Goal: Information Seeking & Learning: Learn about a topic

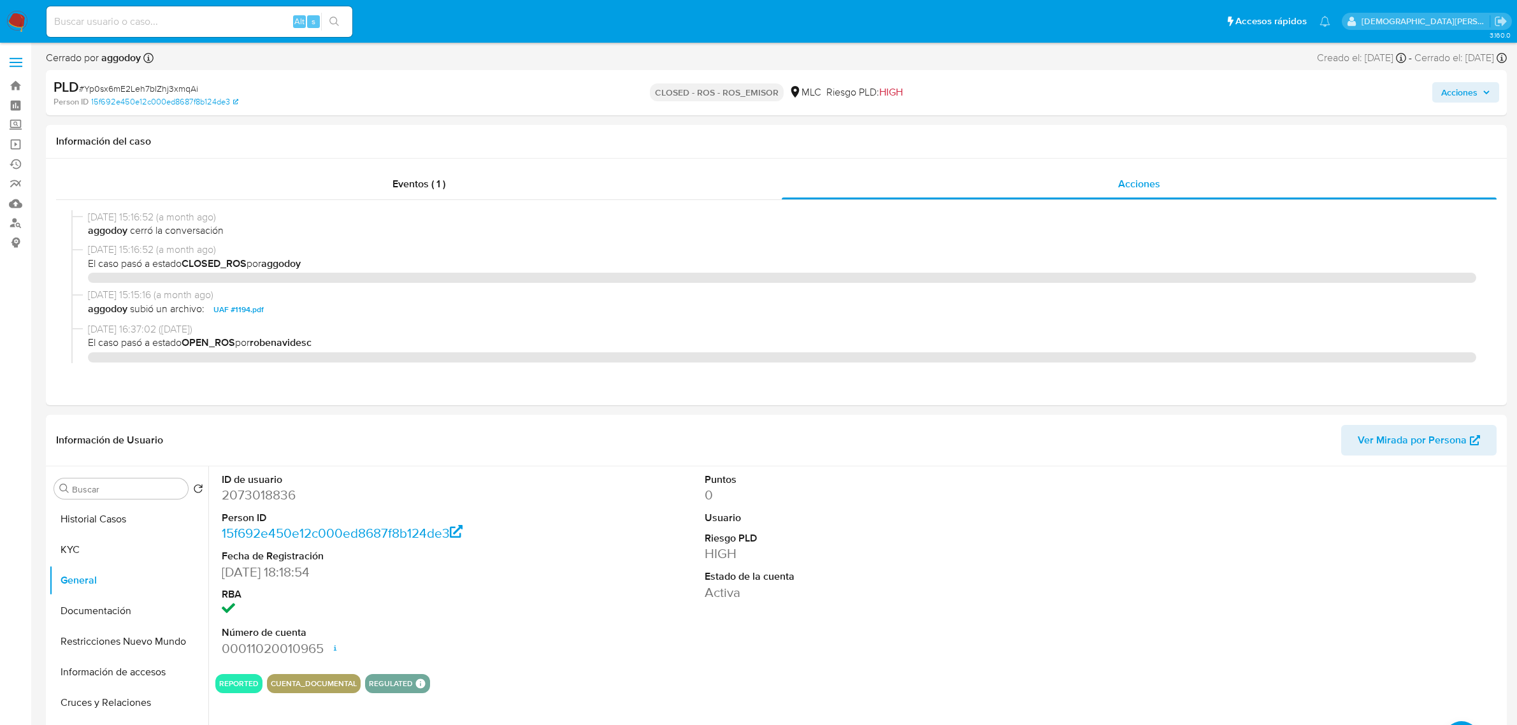
select select "10"
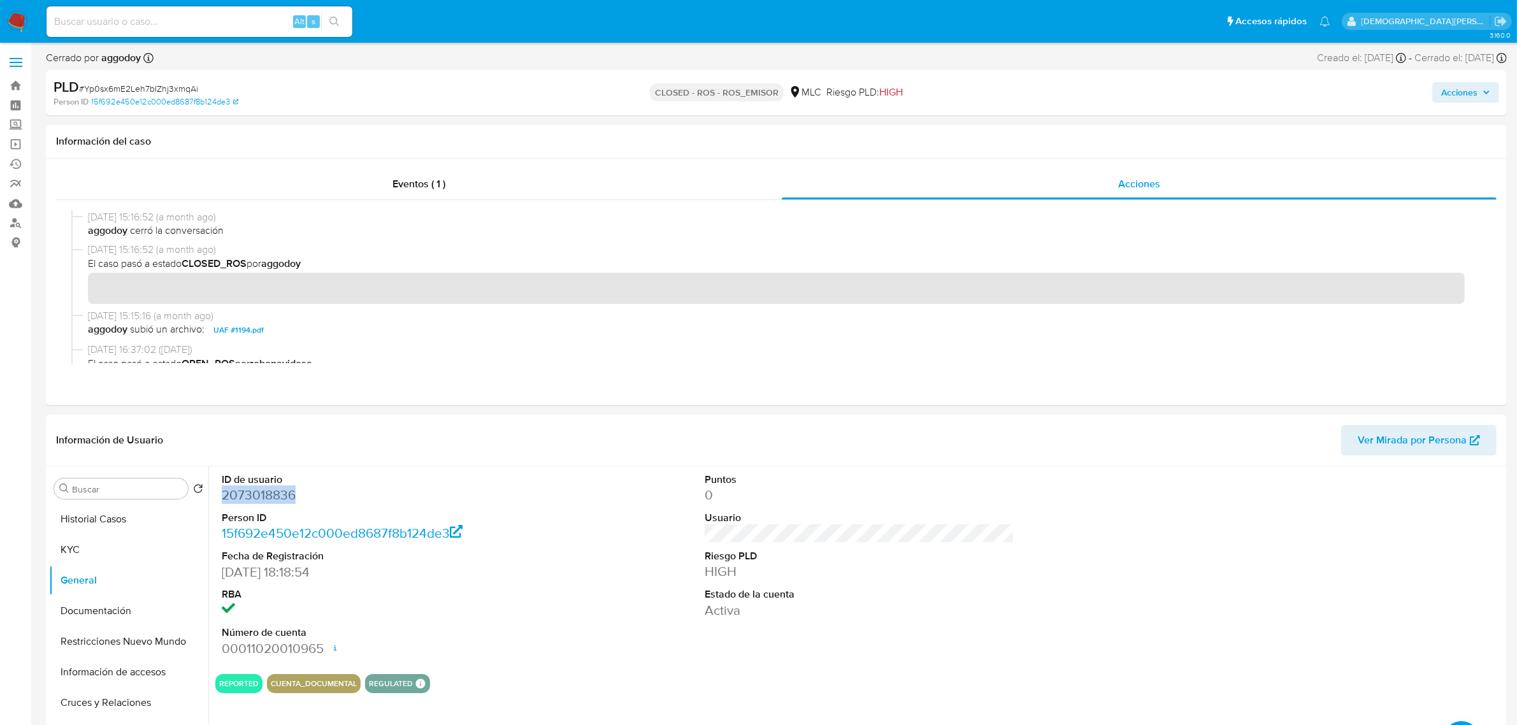
scroll to position [319, 0]
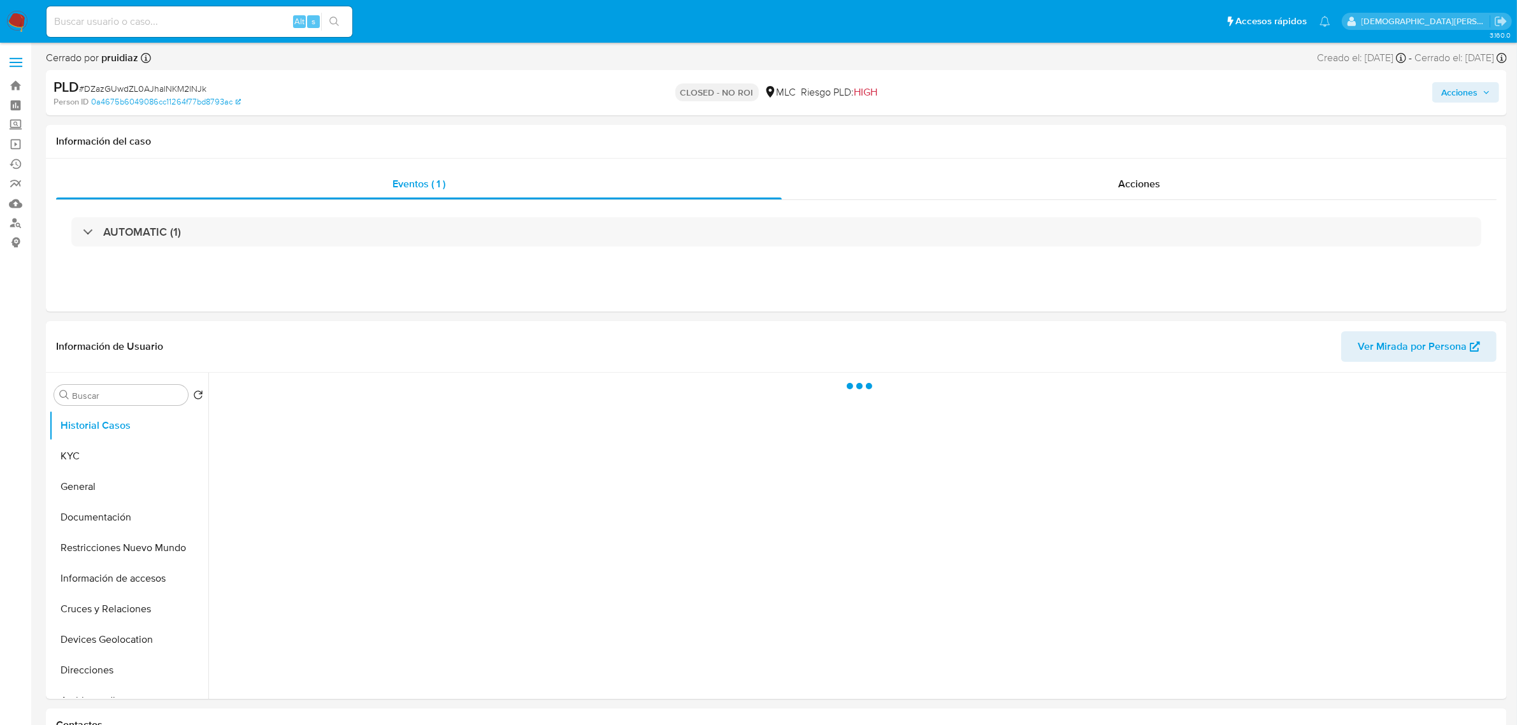
select select "10"
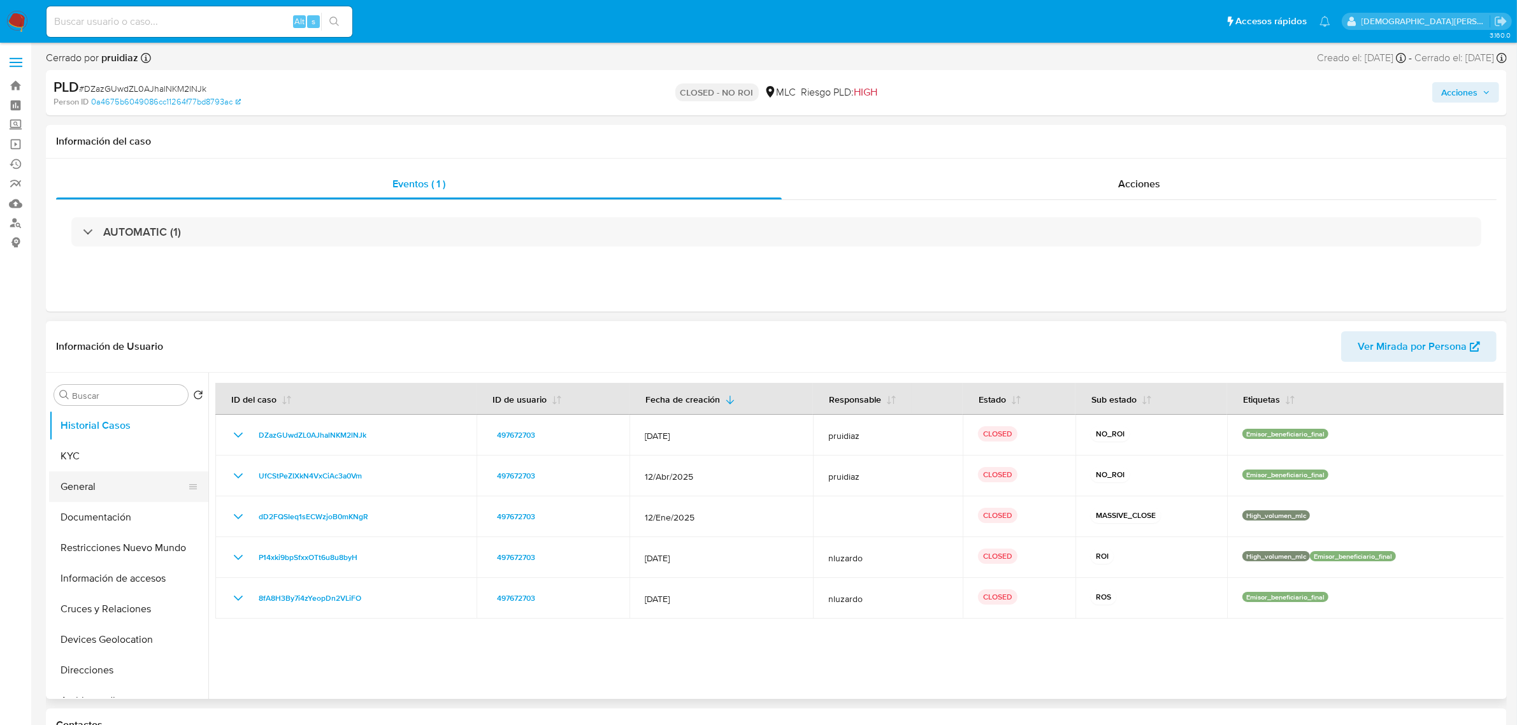
click at [112, 485] on button "General" at bounding box center [123, 486] width 149 height 31
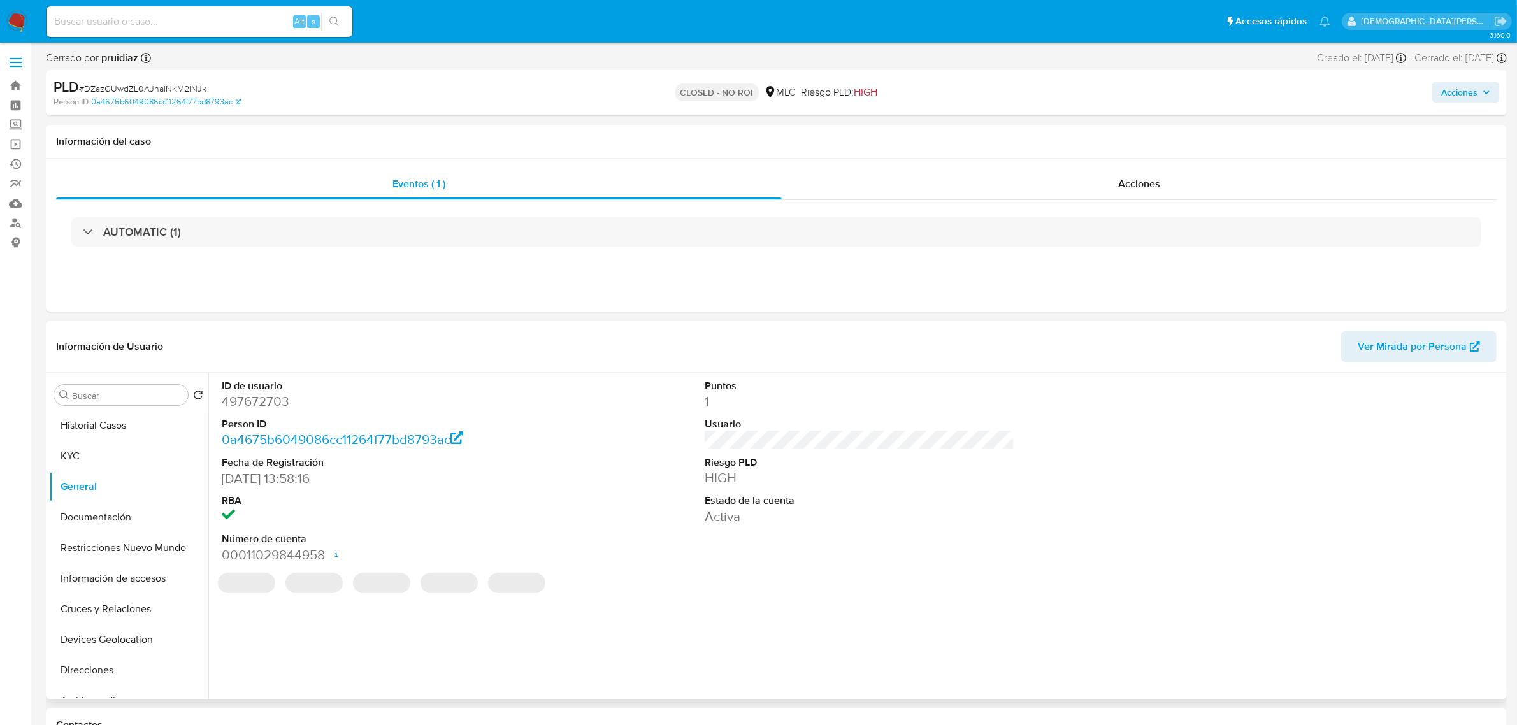
click at [261, 401] on dd "497672703" at bounding box center [377, 401] width 310 height 18
copy dd "497672703"
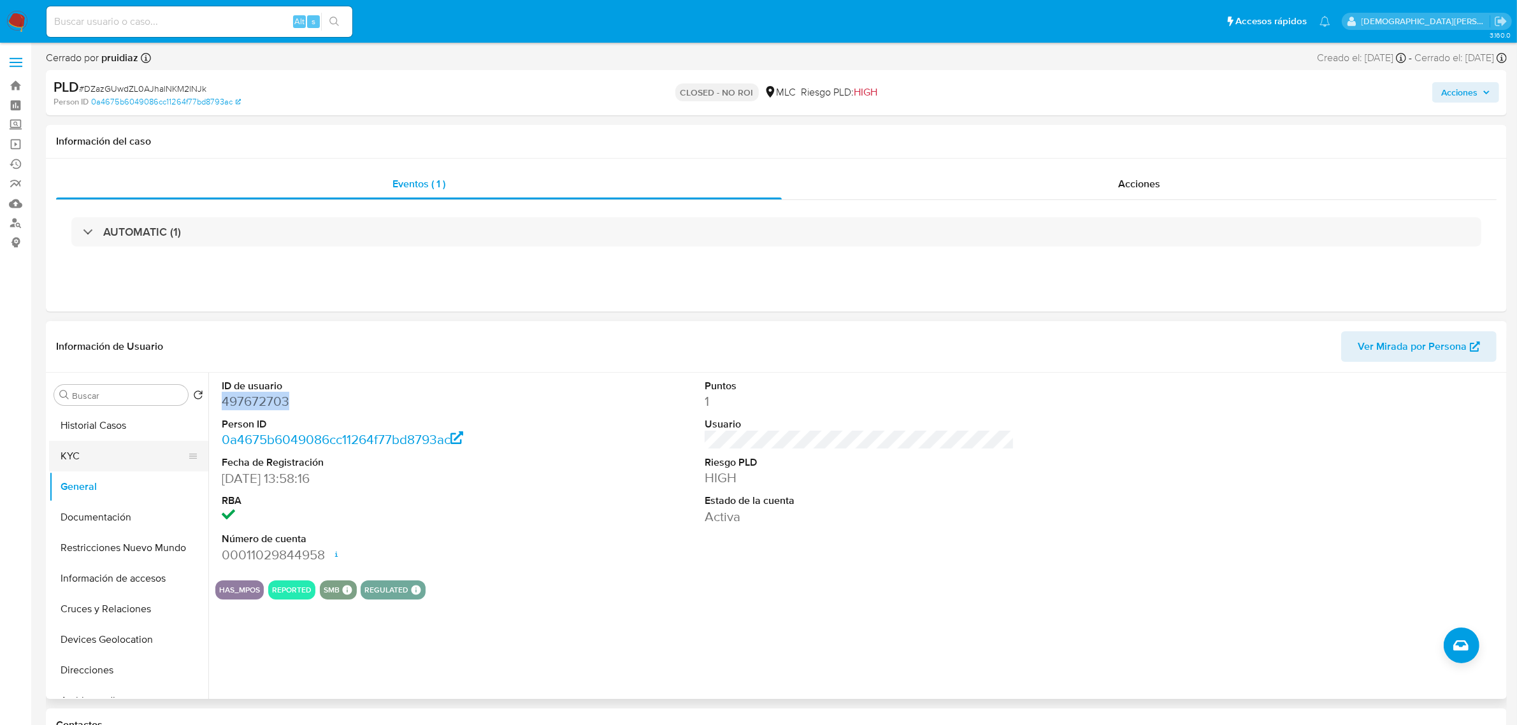
click at [129, 452] on button "KYC" at bounding box center [123, 456] width 149 height 31
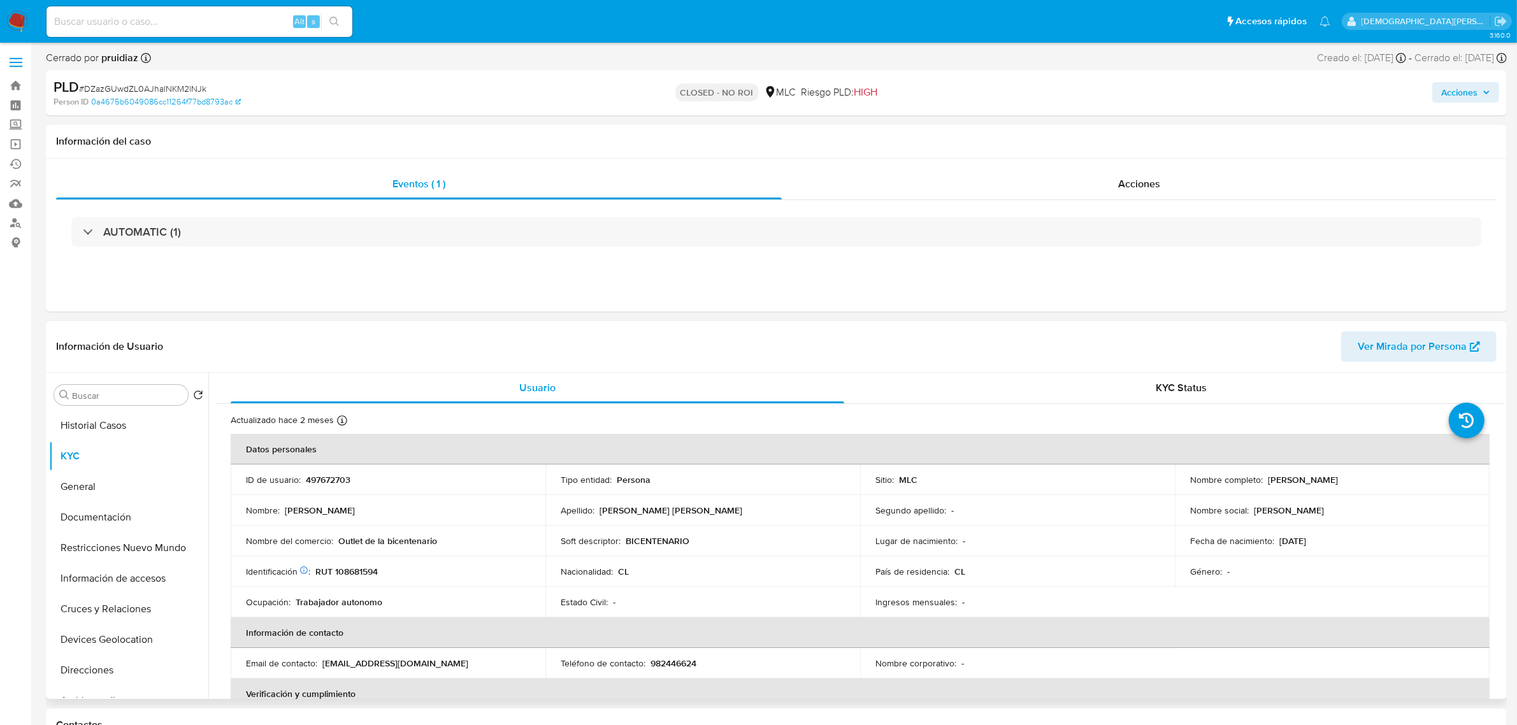
drag, startPoint x: 1381, startPoint y: 485, endPoint x: 1265, endPoint y: 483, distance: 116.0
click at [1265, 483] on div "Nombre completo : Claudia Angélica Sáez Pinto" at bounding box center [1332, 479] width 284 height 11
copy p "Claudia Angélica Sáez Pinto"
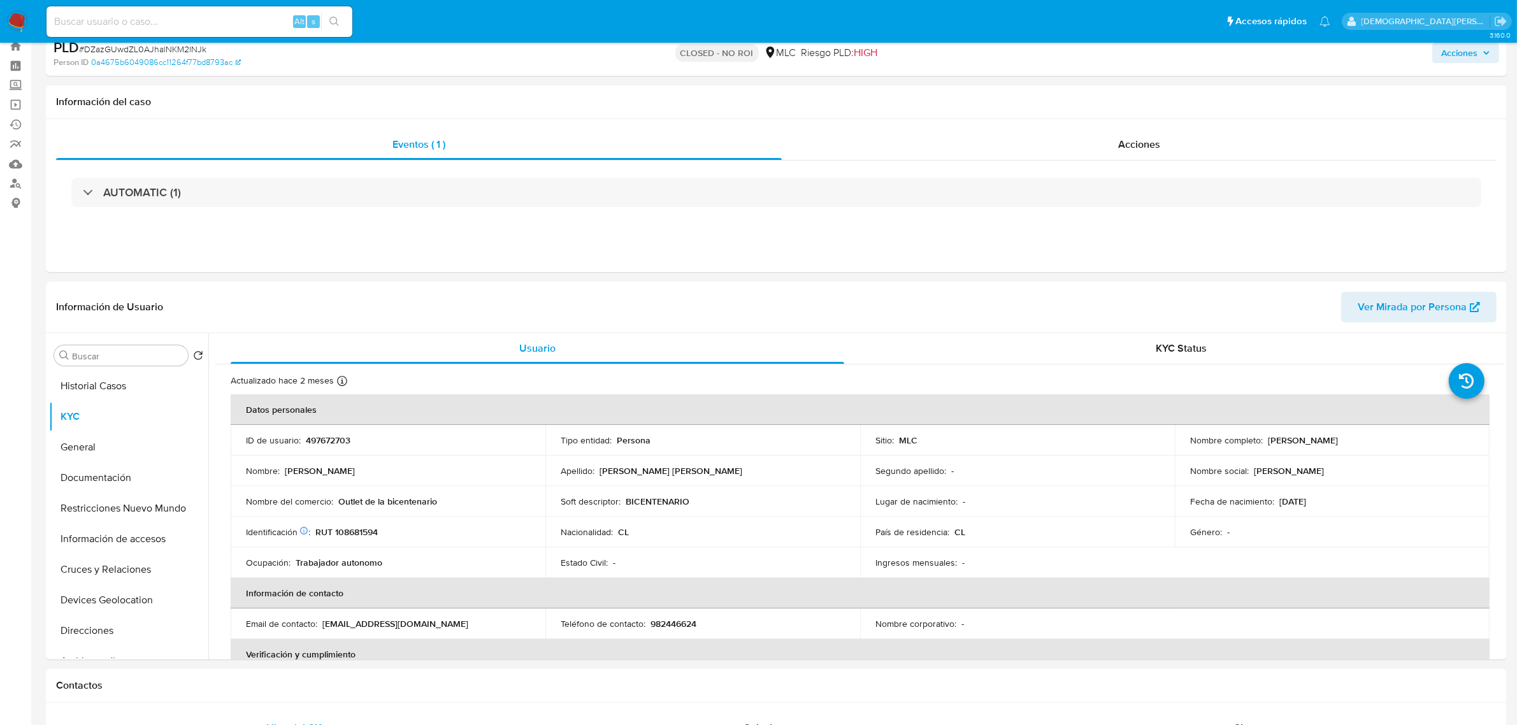
scroll to position [80, 0]
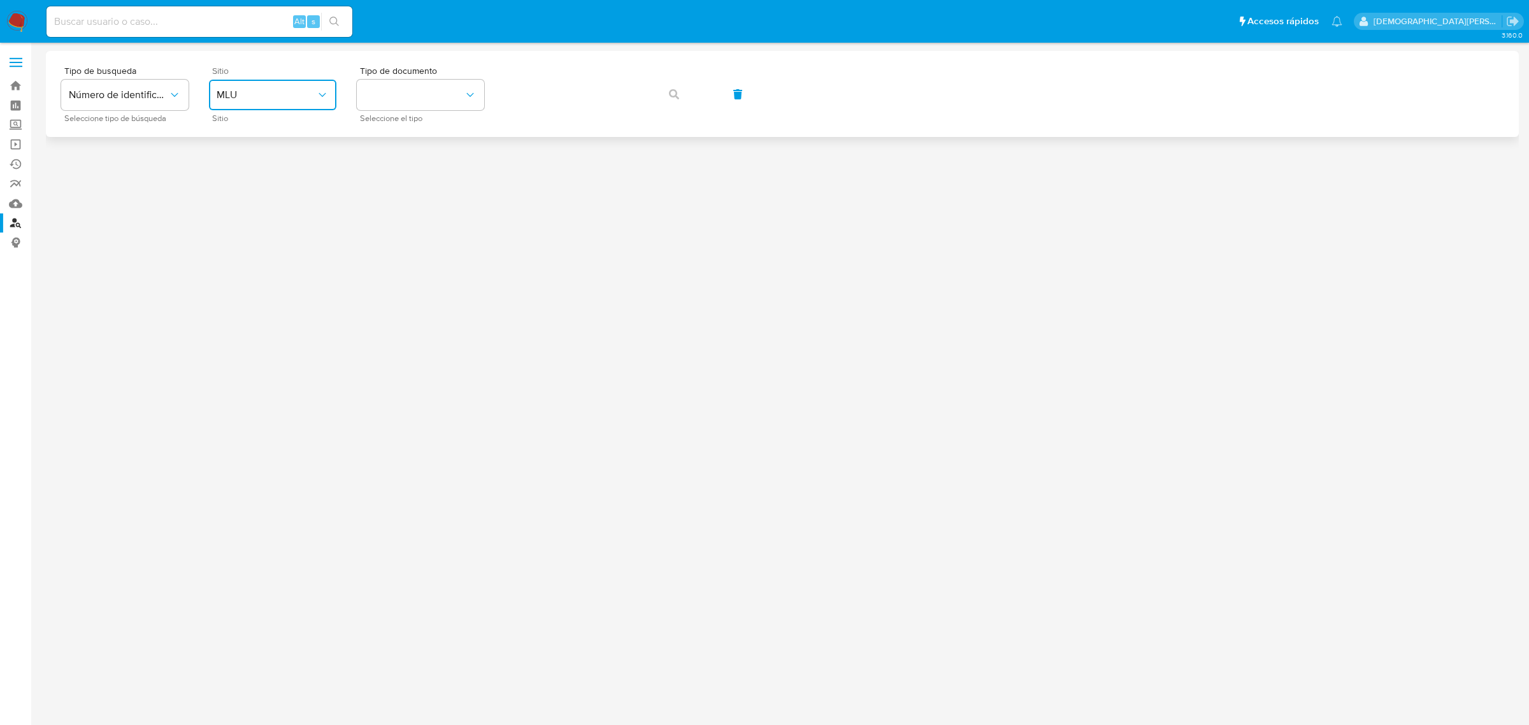
click at [227, 90] on span "MLU" at bounding box center [266, 95] width 99 height 13
click at [266, 315] on div "MLC" at bounding box center [269, 313] width 104 height 31
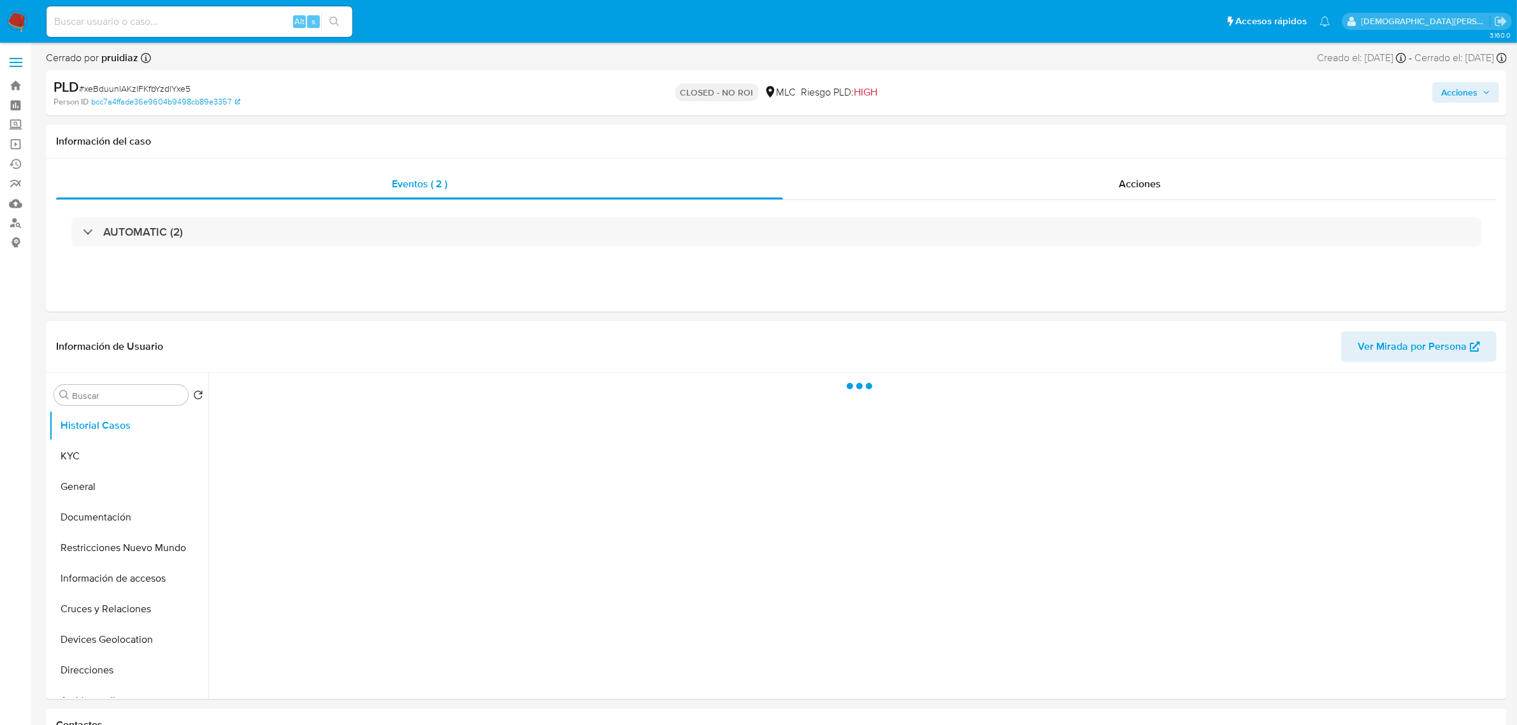
select select "10"
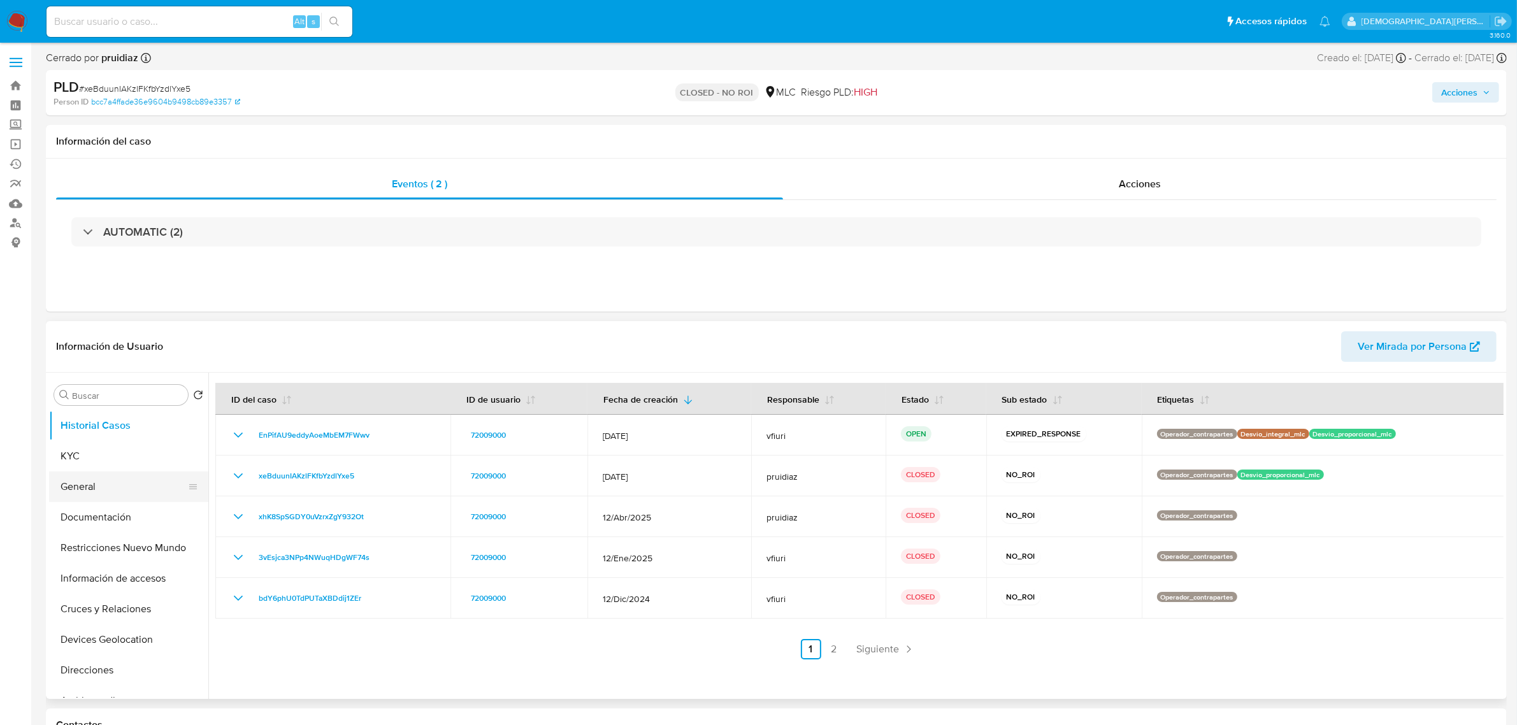
click at [127, 501] on button "General" at bounding box center [123, 486] width 149 height 31
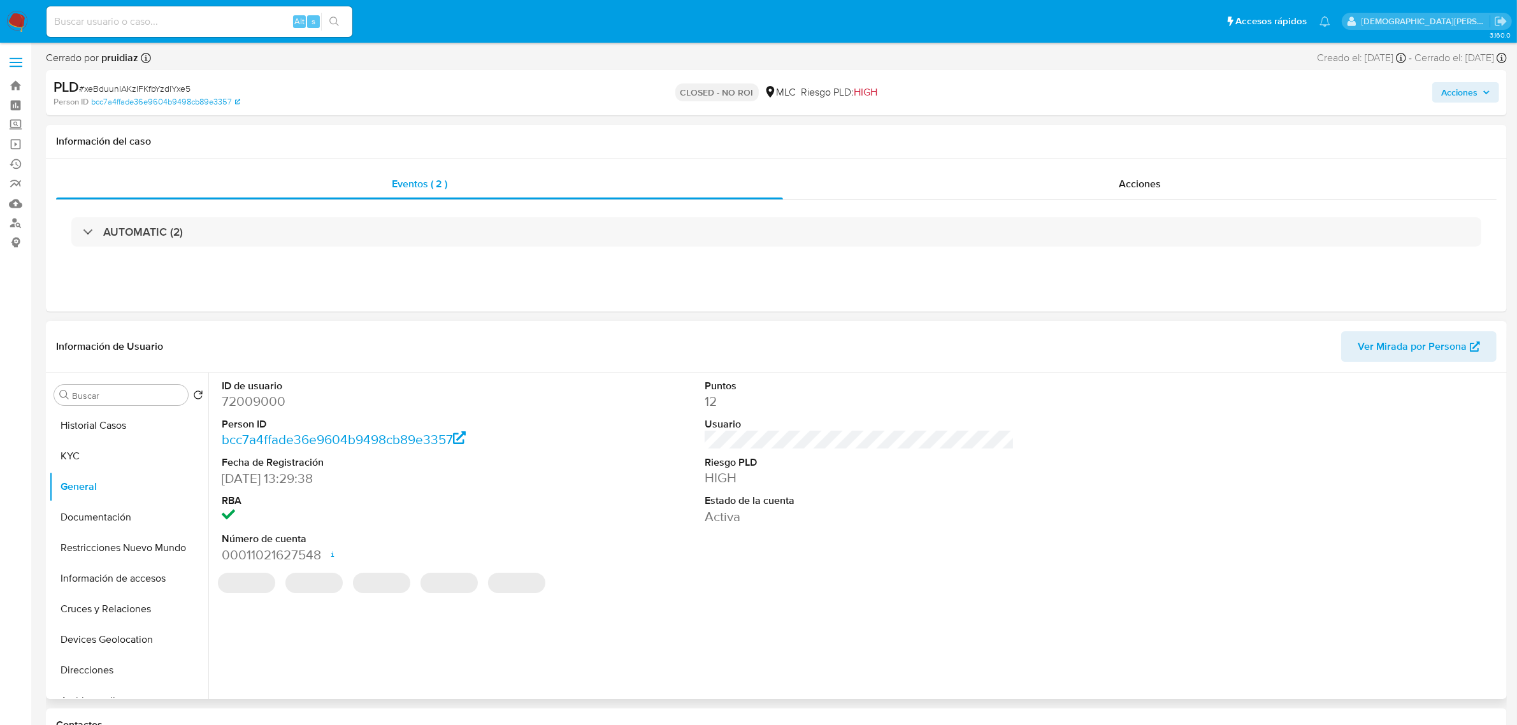
click at [272, 403] on dd "72009000" at bounding box center [377, 401] width 310 height 18
copy dd "72009000"
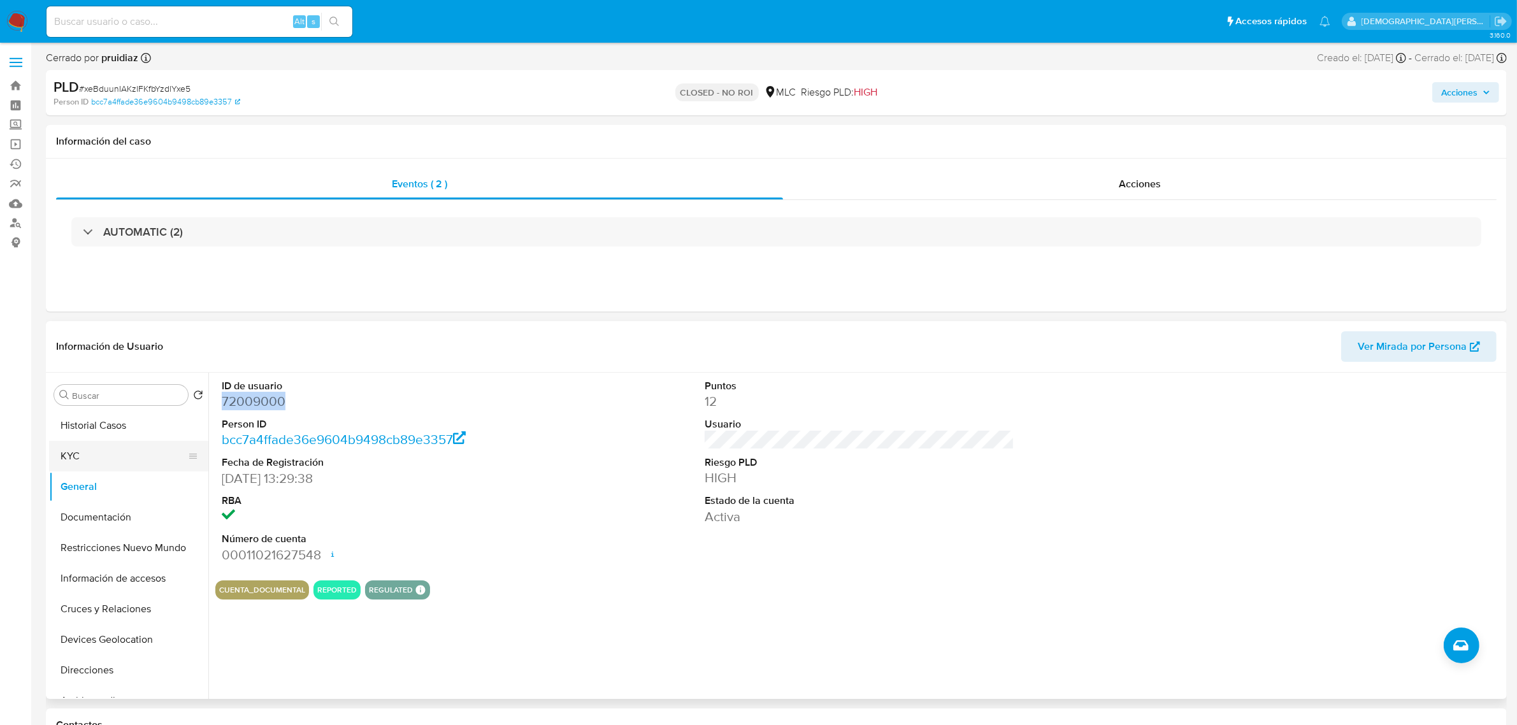
click at [127, 464] on button "KYC" at bounding box center [123, 456] width 149 height 31
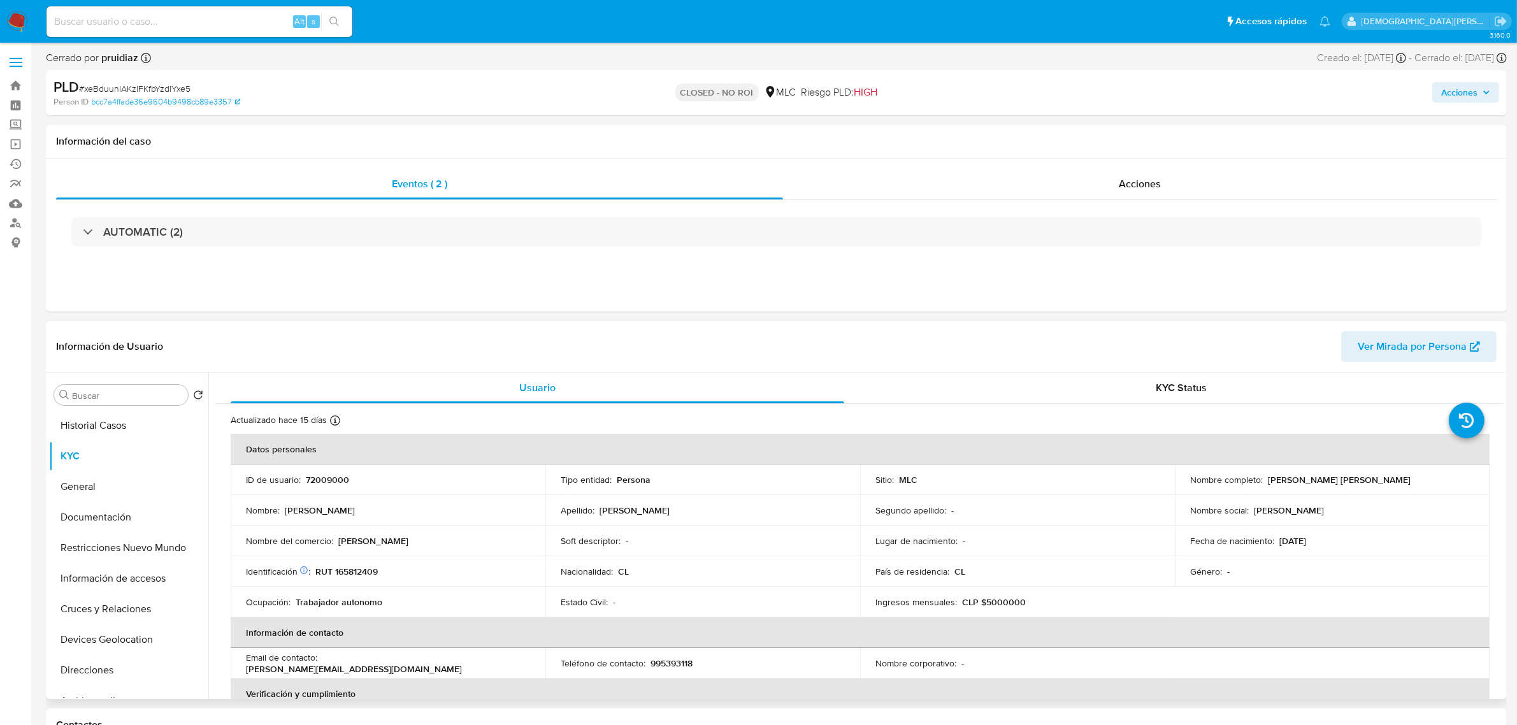
drag, startPoint x: 1265, startPoint y: 481, endPoint x: 1406, endPoint y: 485, distance: 141.5
click at [1406, 485] on div "Nombre completo : Julio Andrés Rivera Castillo" at bounding box center [1332, 479] width 284 height 11
copy p "Julio Andrés Rivera Castillo"
click at [119, 508] on button "Documentación" at bounding box center [123, 517] width 149 height 31
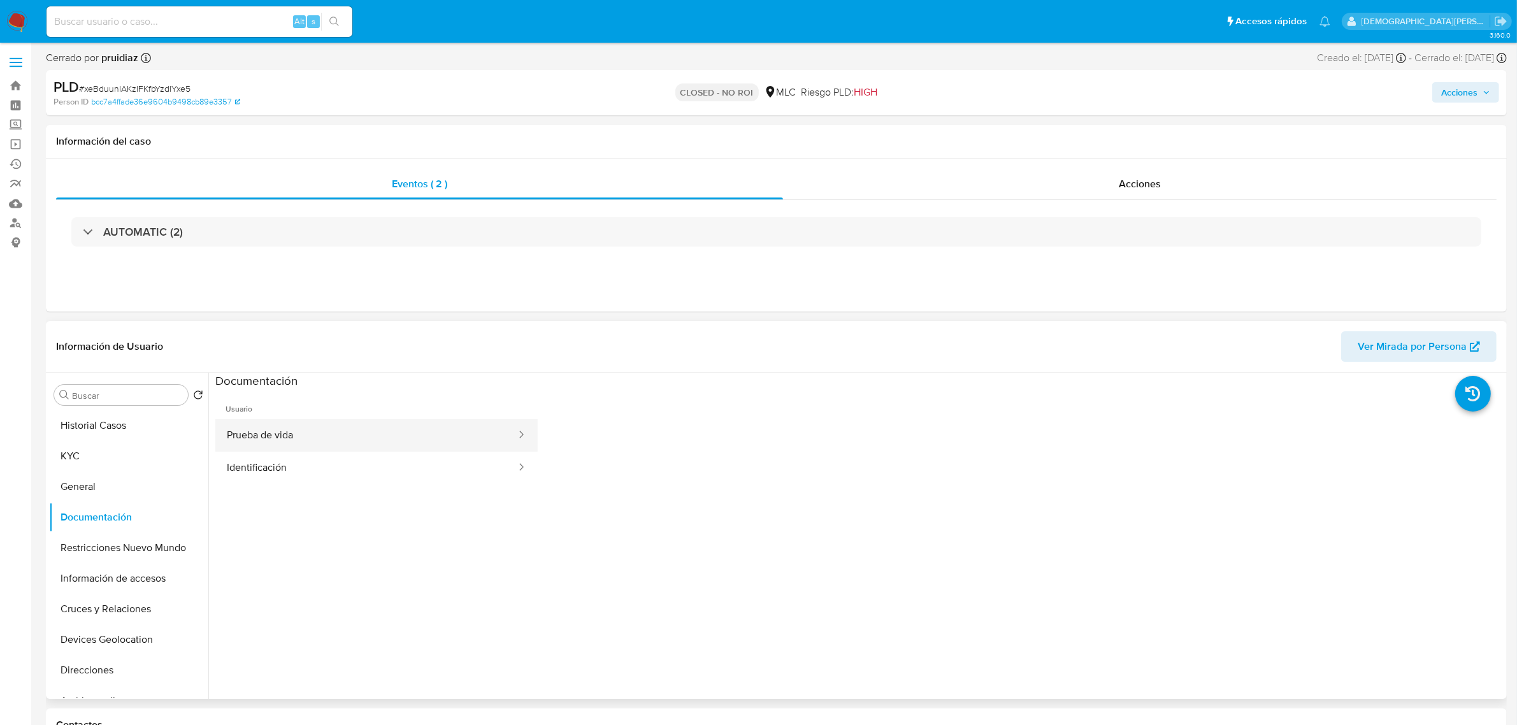
click at [392, 435] on button "Prueba de vida" at bounding box center [366, 435] width 302 height 32
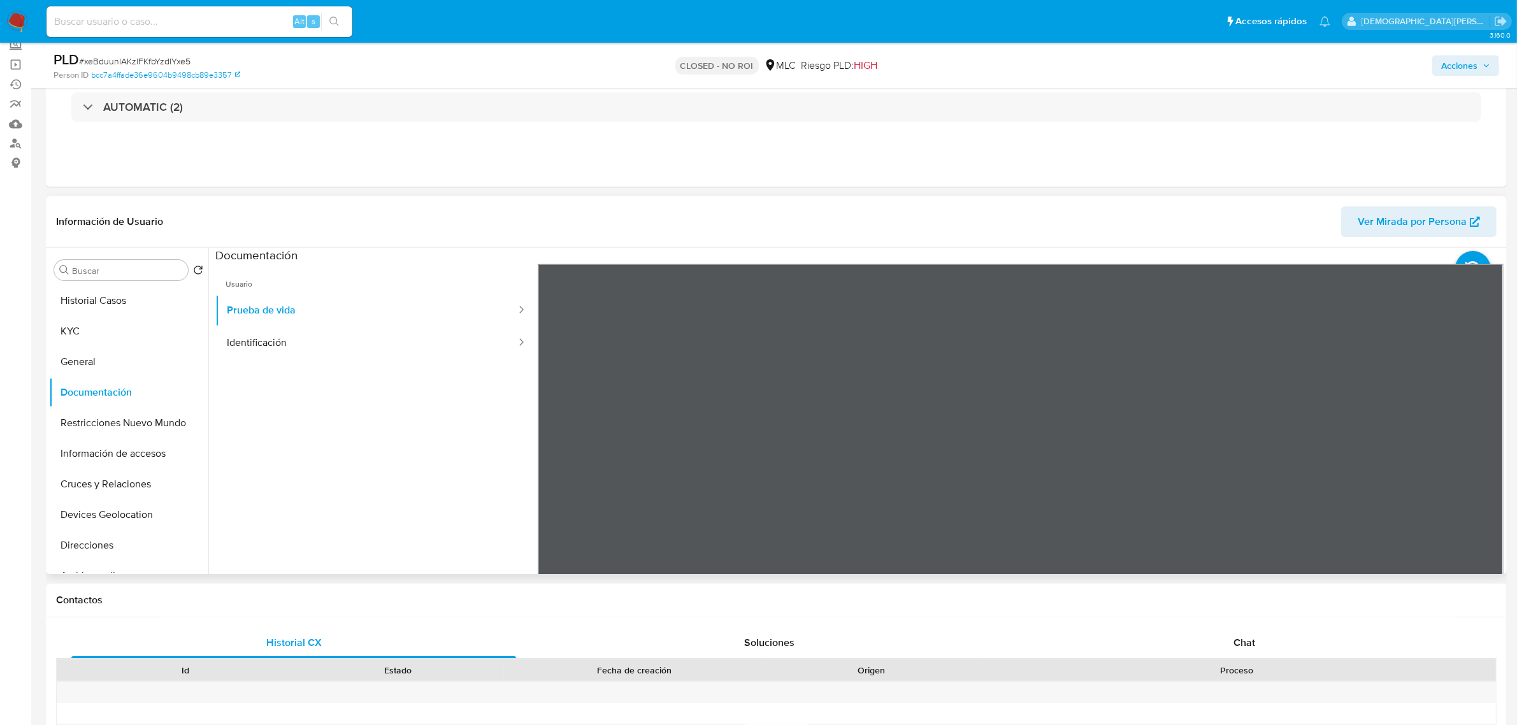
scroll to position [39, 0]
drag, startPoint x: 262, startPoint y: 346, endPoint x: 155, endPoint y: 405, distance: 122.6
click at [255, 352] on button "Identificación" at bounding box center [366, 343] width 302 height 32
click at [129, 422] on button "Restricciones Nuevo Mundo" at bounding box center [123, 423] width 149 height 31
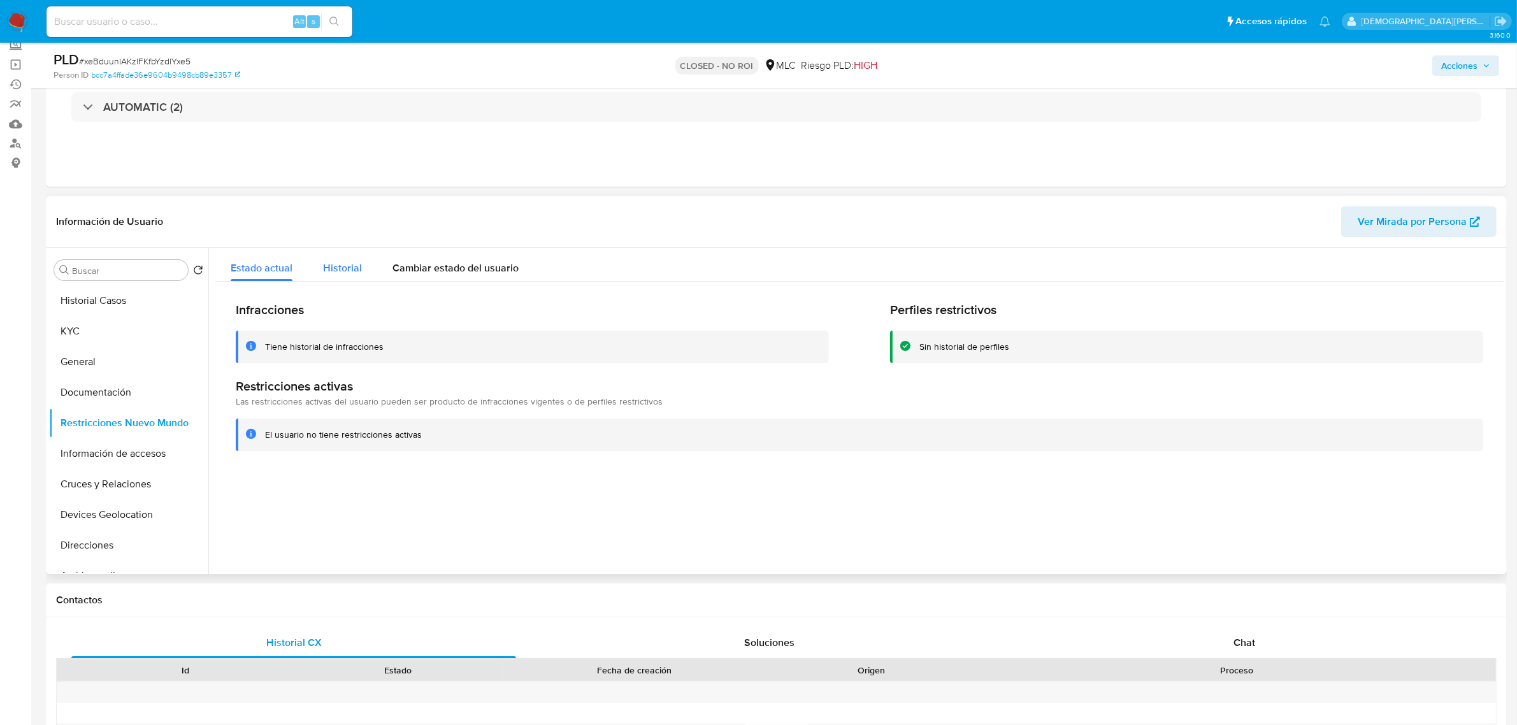
click at [331, 255] on div "Historial" at bounding box center [342, 265] width 39 height 34
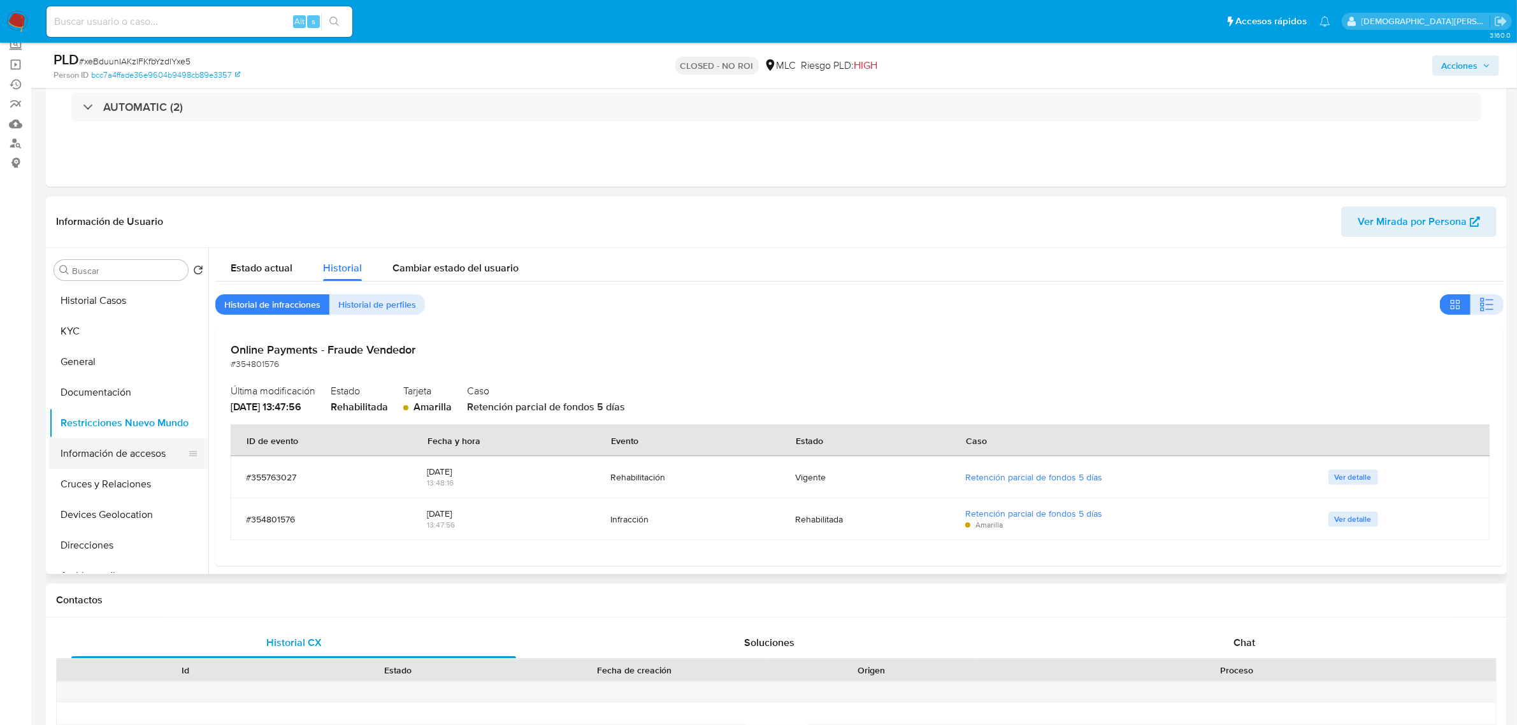
click at [139, 450] on button "Información de accesos" at bounding box center [123, 453] width 149 height 31
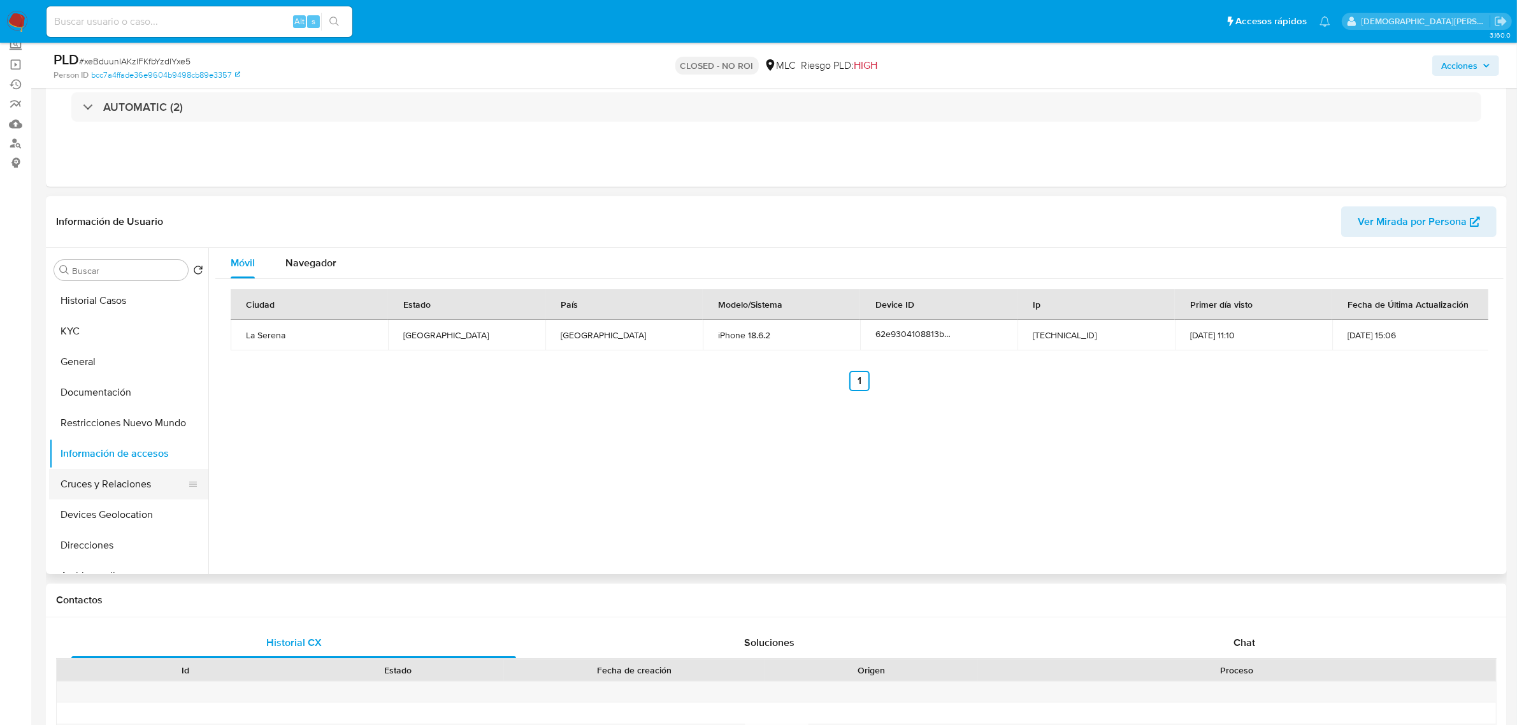
click at [101, 473] on button "Cruces y Relaciones" at bounding box center [123, 484] width 149 height 31
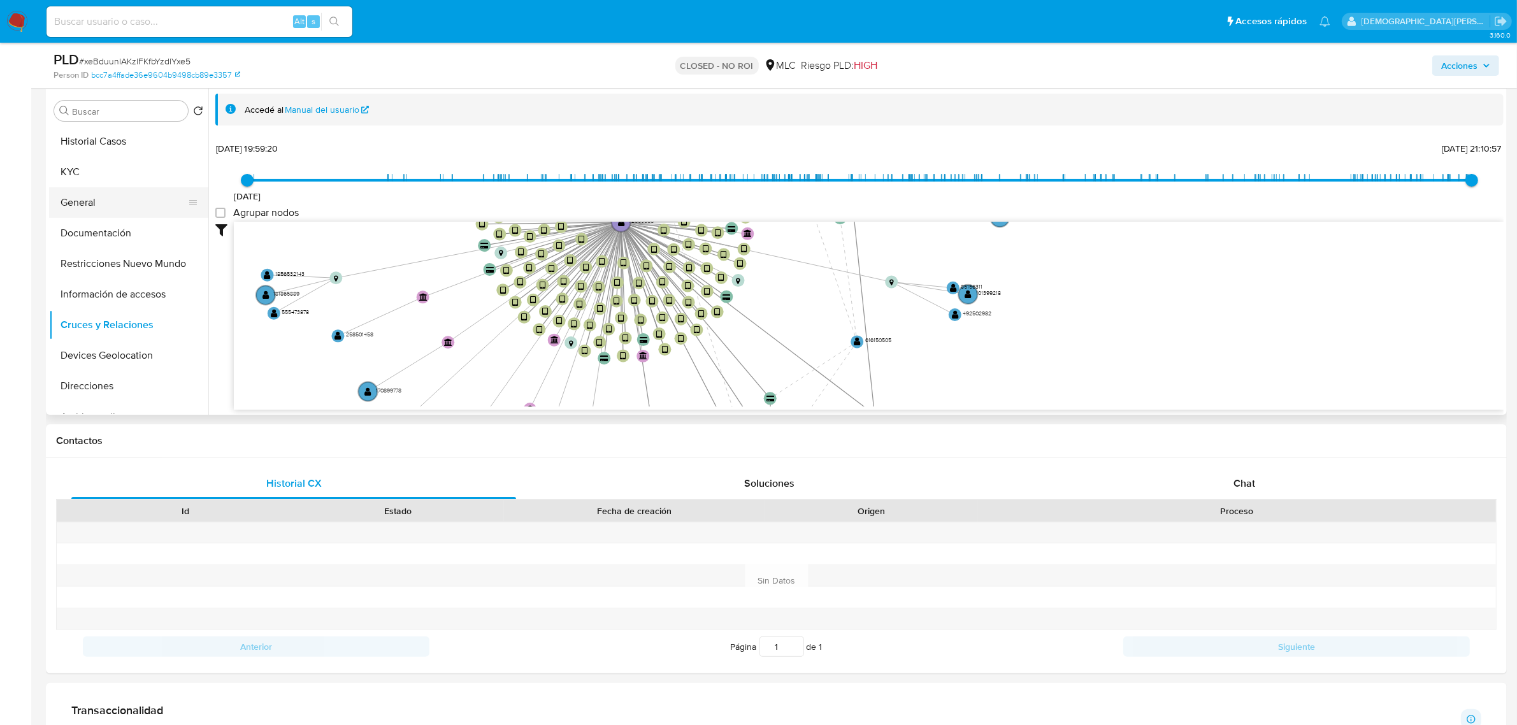
scroll to position [80, 0]
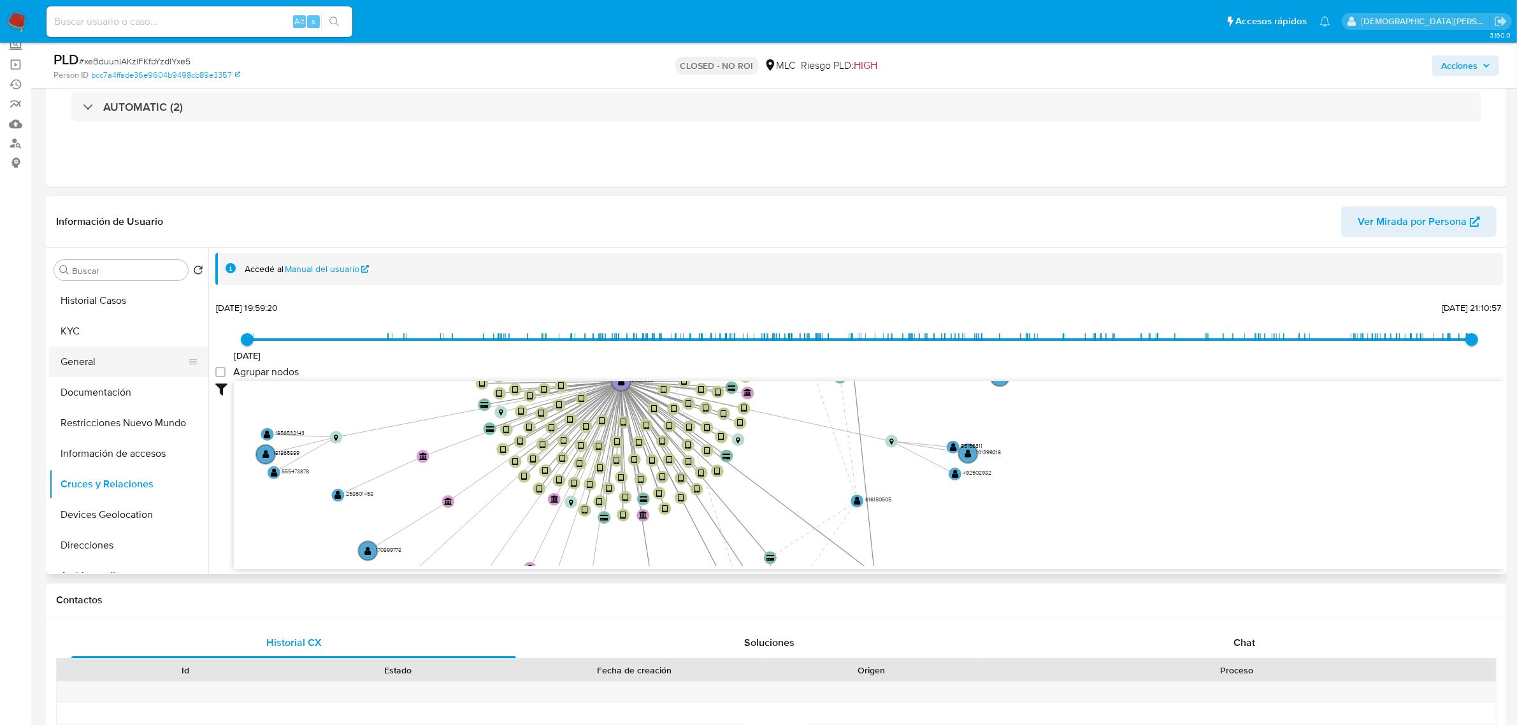
click at [111, 361] on button "General" at bounding box center [123, 362] width 149 height 31
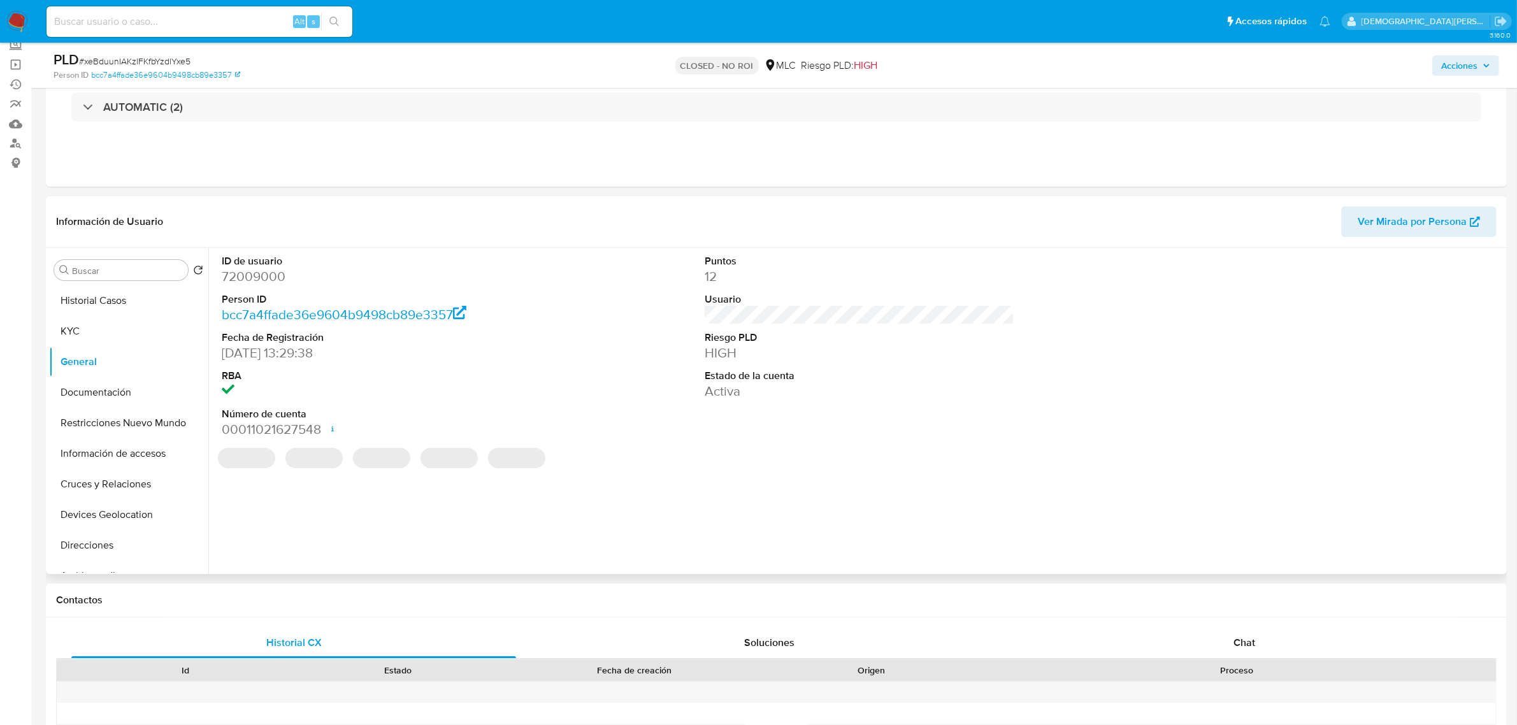
click at [271, 281] on dd "72009000" at bounding box center [377, 277] width 310 height 18
copy dd "72009000"
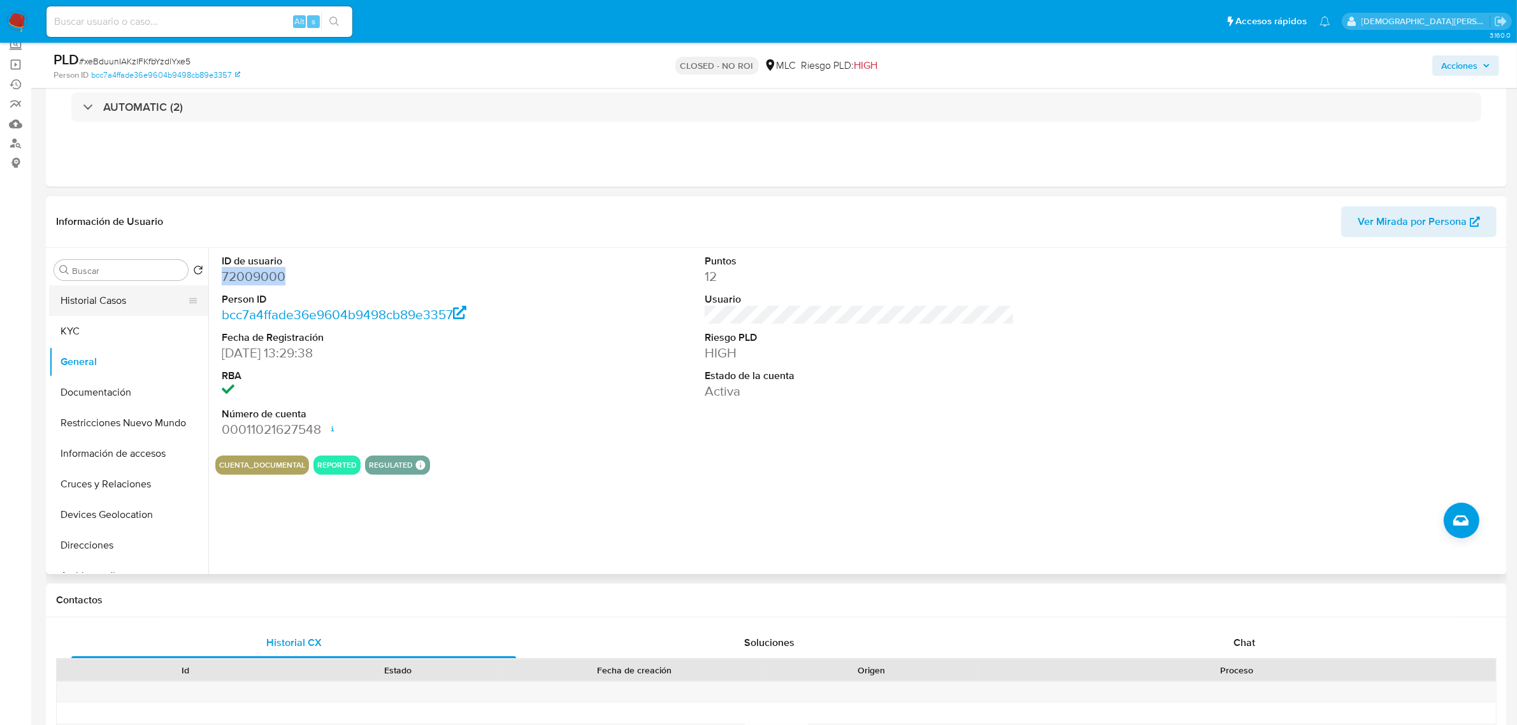
click at [70, 295] on button "Historial Casos" at bounding box center [123, 300] width 149 height 31
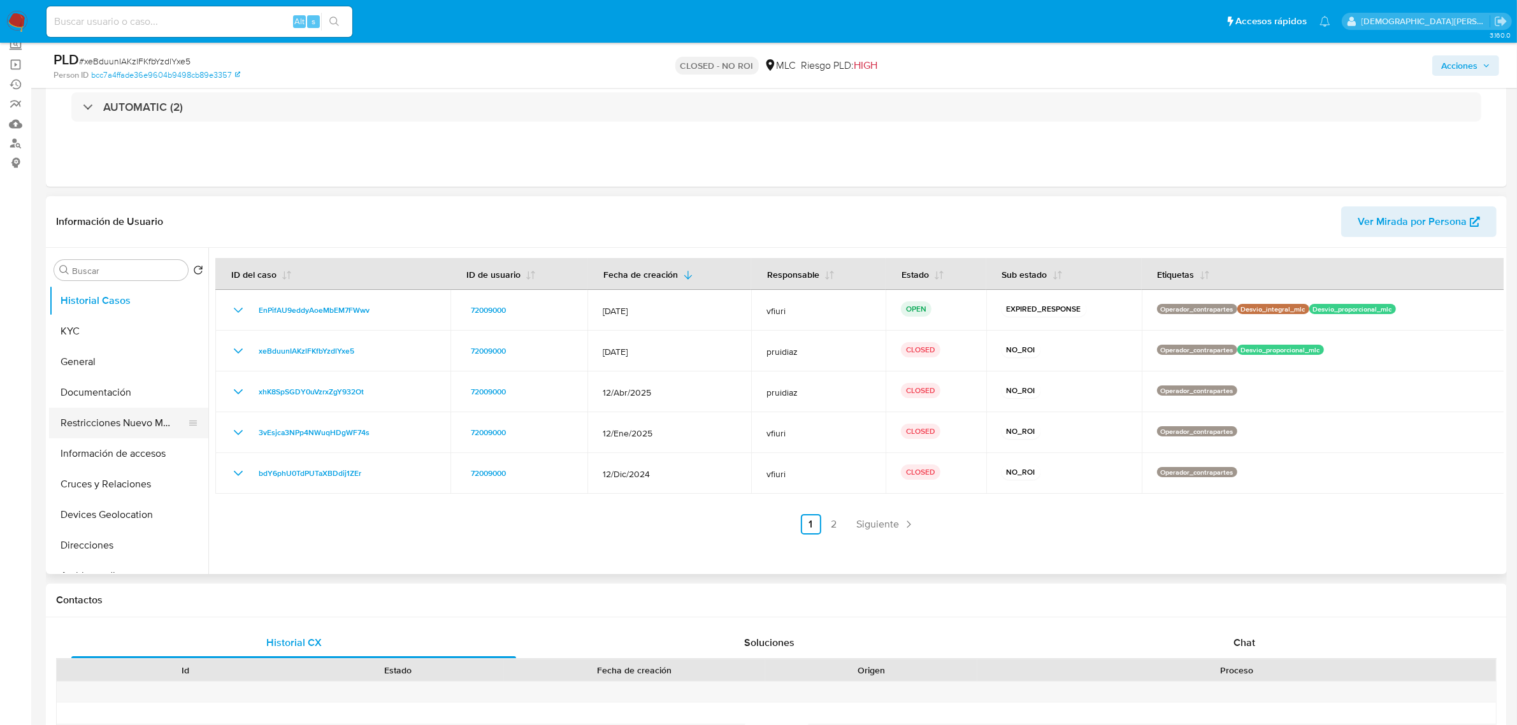
click at [119, 428] on button "Restricciones Nuevo Mundo" at bounding box center [123, 423] width 149 height 31
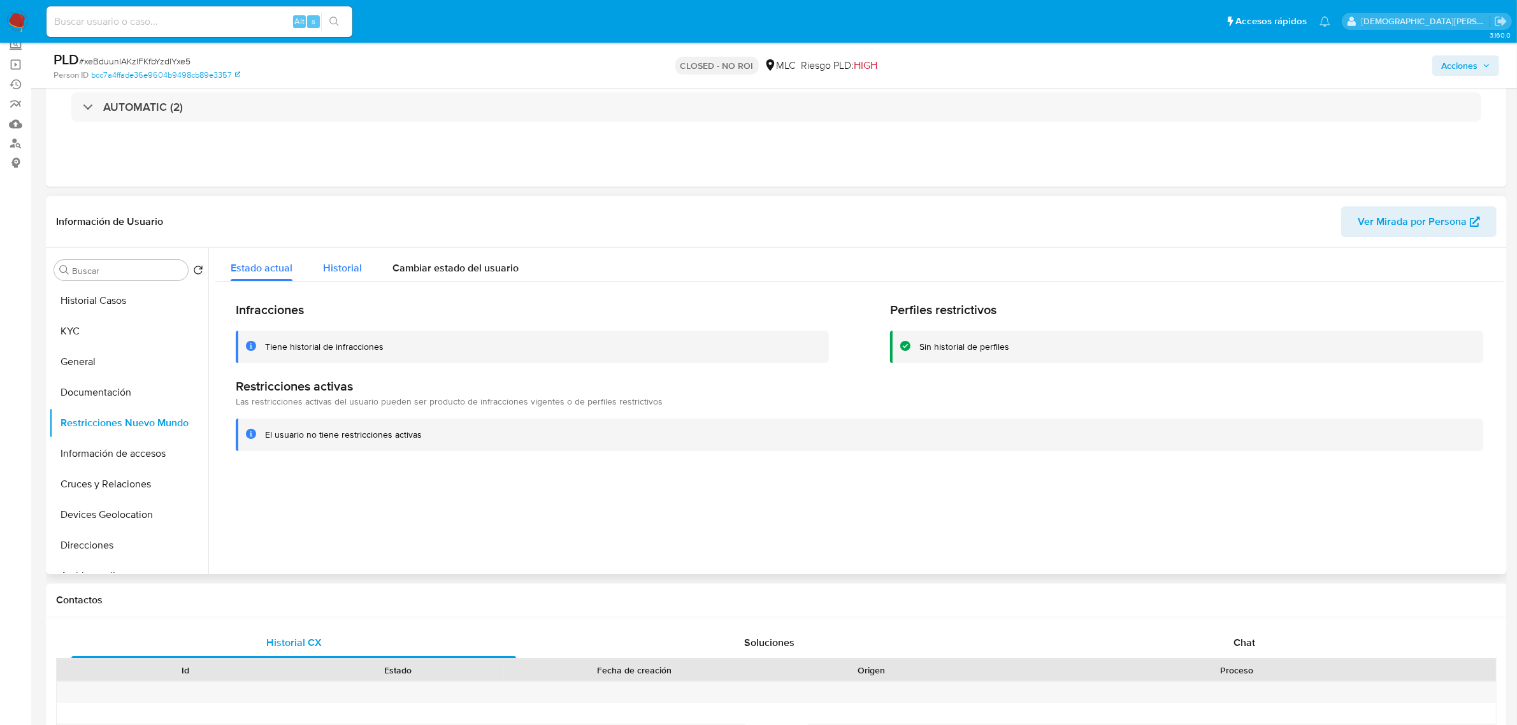
click at [339, 275] on span "Historial" at bounding box center [342, 268] width 39 height 15
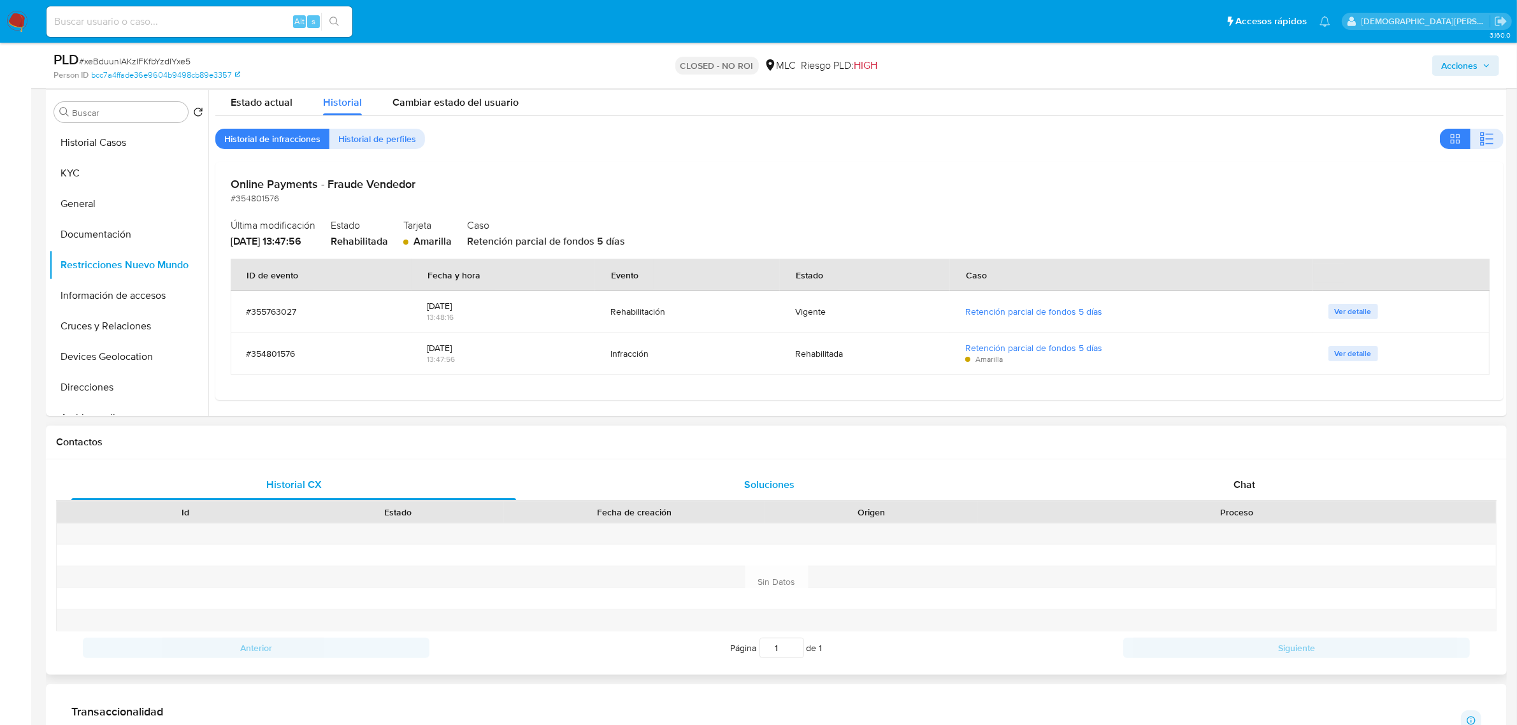
scroll to position [239, 0]
click at [103, 221] on button "Documentación" at bounding box center [123, 233] width 149 height 31
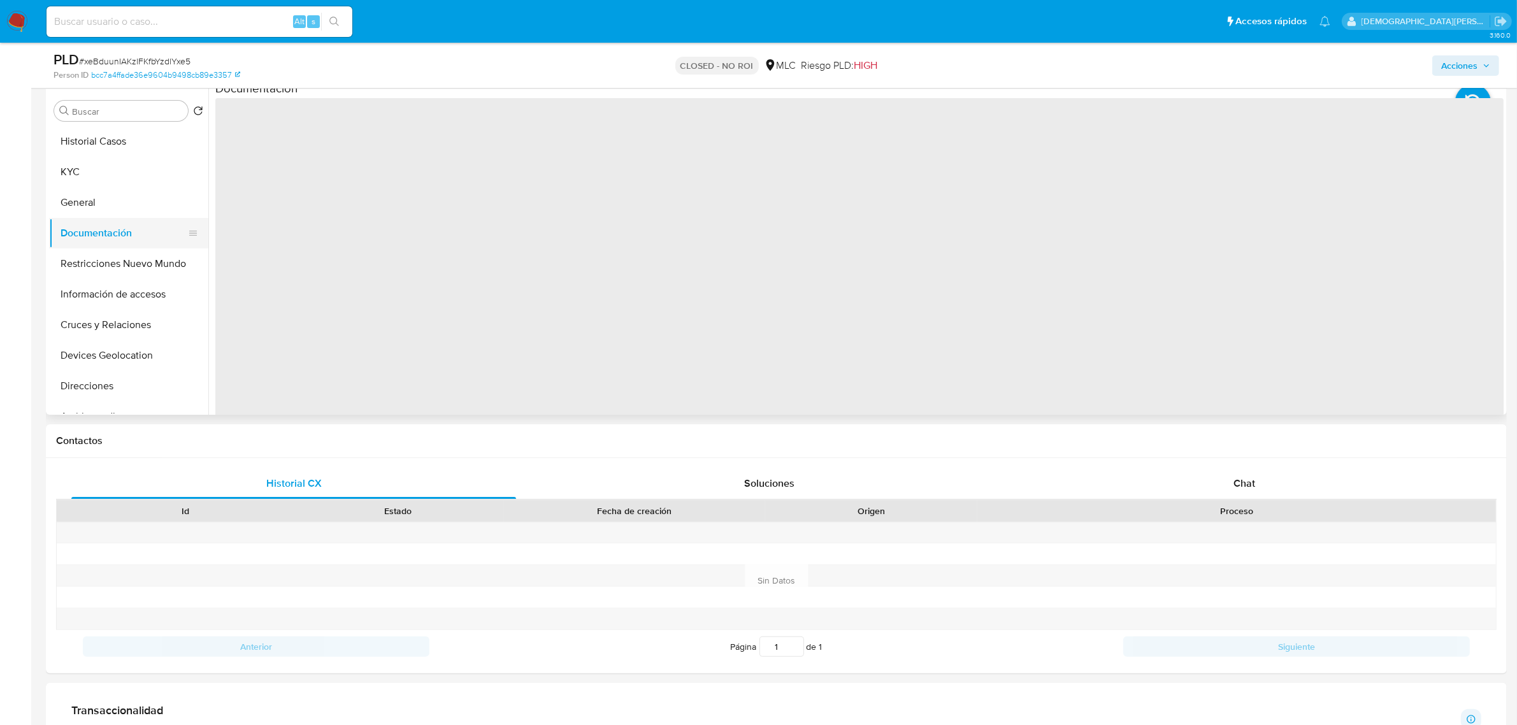
scroll to position [0, 0]
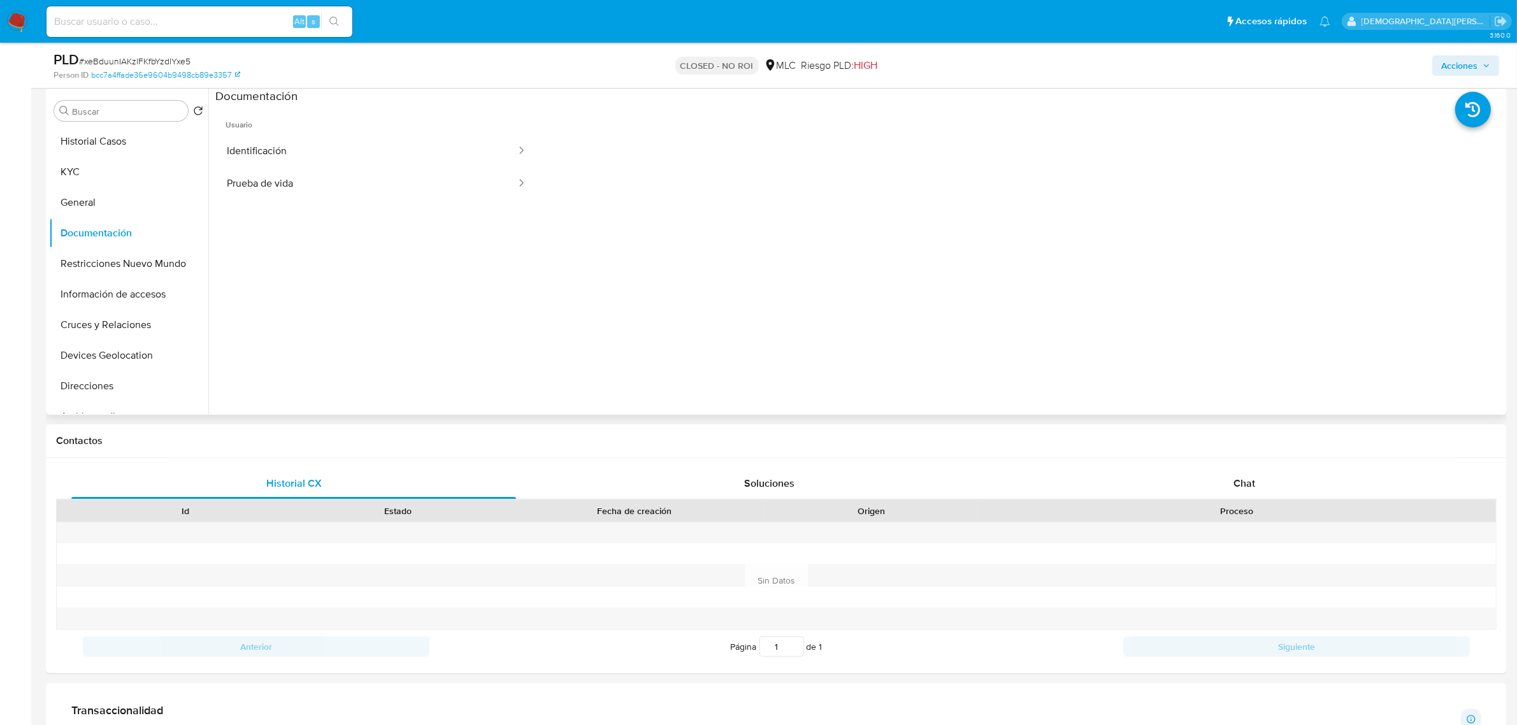
drag, startPoint x: 408, startPoint y: 154, endPoint x: 408, endPoint y: 222, distance: 68.2
click at [410, 160] on button "Identificación" at bounding box center [366, 151] width 302 height 32
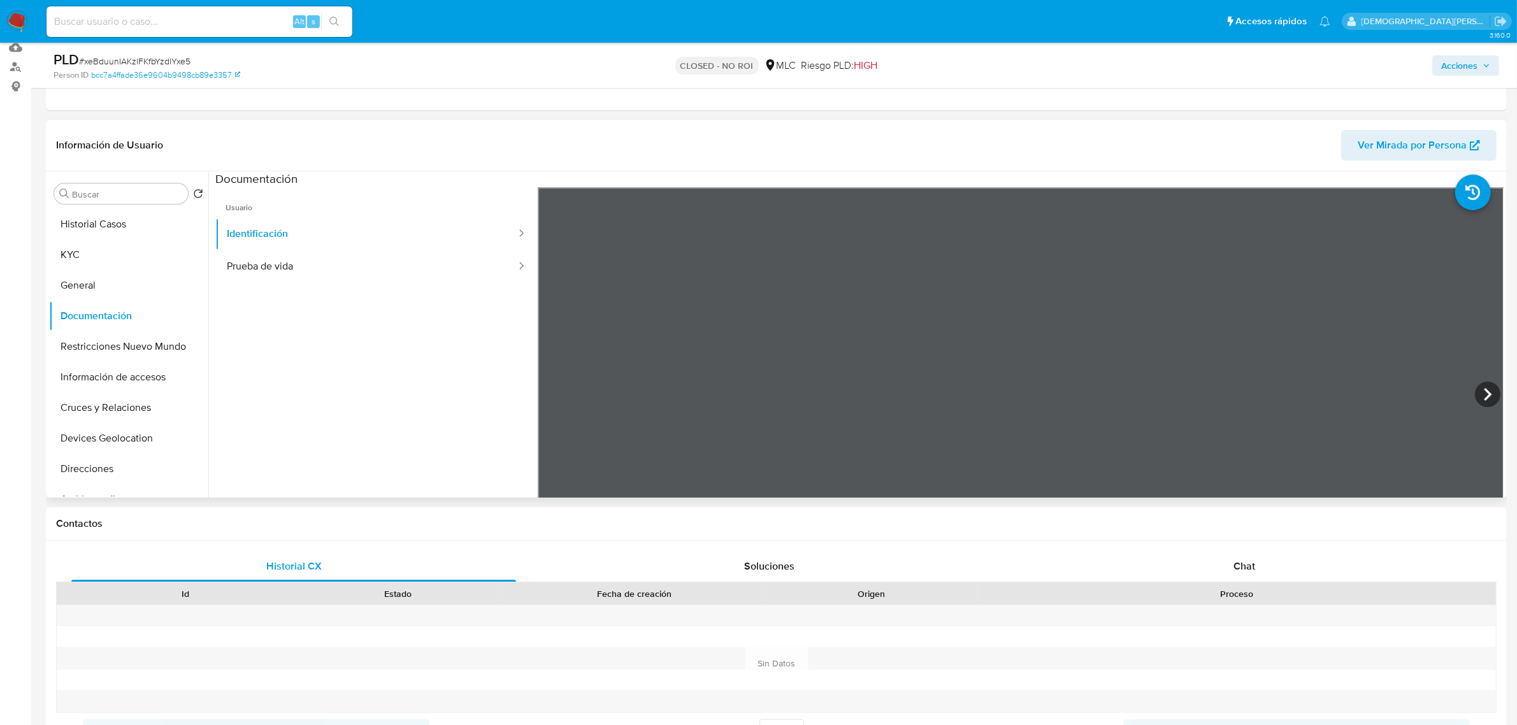
scroll to position [80, 0]
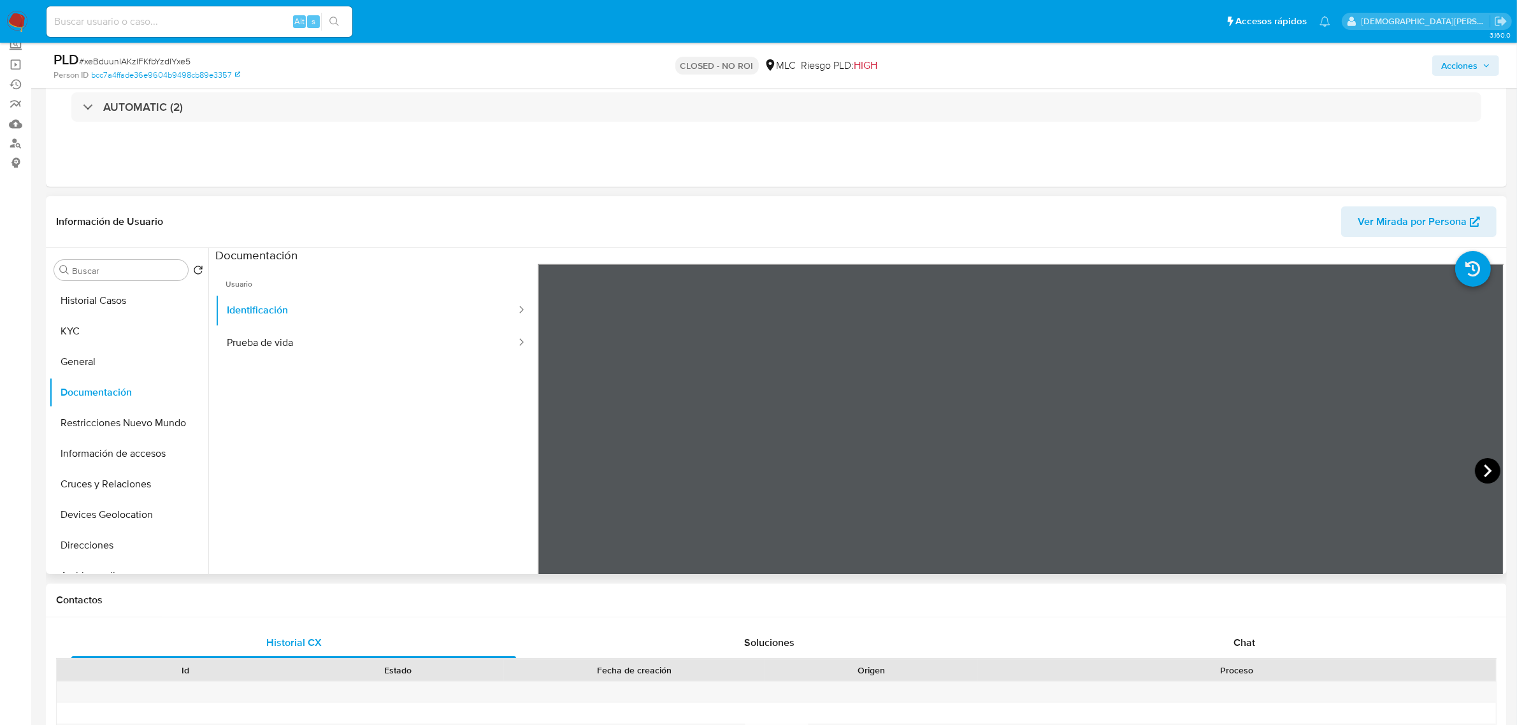
click at [1475, 473] on icon at bounding box center [1487, 470] width 25 height 25
click at [345, 334] on button "Prueba de vida" at bounding box center [366, 343] width 302 height 32
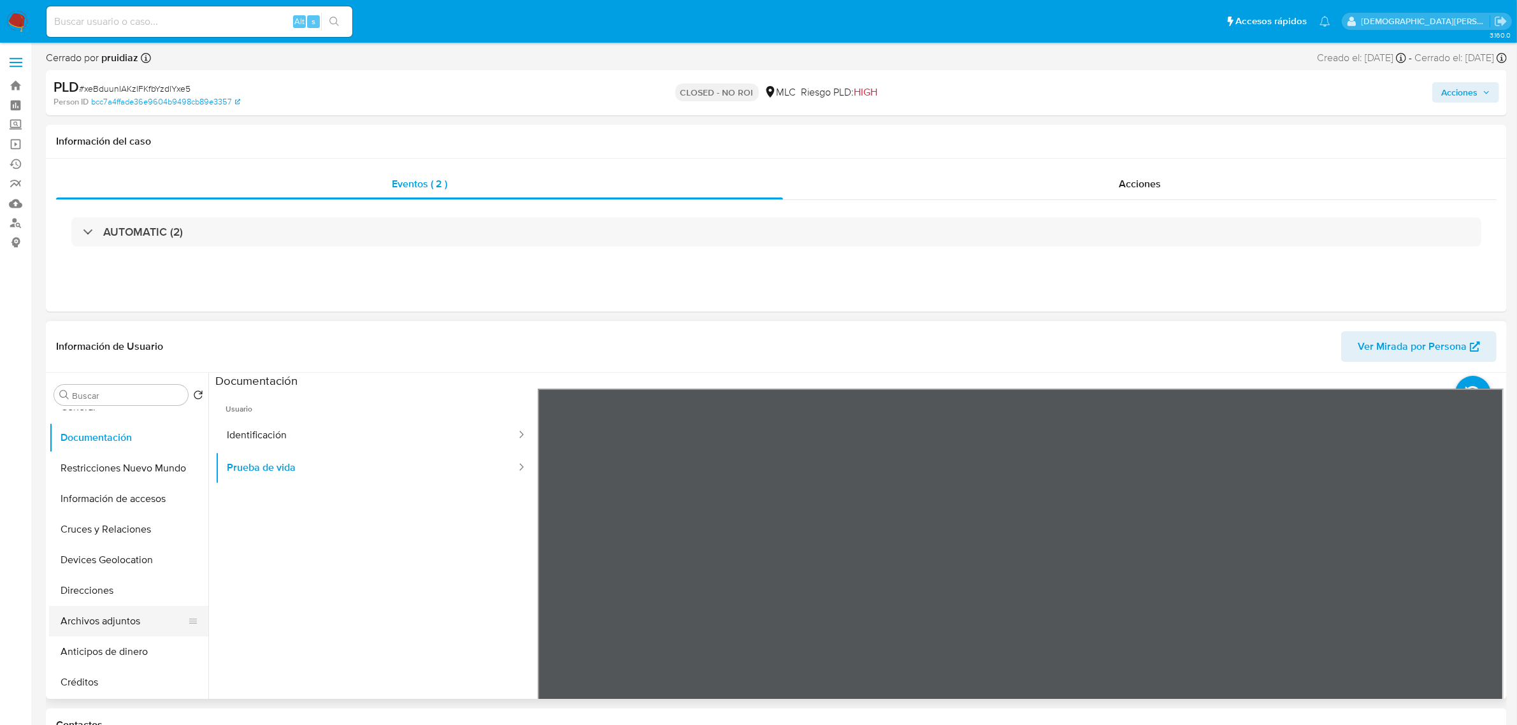
click at [110, 622] on button "Archivos adjuntos" at bounding box center [123, 621] width 149 height 31
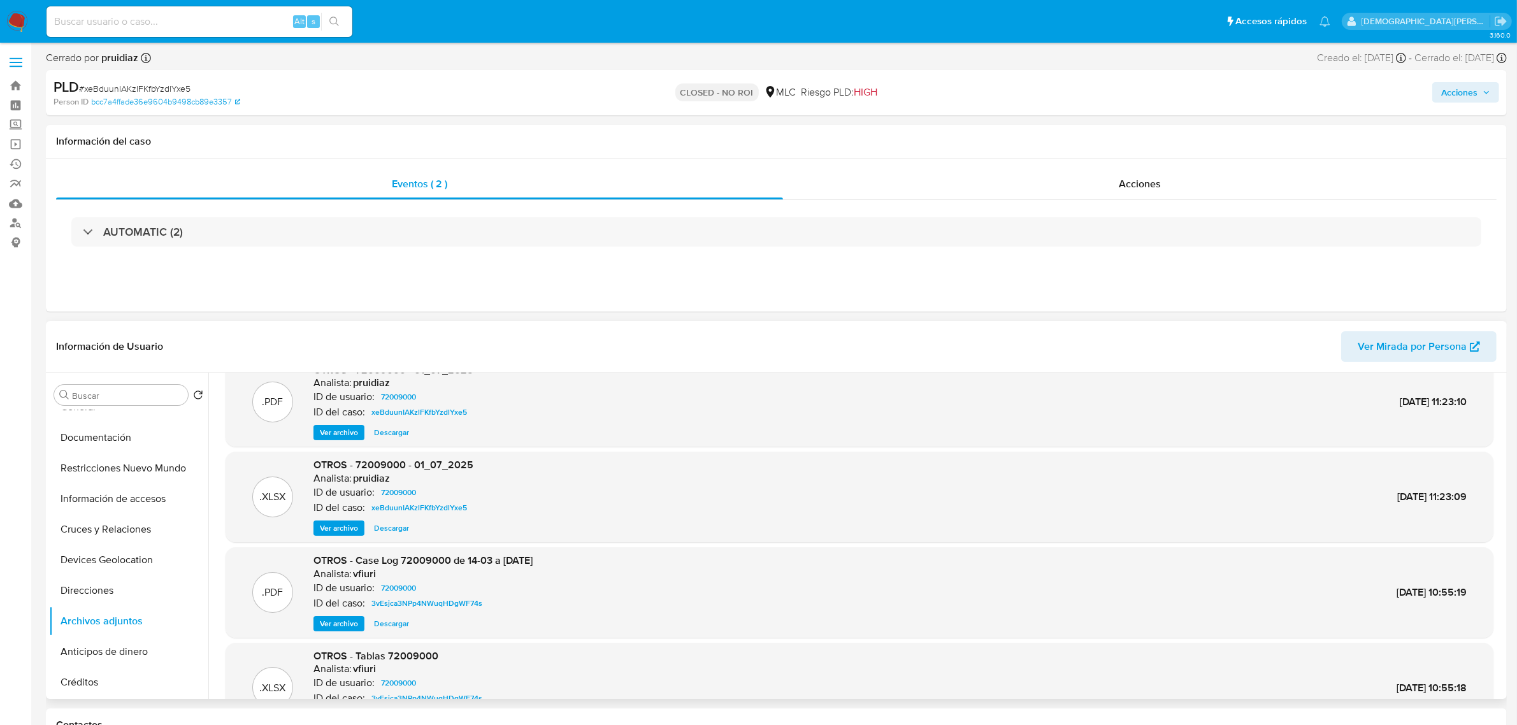
scroll to position [0, 0]
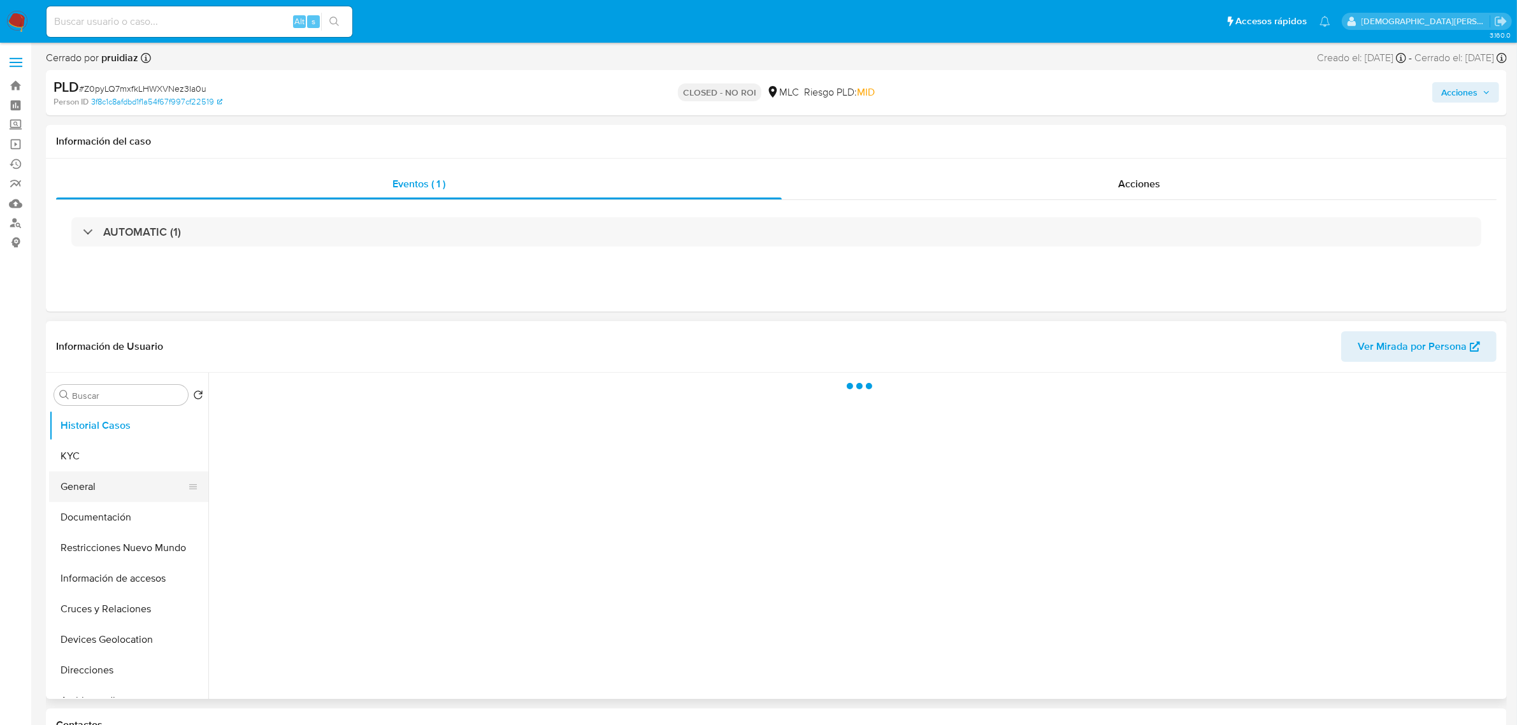
select select "10"
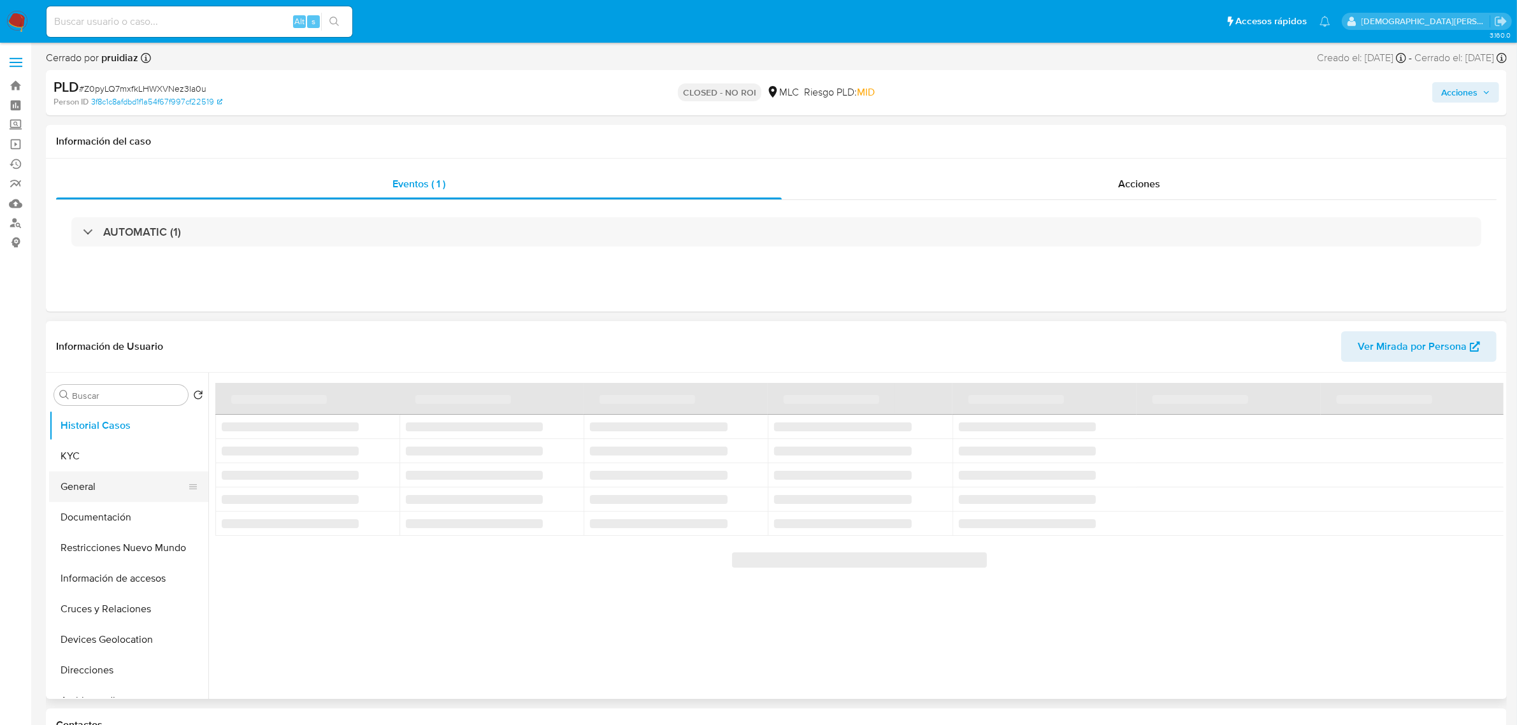
click at [111, 478] on button "General" at bounding box center [123, 486] width 149 height 31
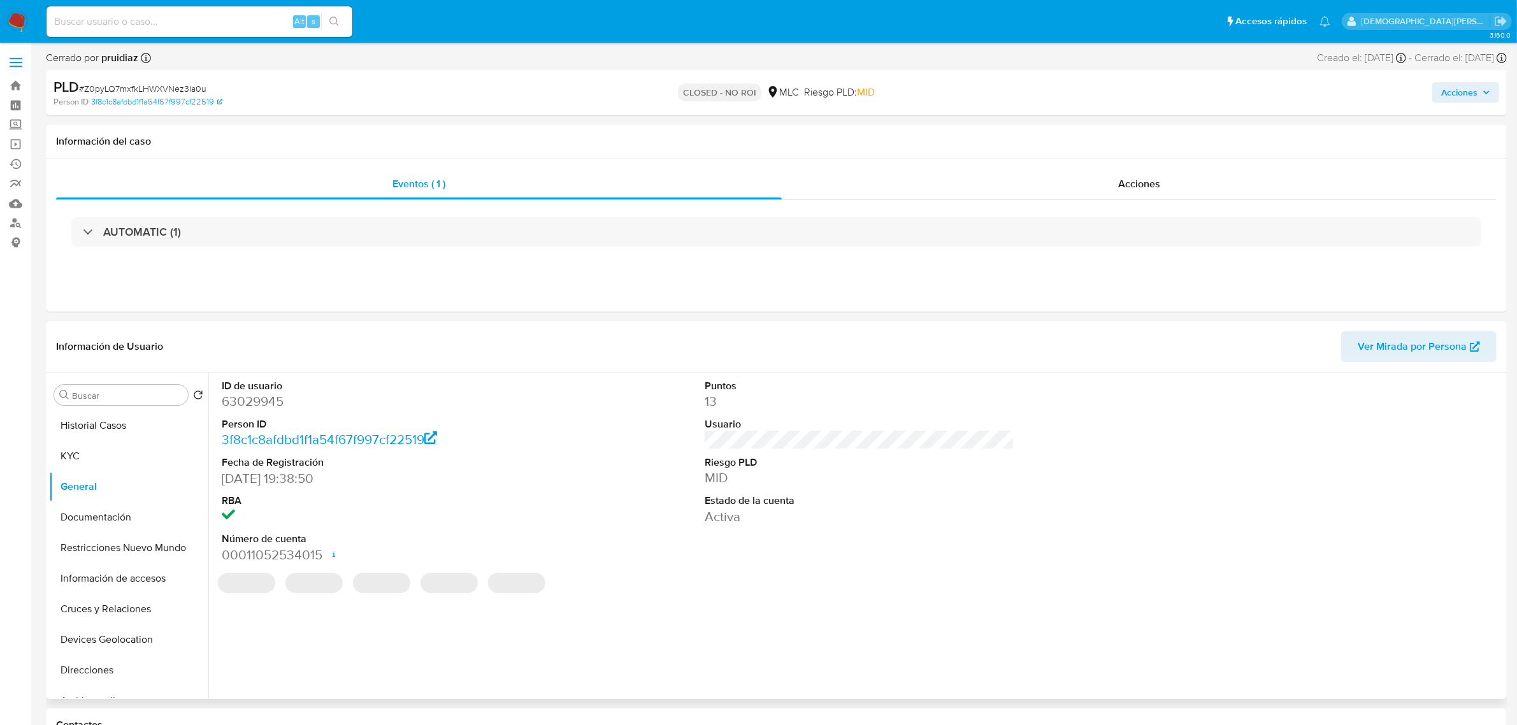
click at [263, 405] on dd "63029945" at bounding box center [377, 401] width 310 height 18
copy dd "63029945"
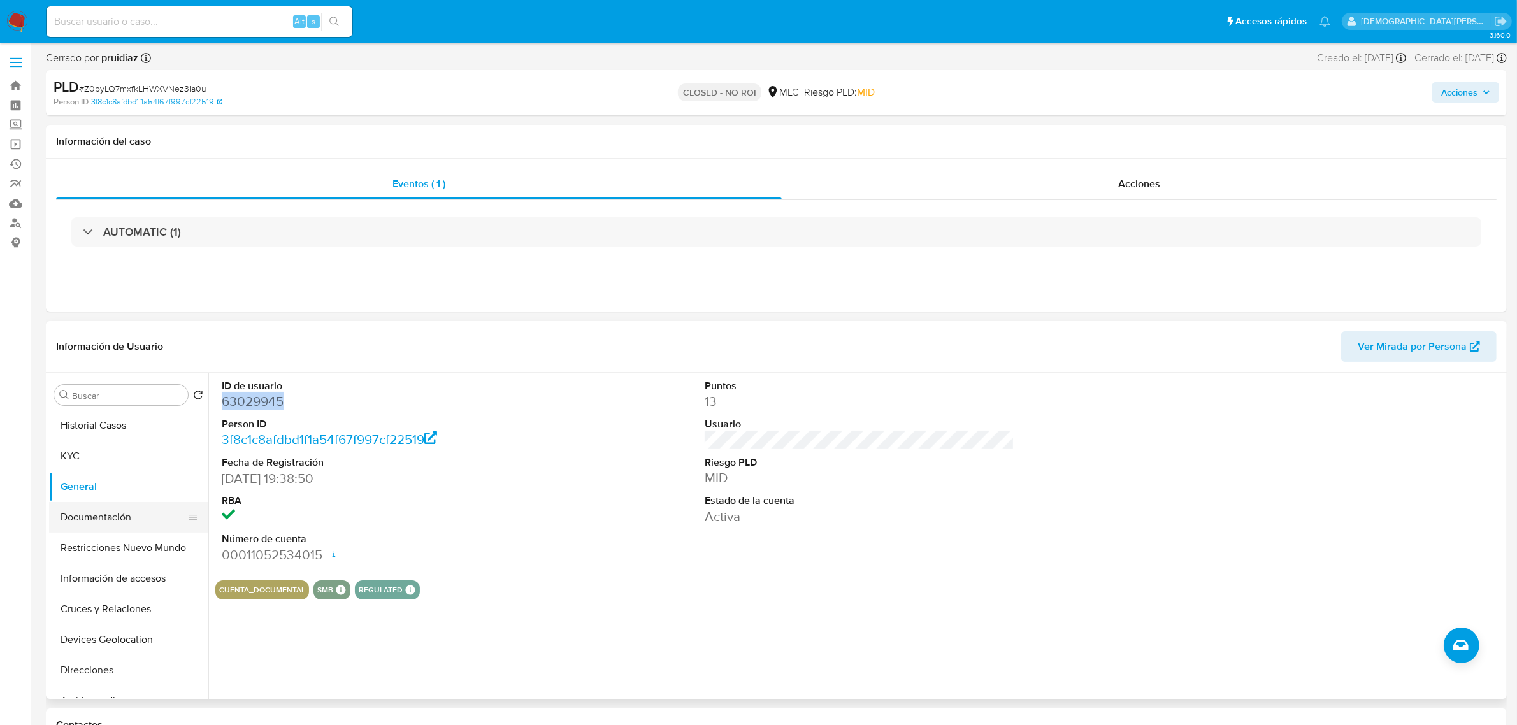
click at [90, 510] on button "Documentación" at bounding box center [123, 517] width 149 height 31
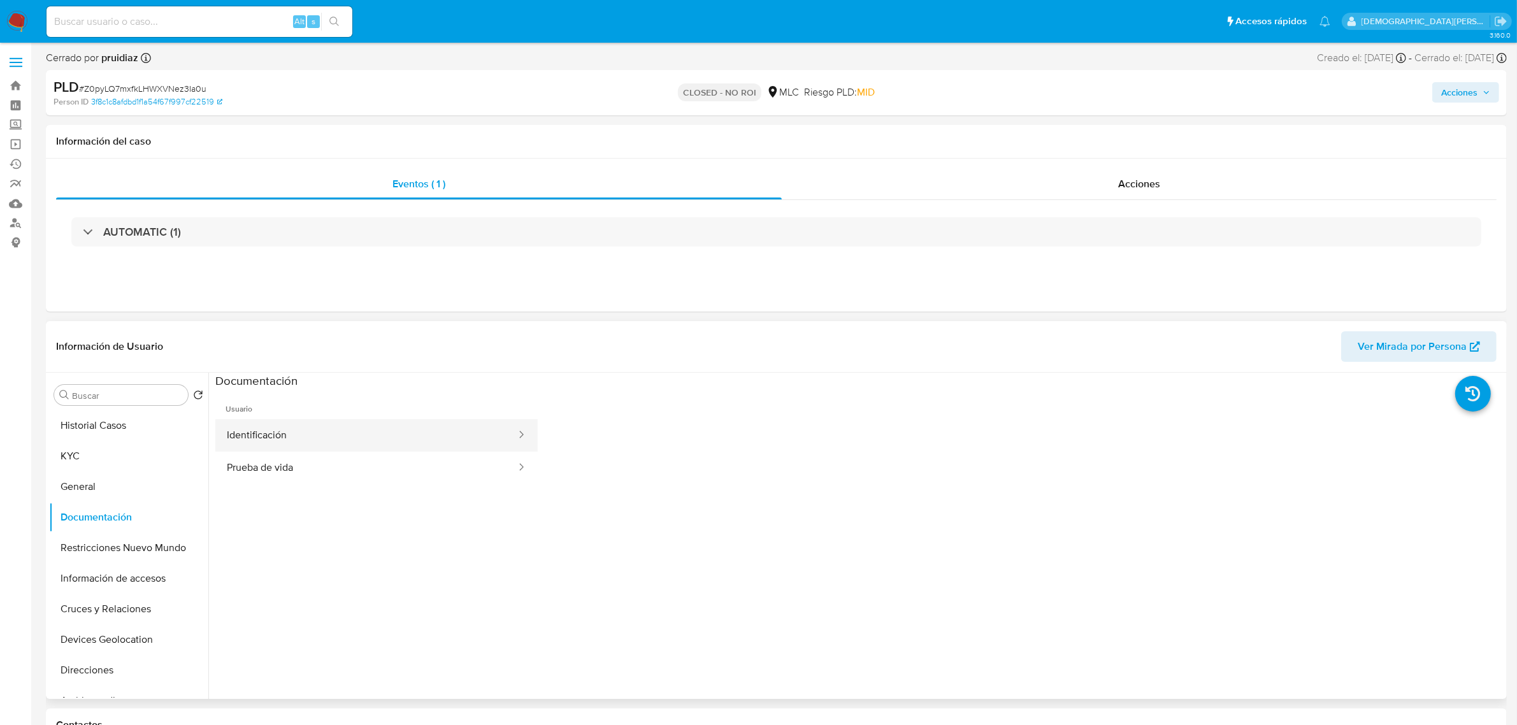
click at [351, 431] on button "Identificación" at bounding box center [366, 435] width 302 height 32
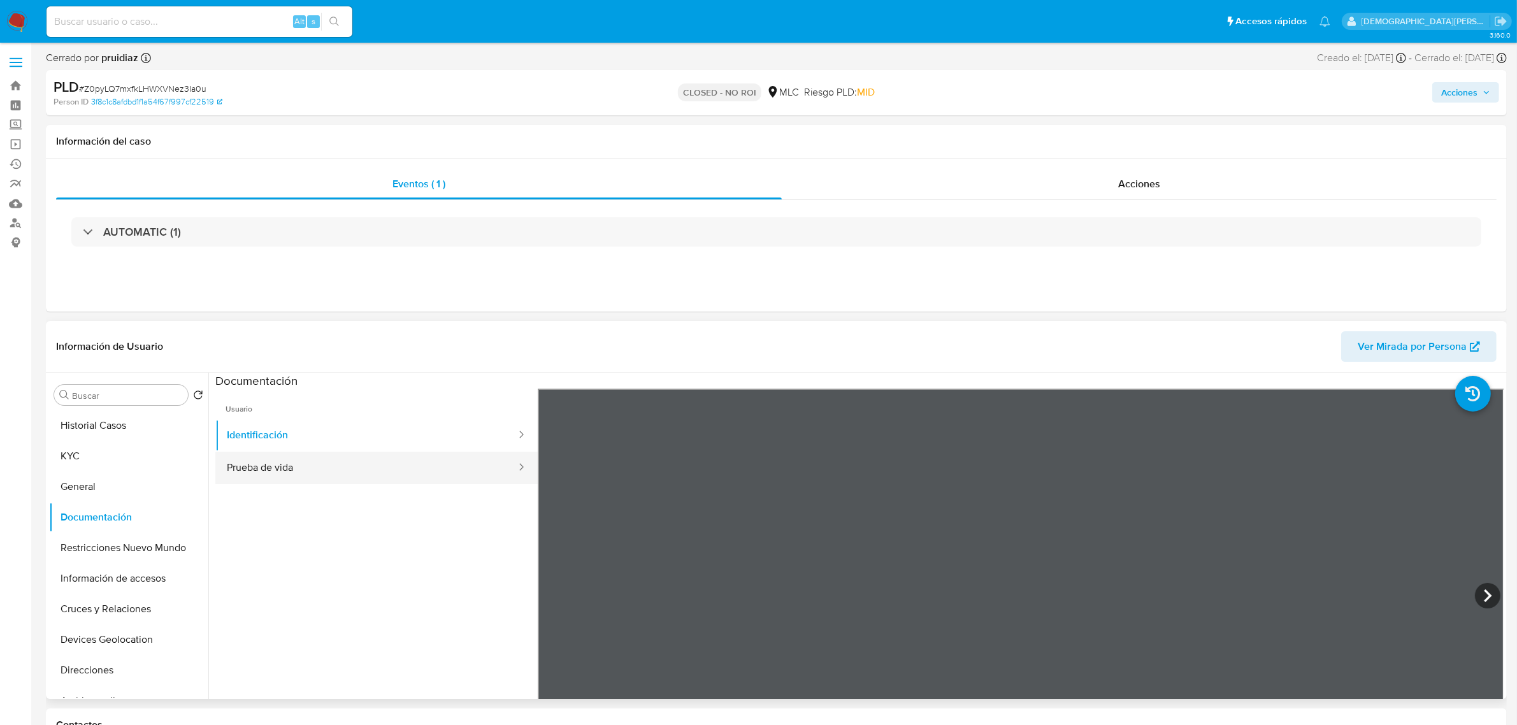
click at [319, 473] on button "Prueba de vida" at bounding box center [366, 468] width 302 height 32
click at [406, 440] on button "Identificación" at bounding box center [366, 435] width 302 height 32
click at [339, 463] on button "Prueba de vida" at bounding box center [366, 468] width 302 height 32
click at [308, 429] on button "Identificación" at bounding box center [366, 435] width 302 height 32
click at [289, 466] on button "Prueba de vida" at bounding box center [366, 468] width 302 height 32
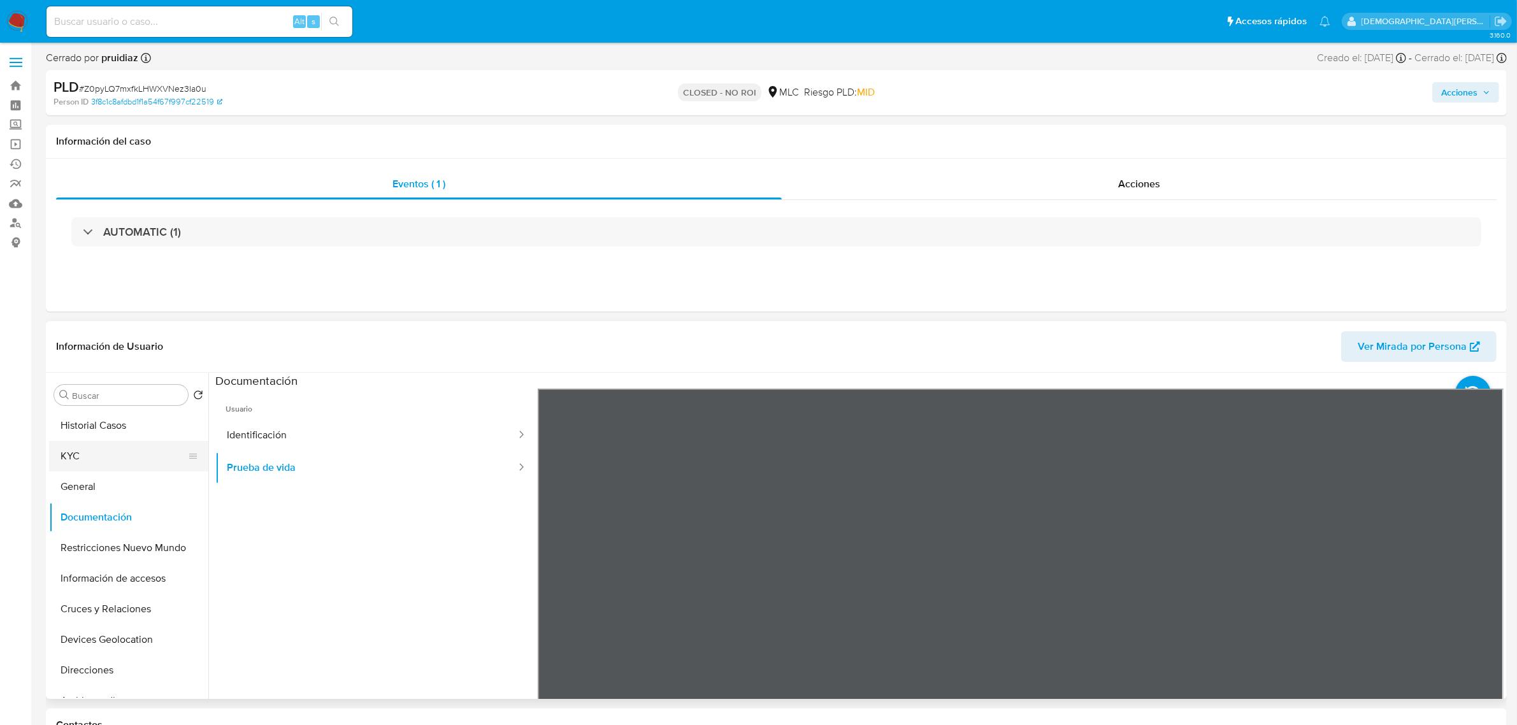
click at [127, 456] on button "KYC" at bounding box center [123, 456] width 149 height 31
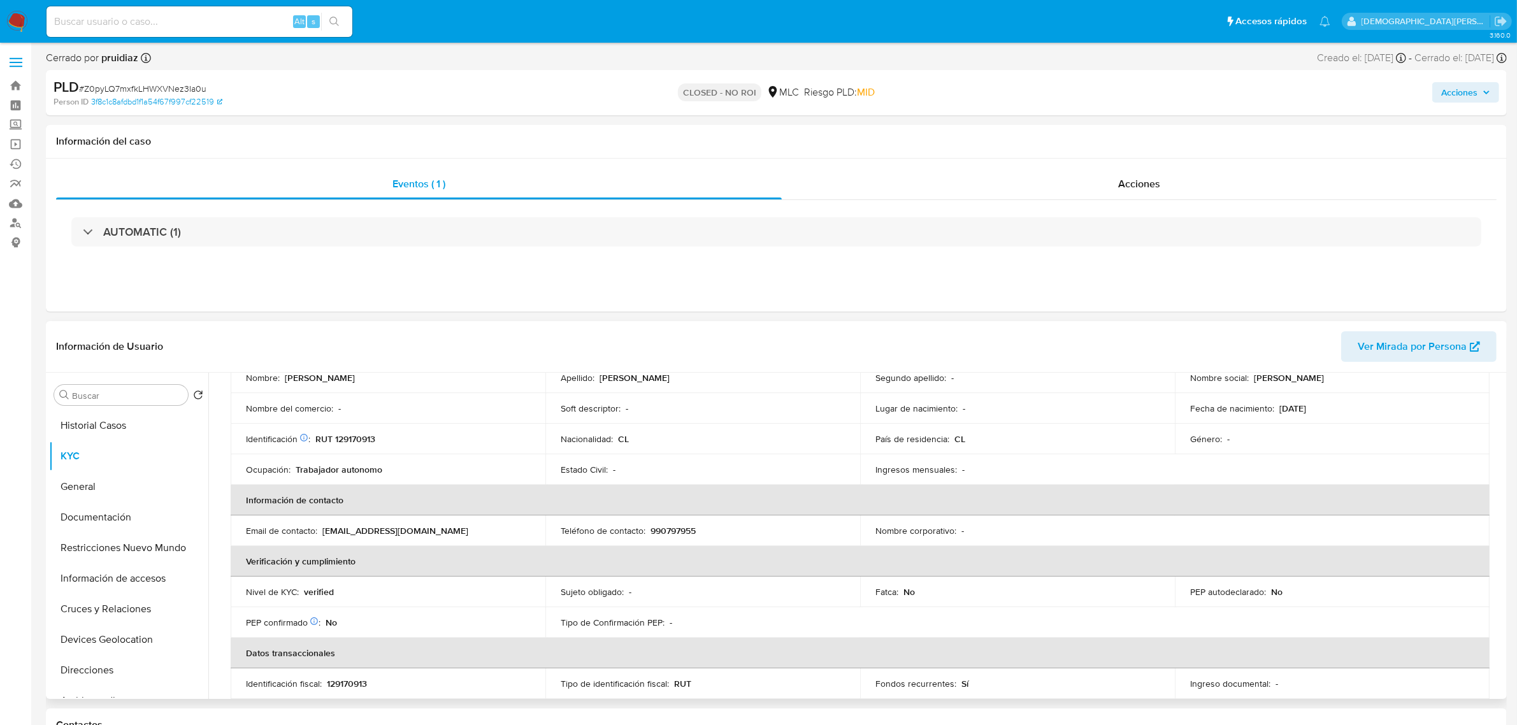
scroll to position [53, 0]
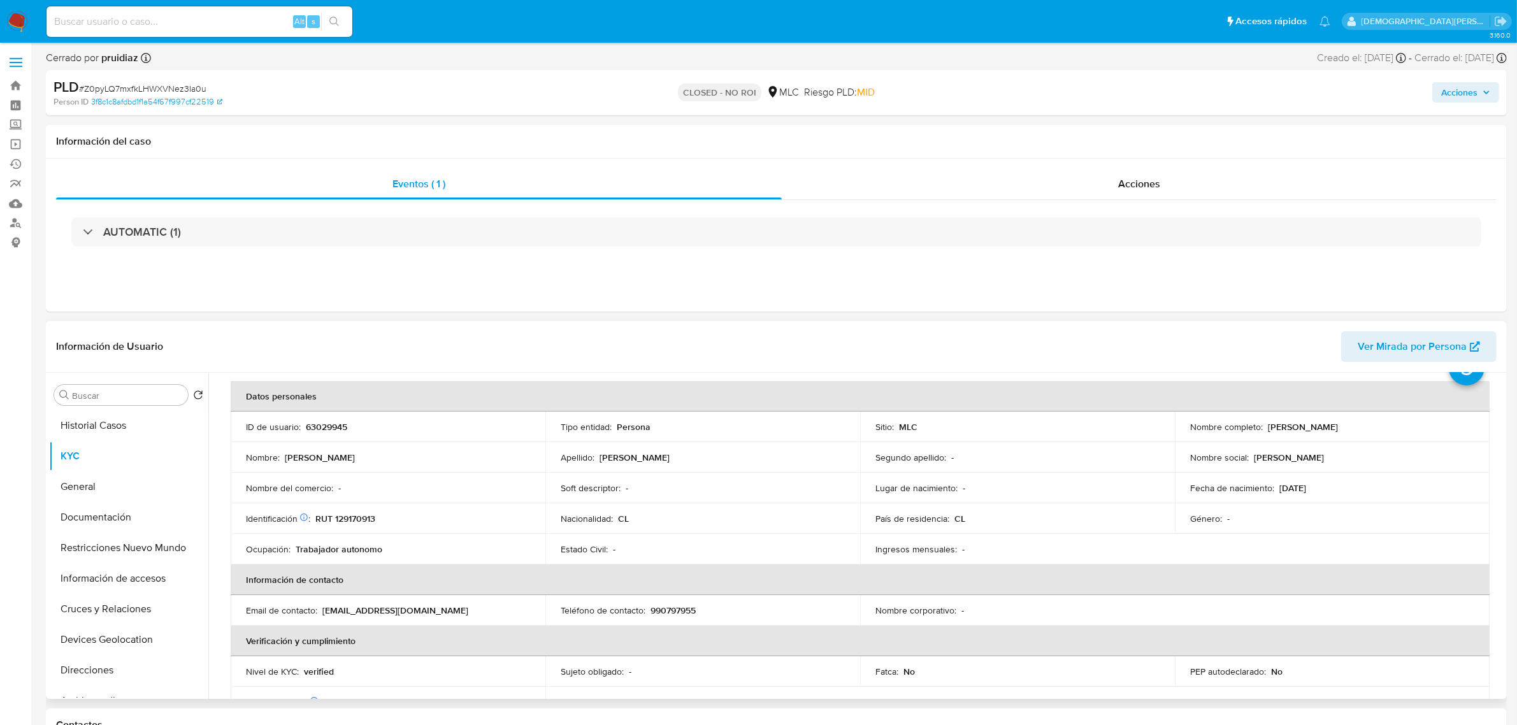
click at [365, 520] on p "RUT 129170913" at bounding box center [345, 518] width 60 height 11
copy p "129170913"
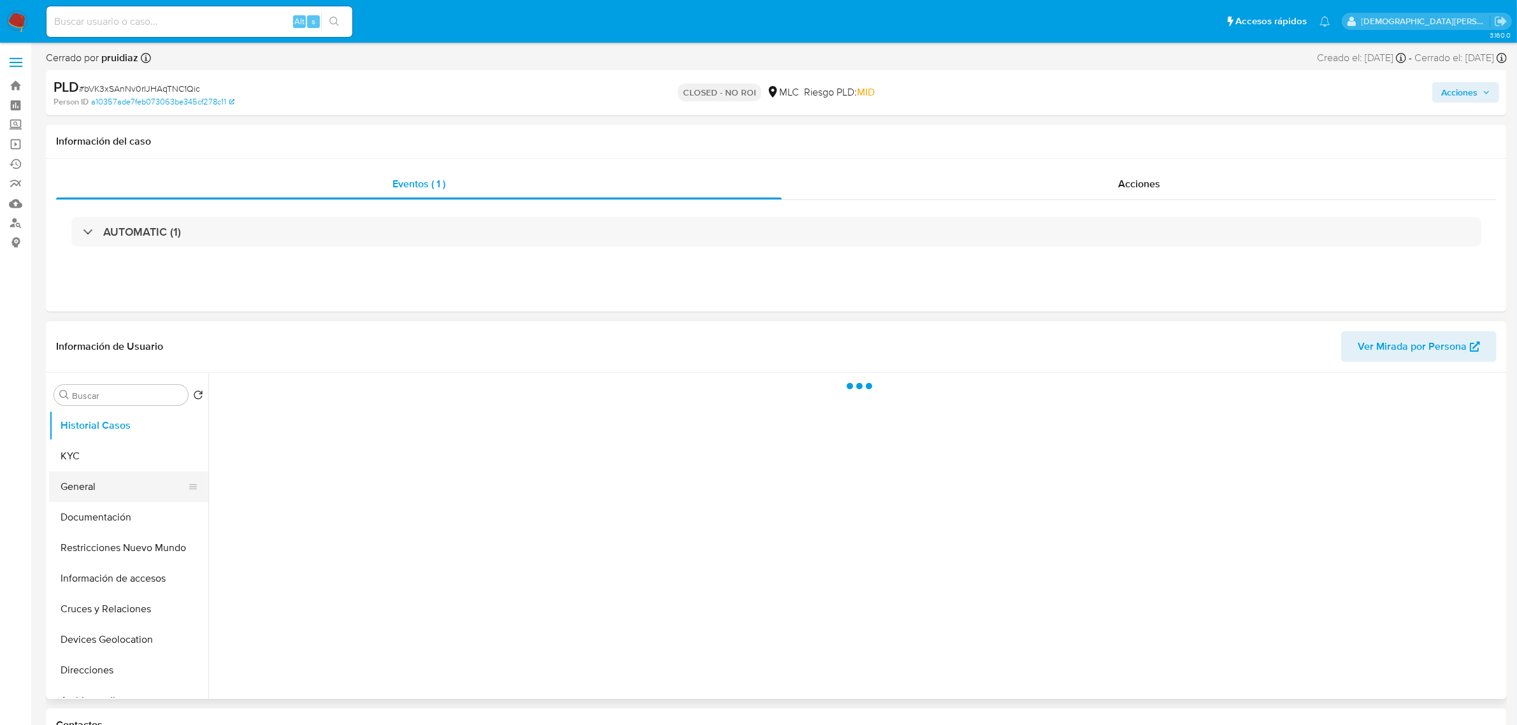
click at [119, 489] on button "General" at bounding box center [123, 486] width 149 height 31
select select "10"
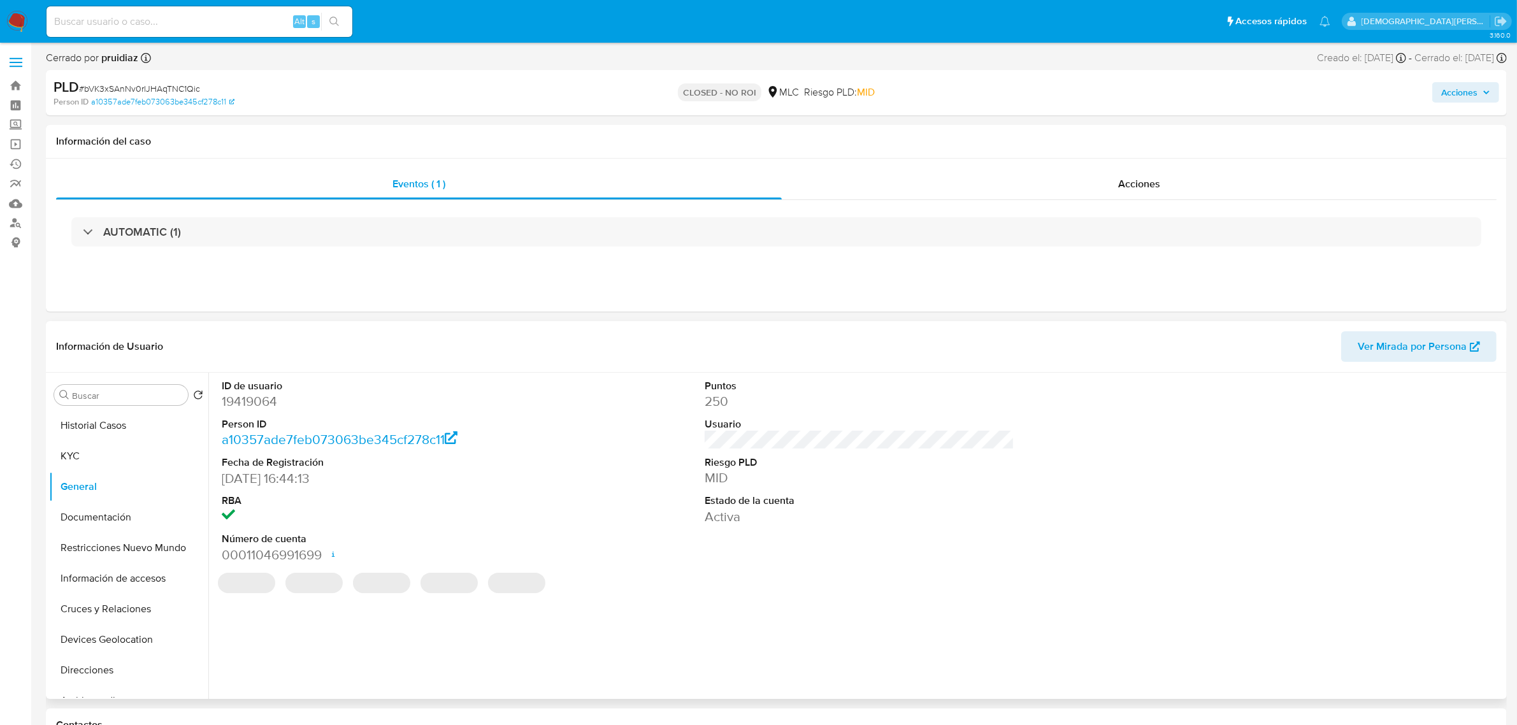
click at [257, 400] on dd "19419064" at bounding box center [377, 401] width 310 height 18
copy dd "19419064"
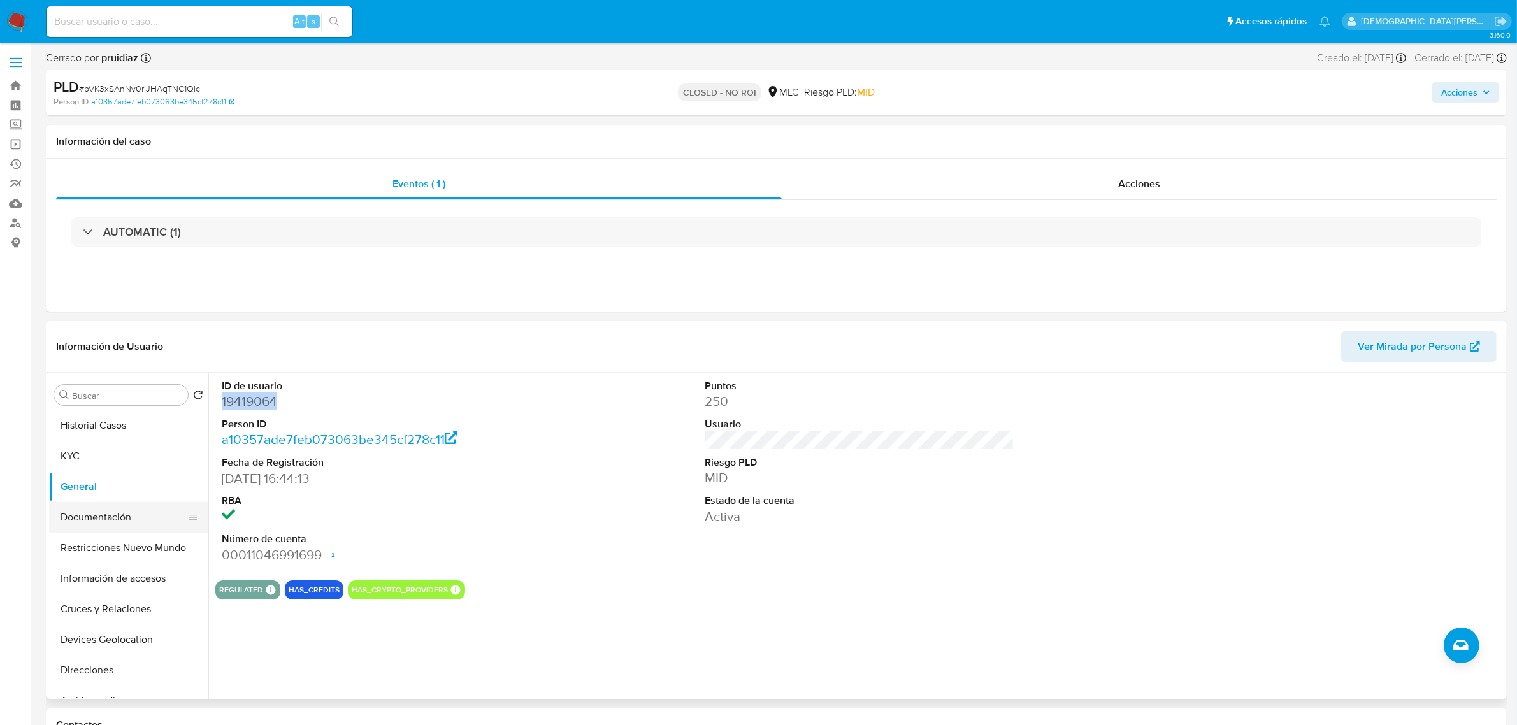
click at [108, 518] on button "Documentación" at bounding box center [123, 517] width 149 height 31
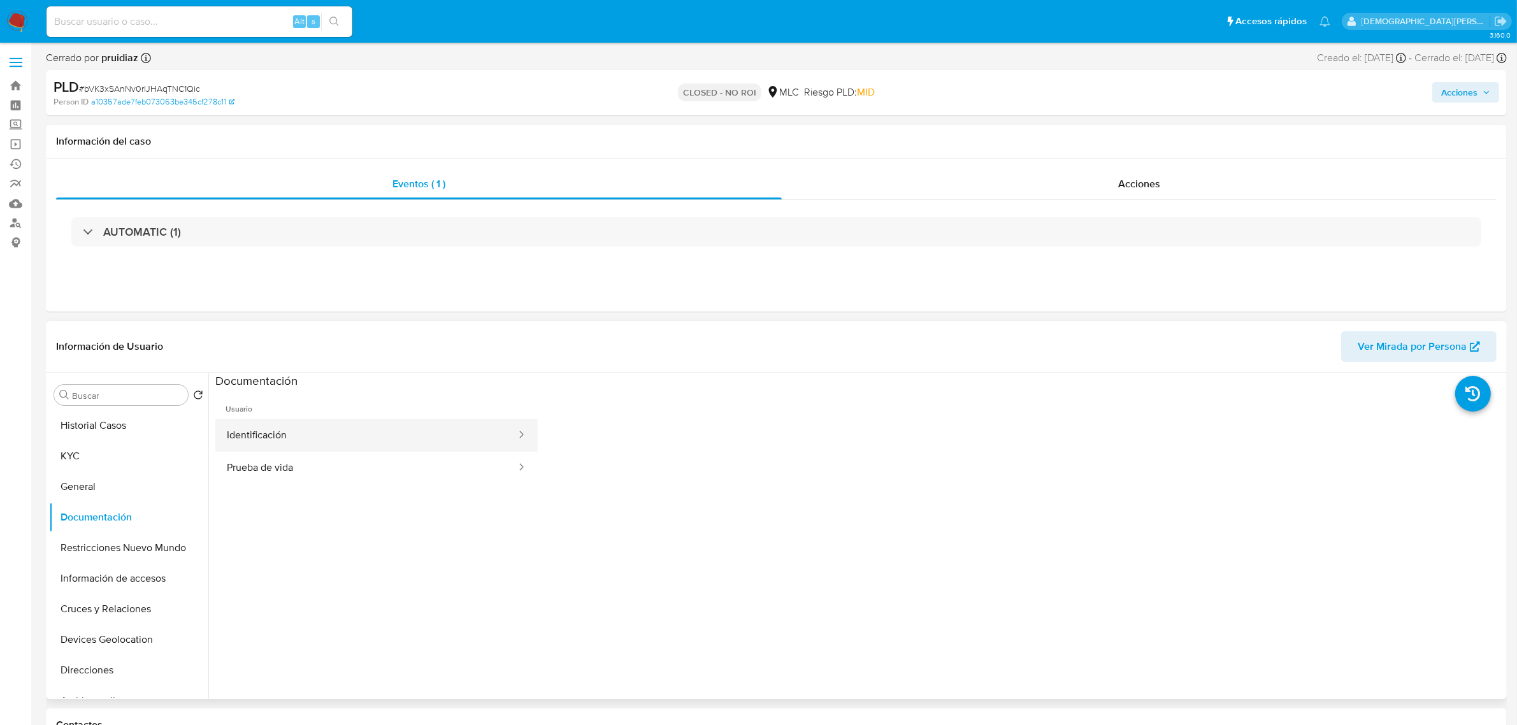
click at [422, 436] on button "Identificación" at bounding box center [366, 435] width 302 height 32
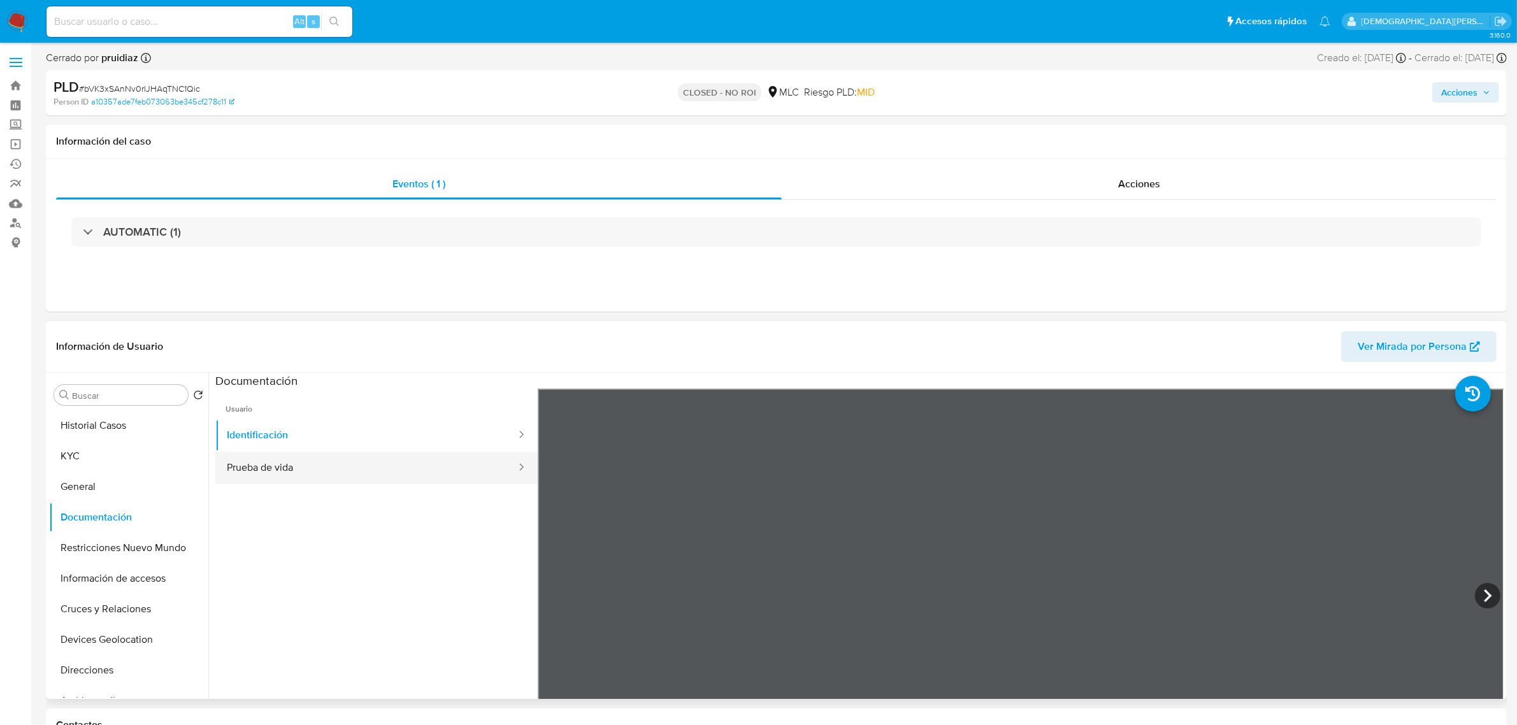
click at [361, 454] on button "Prueba de vida" at bounding box center [366, 468] width 302 height 32
click at [85, 464] on button "KYC" at bounding box center [123, 456] width 149 height 31
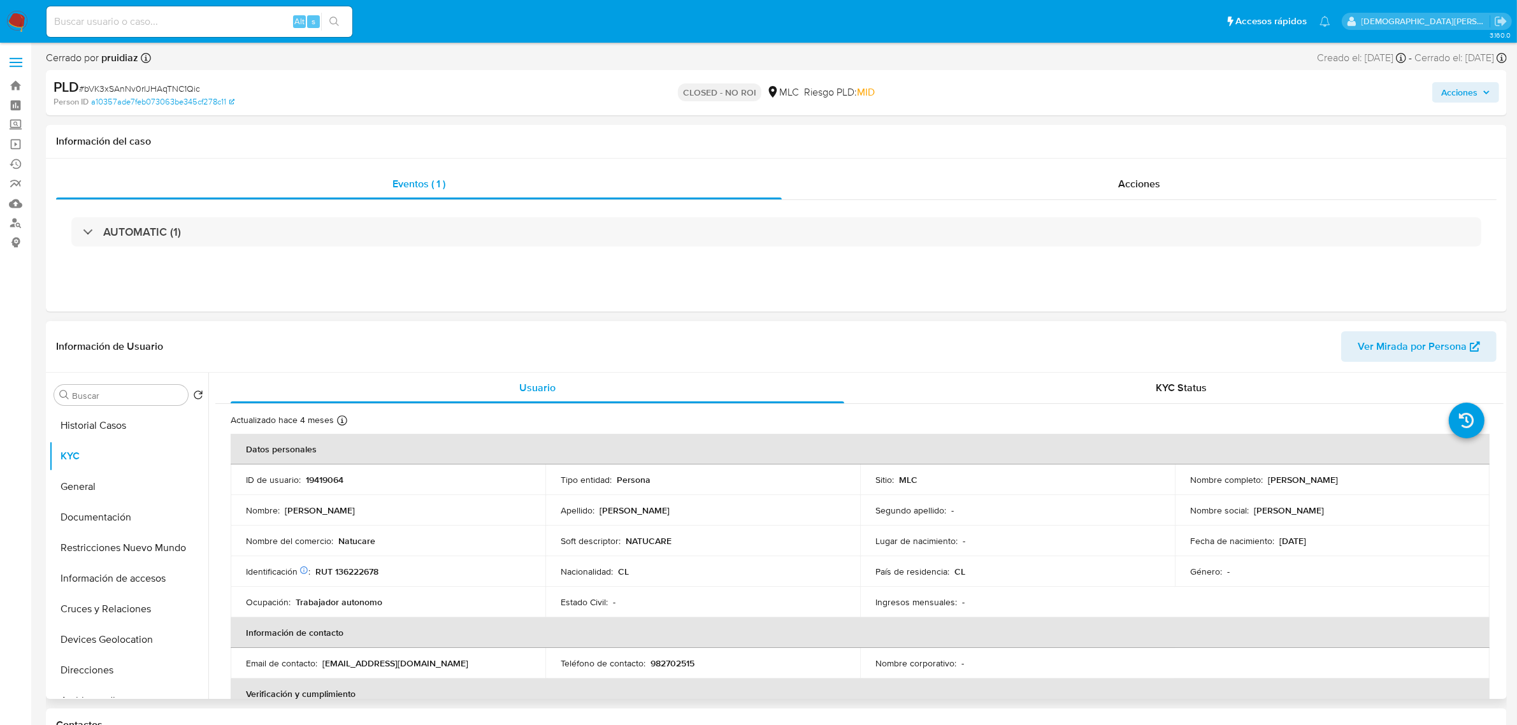
drag, startPoint x: 1268, startPoint y: 480, endPoint x: 1397, endPoint y: 479, distance: 129.3
click at [1338, 479] on p "Manuel Alejandro Andrades Muñoz" at bounding box center [1303, 479] width 70 height 11
drag, startPoint x: 1348, startPoint y: 478, endPoint x: 1265, endPoint y: 482, distance: 83.5
click at [1265, 482] on div "Nombre completo : Manuel Alejandro Andrades Muñoz" at bounding box center [1332, 479] width 284 height 11
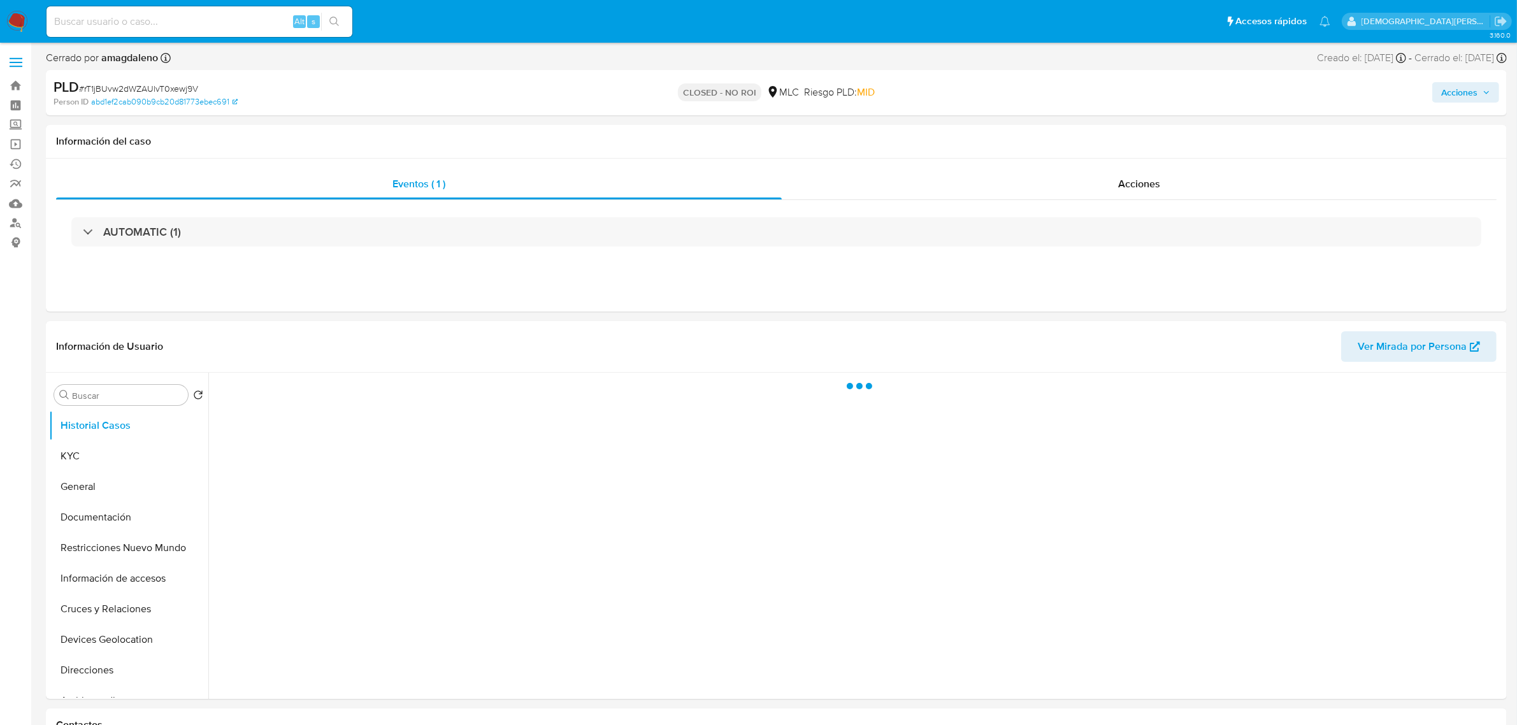
select select "10"
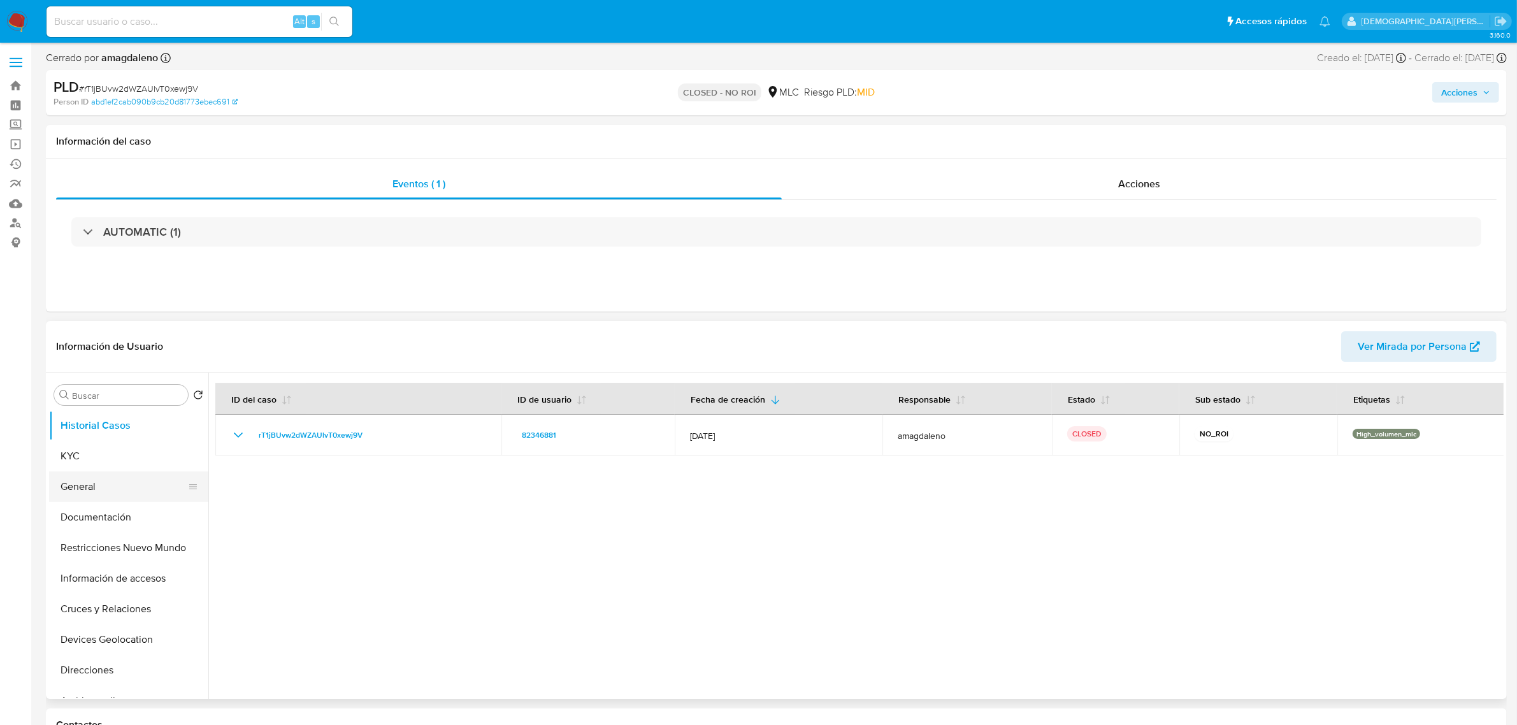
click at [112, 478] on button "General" at bounding box center [123, 486] width 149 height 31
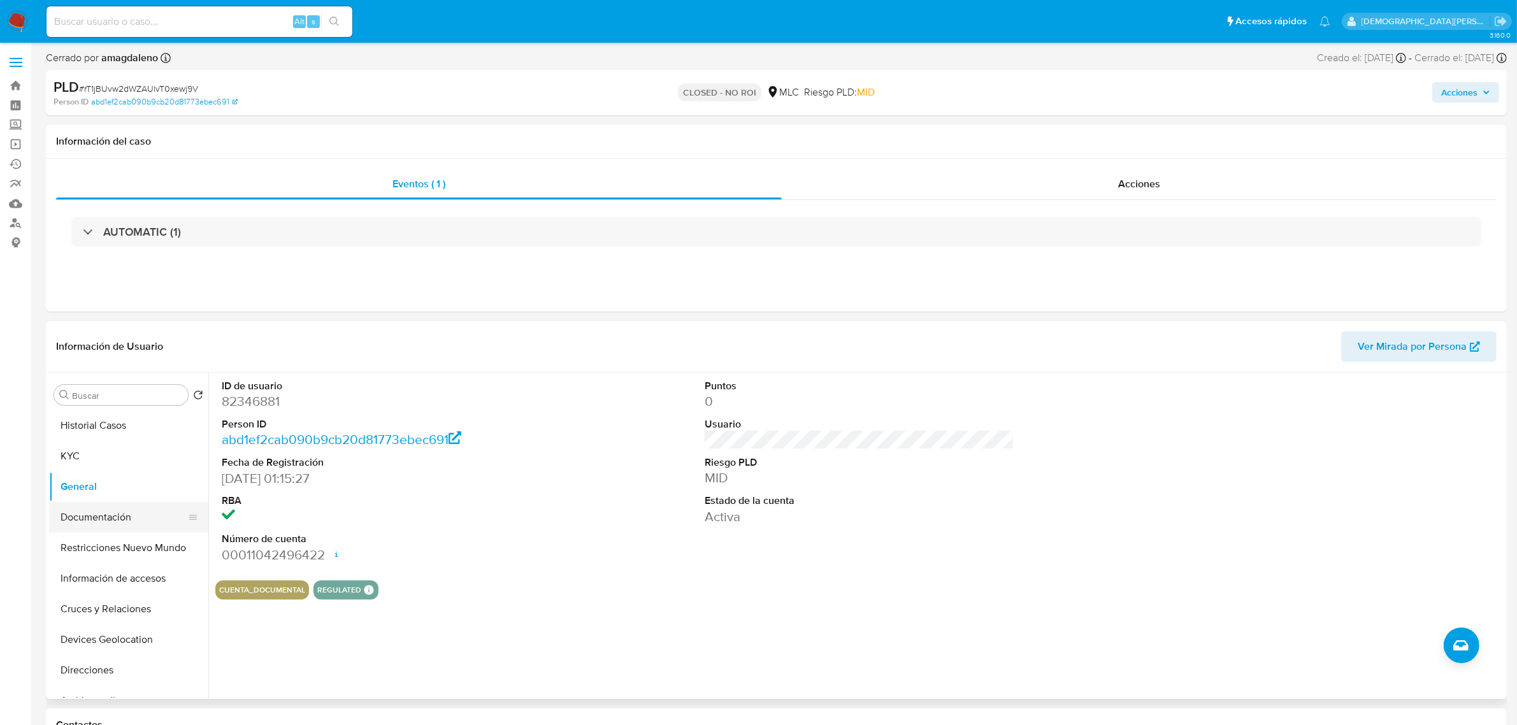
click at [118, 522] on button "Documentación" at bounding box center [123, 517] width 149 height 31
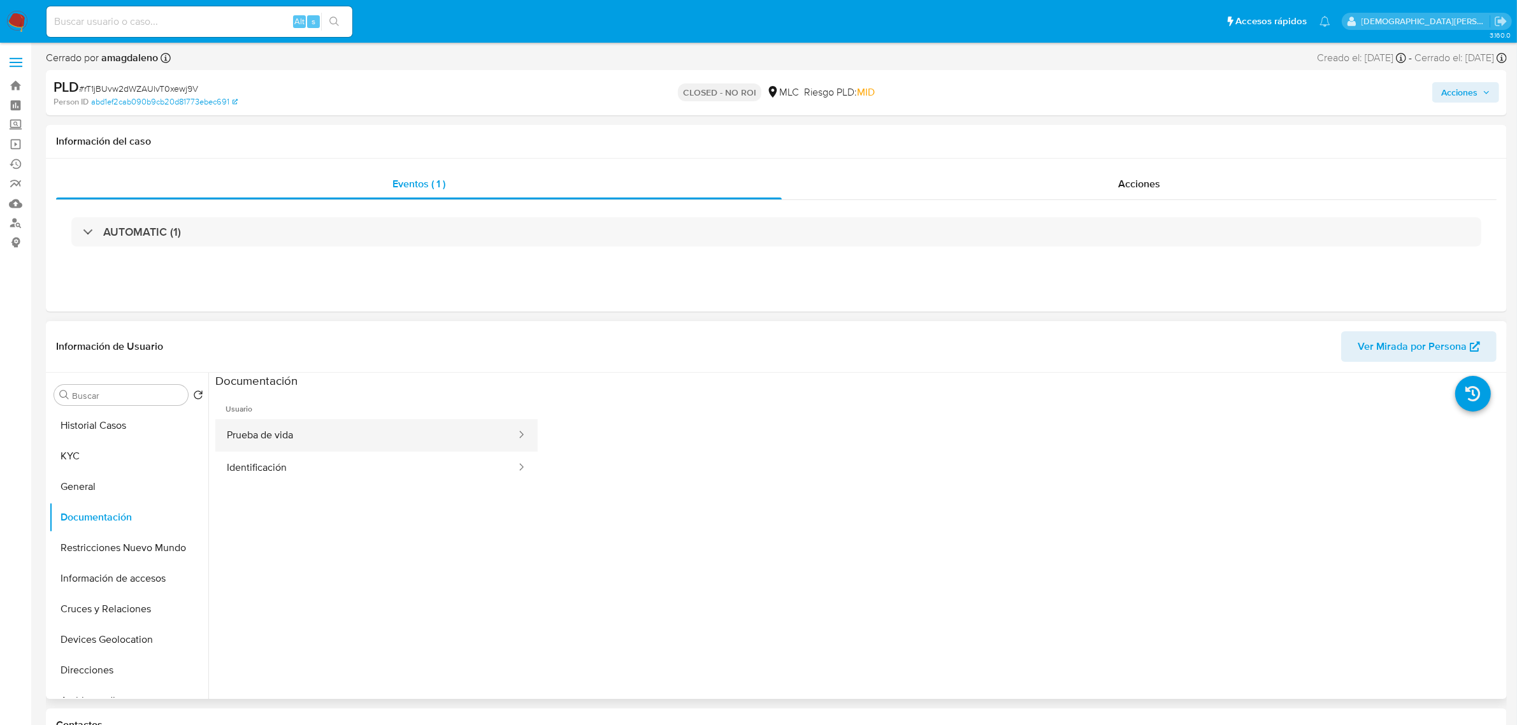
click at [329, 440] on button "Prueba de vida" at bounding box center [366, 435] width 302 height 32
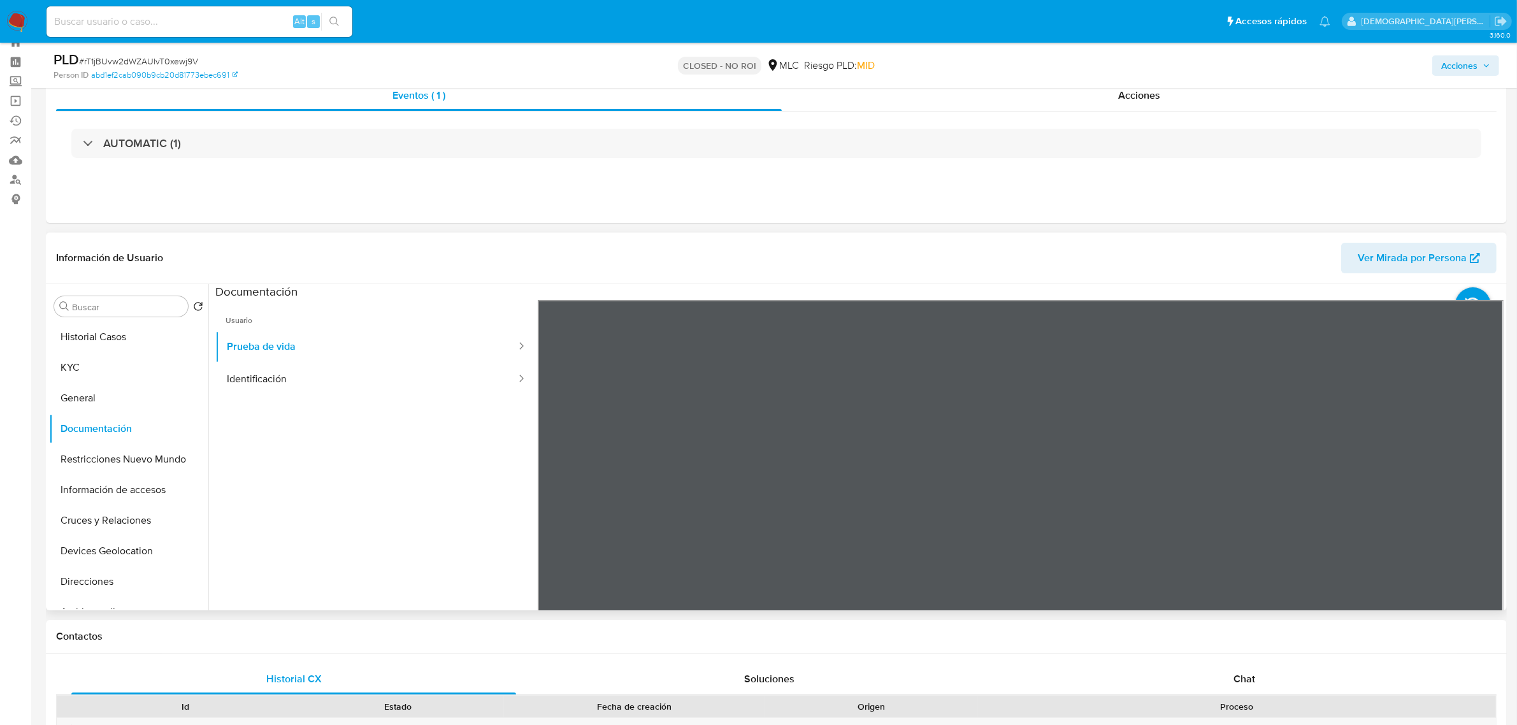
scroll to position [80, 0]
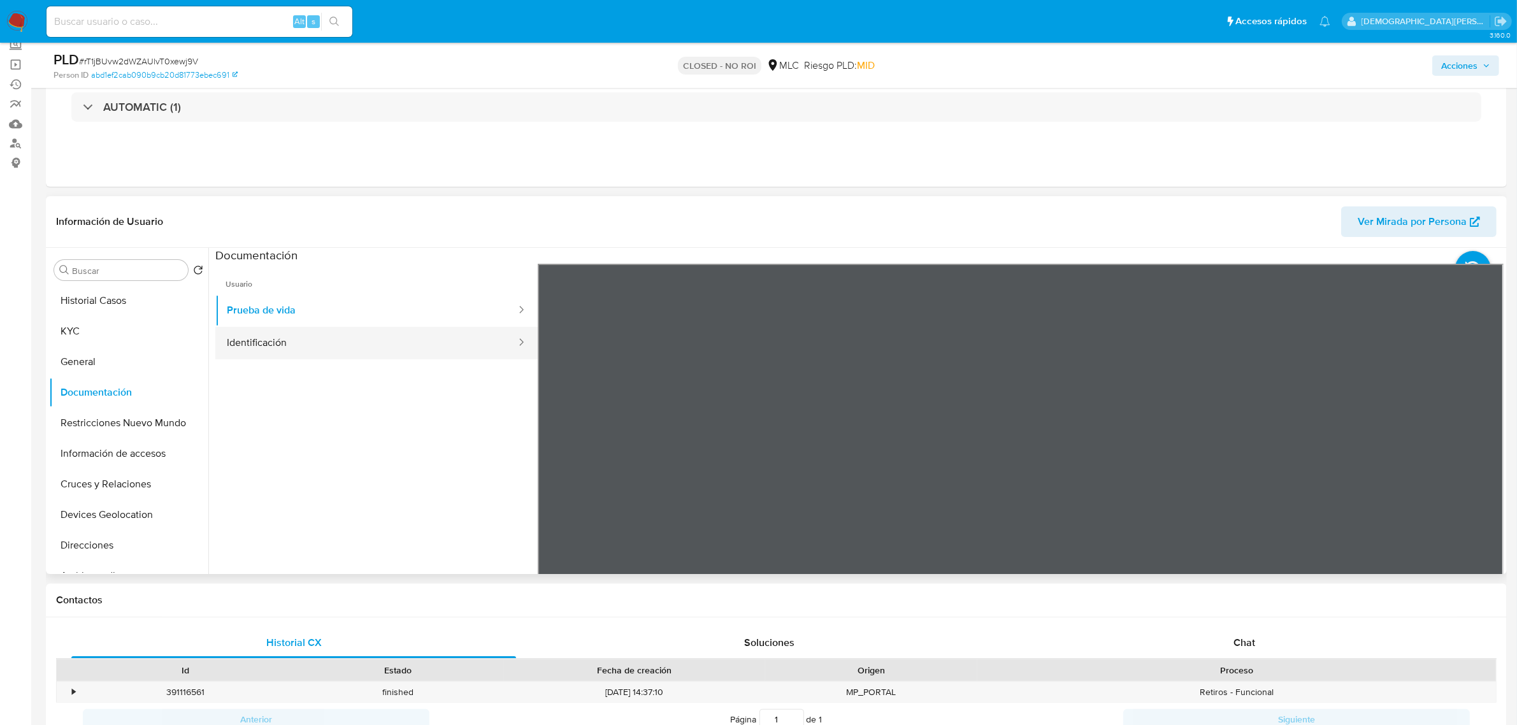
click at [479, 347] on button "Identificación" at bounding box center [366, 343] width 302 height 32
click at [144, 341] on button "KYC" at bounding box center [123, 331] width 149 height 31
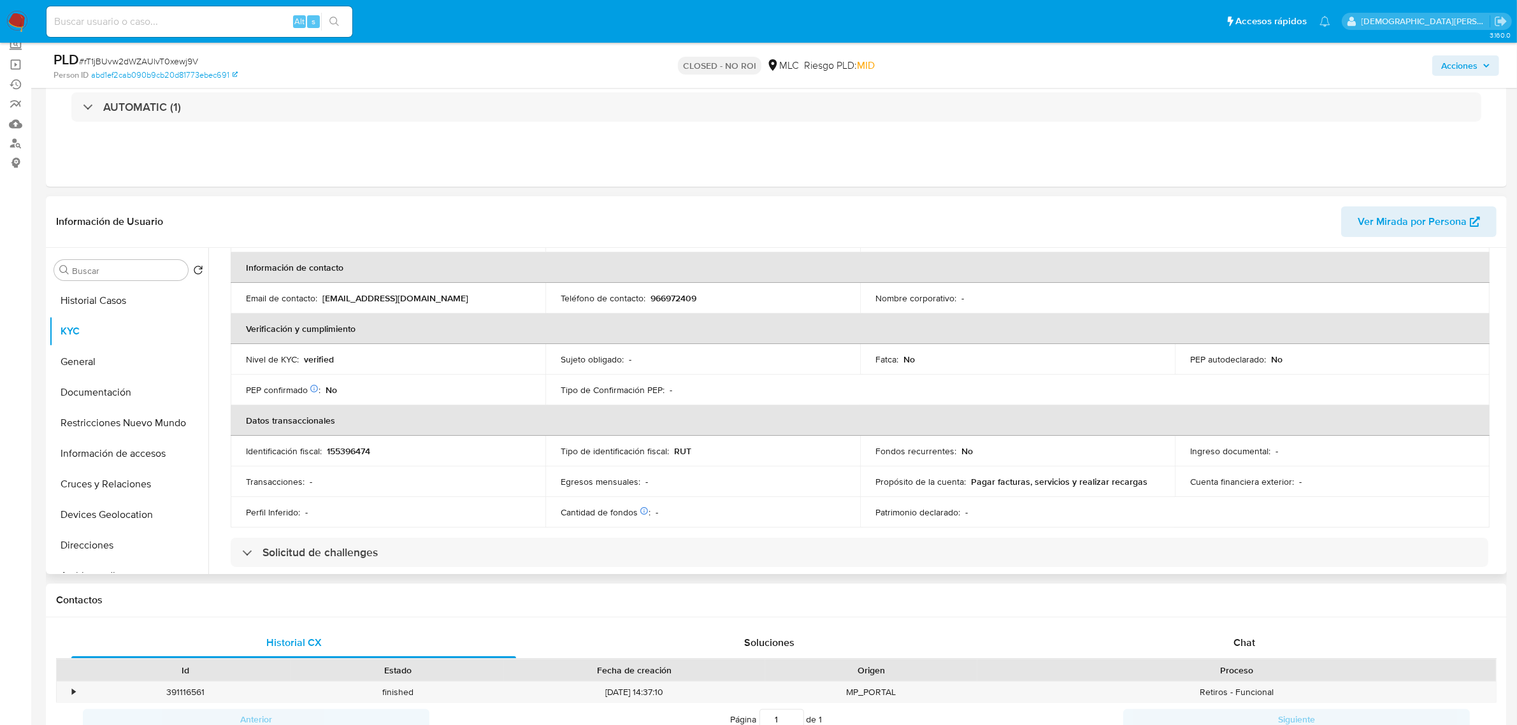
scroll to position [239, 0]
click at [119, 419] on button "Restricciones Nuevo Mundo" at bounding box center [123, 423] width 149 height 31
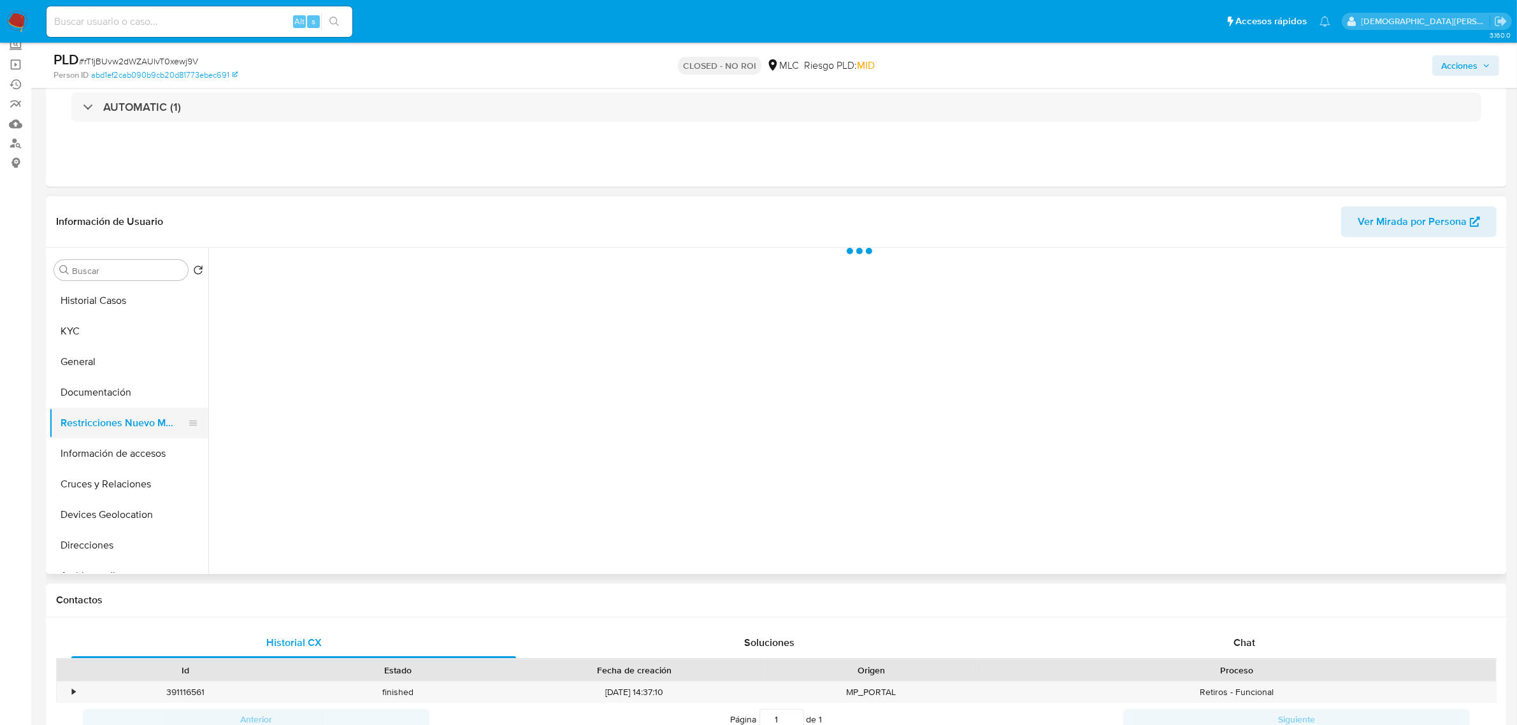
scroll to position [0, 0]
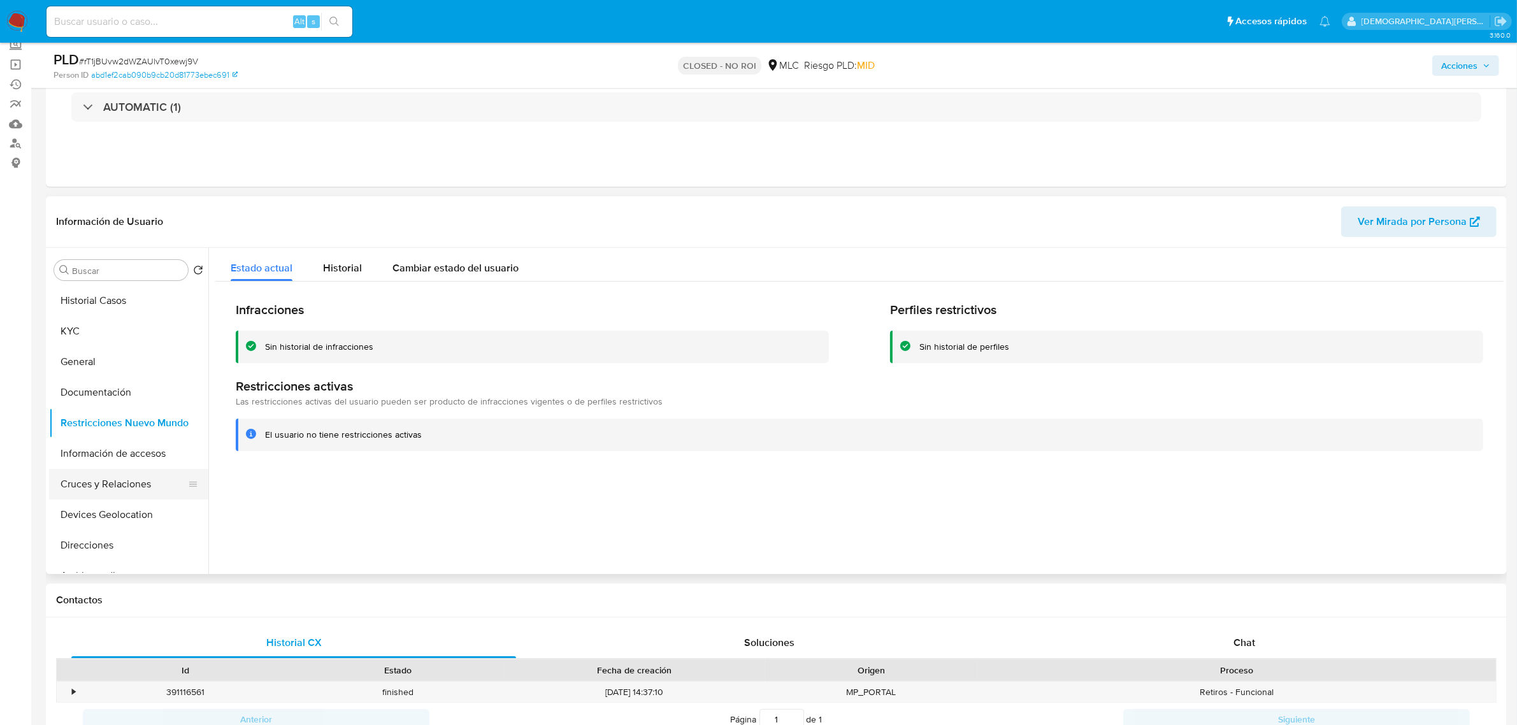
click at [126, 485] on button "Cruces y Relaciones" at bounding box center [123, 484] width 149 height 31
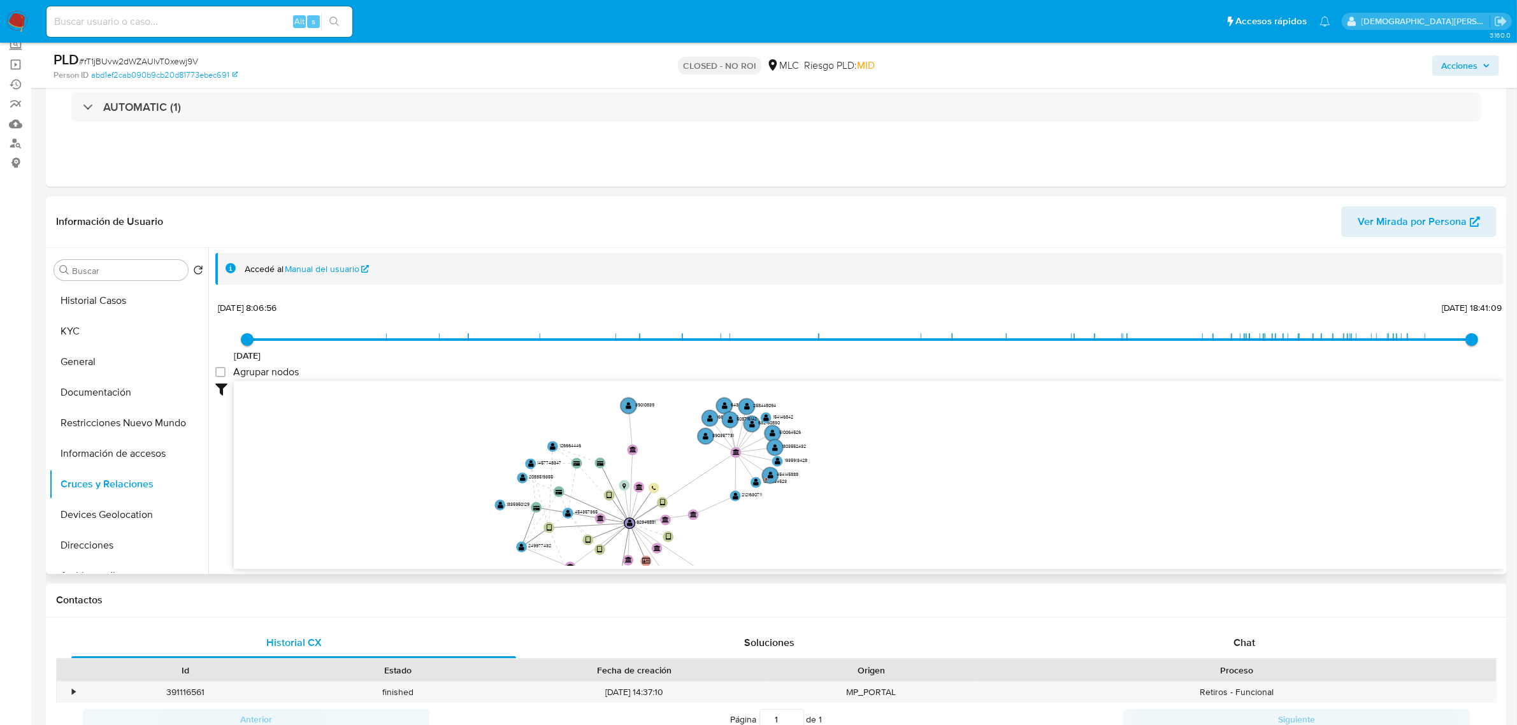
drag, startPoint x: 392, startPoint y: 460, endPoint x: 401, endPoint y: 492, distance: 33.7
click at [401, 492] on icon "user-454357365  454357365 user-249977432  249977432 user-126664446  12666444…" at bounding box center [869, 473] width 1270 height 185
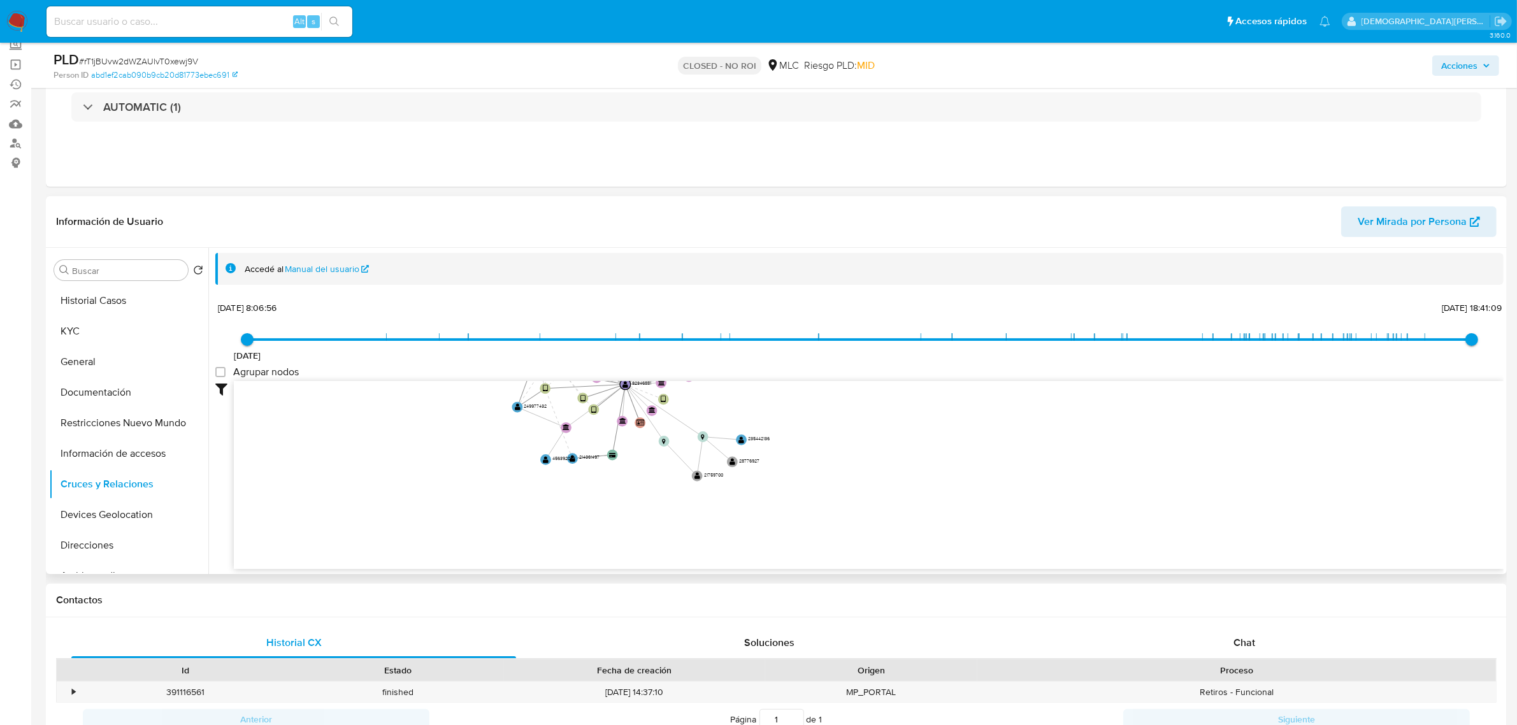
drag, startPoint x: 390, startPoint y: 516, endPoint x: 386, endPoint y: 377, distance: 139.6
click at [386, 377] on div "10/2/2021 10/2/2021, 8:06:56 15/9/2025, 18:41:09 Agrupar nodos Filtros Confianz…" at bounding box center [859, 456] width 1288 height 317
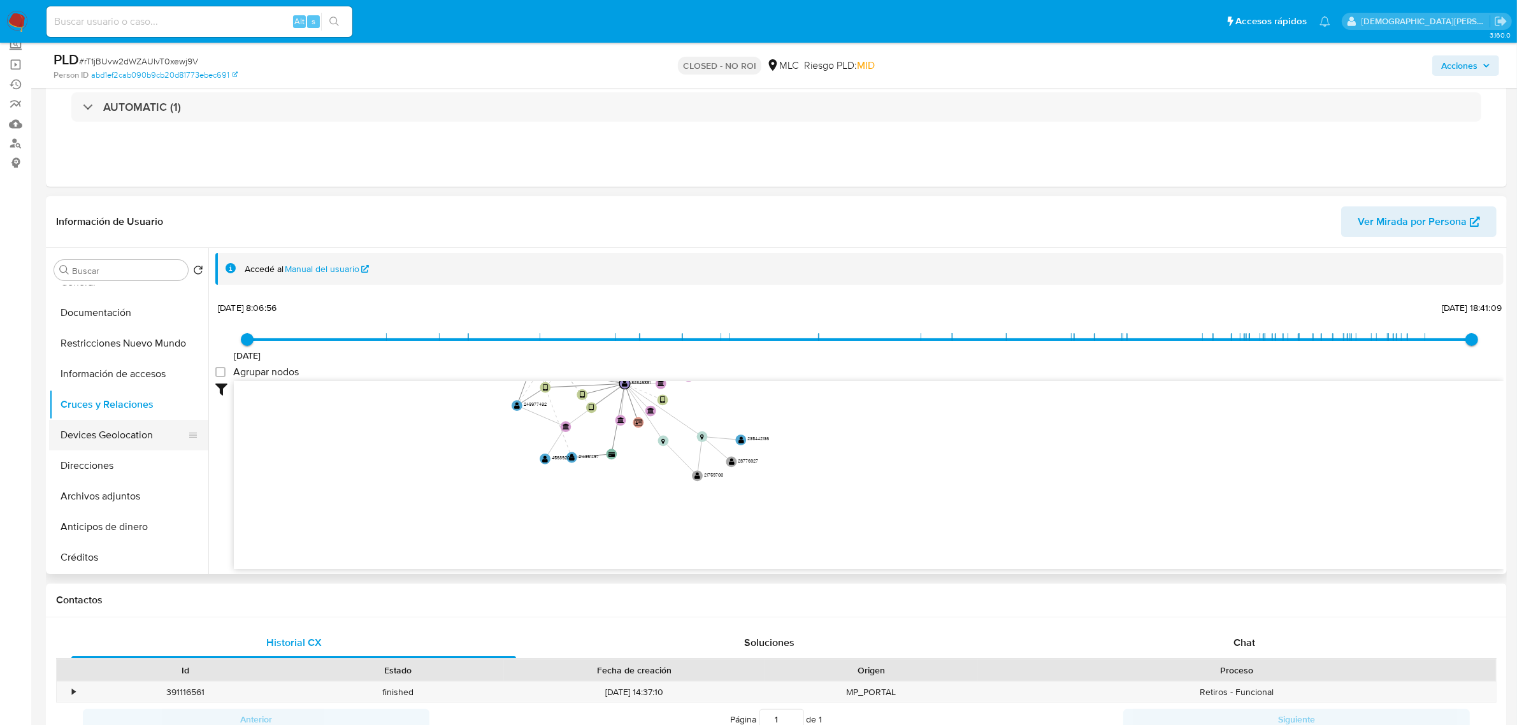
click at [99, 440] on button "Devices Geolocation" at bounding box center [123, 435] width 149 height 31
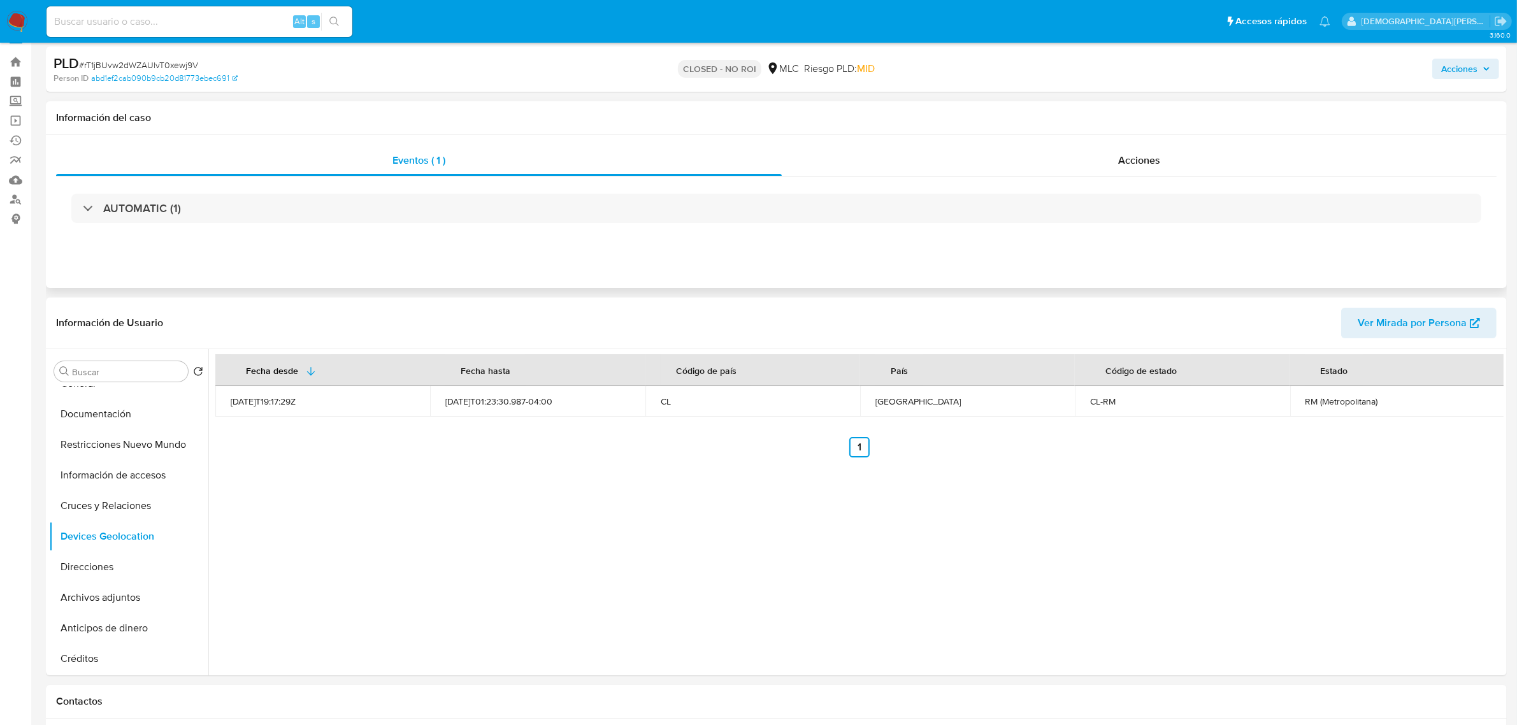
scroll to position [0, 0]
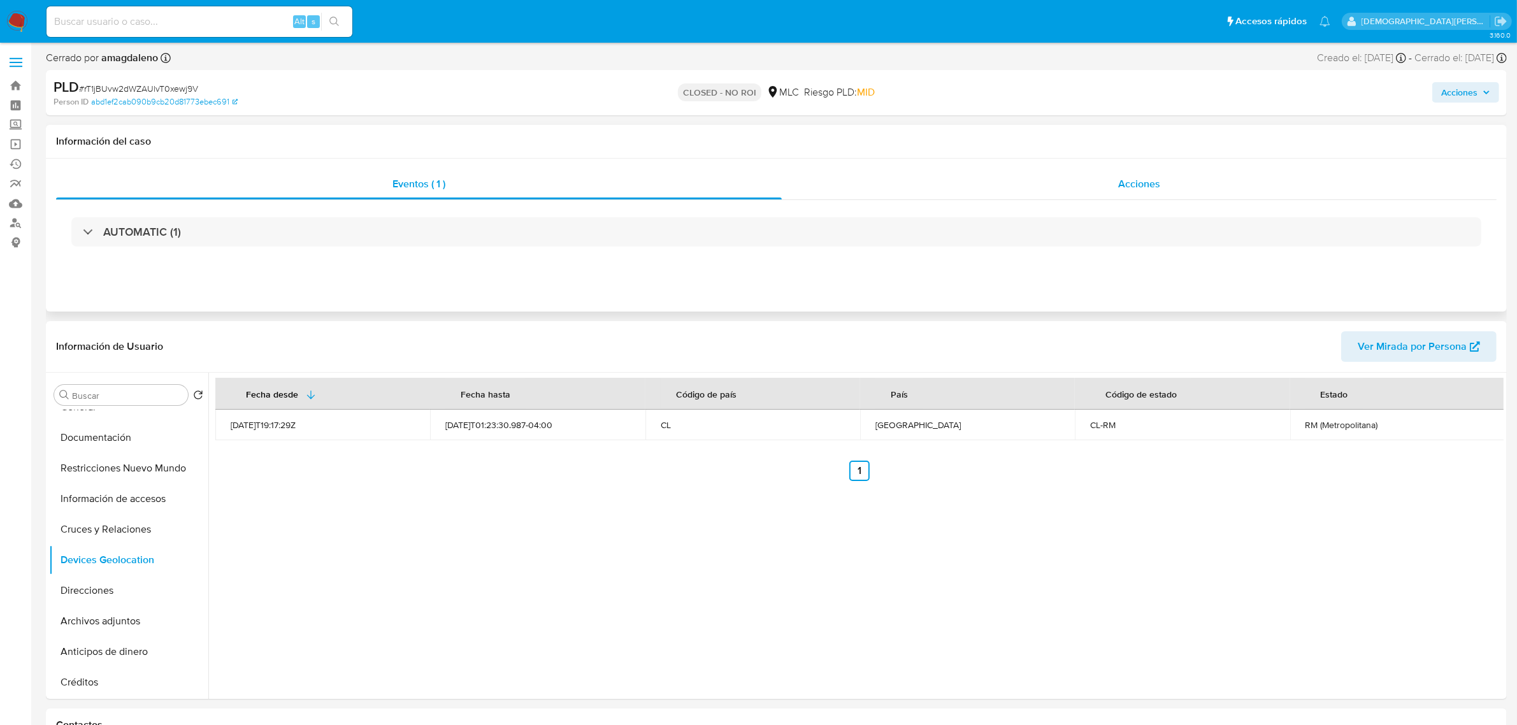
click at [1030, 183] on div "Acciones" at bounding box center [1139, 184] width 715 height 31
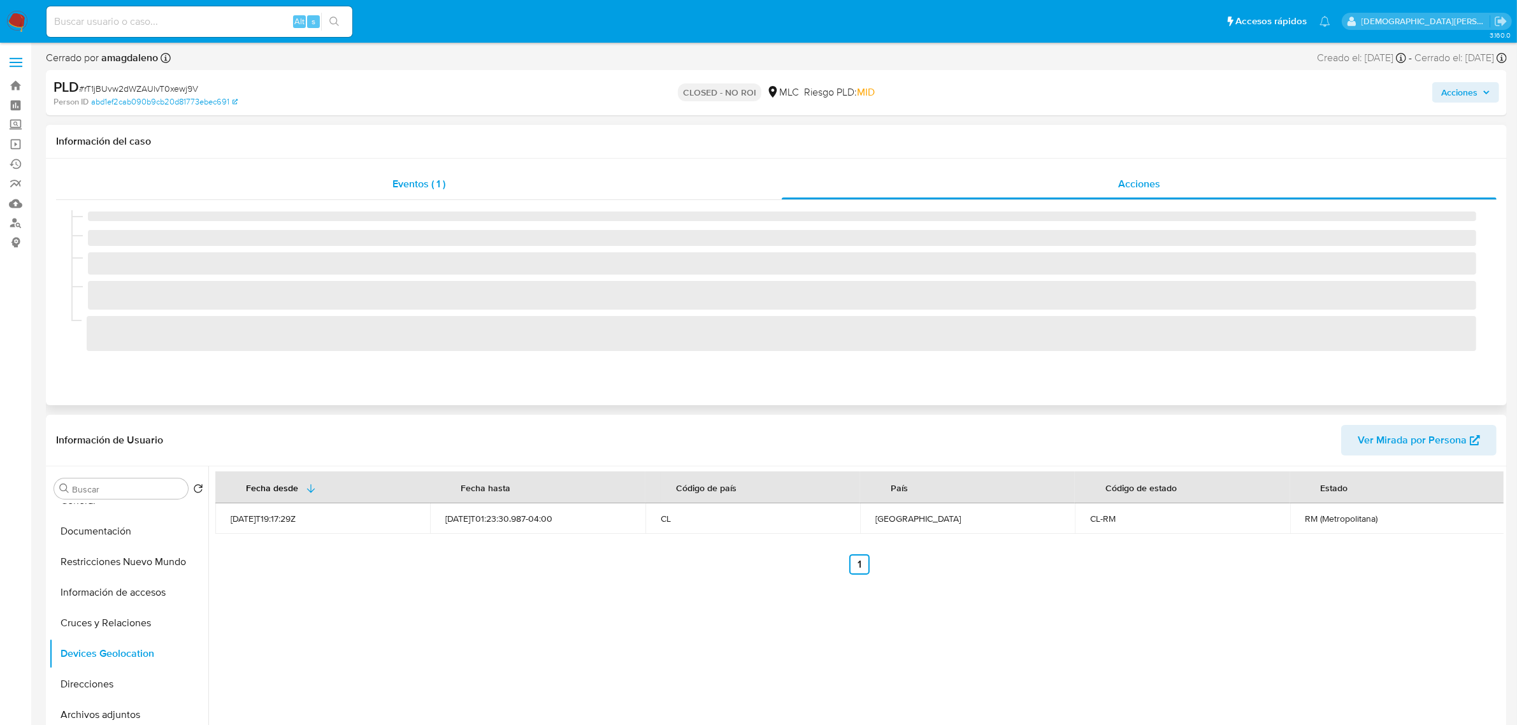
click at [443, 187] on span "Eventos ( 1 )" at bounding box center [418, 183] width 53 height 15
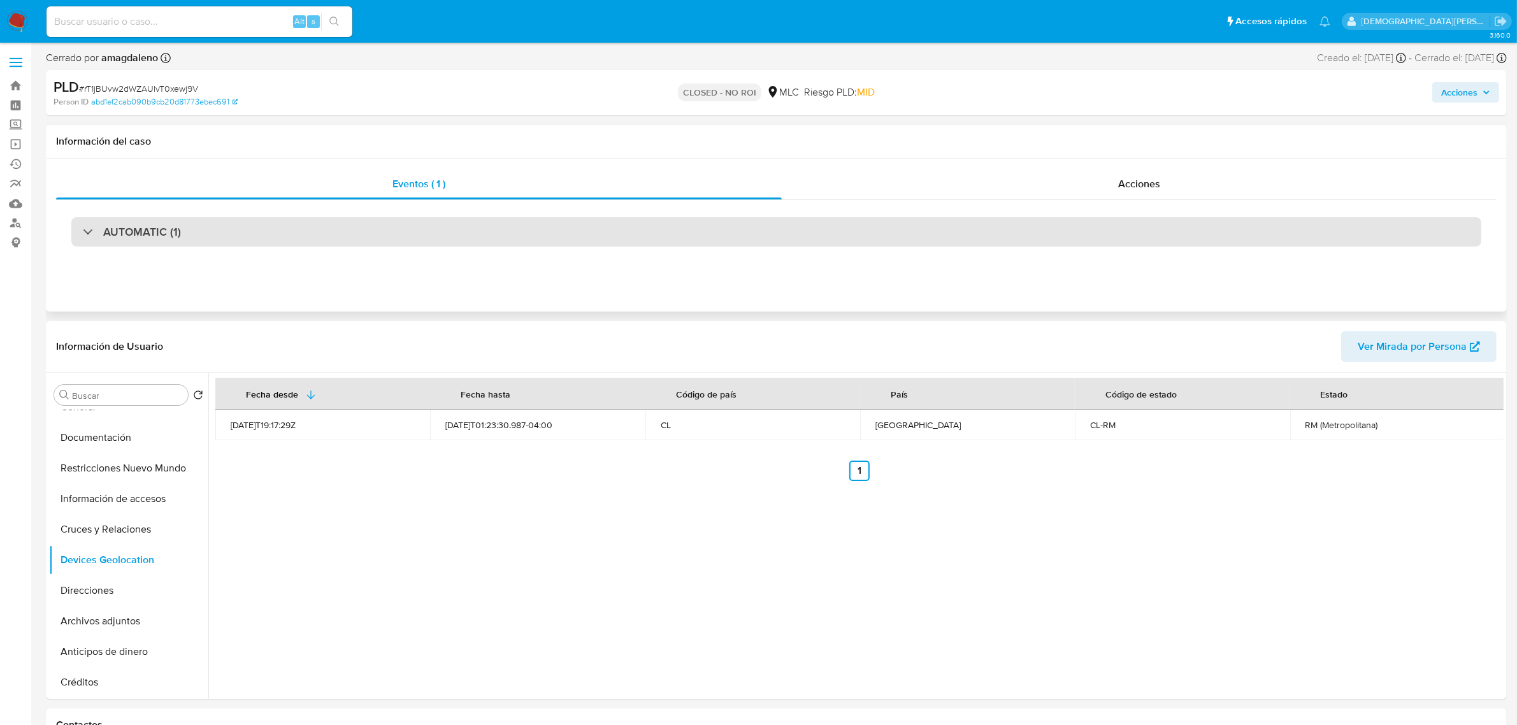
click at [189, 246] on div "AUTOMATIC (1)" at bounding box center [776, 231] width 1410 height 29
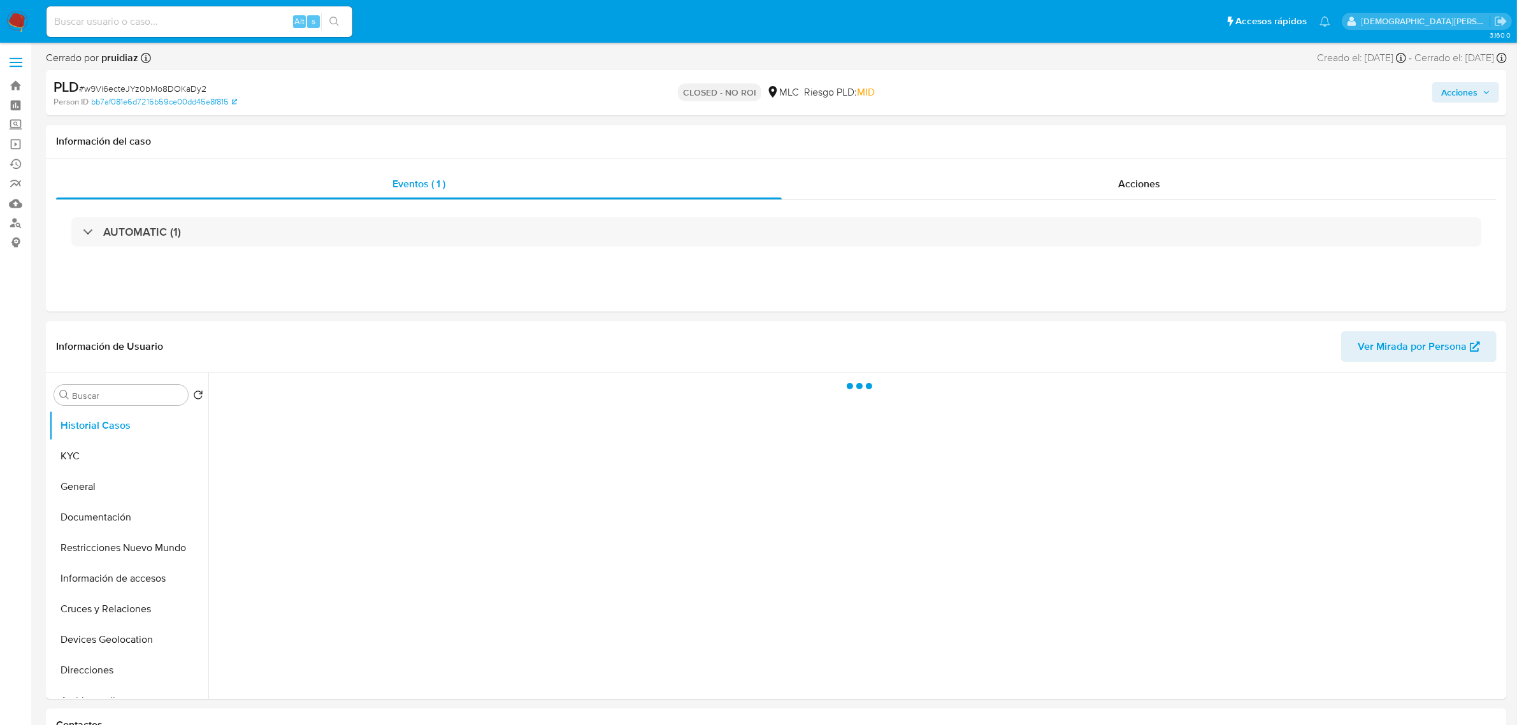
select select "10"
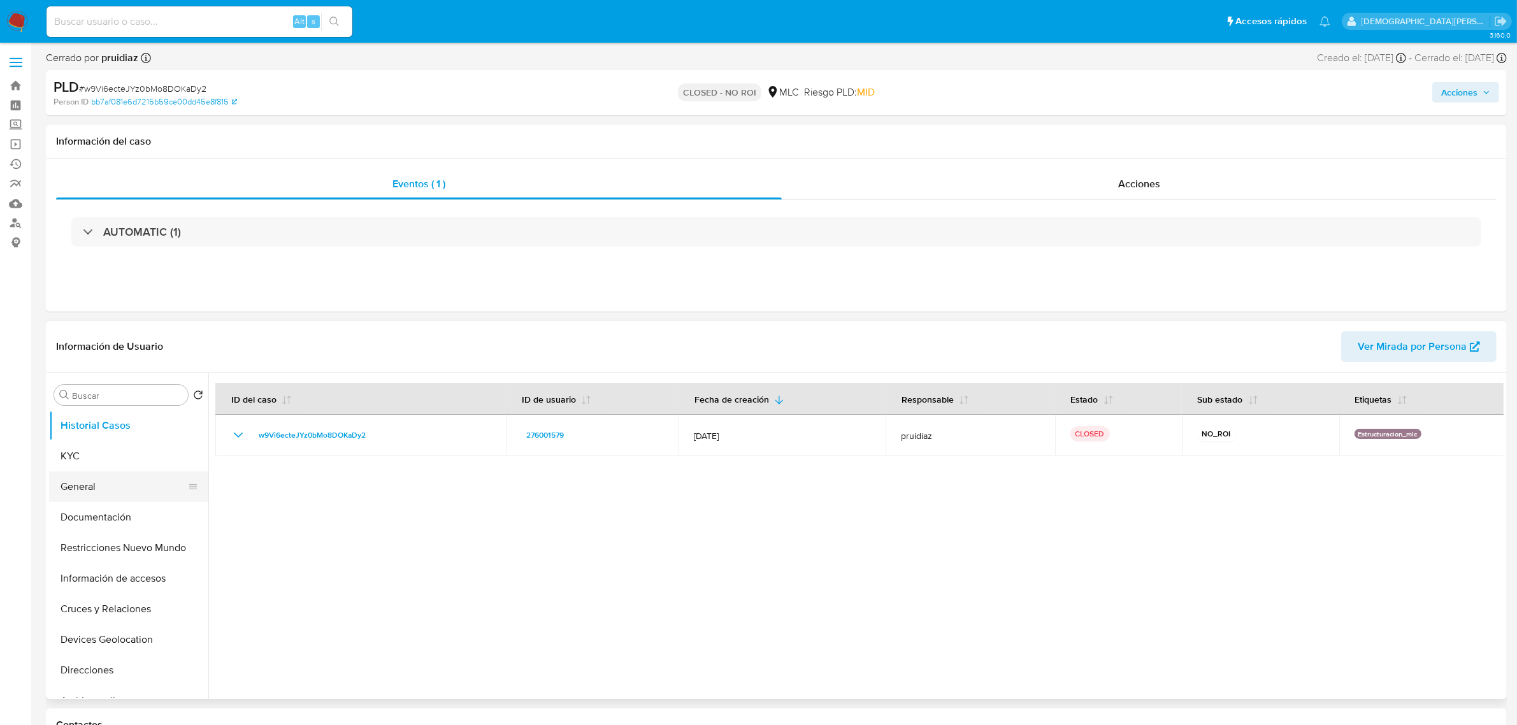
click at [109, 495] on button "General" at bounding box center [123, 486] width 149 height 31
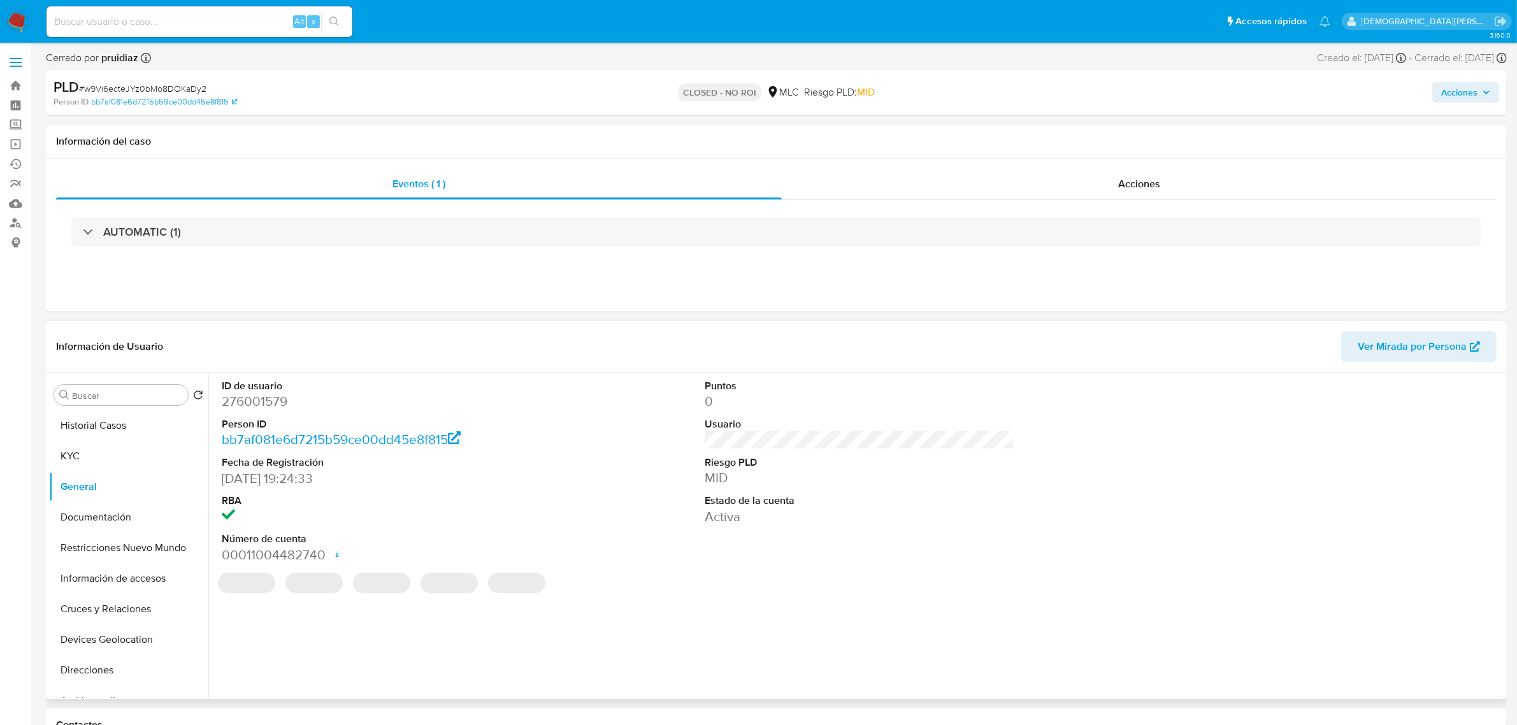
click at [255, 405] on dd "276001579" at bounding box center [377, 401] width 310 height 18
copy dd "276001579"
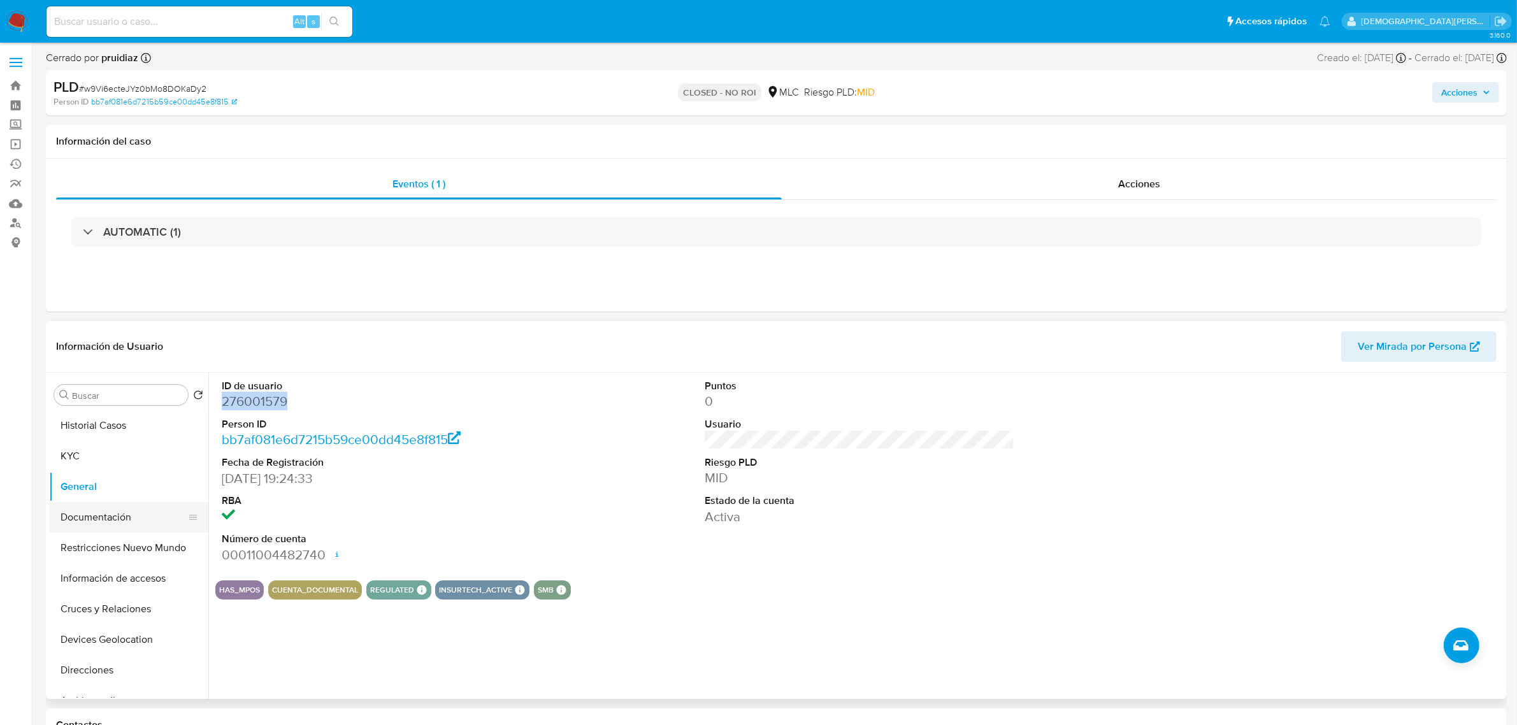
click at [103, 510] on button "Documentación" at bounding box center [123, 517] width 149 height 31
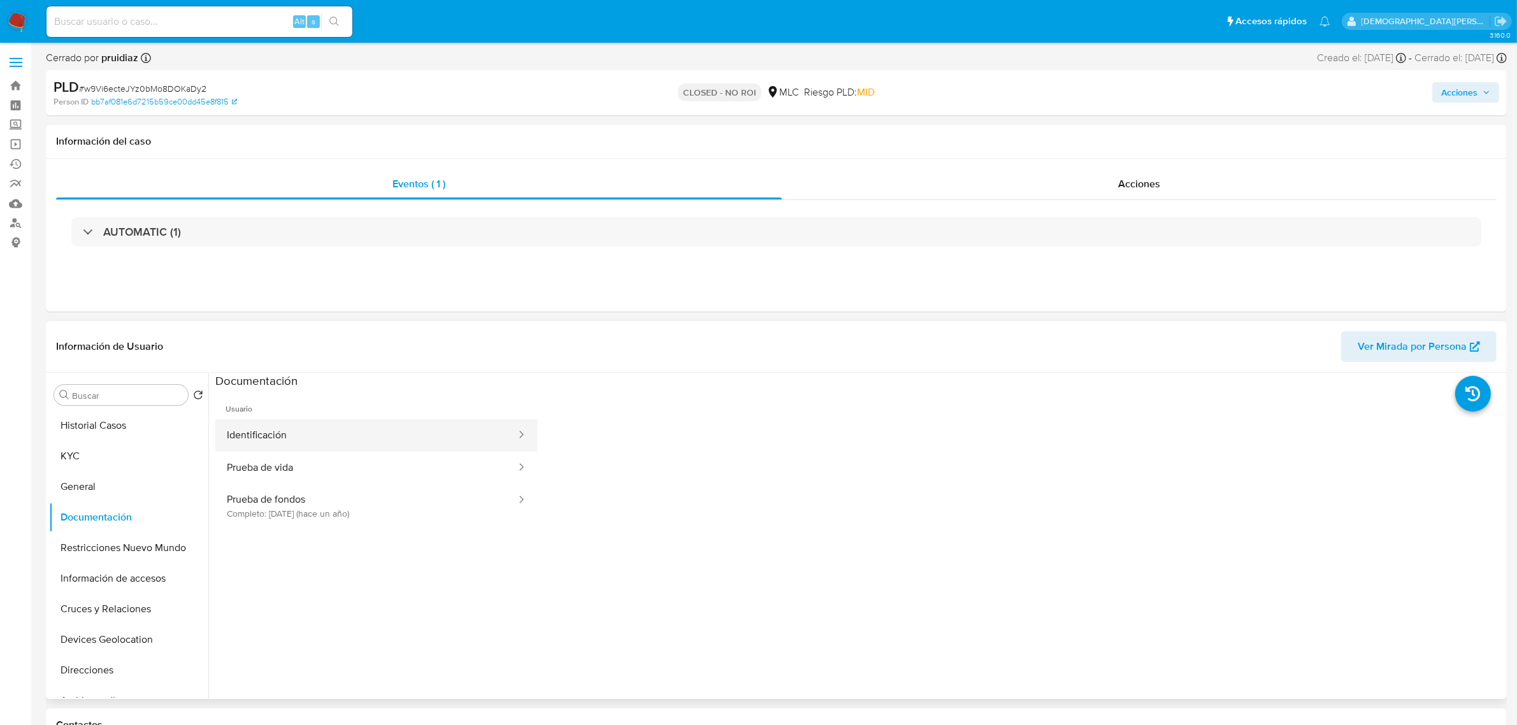
click at [406, 434] on button "Identificación" at bounding box center [366, 435] width 302 height 32
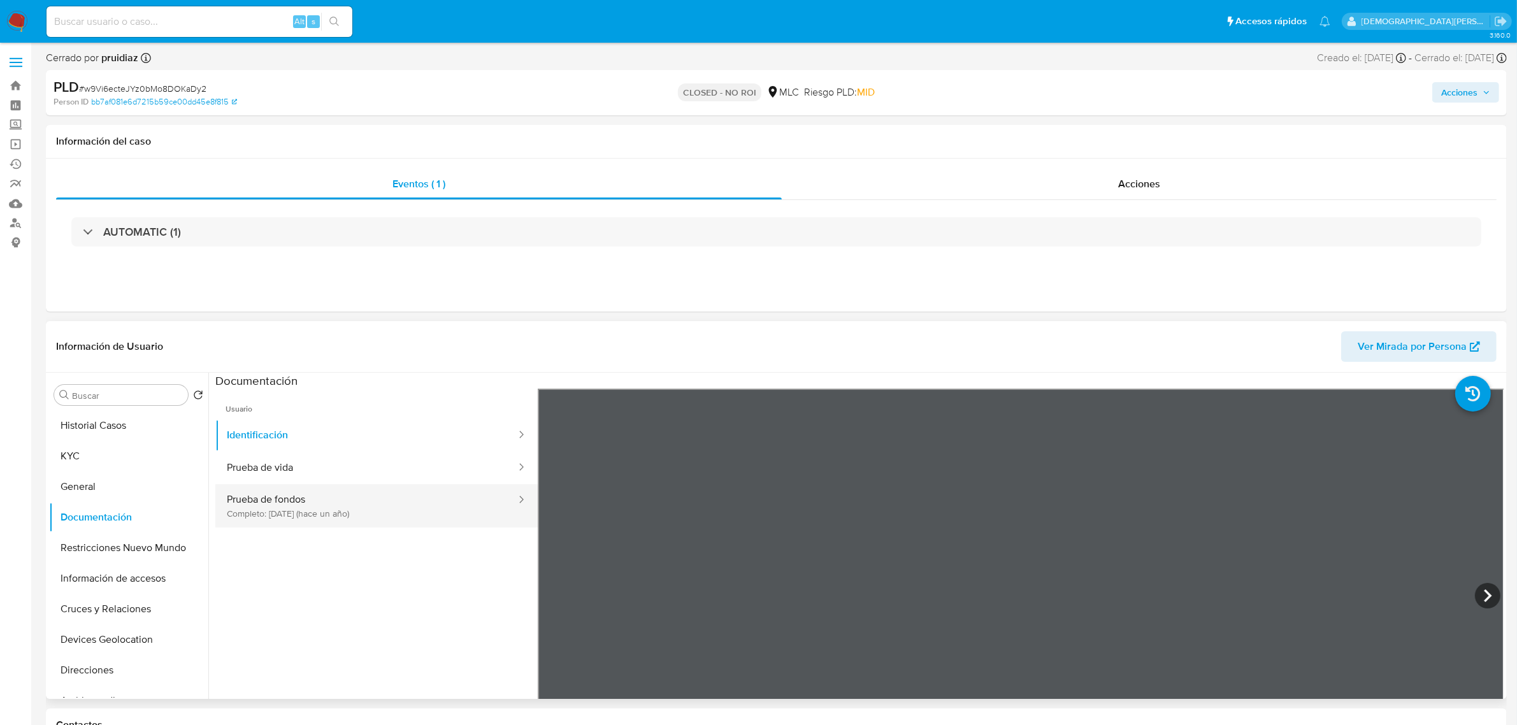
click at [374, 485] on button "Prueba de fondos Completo: [DATE] (hace un año)" at bounding box center [366, 505] width 302 height 43
click at [341, 475] on button "Prueba de vida" at bounding box center [366, 468] width 302 height 32
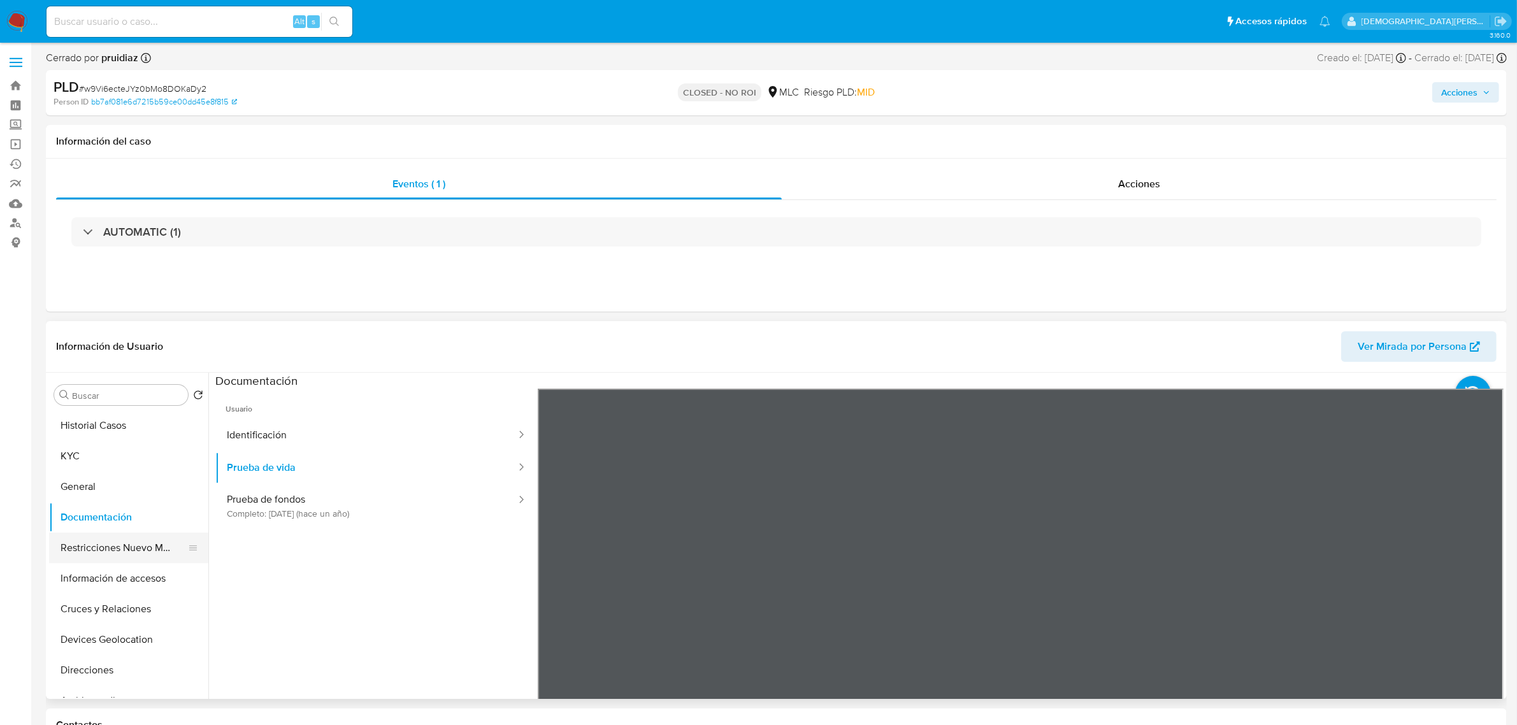
click at [111, 552] on button "Restricciones Nuevo Mundo" at bounding box center [123, 548] width 149 height 31
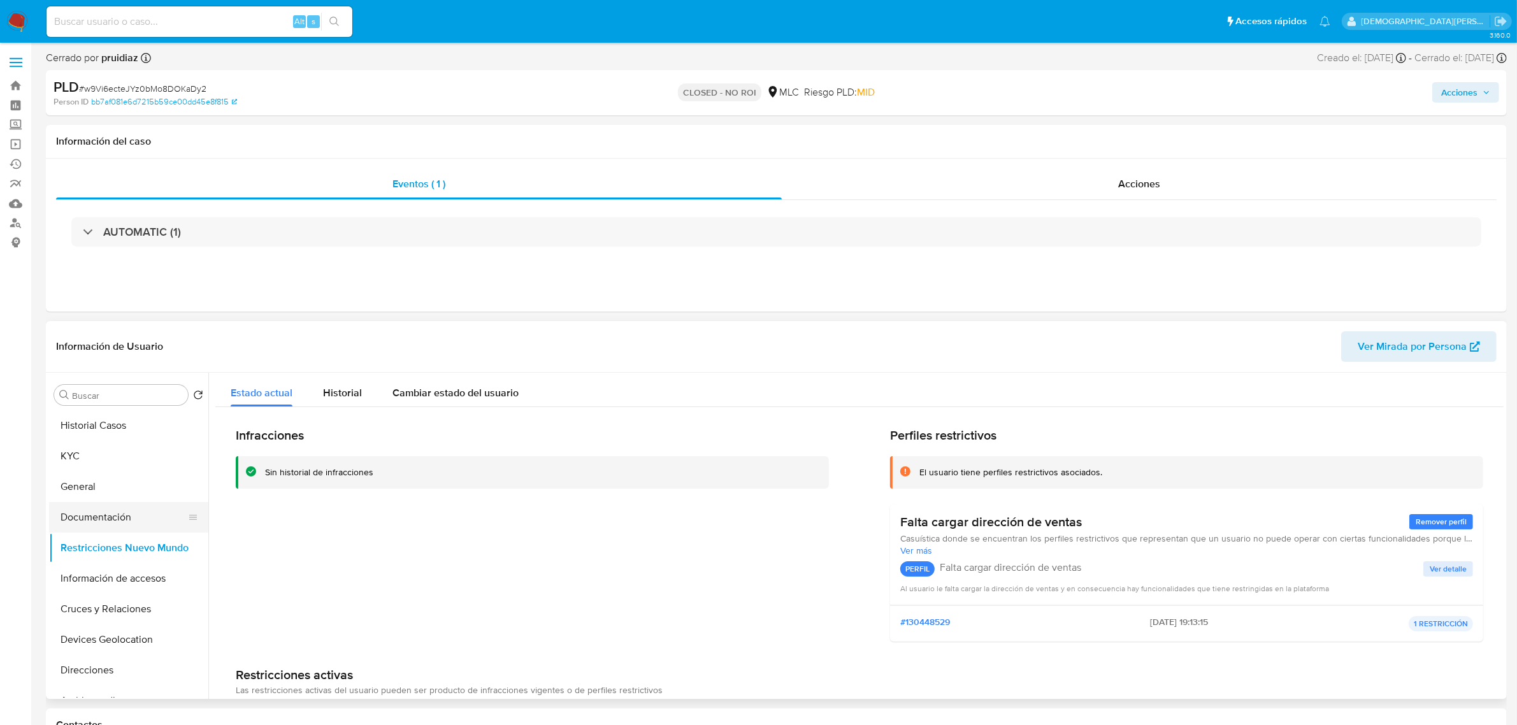
click at [122, 533] on button "Documentación" at bounding box center [123, 517] width 149 height 31
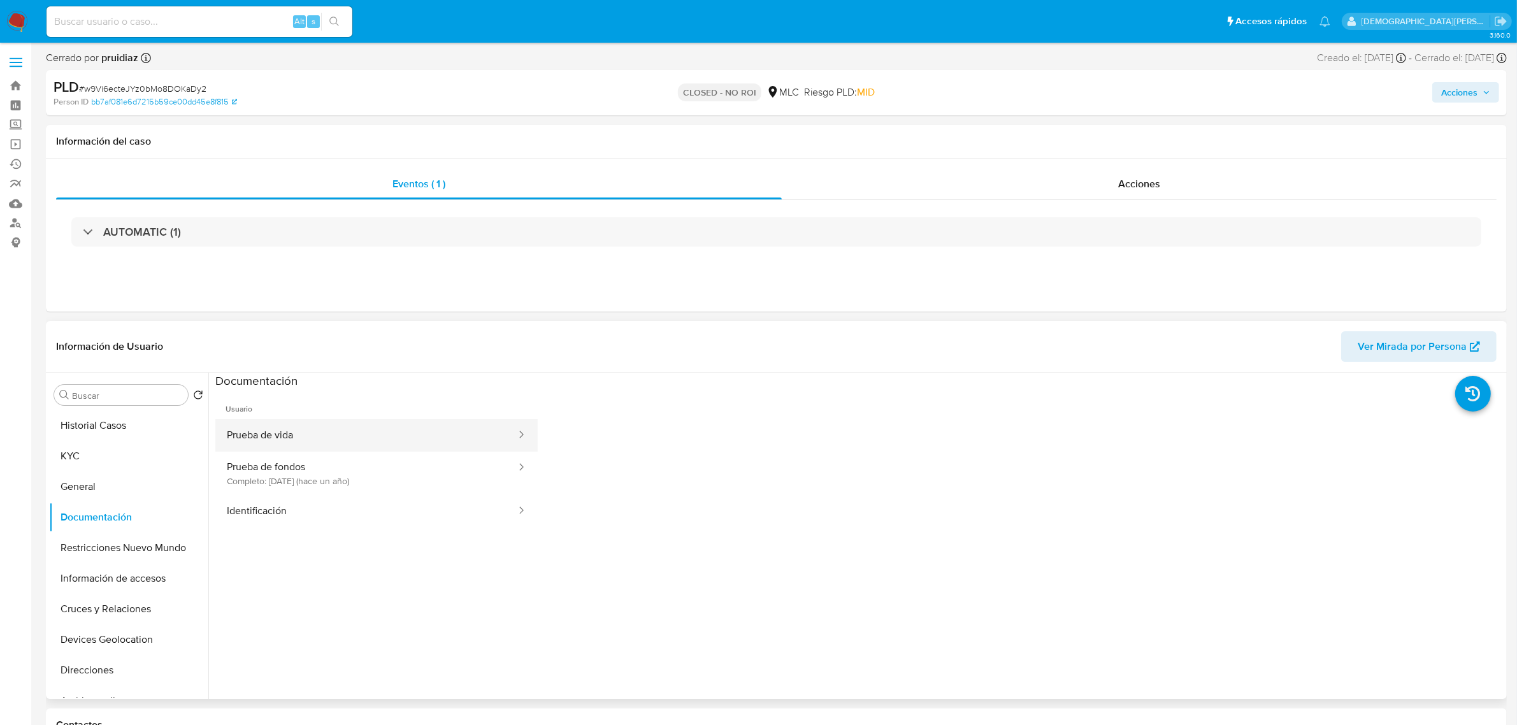
click at [396, 435] on button "Prueba de vida" at bounding box center [366, 435] width 302 height 32
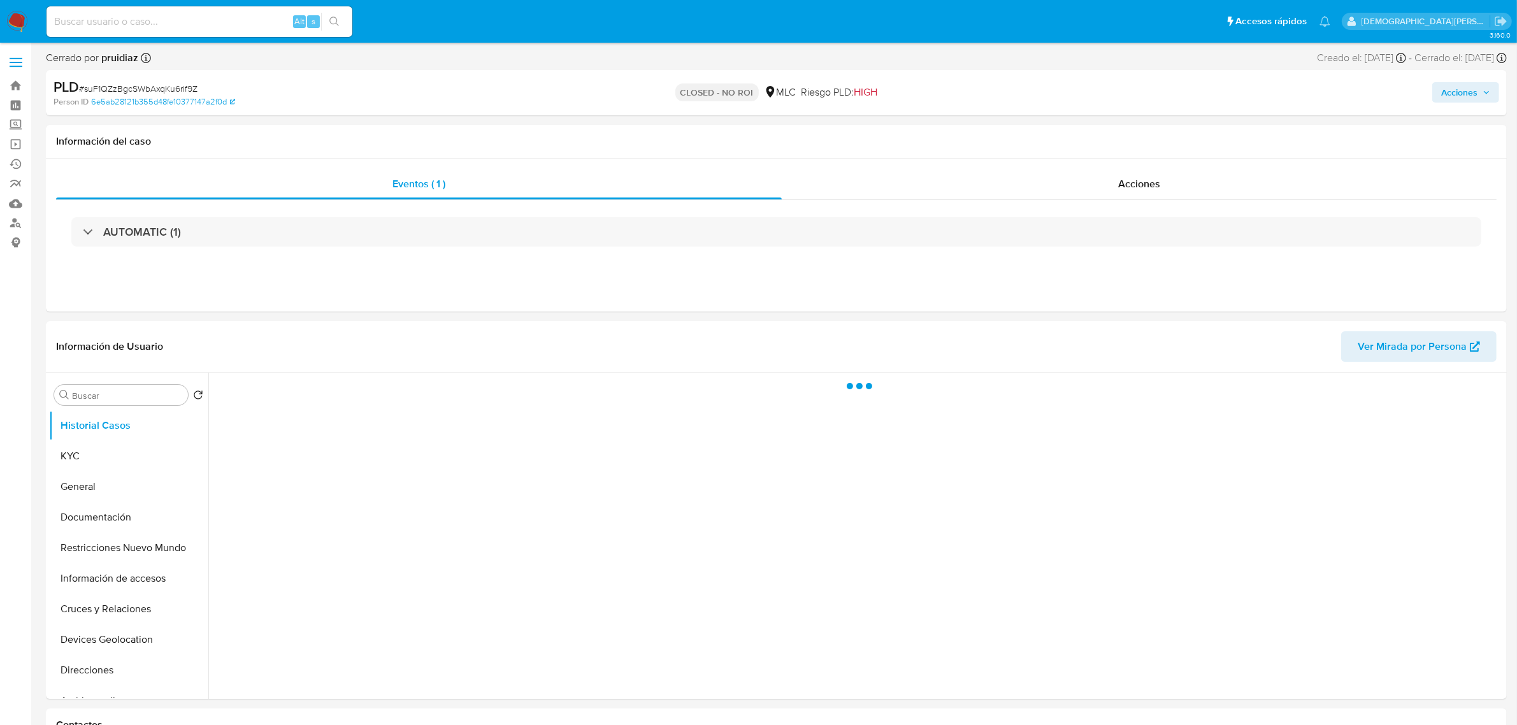
select select "10"
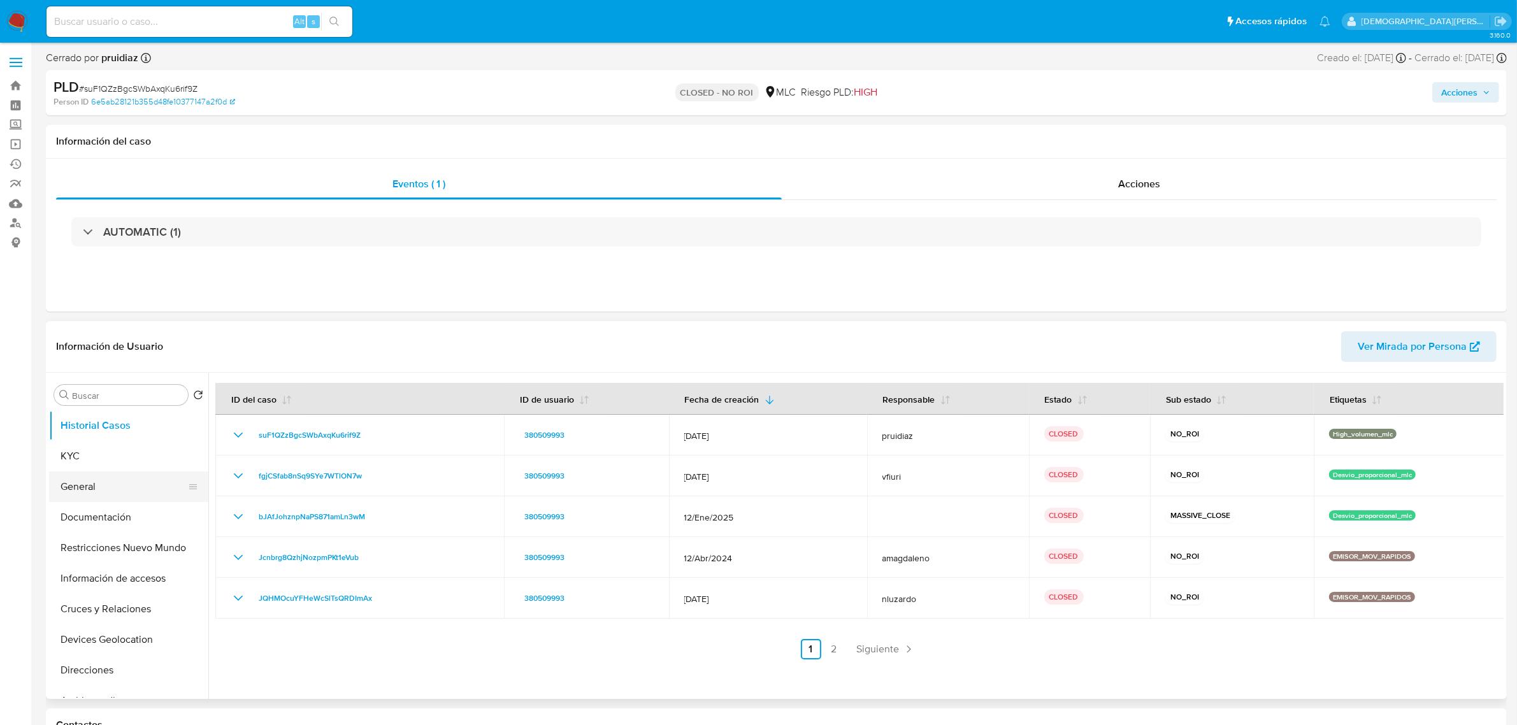
click at [134, 489] on button "General" at bounding box center [123, 486] width 149 height 31
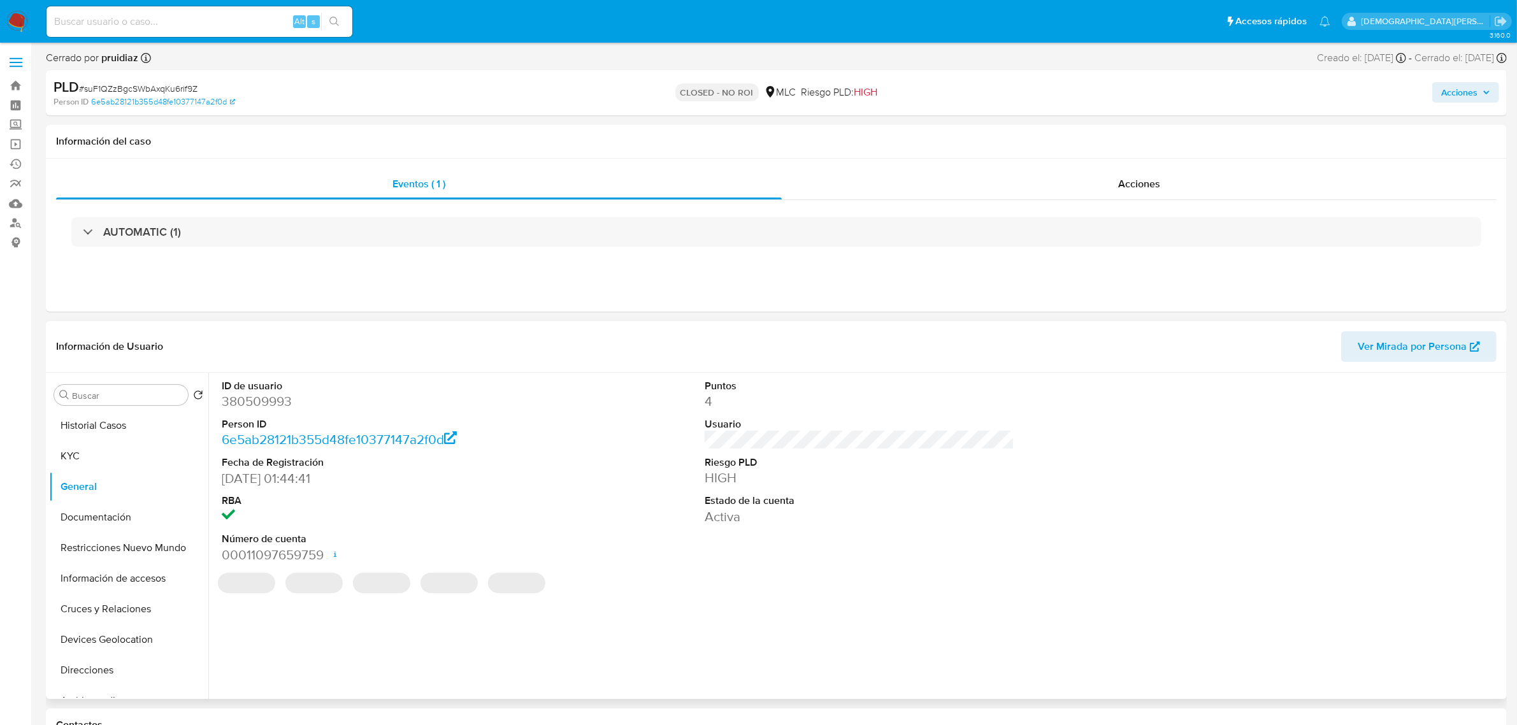
click at [248, 402] on dd "380509993" at bounding box center [377, 401] width 310 height 18
copy dd "380509993"
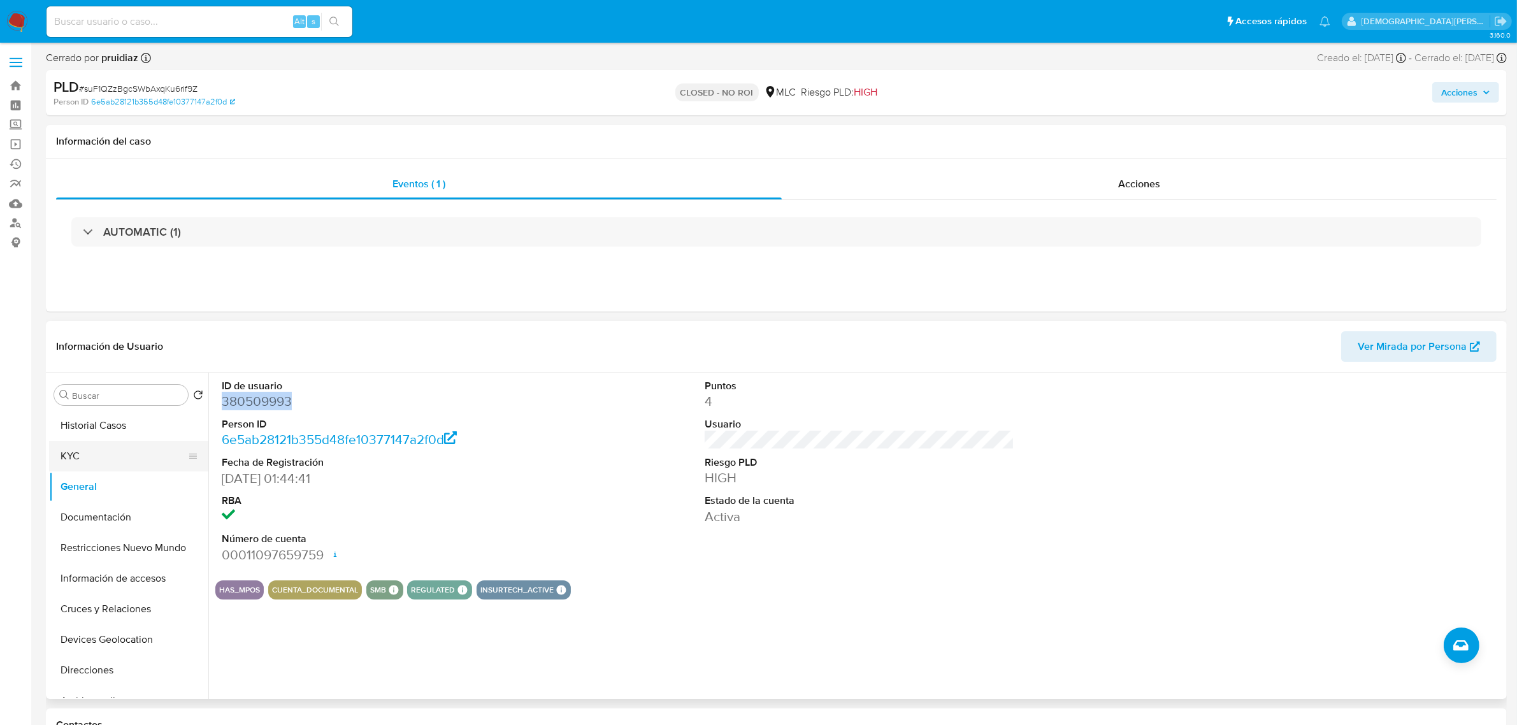
click at [90, 448] on button "KYC" at bounding box center [123, 456] width 149 height 31
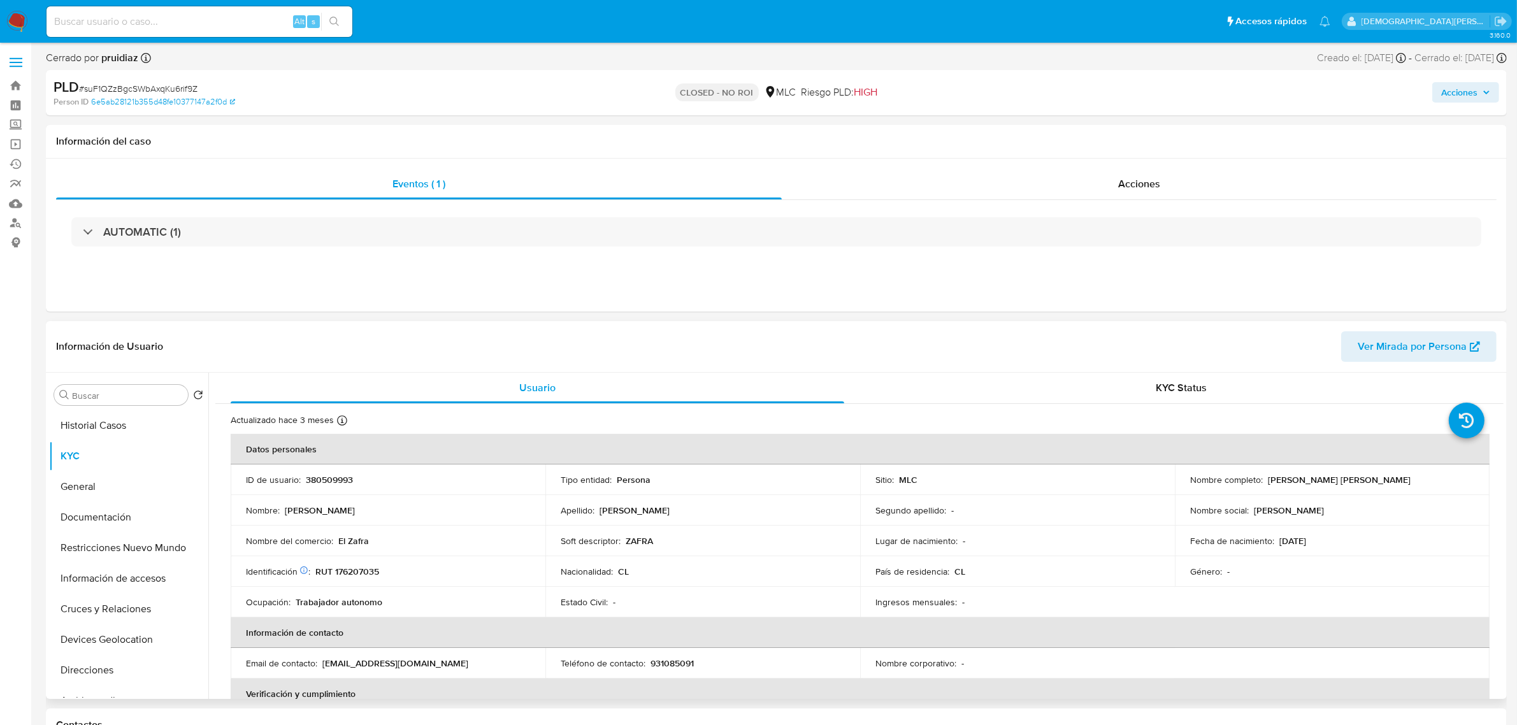
drag, startPoint x: 1265, startPoint y: 482, endPoint x: 1428, endPoint y: 482, distance: 162.5
click at [1428, 482] on div "Nombre completo : Javier Antonio González Moreno" at bounding box center [1332, 479] width 284 height 11
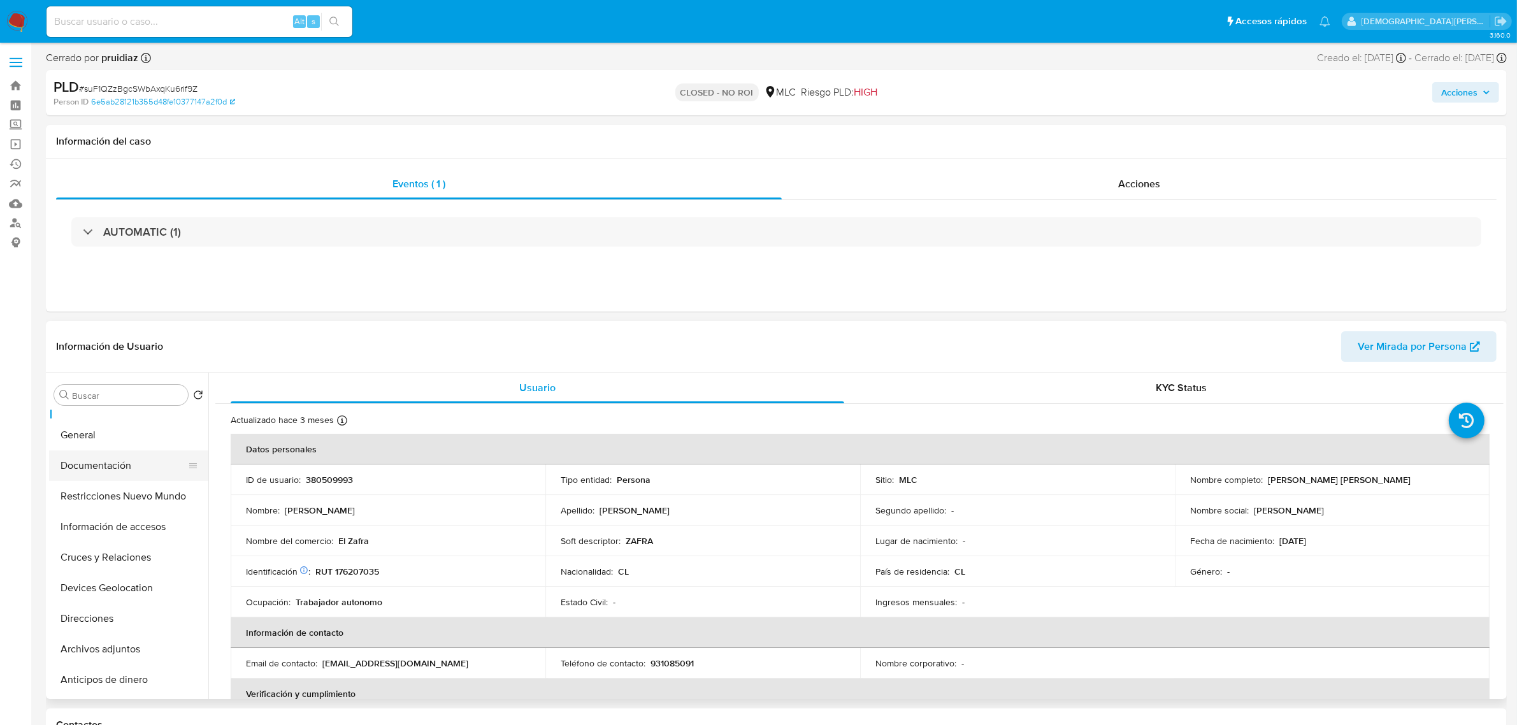
scroll to position [80, 0]
click at [141, 440] on button "Documentación" at bounding box center [123, 437] width 149 height 31
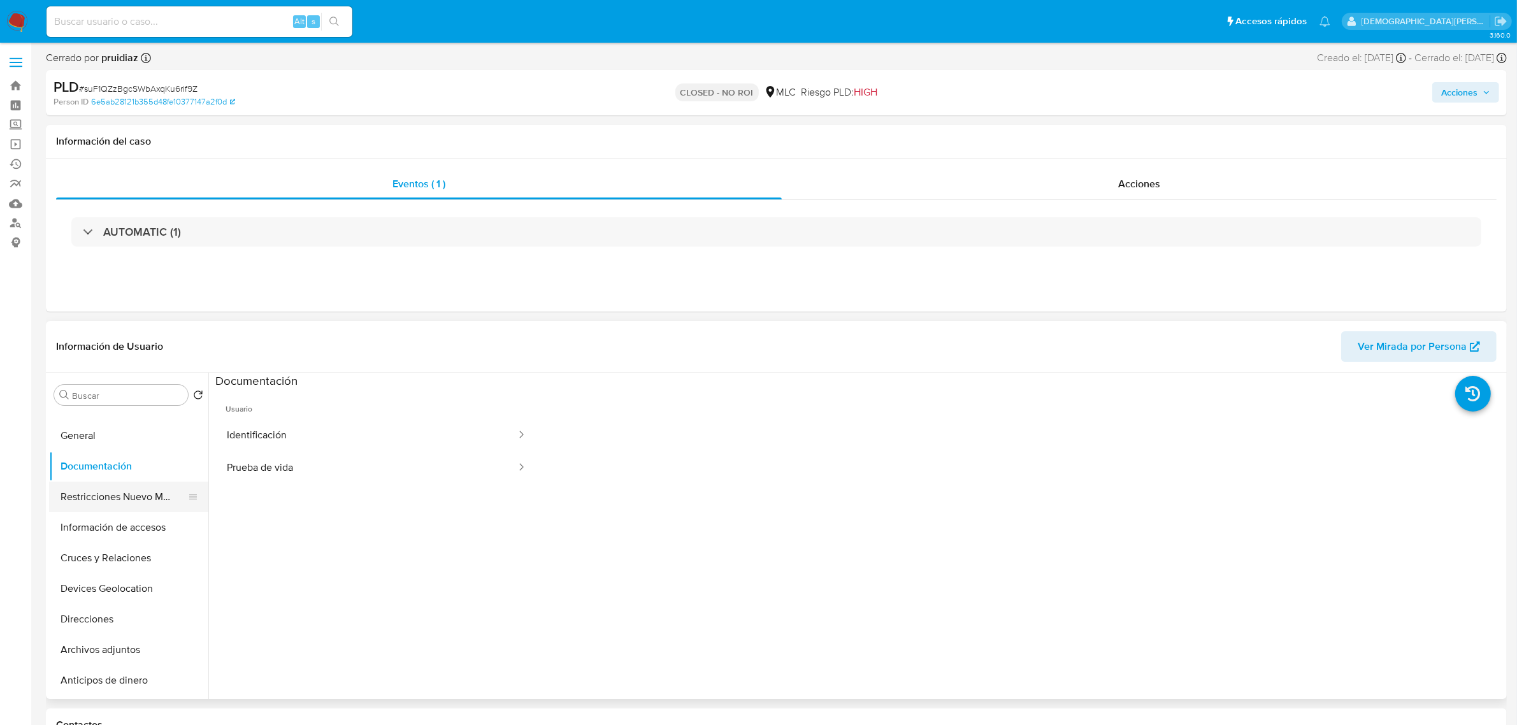
scroll to position [0, 0]
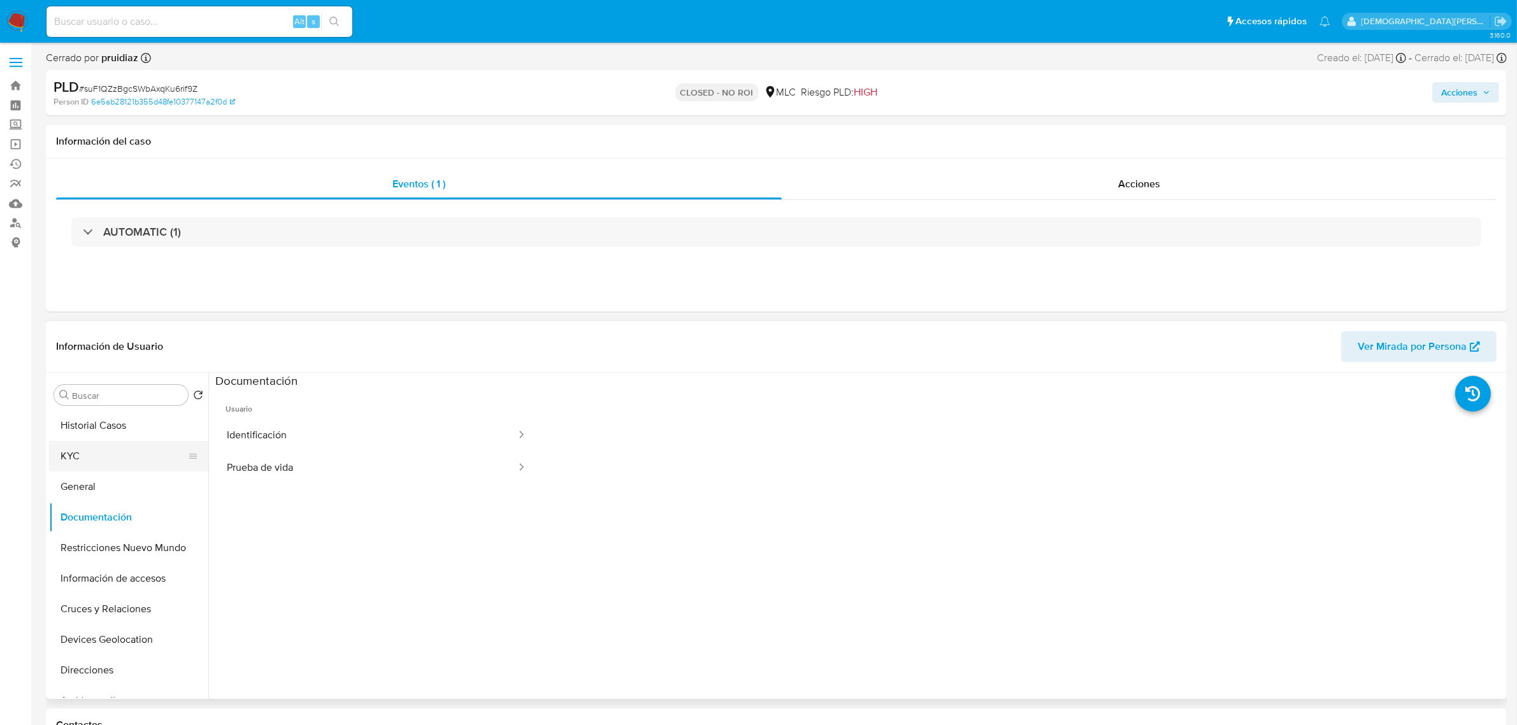
click at [133, 459] on button "KYC" at bounding box center [123, 456] width 149 height 31
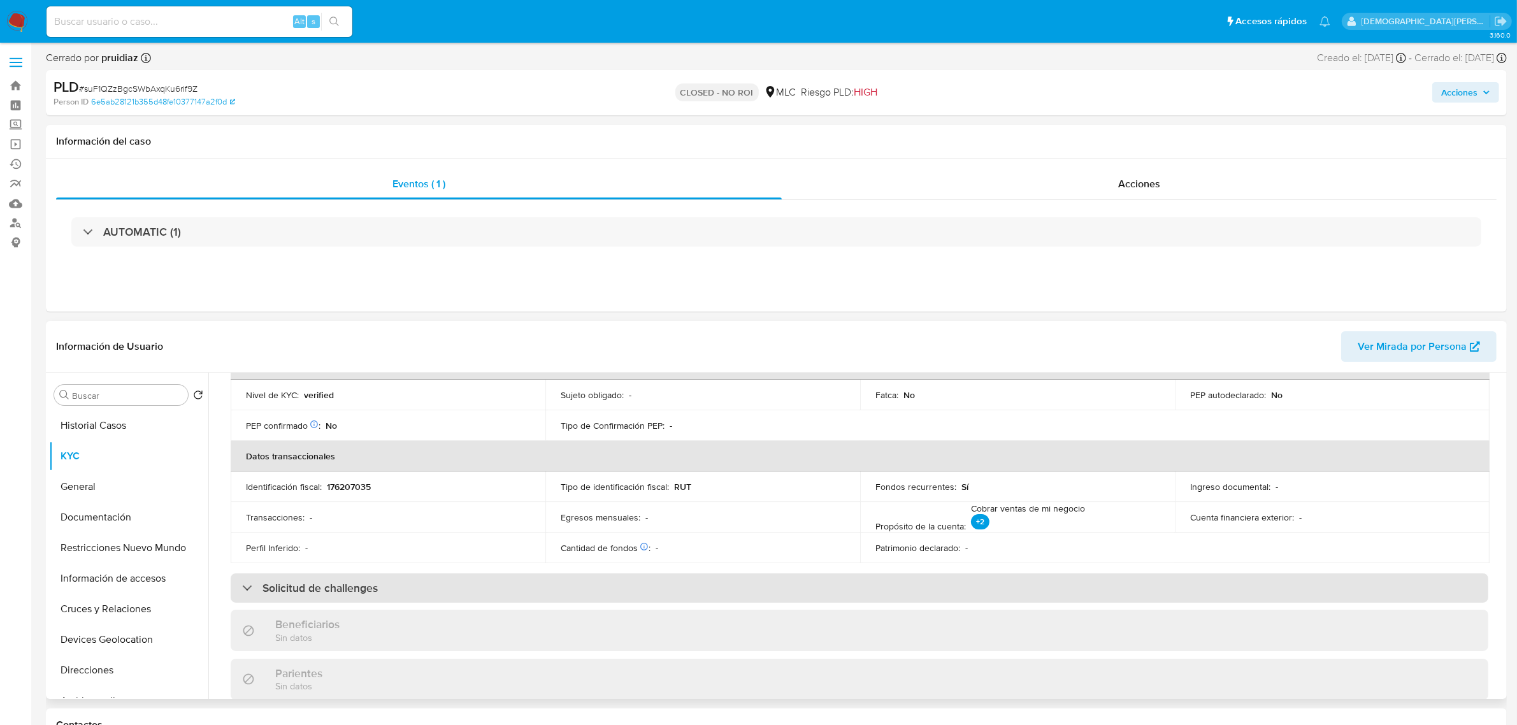
scroll to position [398, 0]
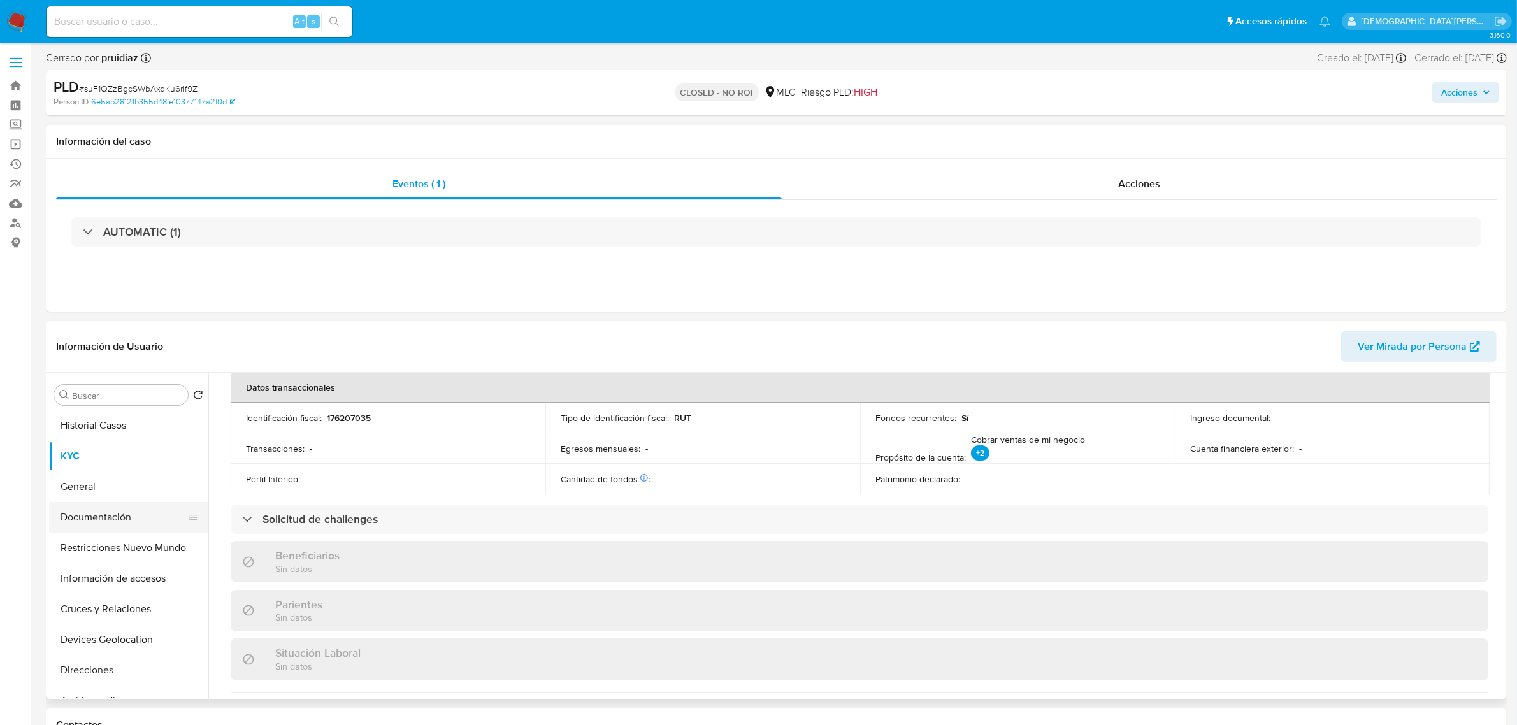
click at [90, 523] on button "Documentación" at bounding box center [123, 517] width 149 height 31
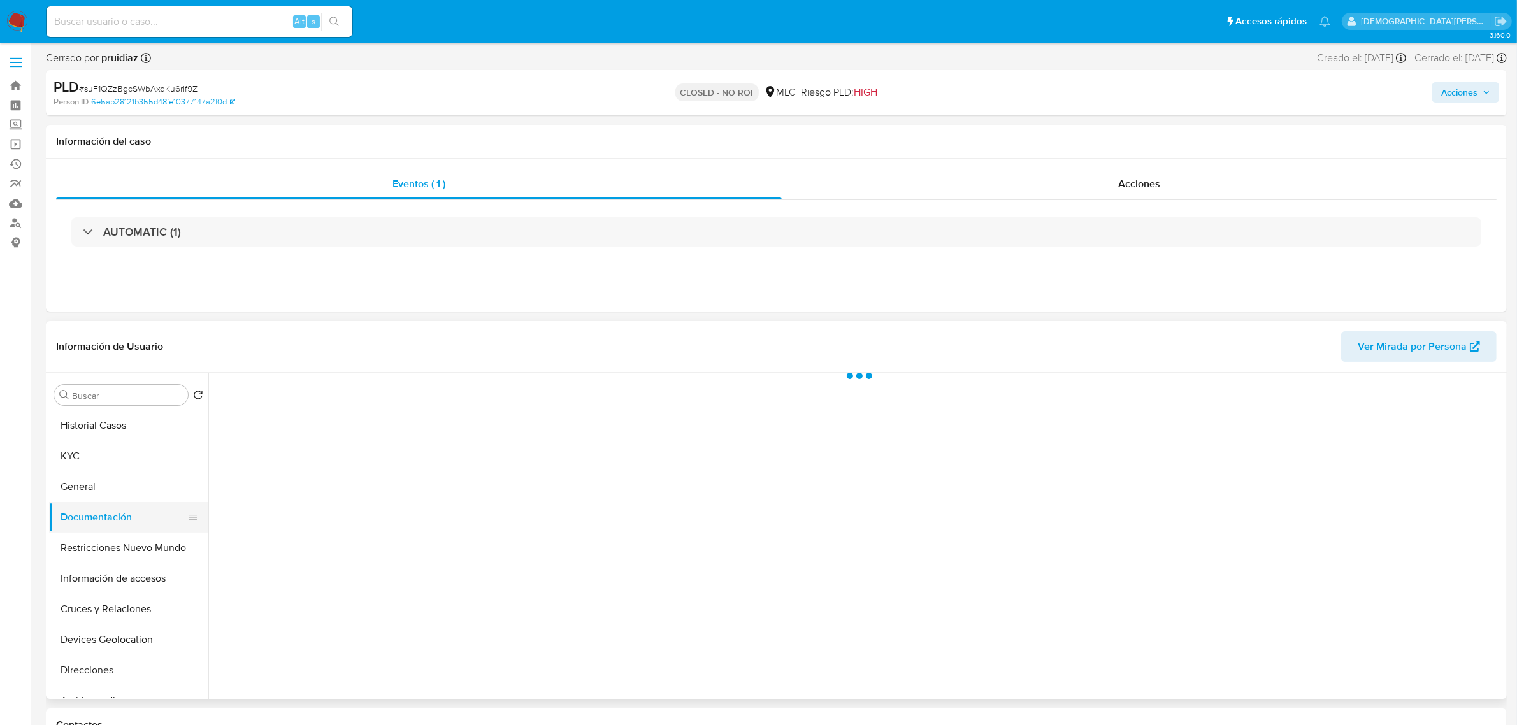
scroll to position [0, 0]
click at [400, 436] on button "Identificación" at bounding box center [366, 435] width 302 height 32
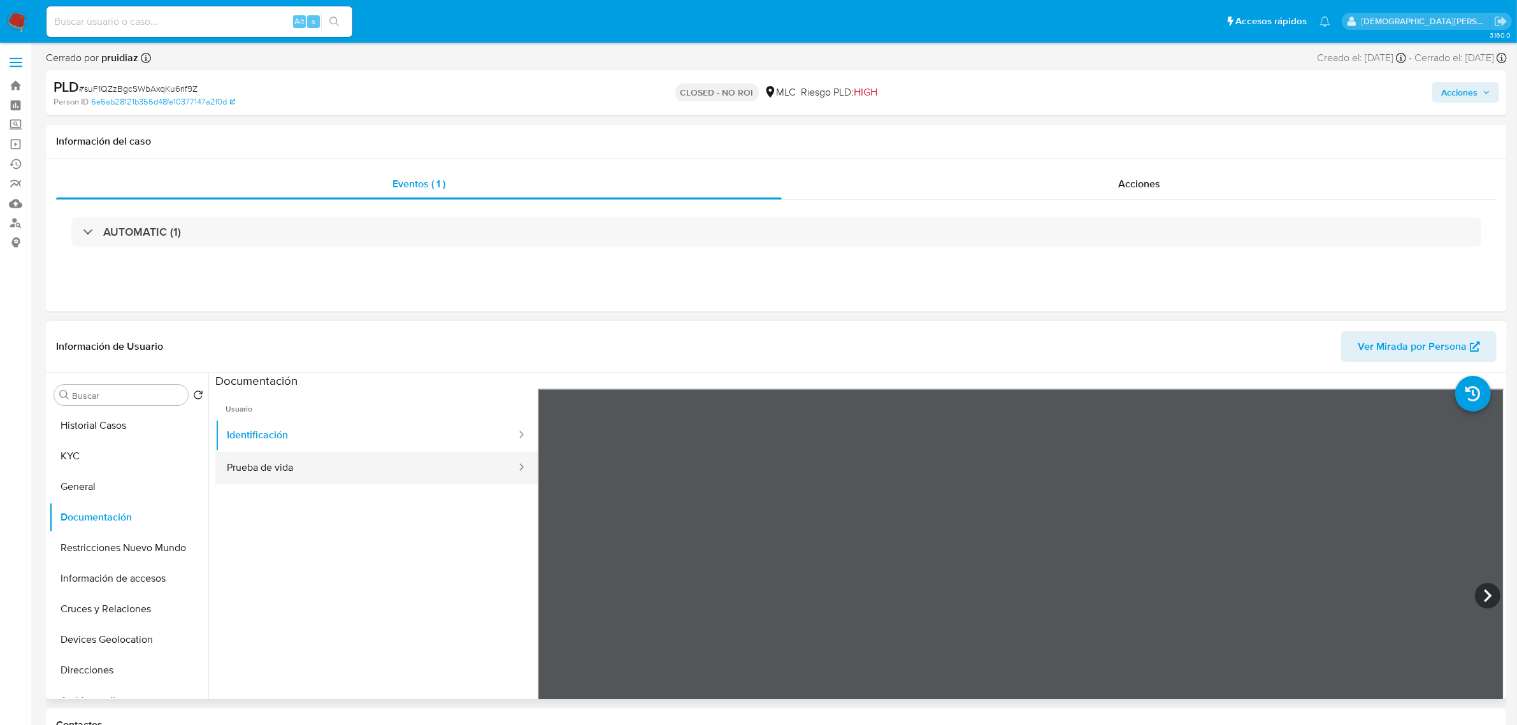
click at [249, 460] on button "Prueba de vida" at bounding box center [366, 468] width 302 height 32
click at [127, 557] on button "Restricciones Nuevo Mundo" at bounding box center [123, 548] width 149 height 31
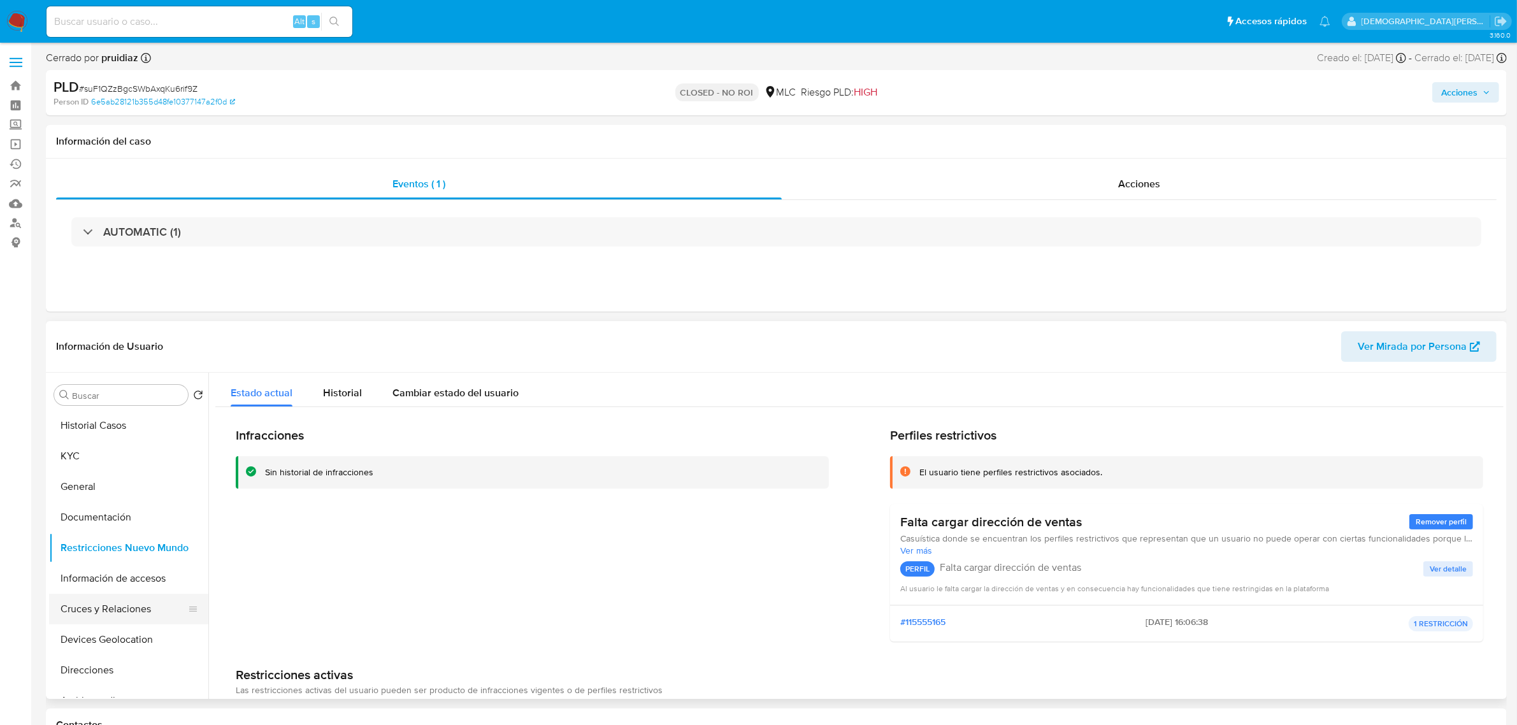
scroll to position [80, 0]
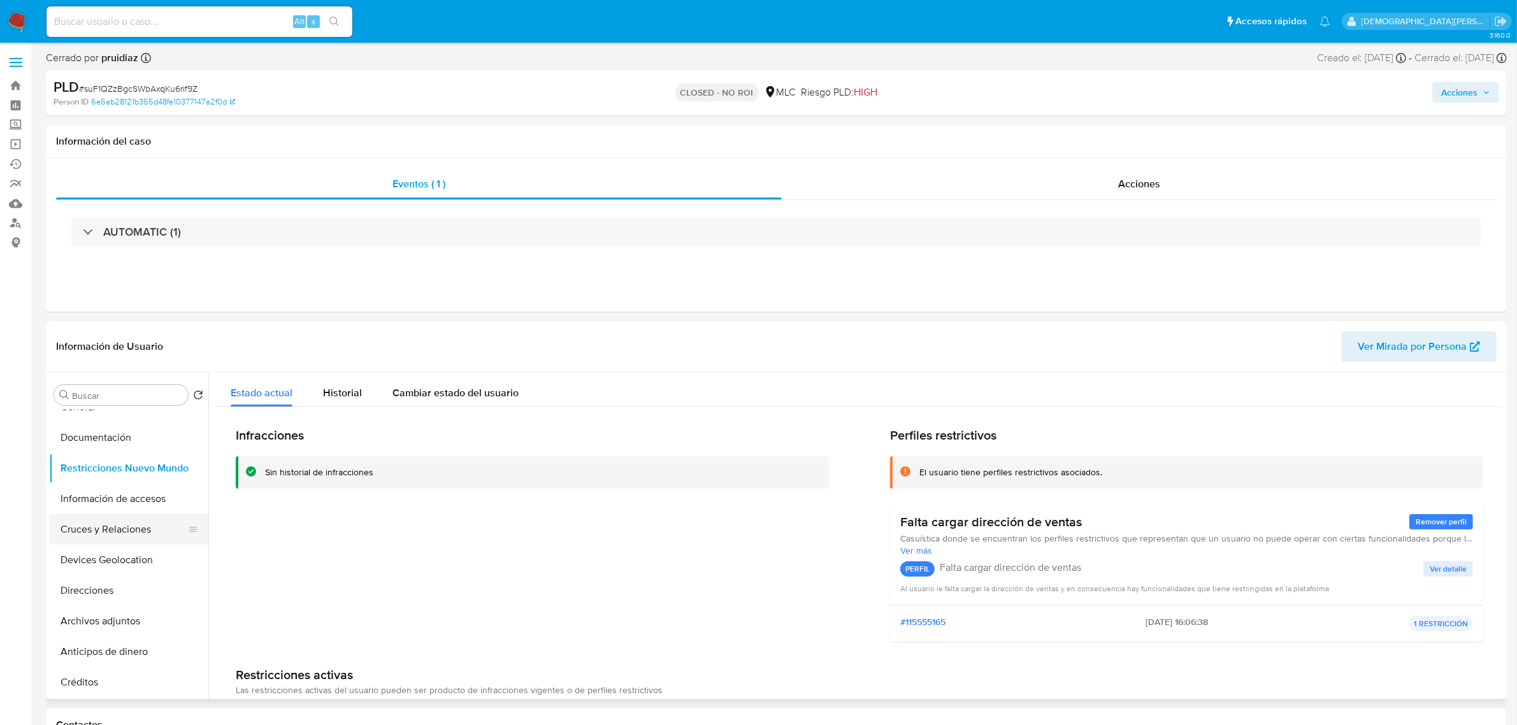
click at [92, 533] on button "Cruces y Relaciones" at bounding box center [123, 529] width 149 height 31
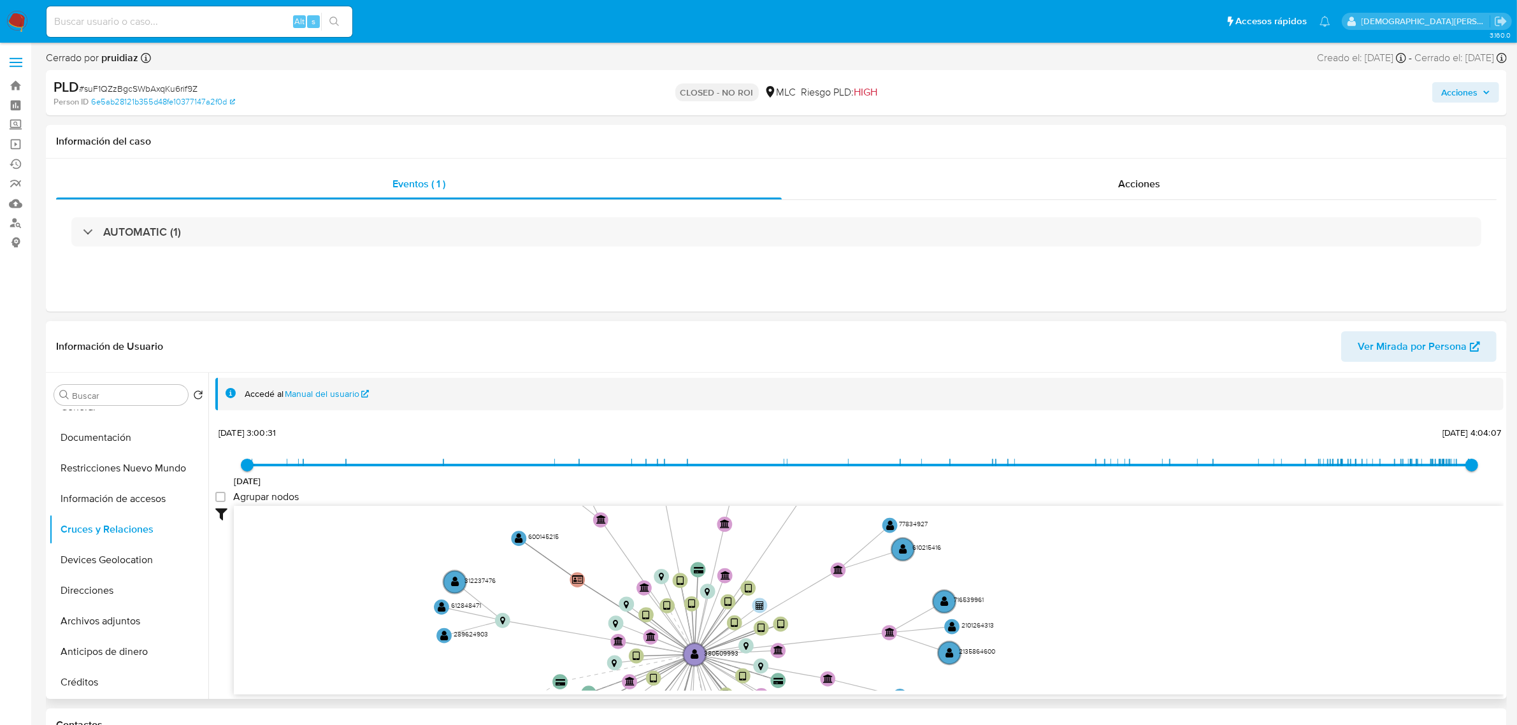
drag, startPoint x: 389, startPoint y: 637, endPoint x: 364, endPoint y: 617, distance: 32.6
click at [368, 660] on icon "device-625a6b8108813b0019ad9529  user-380509993  380509993 device-689e88eacfb…" at bounding box center [869, 598] width 1270 height 185
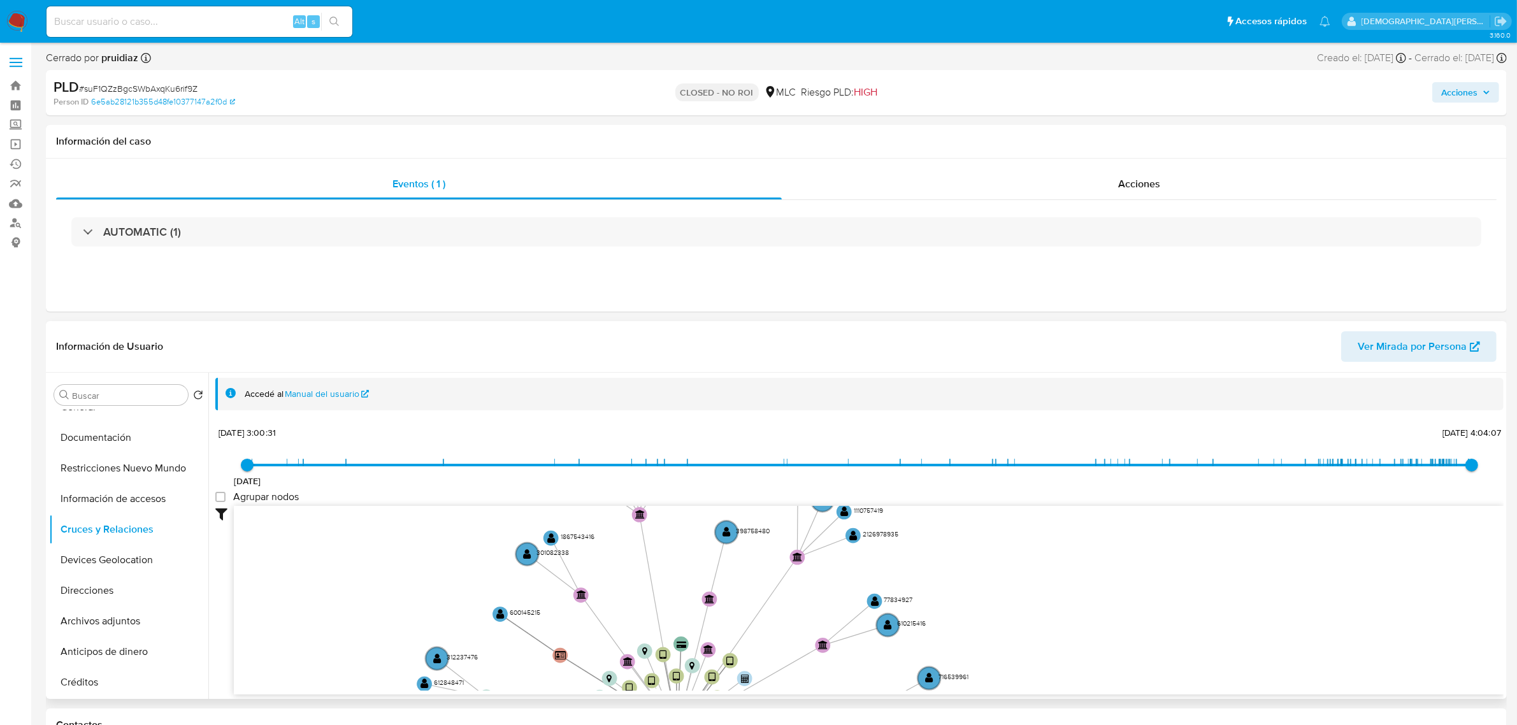
drag, startPoint x: 364, startPoint y: 606, endPoint x: 359, endPoint y: 629, distance: 23.6
click at [354, 682] on icon "device-625a6b8108813b0019ad9529  user-380509993  380509993 device-689e88eacfb…" at bounding box center [869, 598] width 1270 height 185
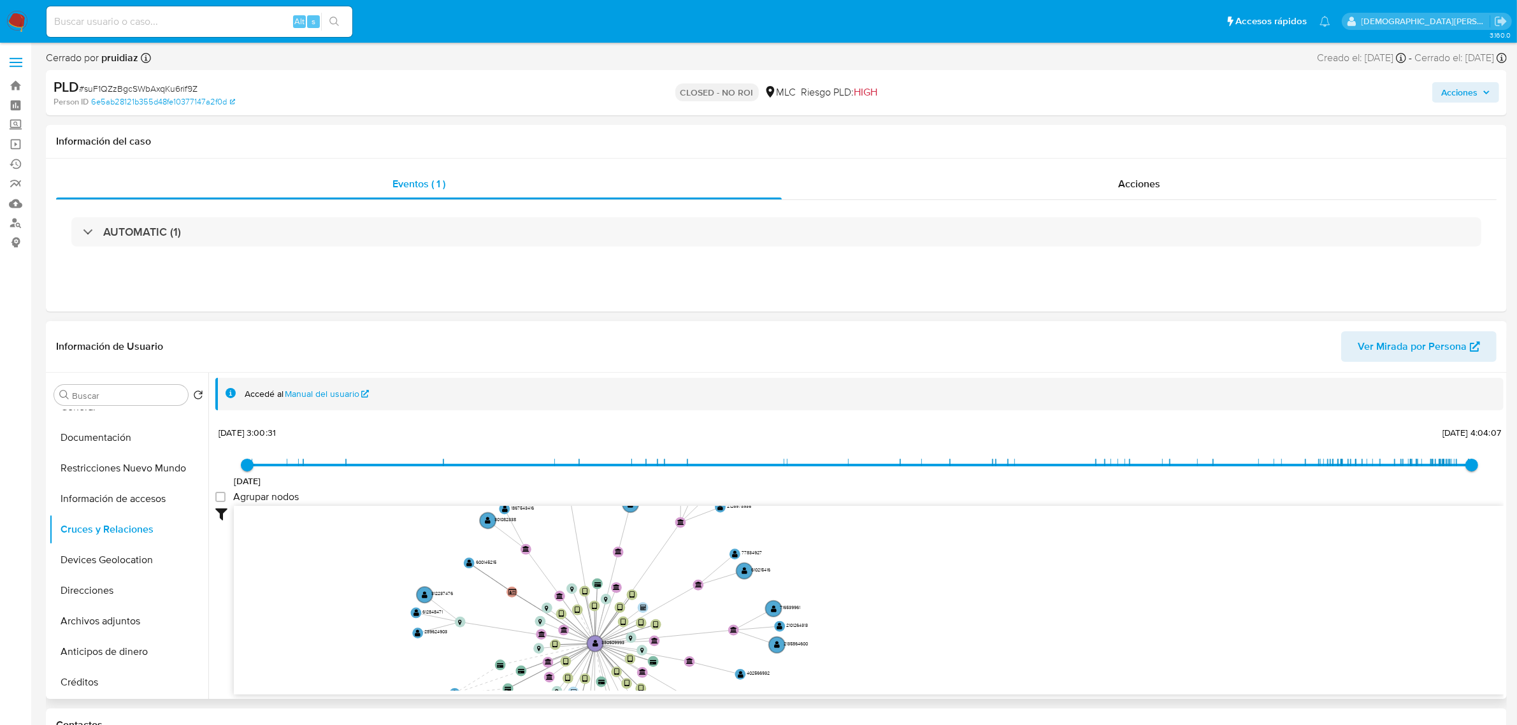
drag, startPoint x: 334, startPoint y: 628, endPoint x: 343, endPoint y: 571, distance: 57.3
click at [343, 571] on icon "device-625a6b8108813b0019ad9529  user-380509993  380509993 device-689e88eacfb…" at bounding box center [869, 598] width 1270 height 185
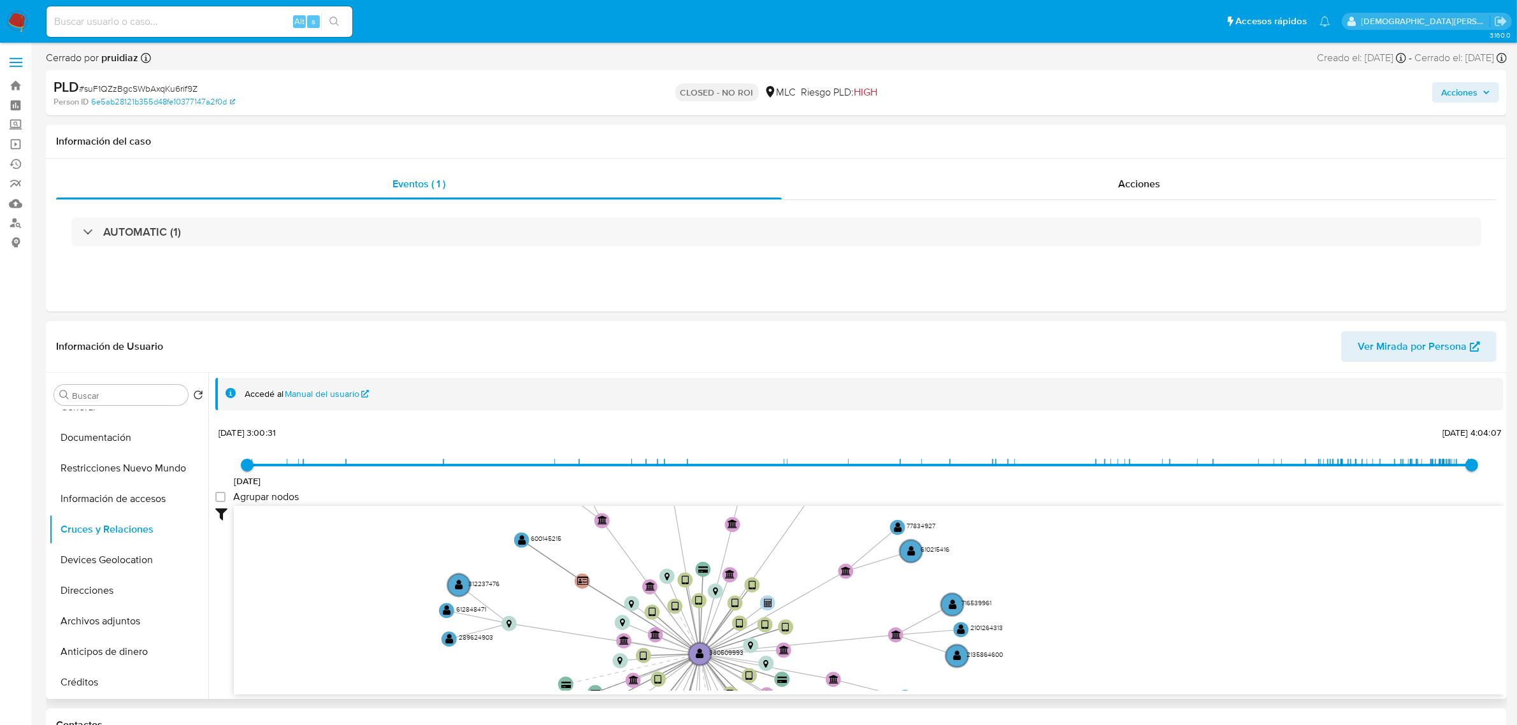
drag, startPoint x: 354, startPoint y: 619, endPoint x: 365, endPoint y: 549, distance: 71.0
click at [365, 549] on icon "device-625a6b8108813b0019ad9529  user-380509993  380509993 device-689e88eacfb…" at bounding box center [869, 598] width 1270 height 185
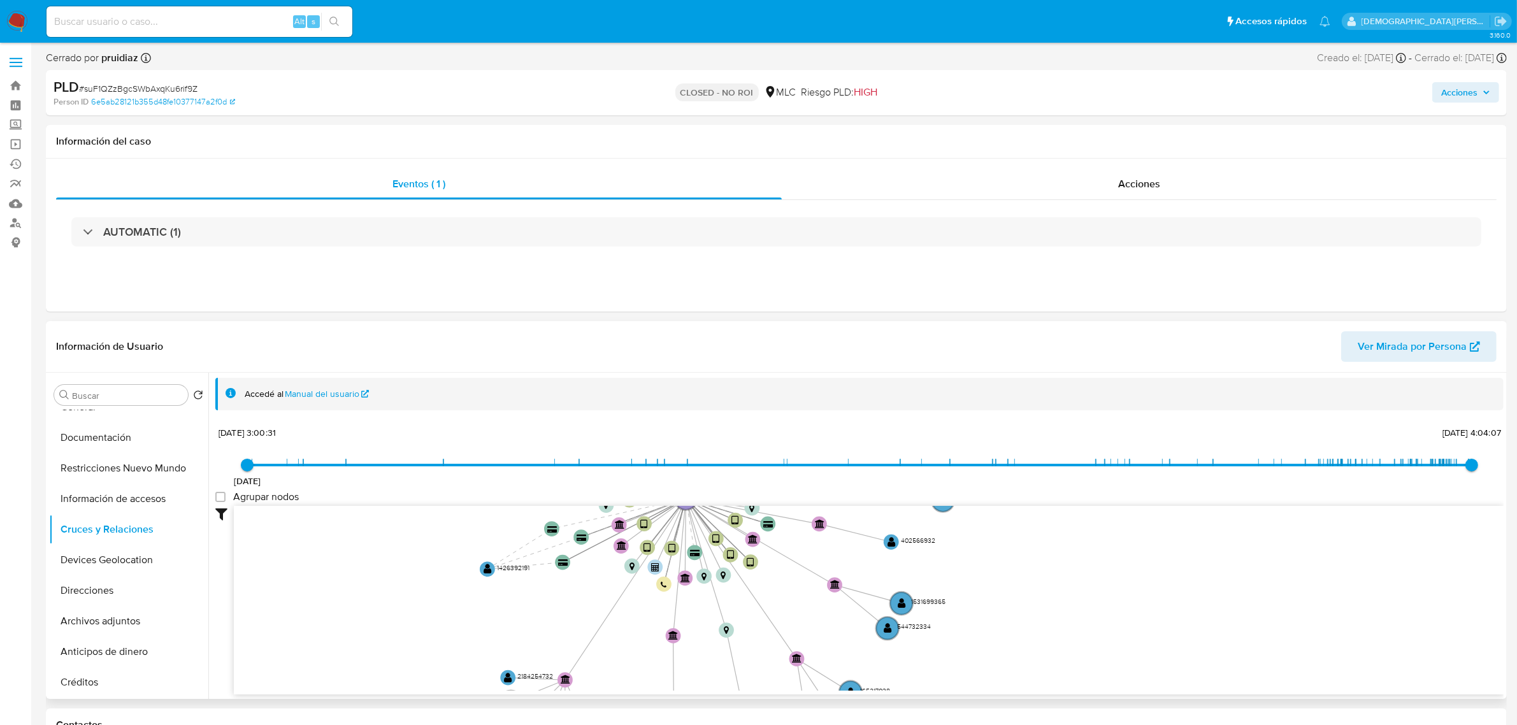
drag, startPoint x: 371, startPoint y: 647, endPoint x: 345, endPoint y: 561, distance: 89.1
click at [345, 561] on icon "device-625a6b8108813b0019ad9529  user-380509993  380509993 device-689e88eacfb…" at bounding box center [869, 598] width 1270 height 185
click at [126, 568] on button "Devices Geolocation" at bounding box center [123, 560] width 149 height 31
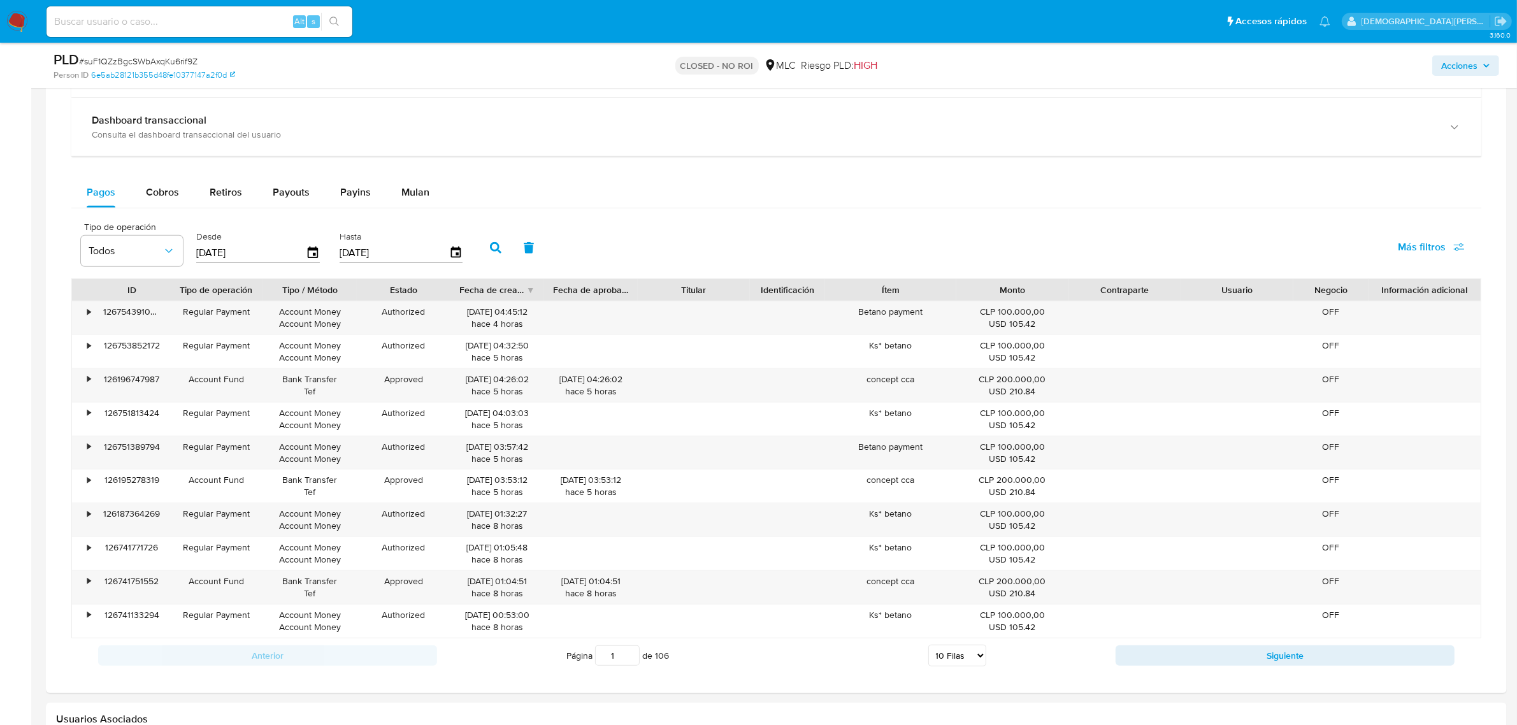
scroll to position [876, 0]
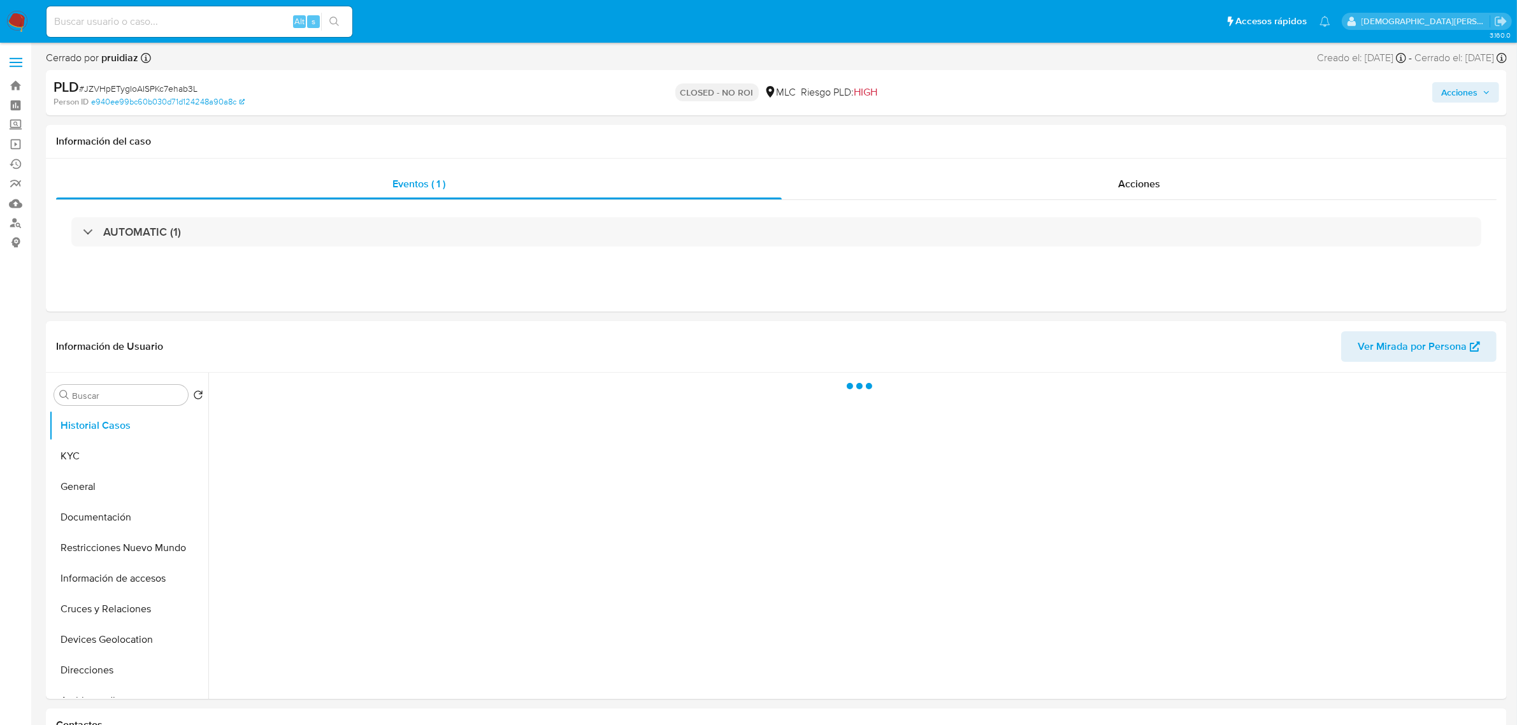
select select "10"
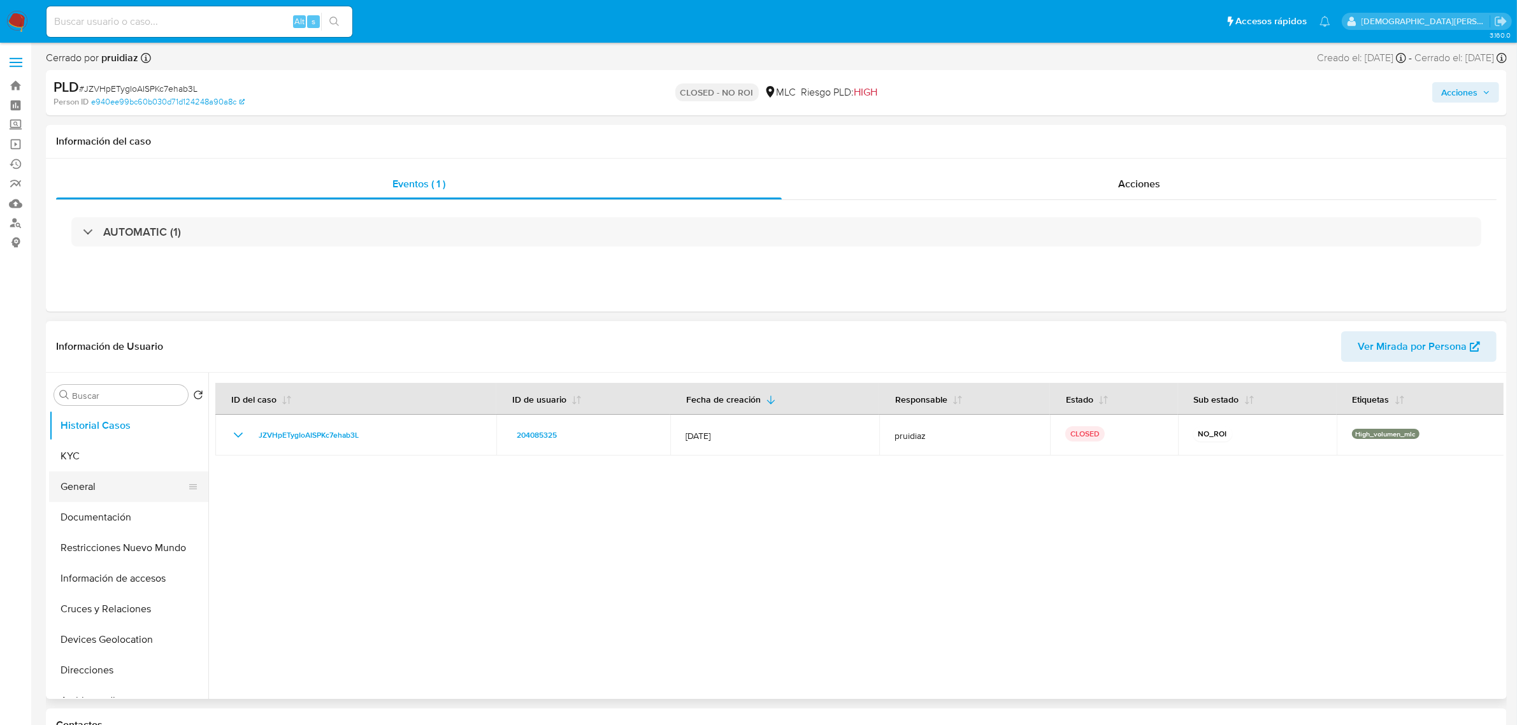
click at [80, 475] on button "General" at bounding box center [123, 486] width 149 height 31
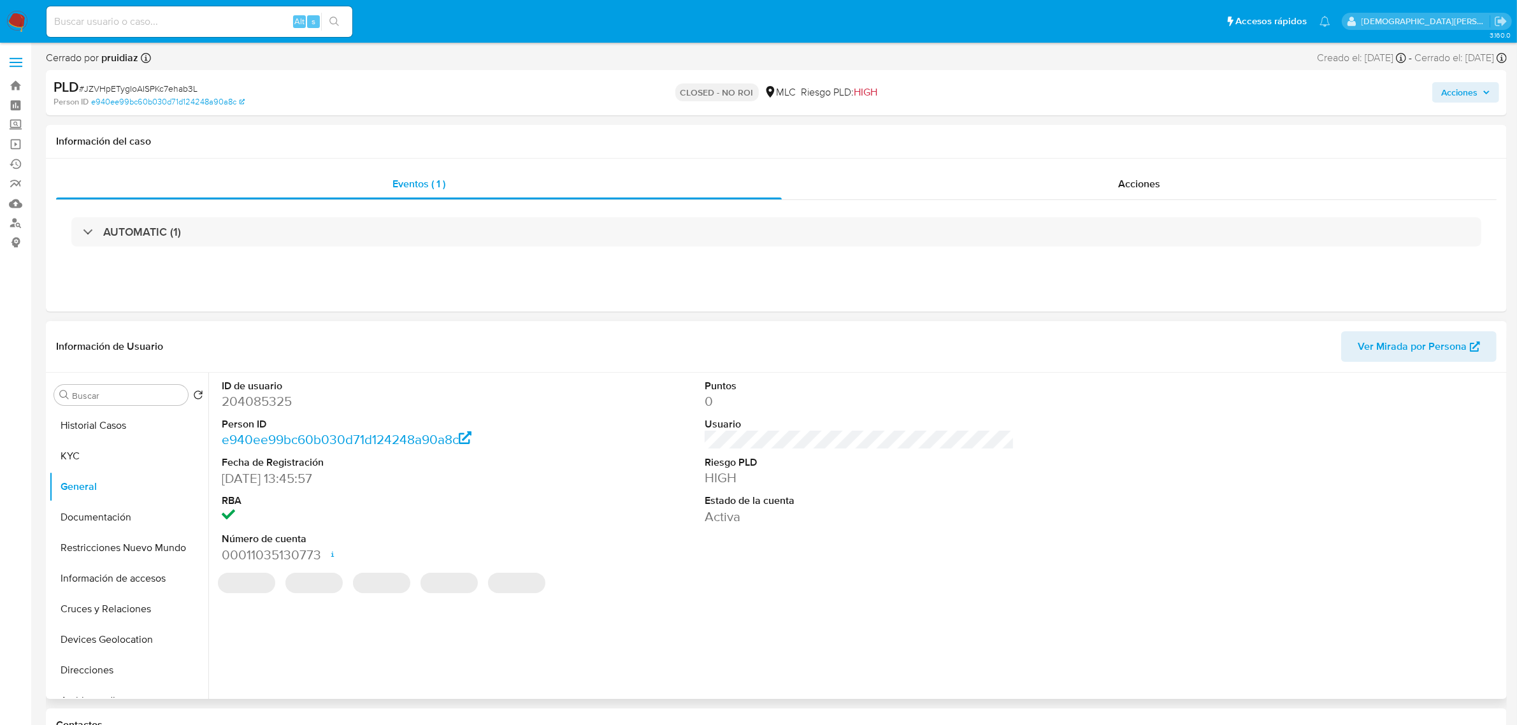
click at [252, 403] on dd "204085325" at bounding box center [377, 401] width 310 height 18
click at [250, 402] on dd "204085325" at bounding box center [377, 401] width 310 height 18
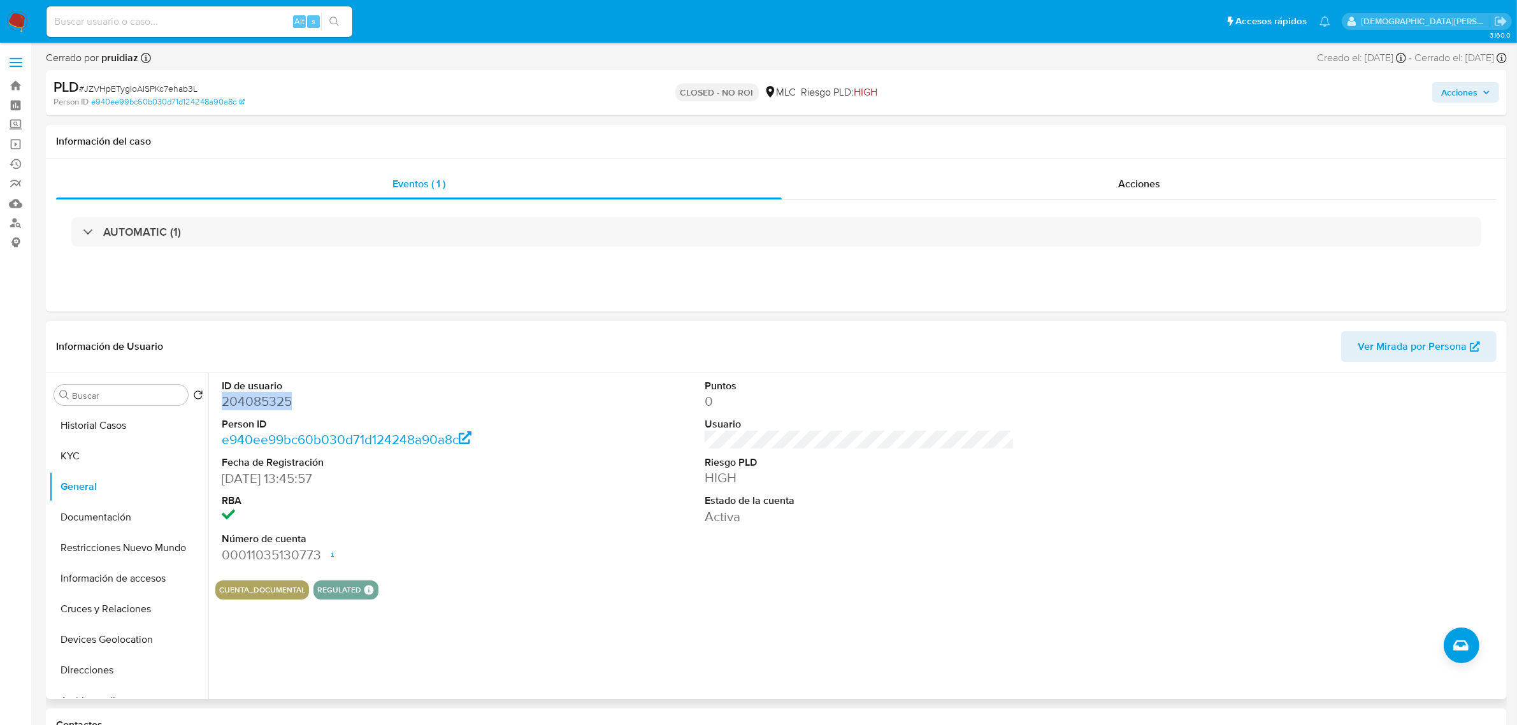
copy dd "204085325"
click at [117, 462] on button "KYC" at bounding box center [123, 456] width 149 height 31
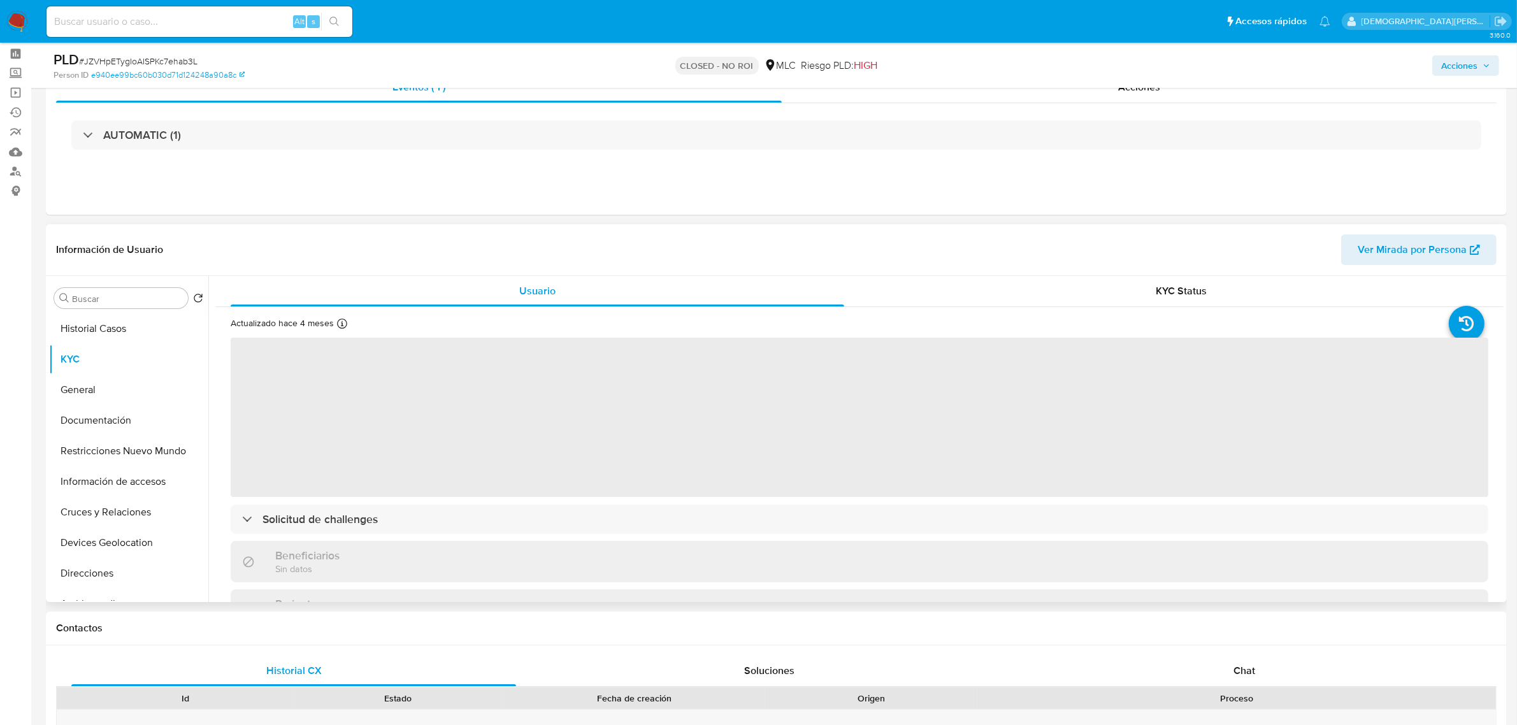
scroll to position [80, 0]
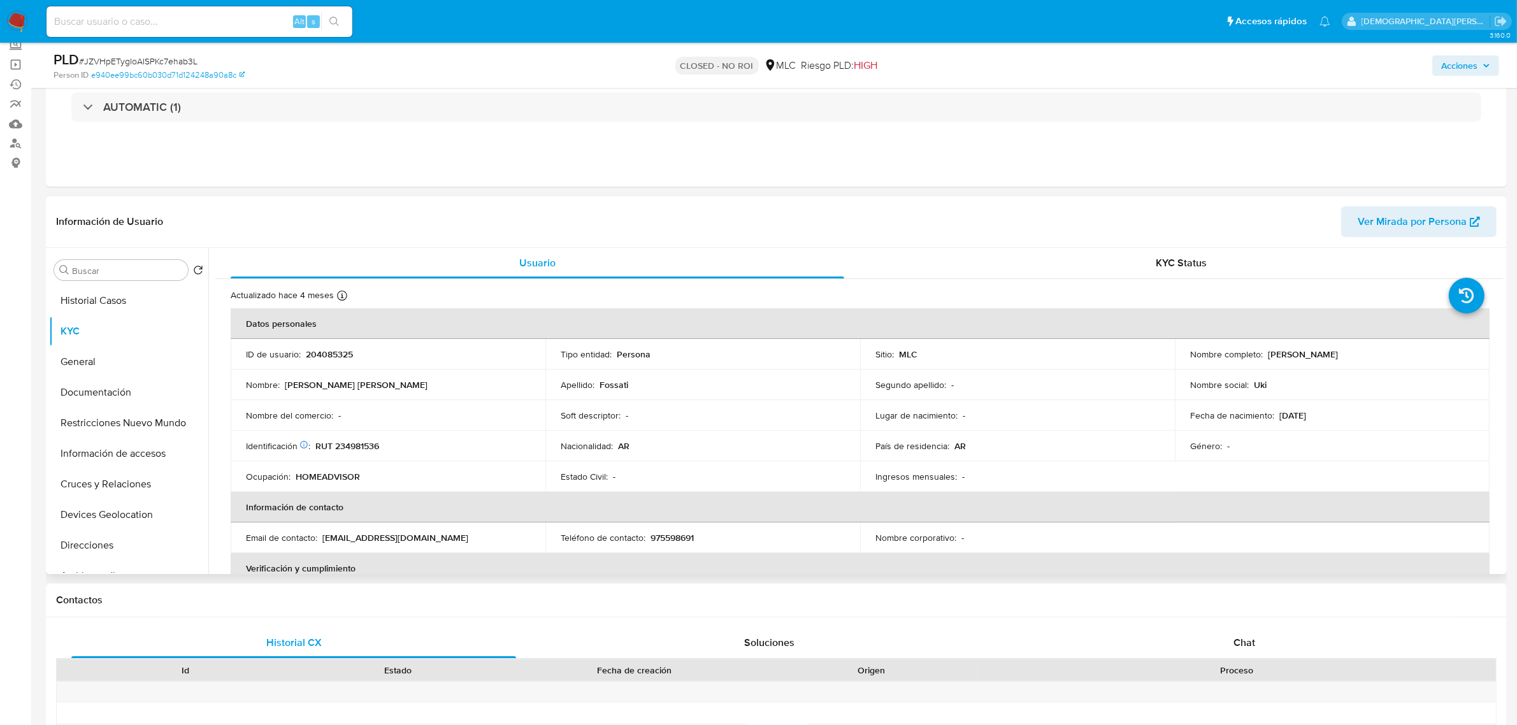
drag, startPoint x: 1359, startPoint y: 359, endPoint x: 1278, endPoint y: 351, distance: 81.3
click at [1265, 352] on div "Nombre completo : Maria Eugenia Fossati" at bounding box center [1332, 354] width 284 height 11
click at [145, 396] on button "Documentación" at bounding box center [123, 392] width 149 height 31
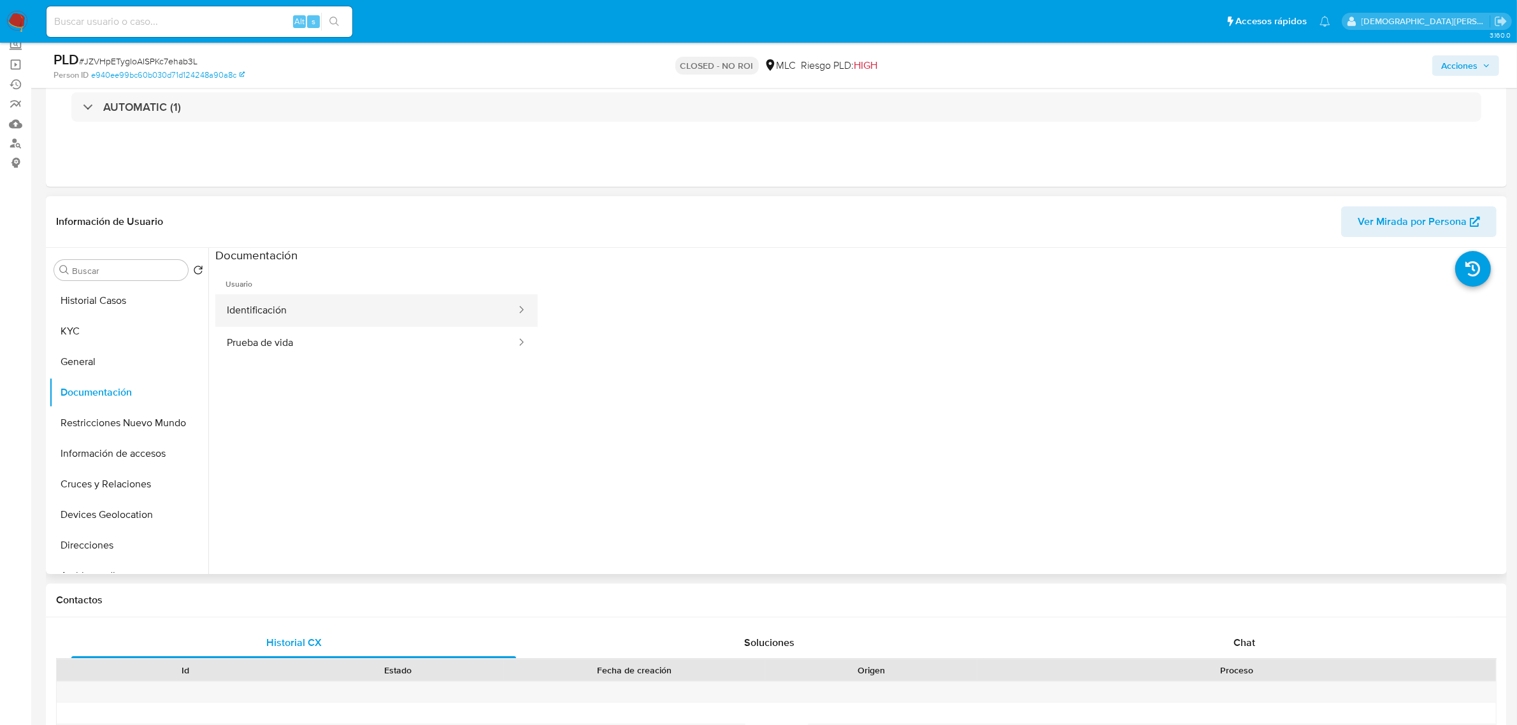
click at [399, 324] on button "Identificación" at bounding box center [366, 310] width 302 height 32
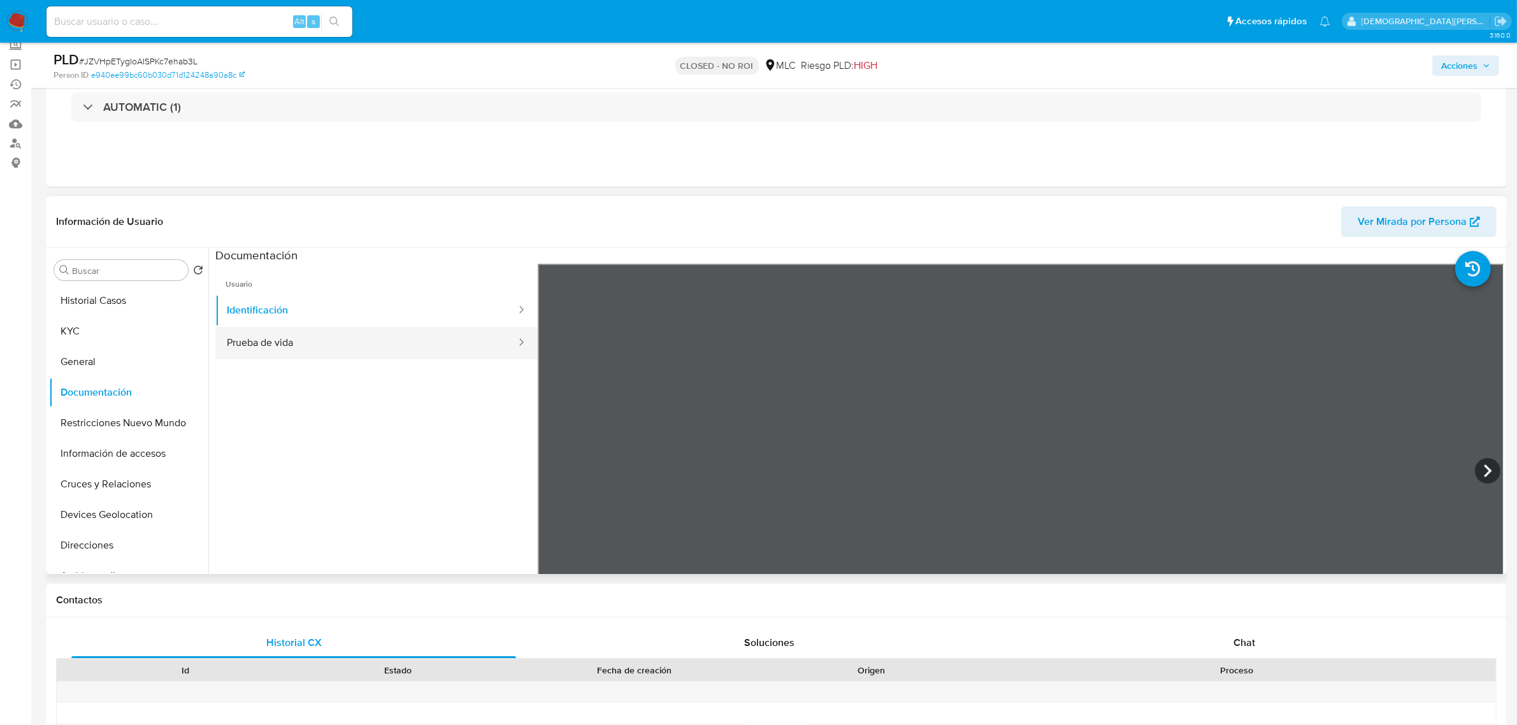
click at [375, 336] on button "Prueba de vida" at bounding box center [366, 343] width 302 height 32
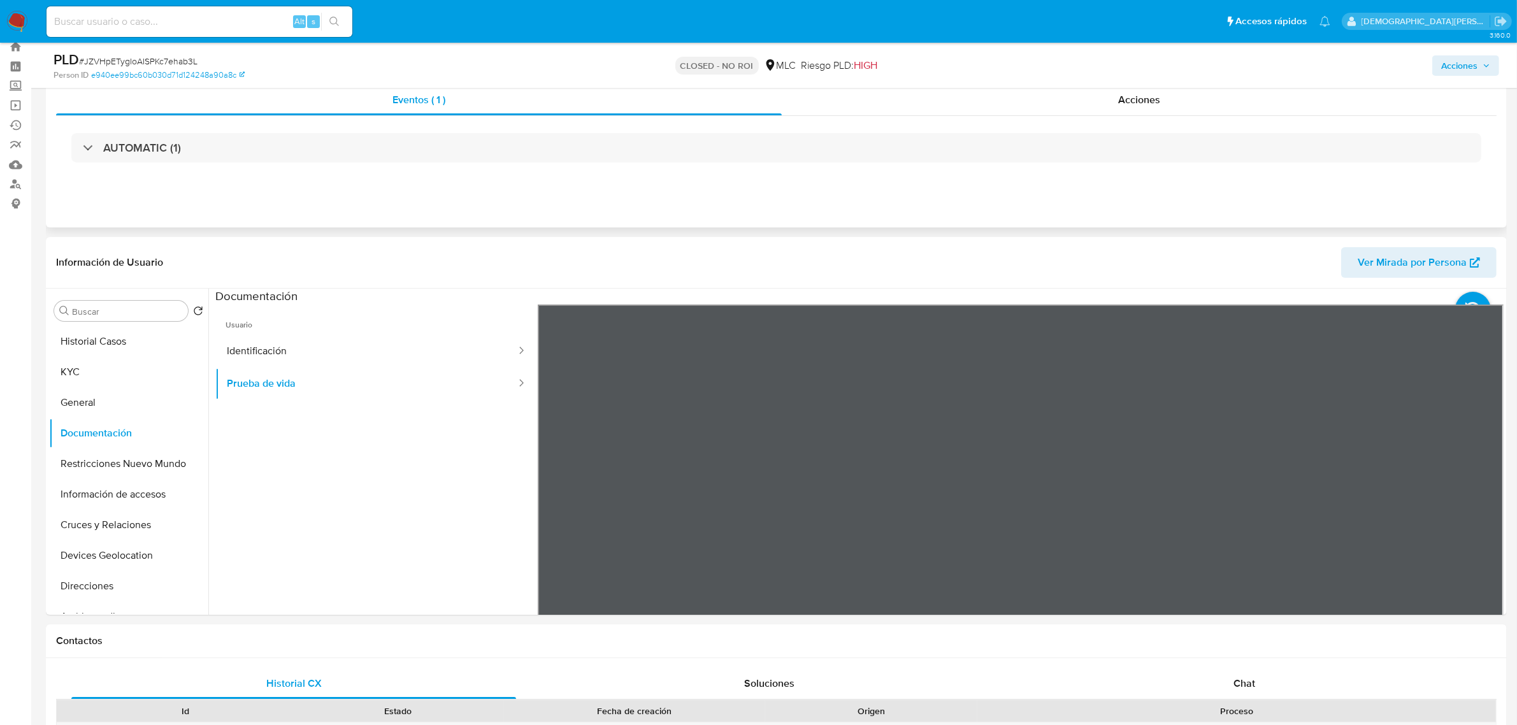
scroll to position [0, 0]
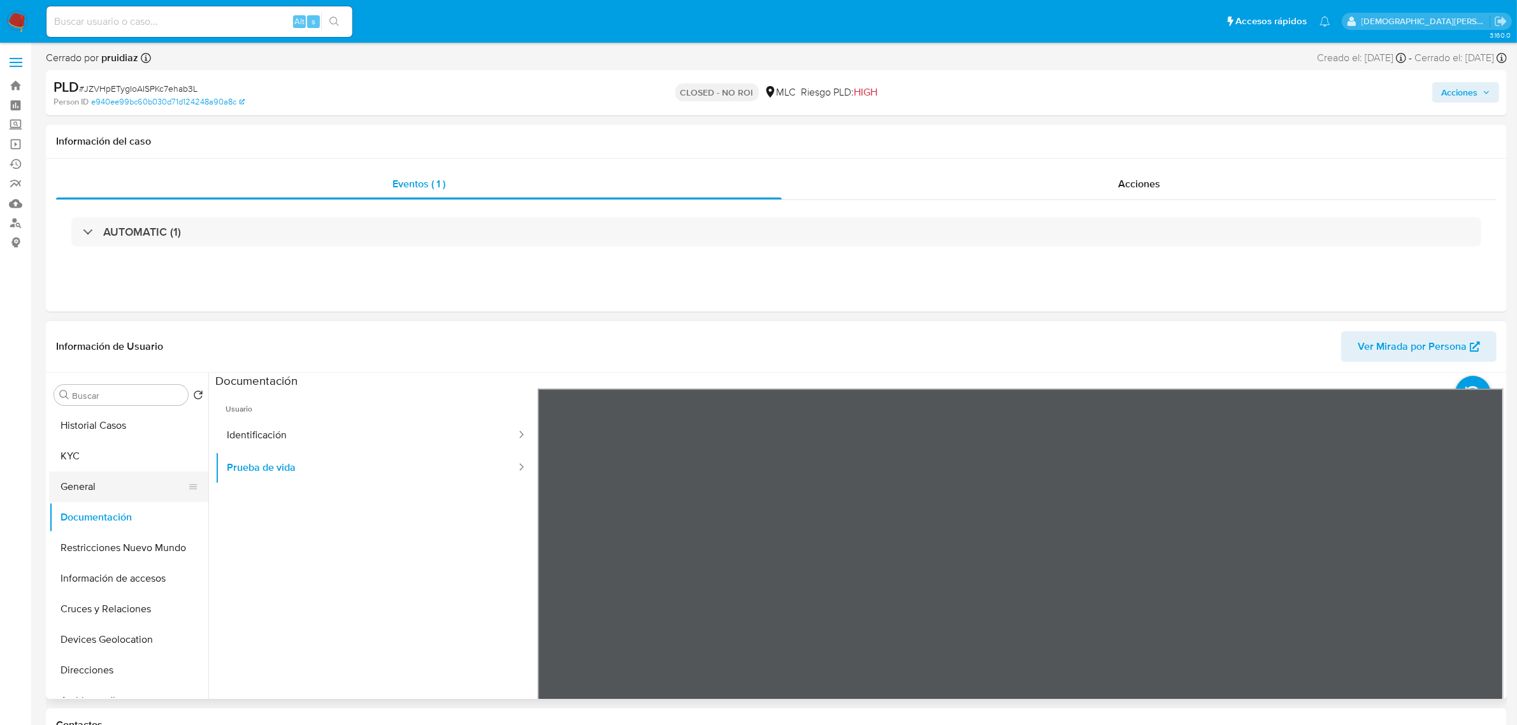
click at [96, 486] on button "General" at bounding box center [123, 486] width 149 height 31
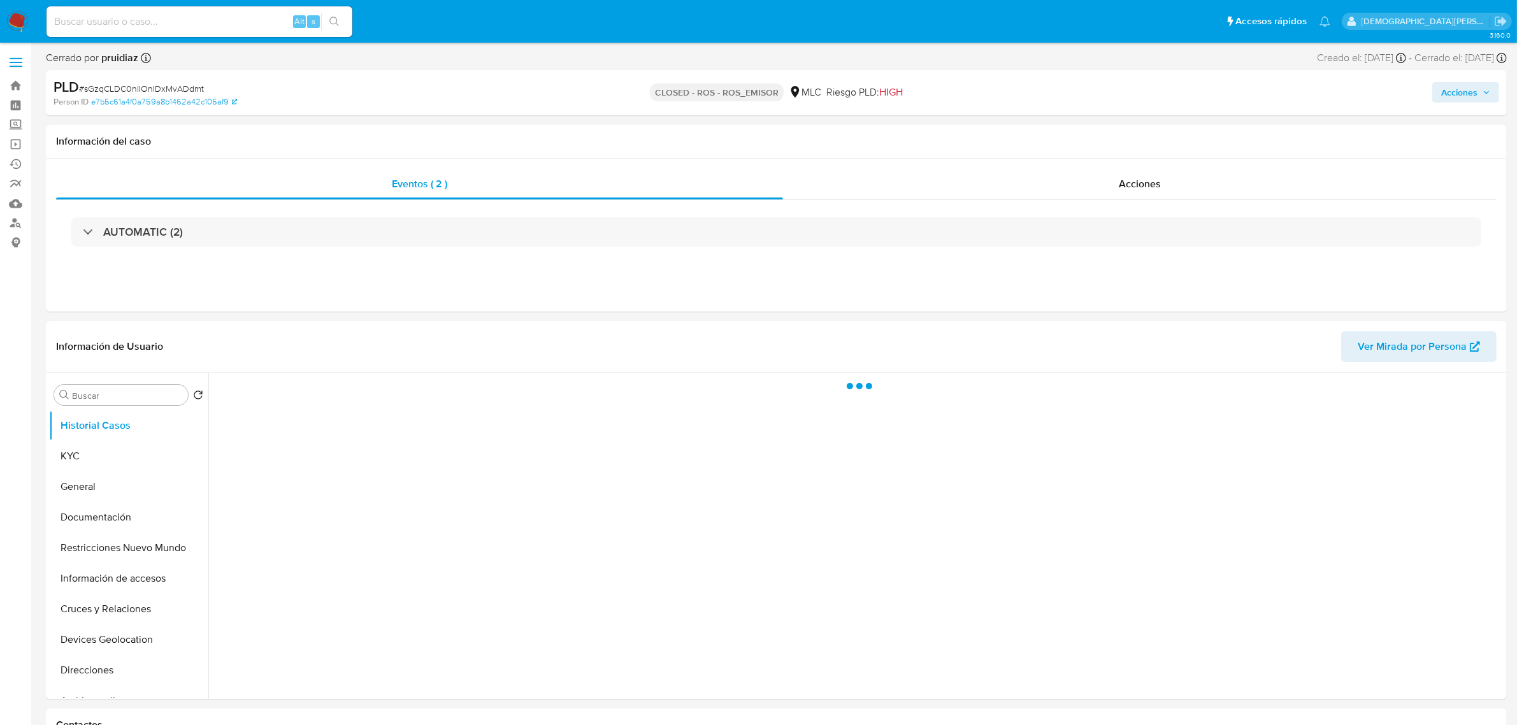
select select "10"
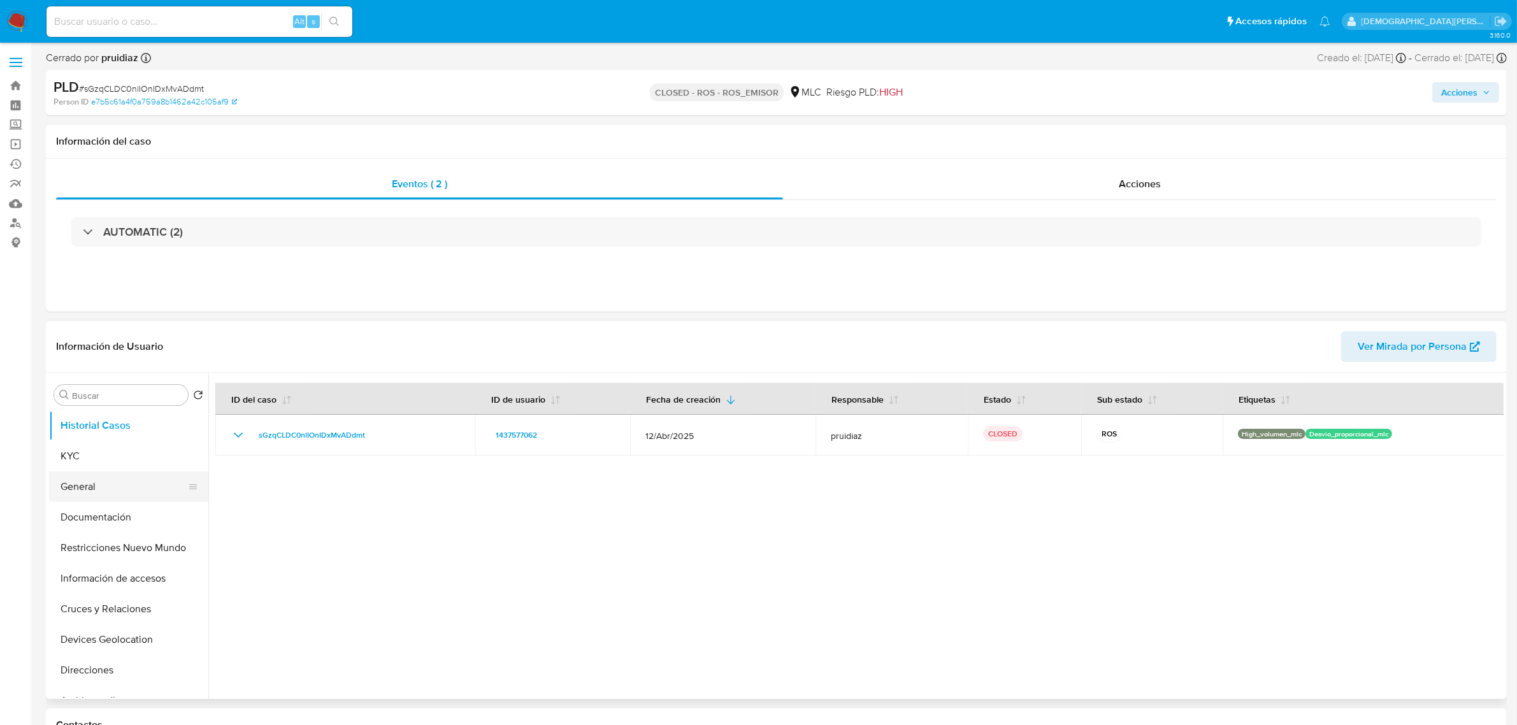
click at [140, 492] on button "General" at bounding box center [123, 486] width 149 height 31
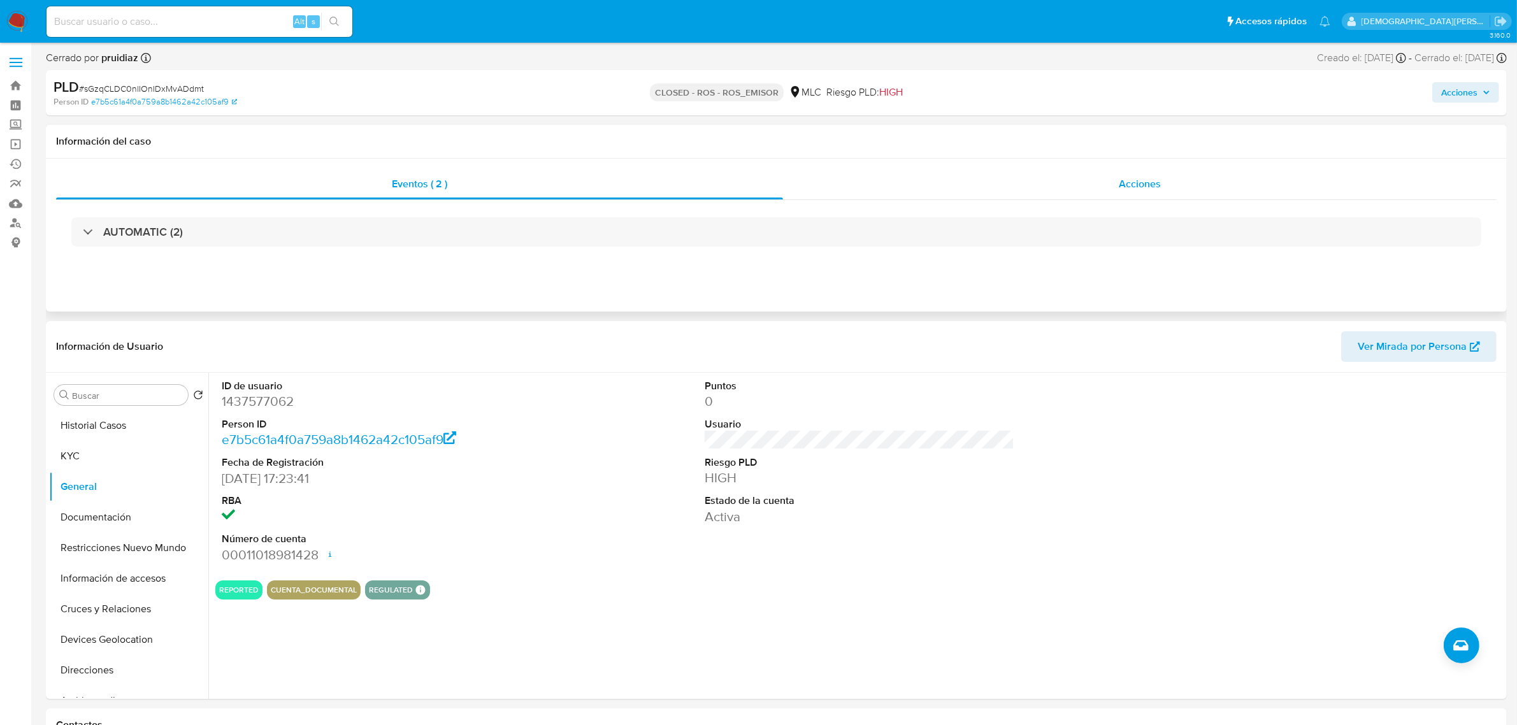
click at [1065, 180] on div "Acciones" at bounding box center [1140, 184] width 714 height 31
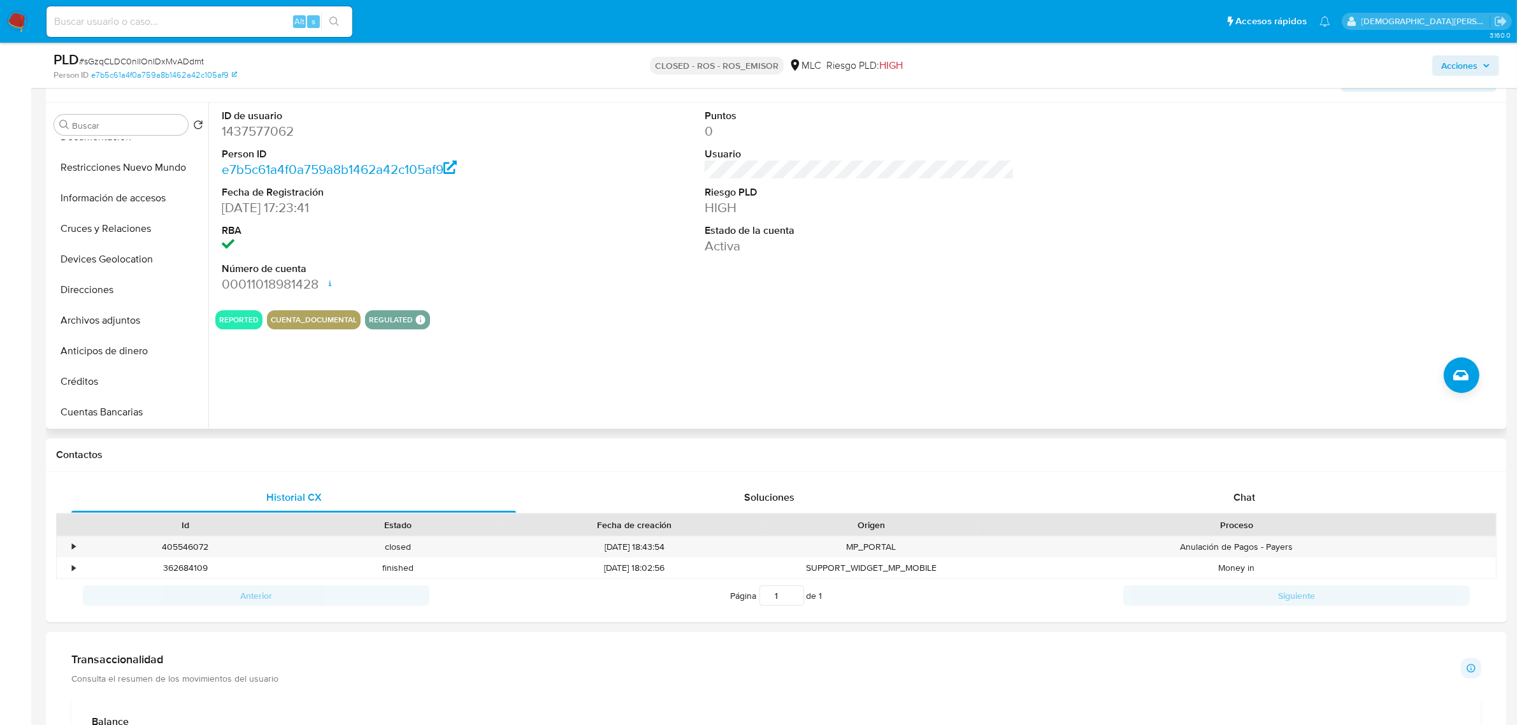
scroll to position [239, 0]
click at [1212, 494] on div "Chat" at bounding box center [1244, 497] width 445 height 31
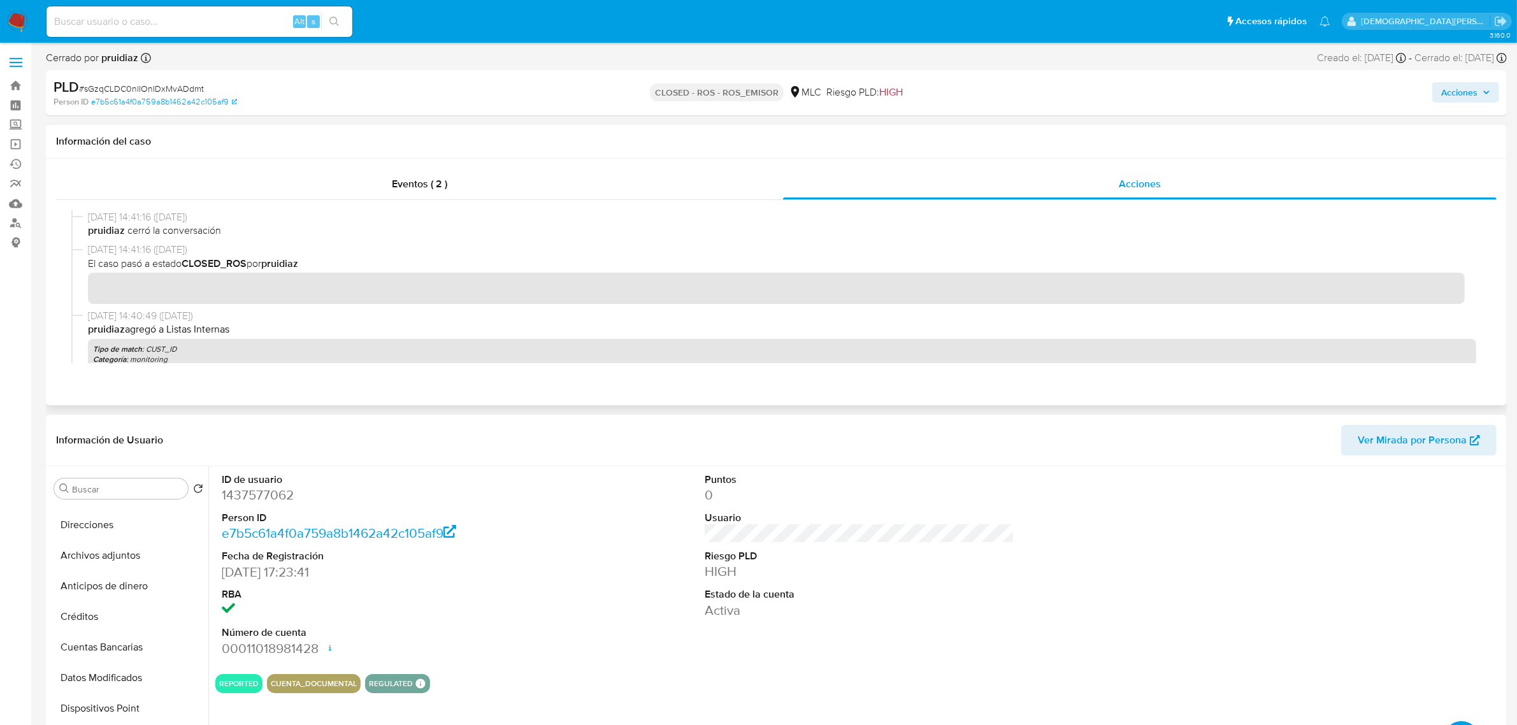
scroll to position [80, 0]
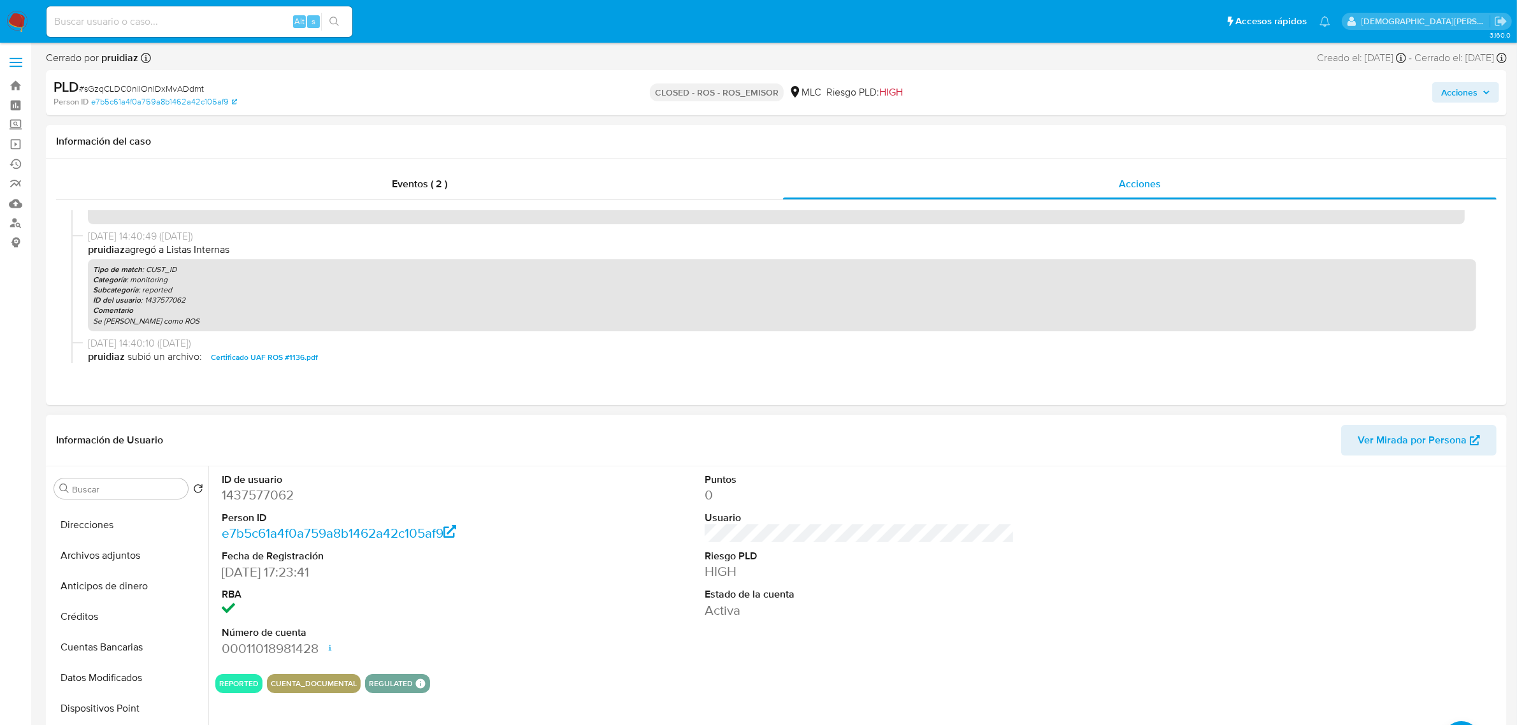
click at [268, 498] on dd "1437577062" at bounding box center [377, 495] width 310 height 18
copy dd "1437577062"
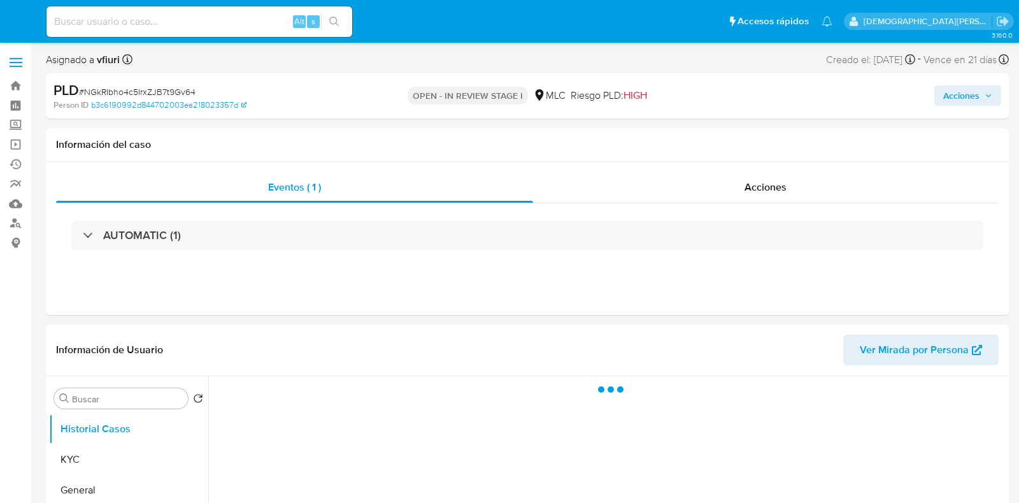
select select "10"
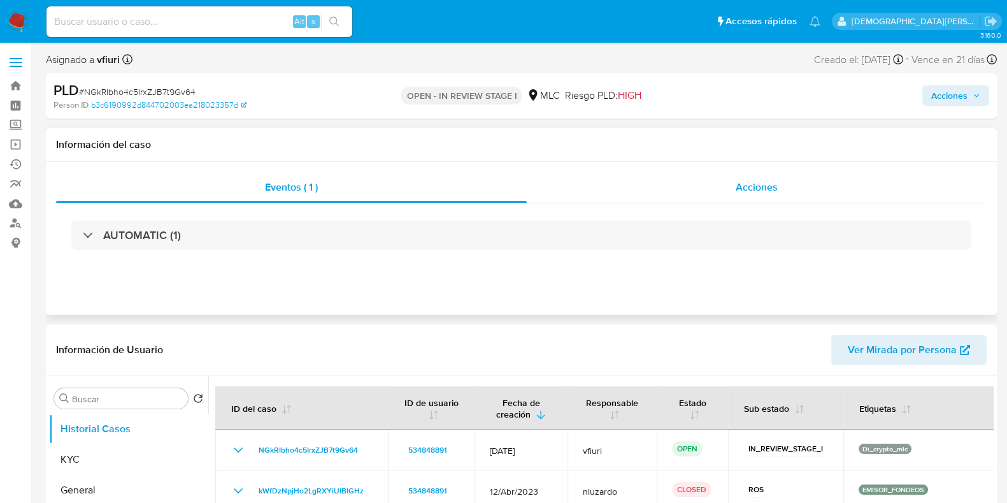
click at [673, 191] on div "Acciones" at bounding box center [757, 187] width 460 height 31
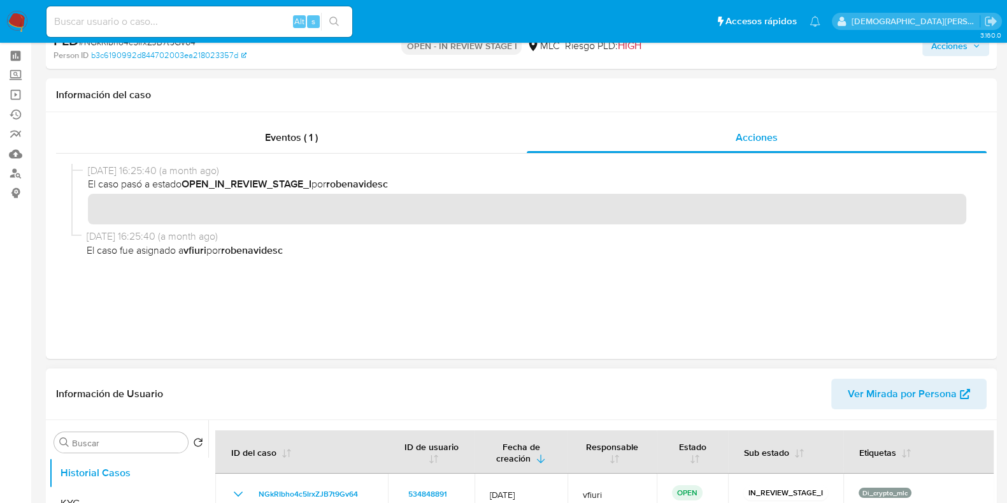
scroll to position [159, 0]
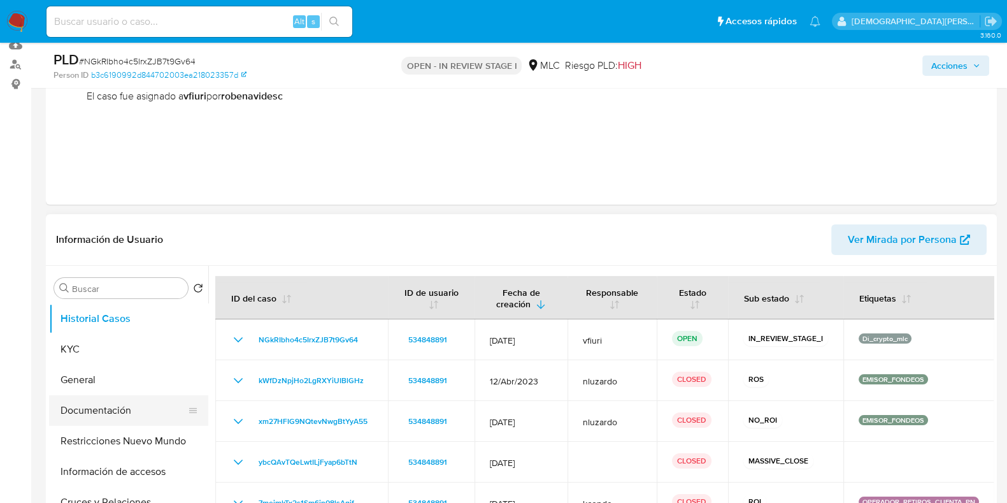
click at [124, 407] on button "Documentación" at bounding box center [123, 410] width 149 height 31
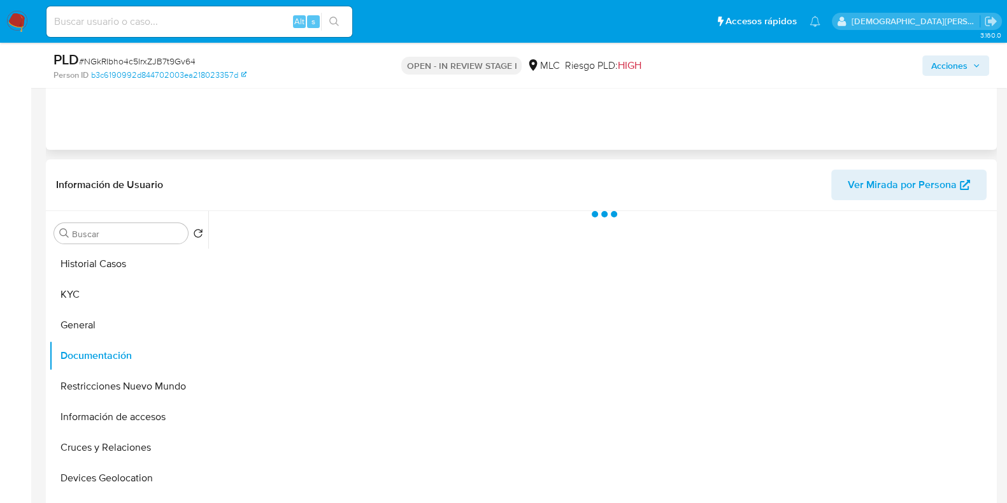
scroll to position [239, 0]
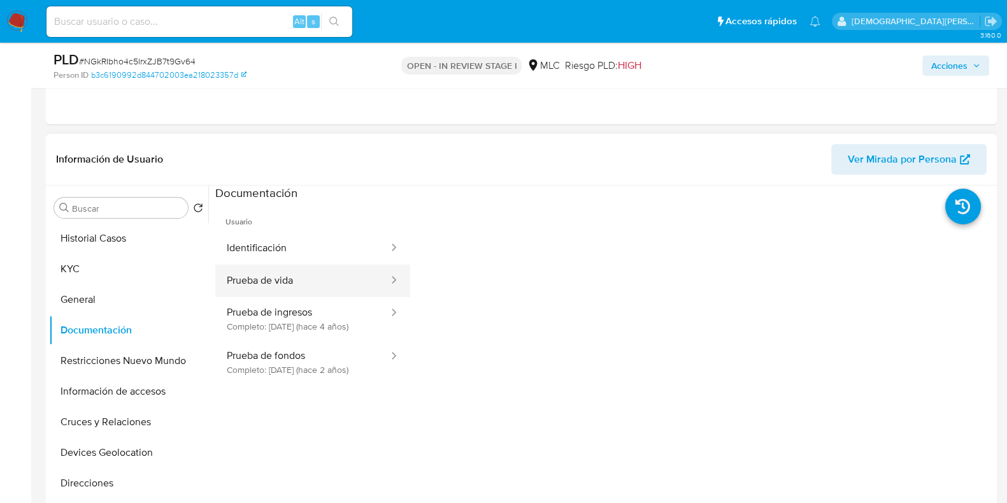
click at [334, 275] on button "Prueba de vida" at bounding box center [302, 280] width 175 height 32
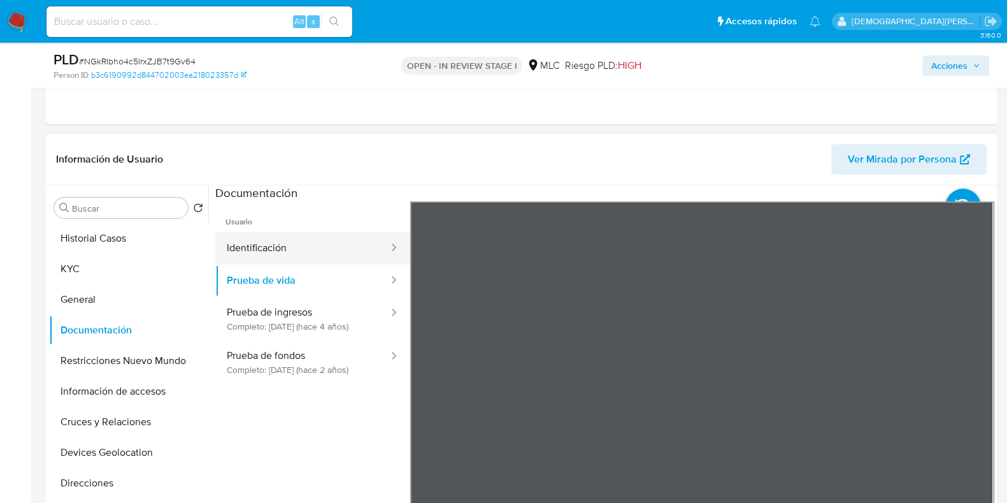
click at [338, 252] on button "Identificación" at bounding box center [302, 248] width 175 height 32
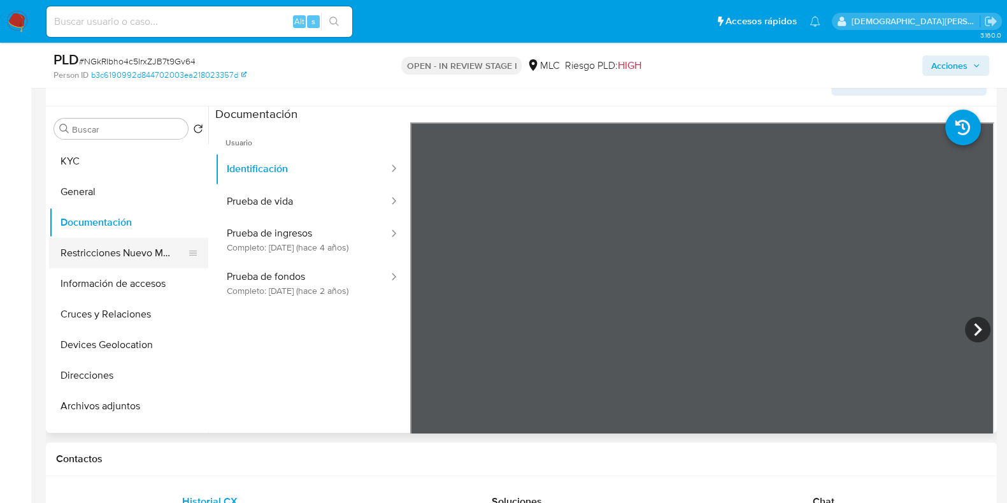
scroll to position [0, 0]
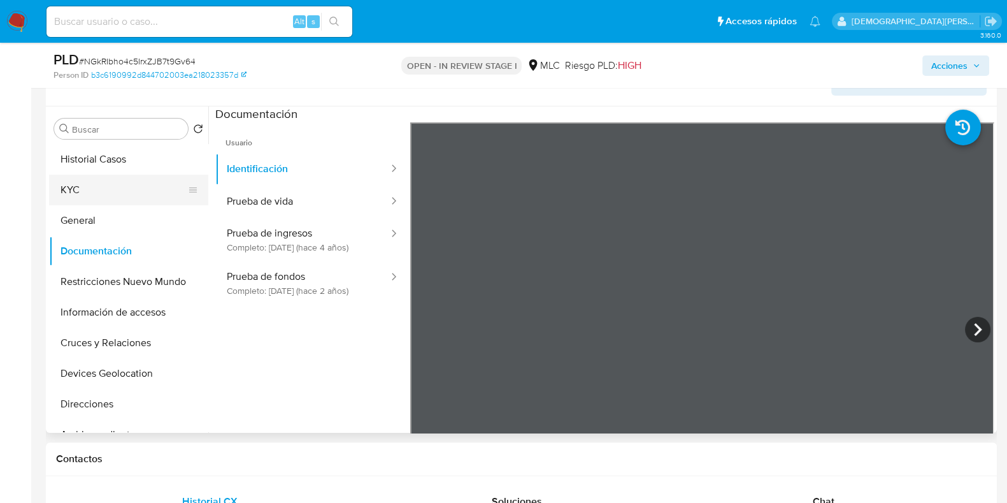
click at [134, 183] on button "KYC" at bounding box center [123, 190] width 149 height 31
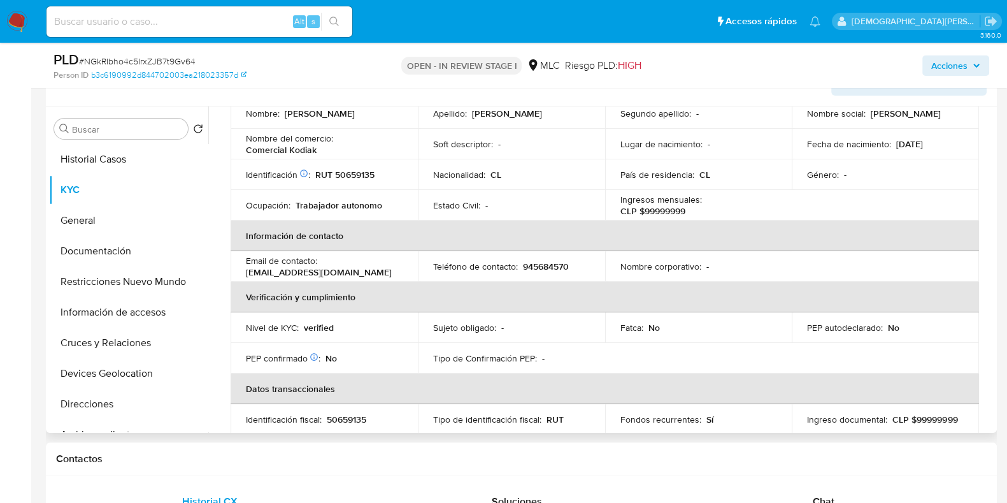
scroll to position [239, 0]
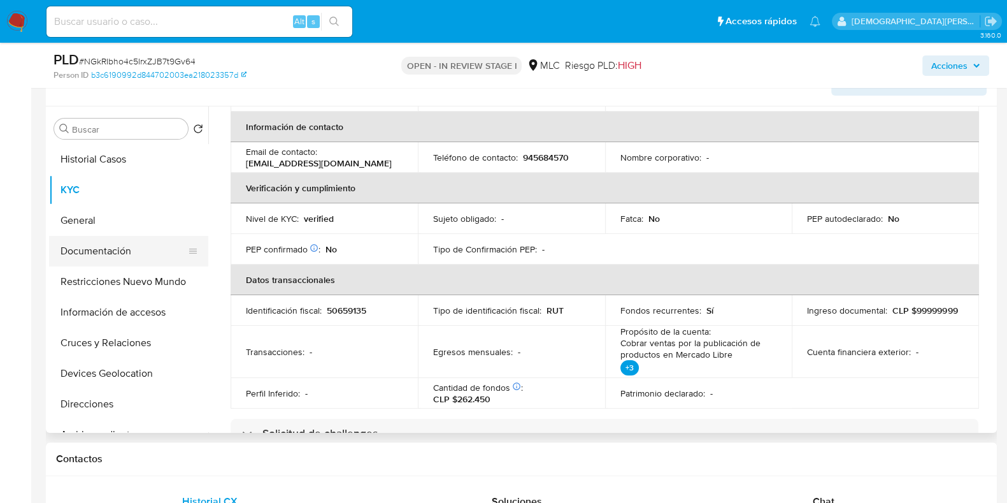
click at [121, 248] on button "Documentación" at bounding box center [123, 251] width 149 height 31
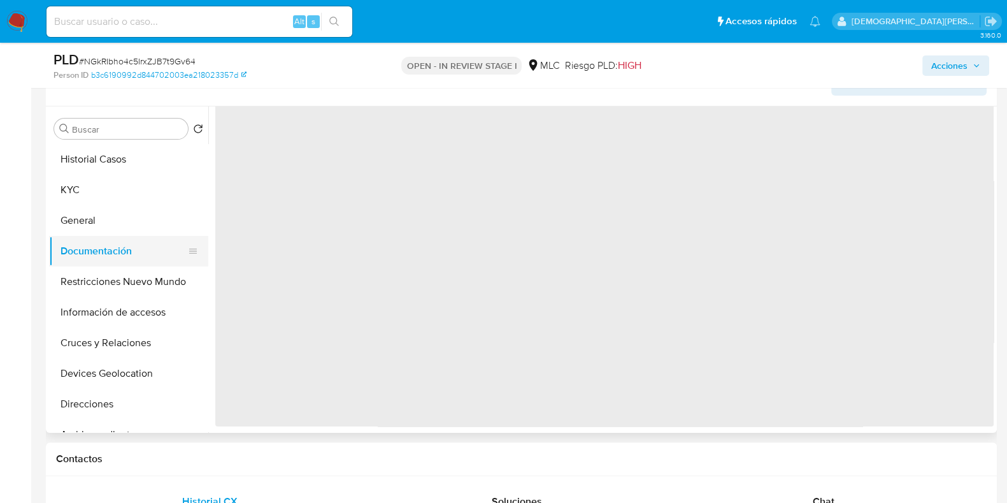
scroll to position [0, 0]
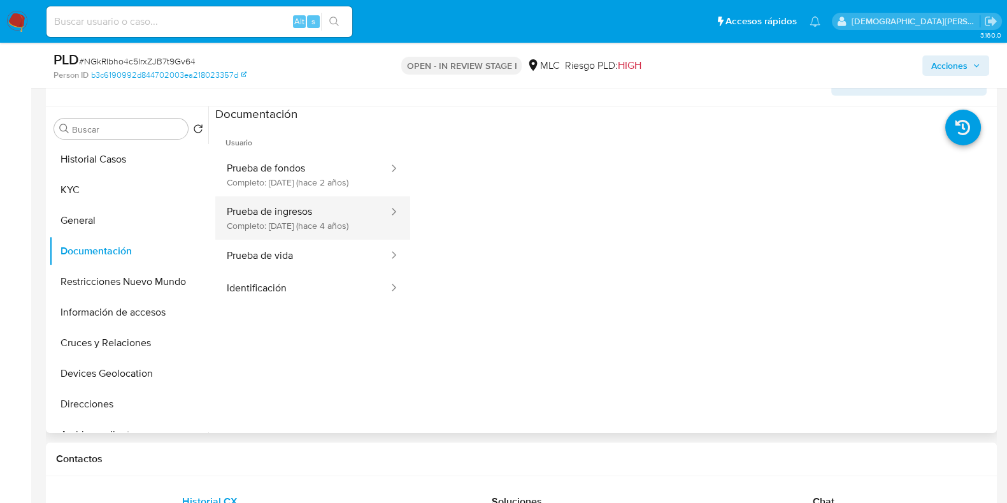
click at [304, 226] on button "Prueba de ingresos Completo: 01/02/2022 (hace 4 años)" at bounding box center [302, 217] width 175 height 43
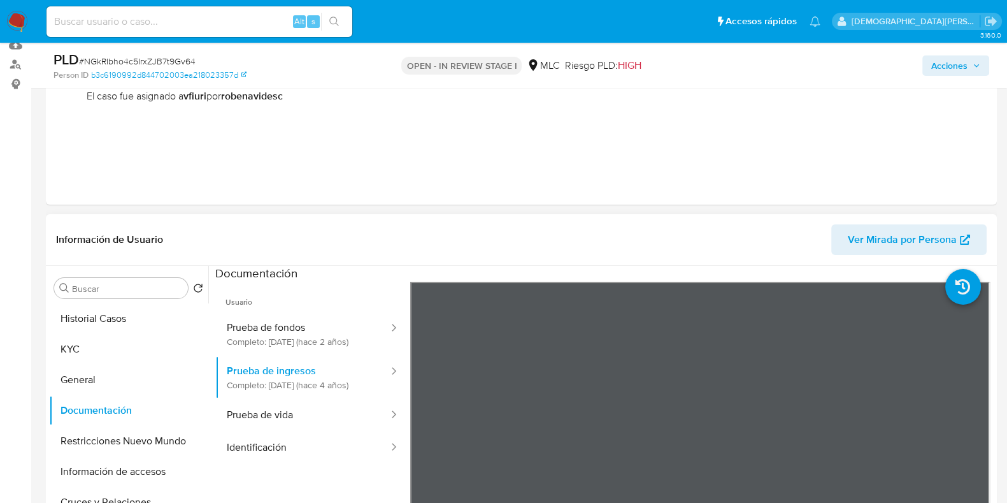
scroll to position [318, 0]
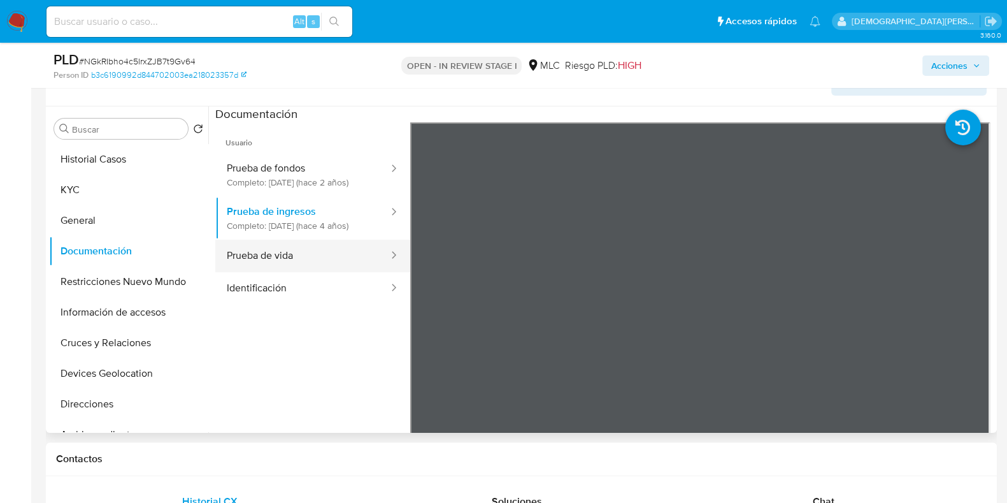
click at [287, 272] on button "Prueba de vida" at bounding box center [302, 256] width 175 height 32
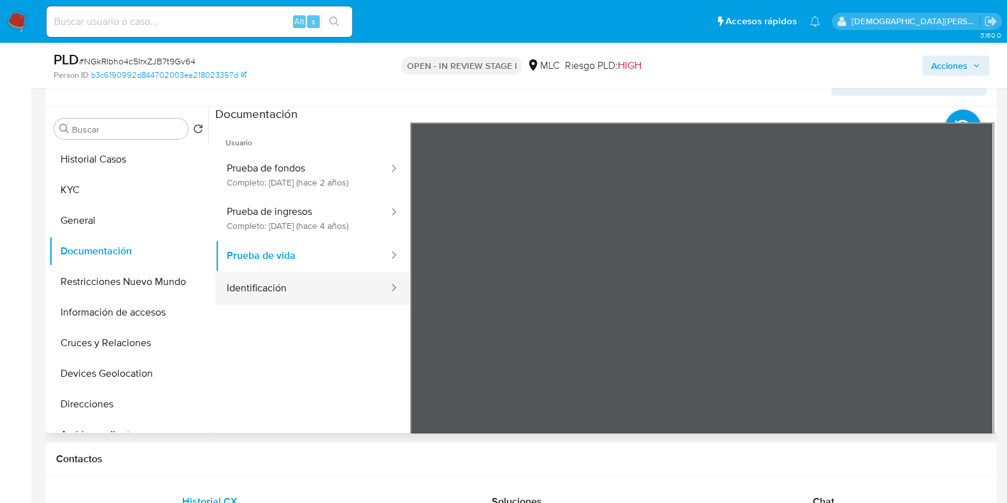
click at [265, 305] on button "Identificación" at bounding box center [302, 288] width 175 height 32
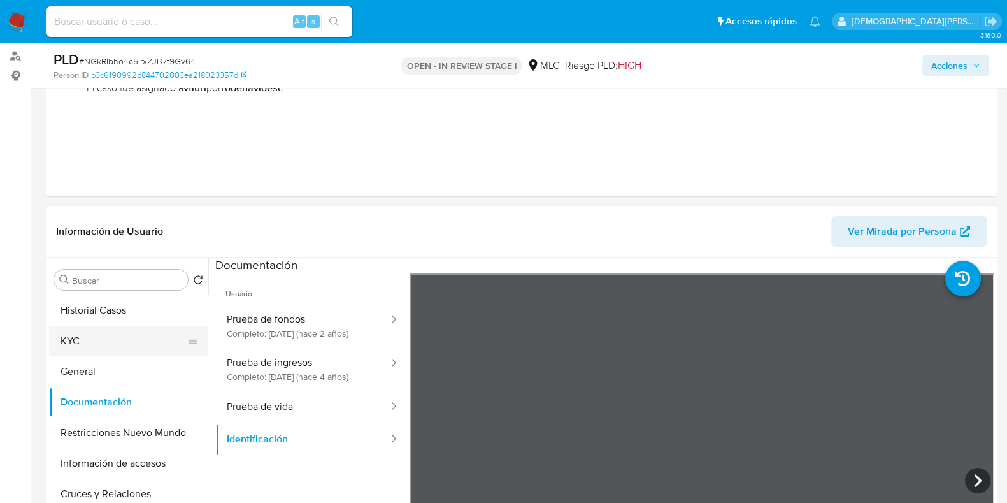
scroll to position [239, 0]
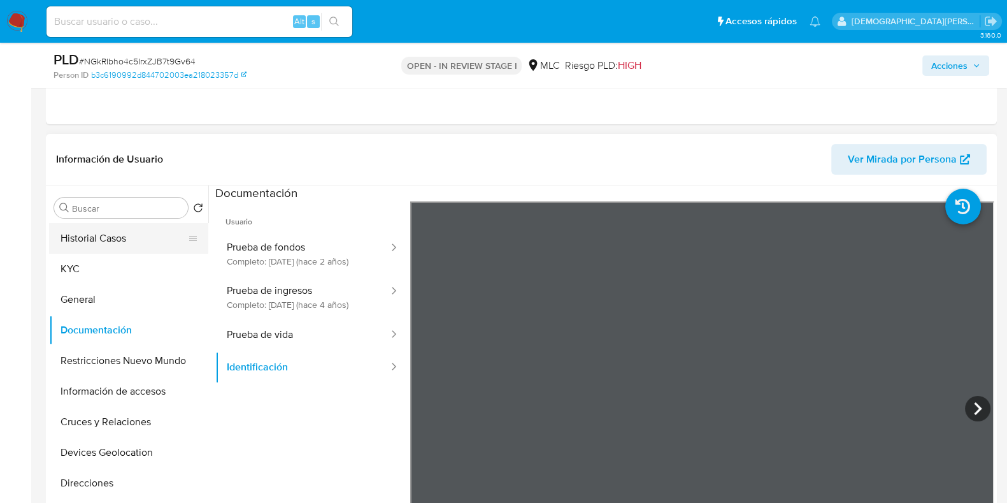
click at [136, 240] on button "Historial Casos" at bounding box center [123, 238] width 149 height 31
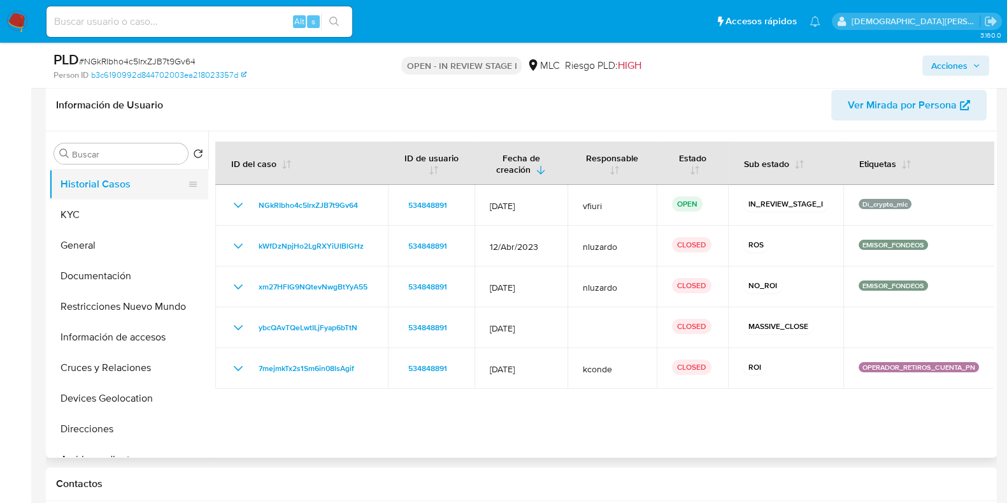
scroll to position [159, 0]
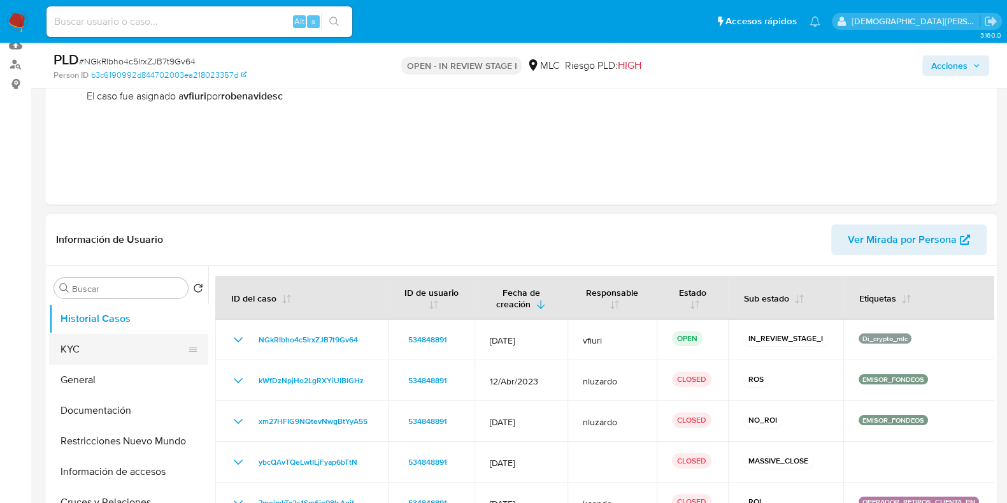
click at [96, 341] on button "KYC" at bounding box center [123, 349] width 149 height 31
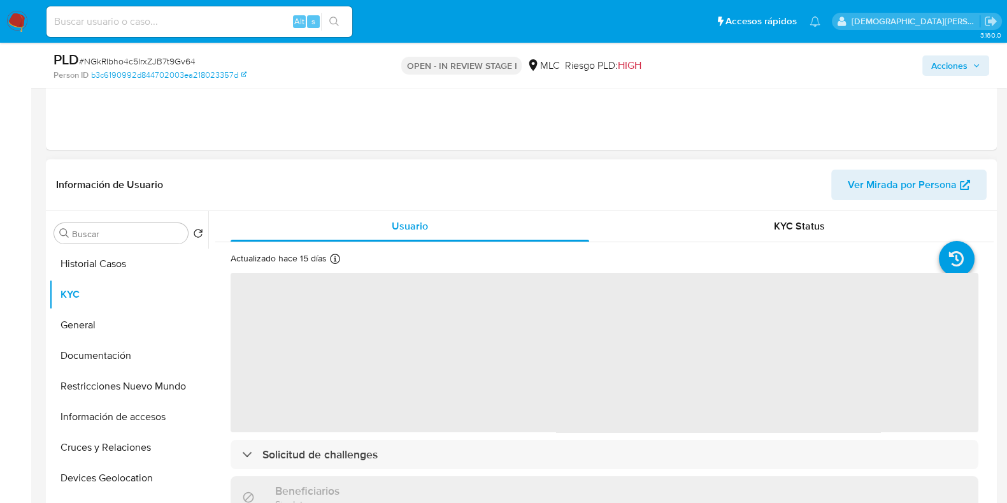
scroll to position [239, 0]
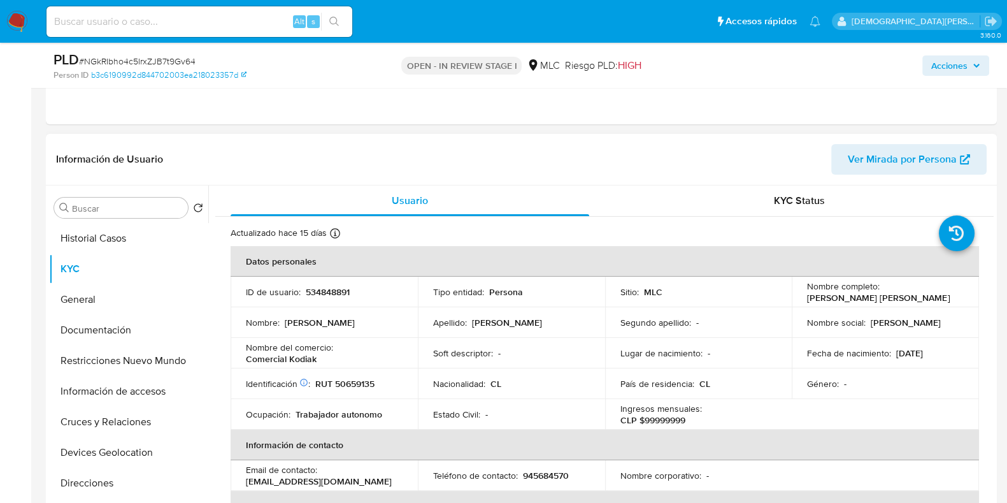
click at [346, 379] on p "RUT 50659135" at bounding box center [344, 383] width 59 height 11
click at [344, 379] on p "RUT 50659135" at bounding box center [344, 383] width 59 height 11
click at [351, 392] on td "Identificación Nº de serie: 523522763 : RUT 50659135" at bounding box center [324, 383] width 187 height 31
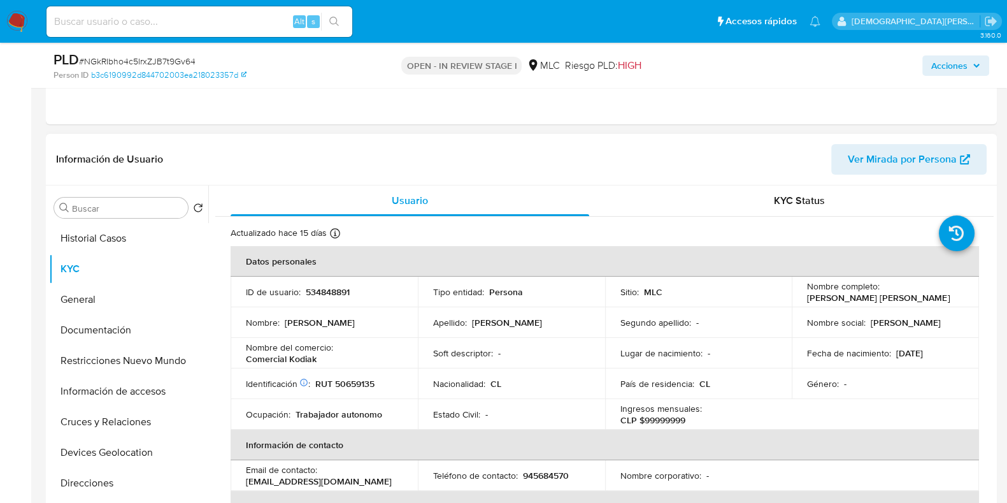
click at [350, 385] on p "RUT 50659135" at bounding box center [344, 383] width 59 height 11
copy p "50659135"
click at [90, 245] on button "Historial Casos" at bounding box center [123, 238] width 149 height 31
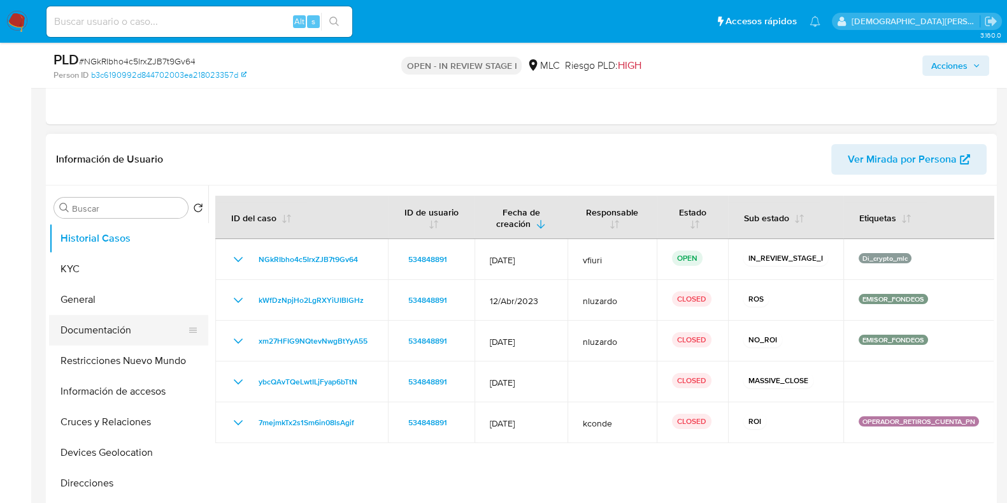
click at [75, 329] on button "Documentación" at bounding box center [123, 330] width 149 height 31
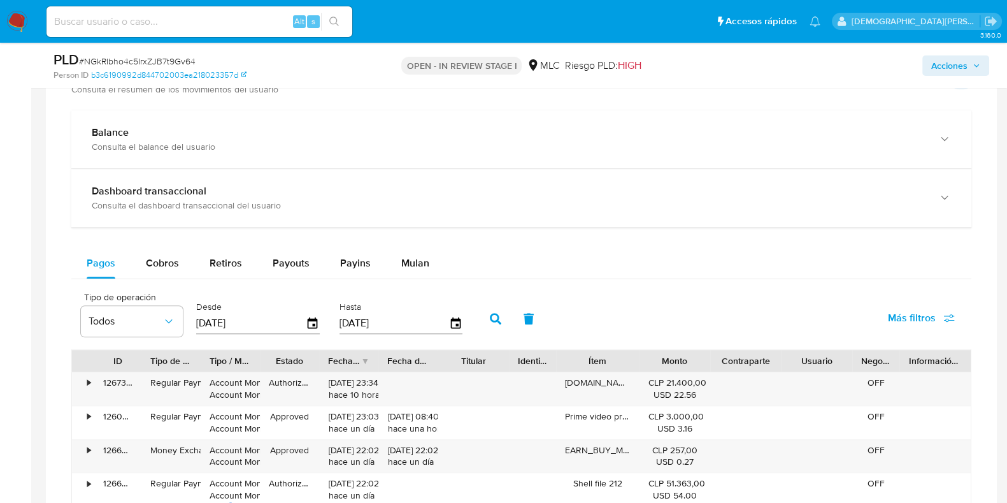
scroll to position [1035, 0]
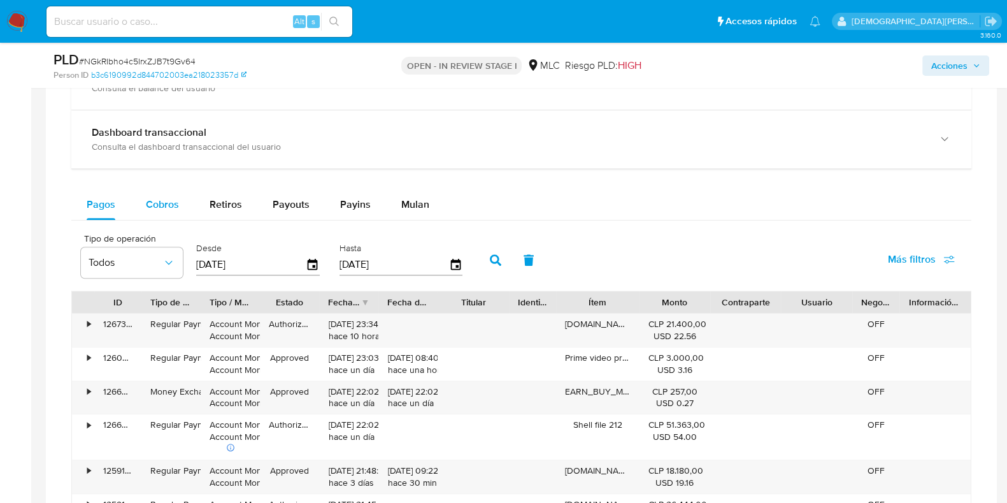
click at [156, 202] on span "Cobros" at bounding box center [162, 204] width 33 height 15
select select "10"
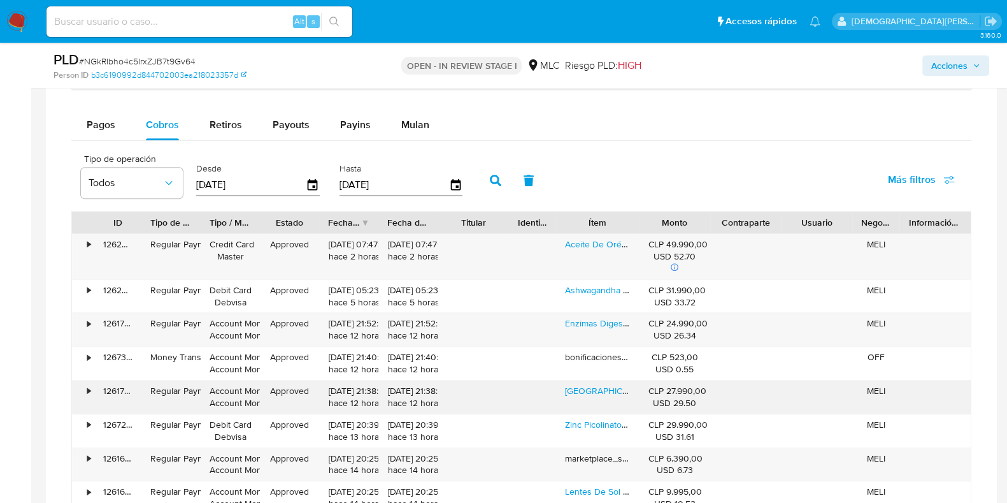
scroll to position [1194, 0]
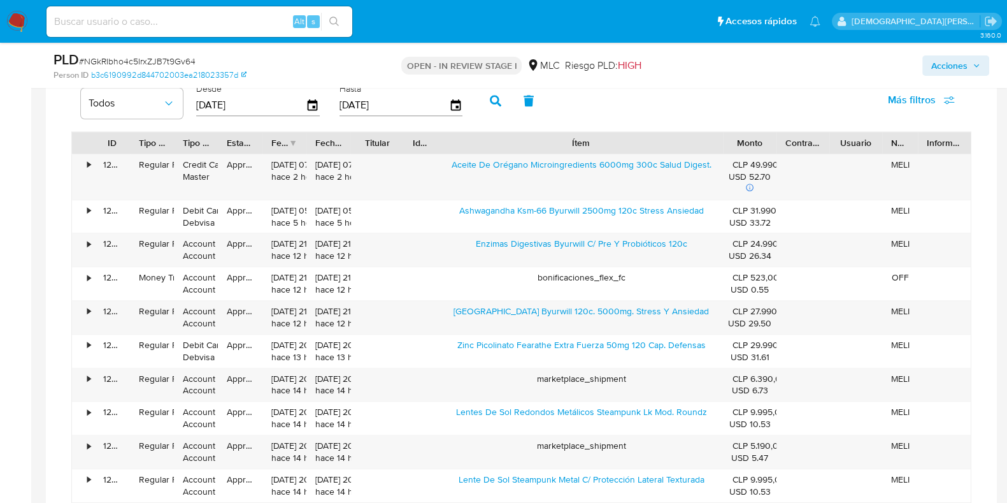
drag, startPoint x: 641, startPoint y: 141, endPoint x: 842, endPoint y: 140, distance: 201.3
click at [842, 140] on div "ID Tipo de operación Tipo / Método Estado Fecha de creación Fecha de aprobación…" at bounding box center [521, 143] width 899 height 22
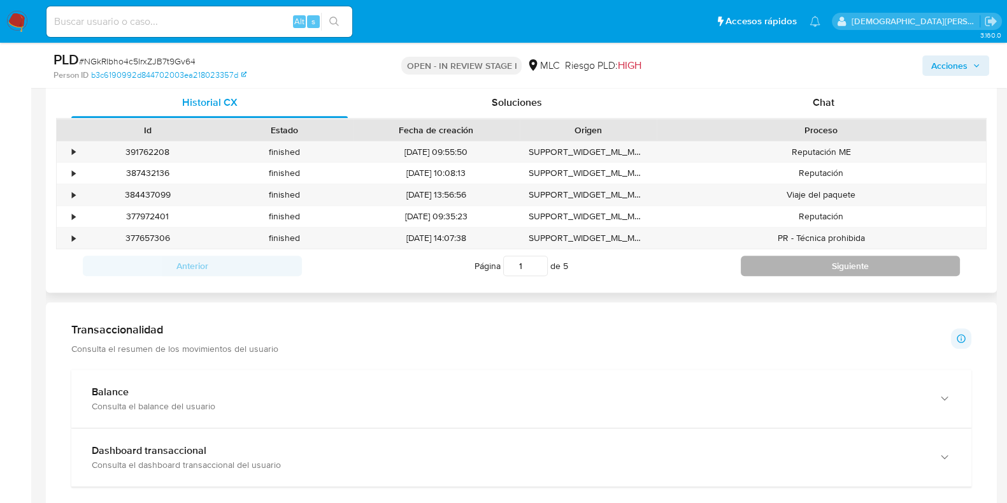
click at [811, 266] on button "Siguiente" at bounding box center [850, 265] width 219 height 20
type input "2"
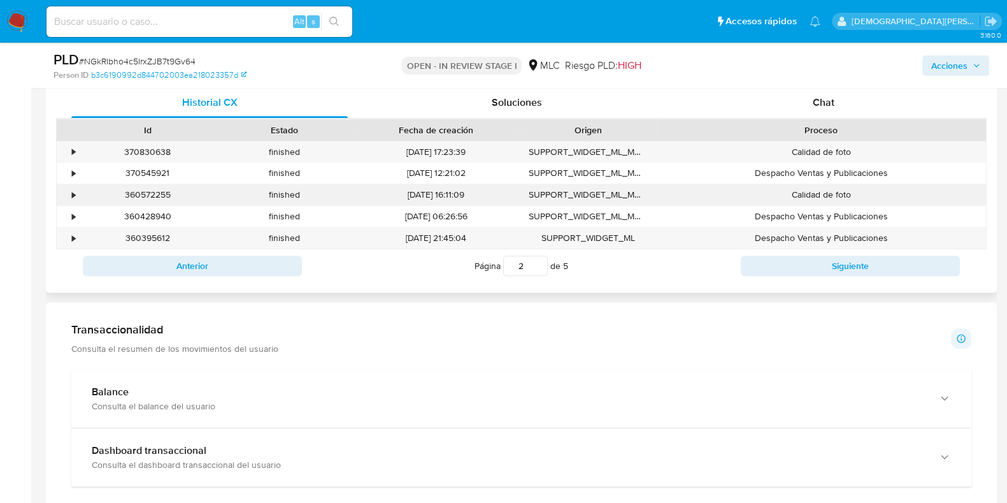
click at [75, 196] on div "•" at bounding box center [73, 195] width 3 height 12
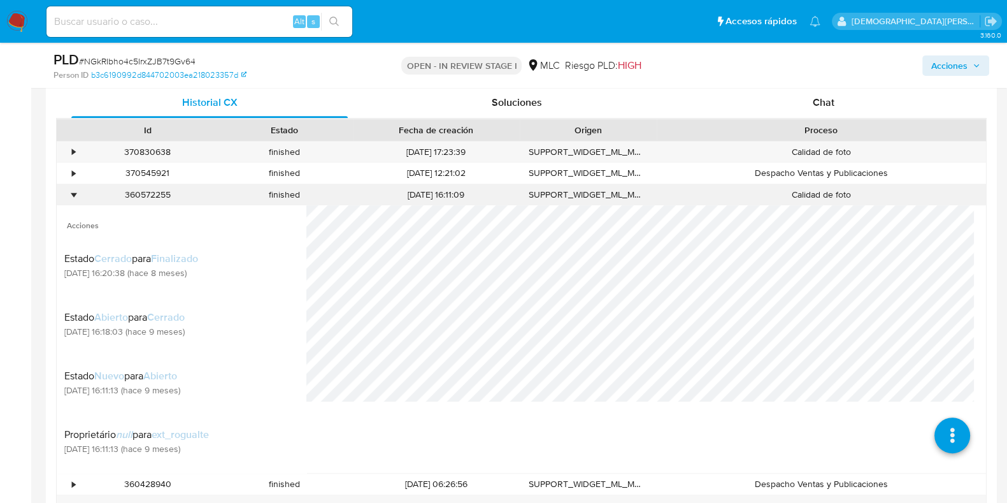
click at [75, 194] on div "•" at bounding box center [73, 195] width 3 height 12
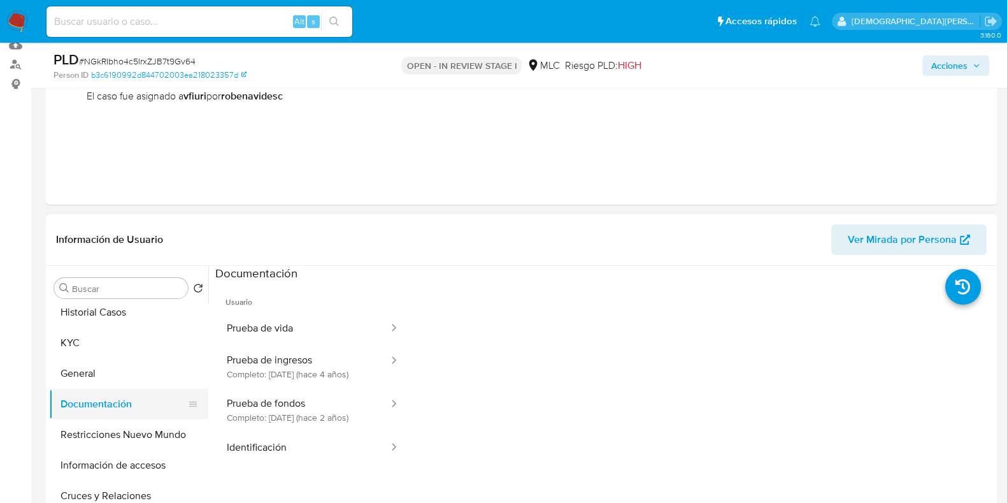
scroll to position [0, 0]
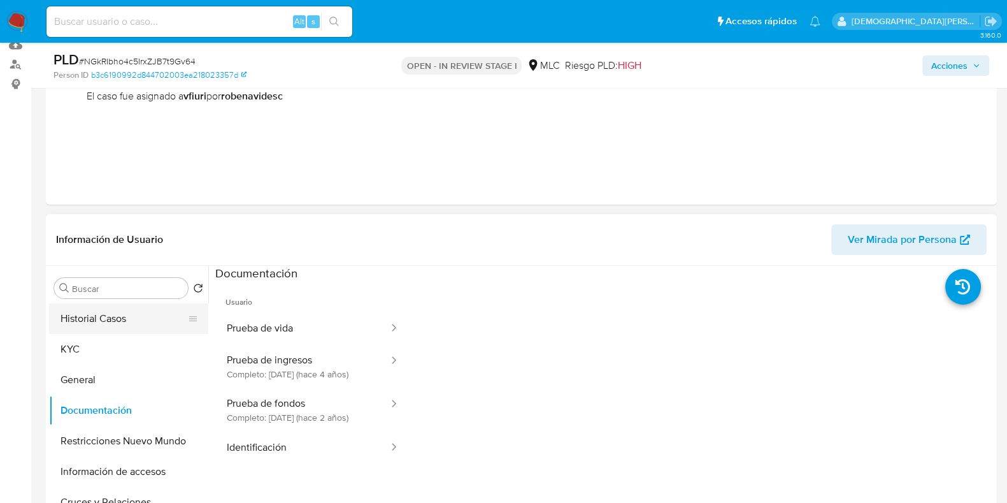
click at [102, 327] on button "Historial Casos" at bounding box center [123, 318] width 149 height 31
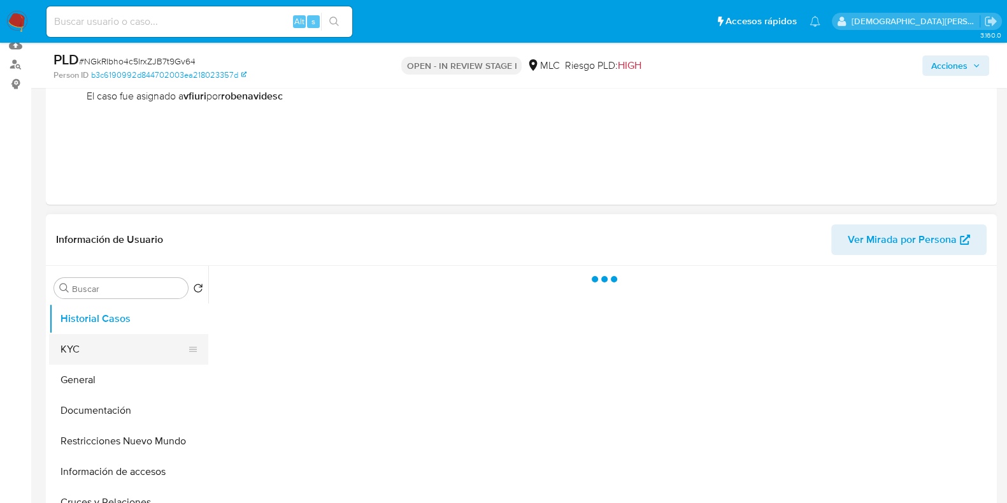
click at [97, 341] on button "KYC" at bounding box center [123, 349] width 149 height 31
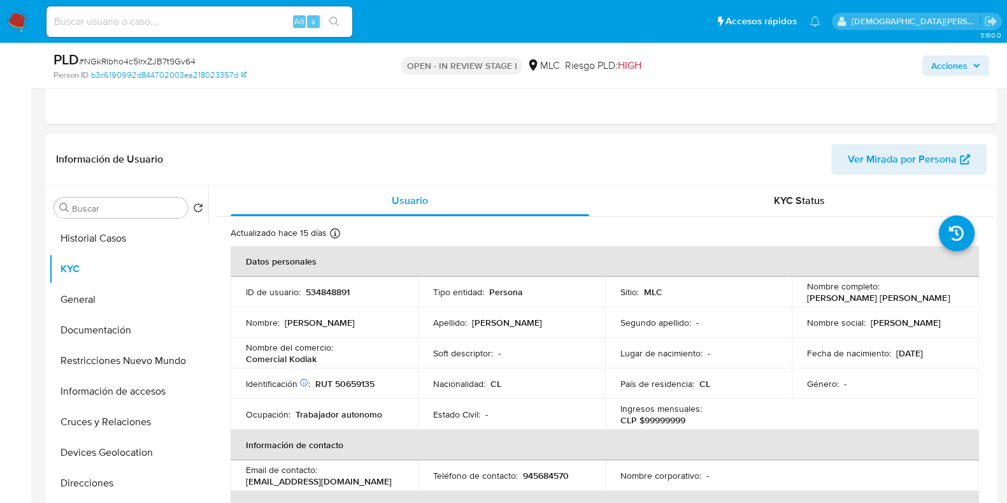
scroll to position [79, 0]
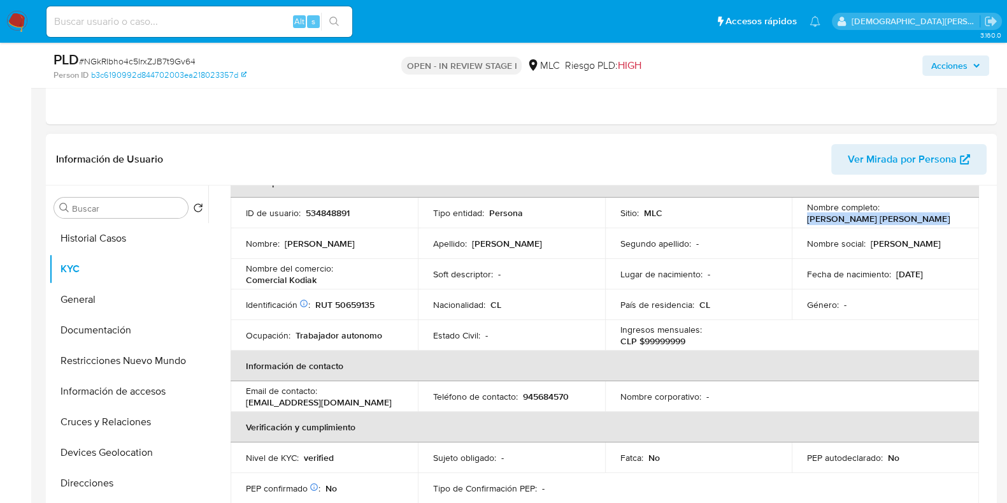
drag, startPoint x: 928, startPoint y: 223, endPoint x: 805, endPoint y: 222, distance: 123.0
click at [807, 222] on div "Nombre completo : Raúl Marcelo Carreño Cortés" at bounding box center [885, 212] width 157 height 23
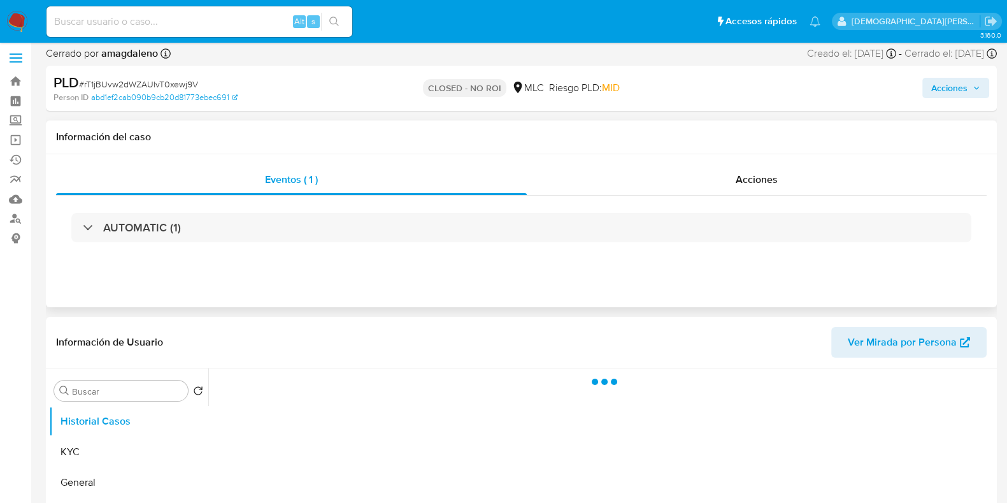
scroll to position [159, 0]
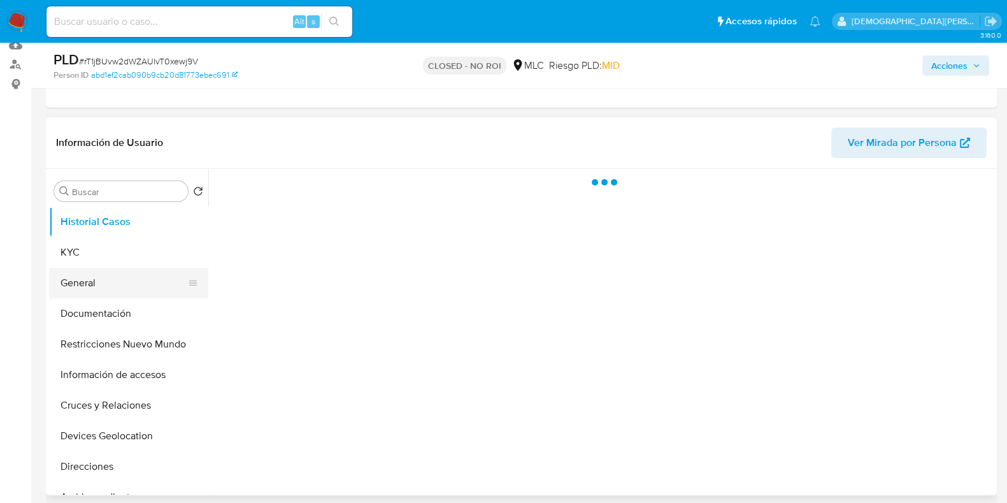
select select "10"
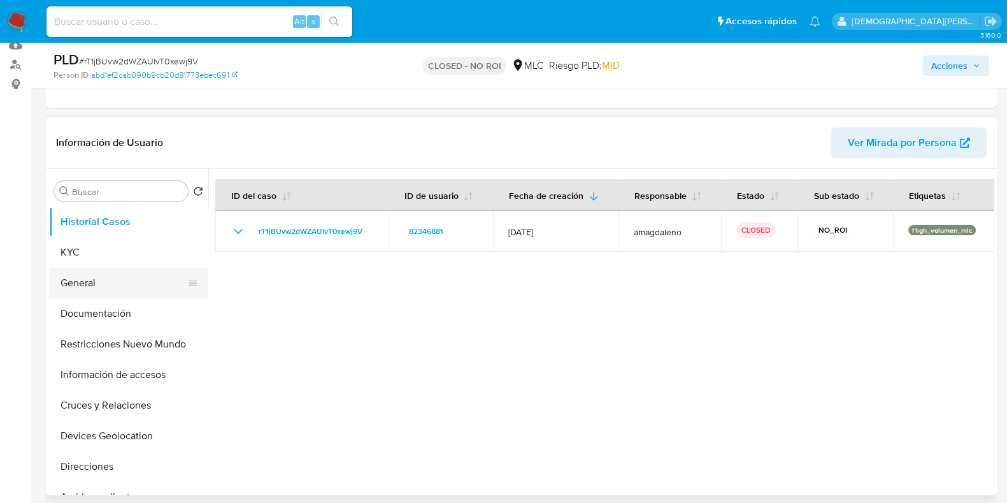
click at [94, 283] on button "General" at bounding box center [123, 283] width 149 height 31
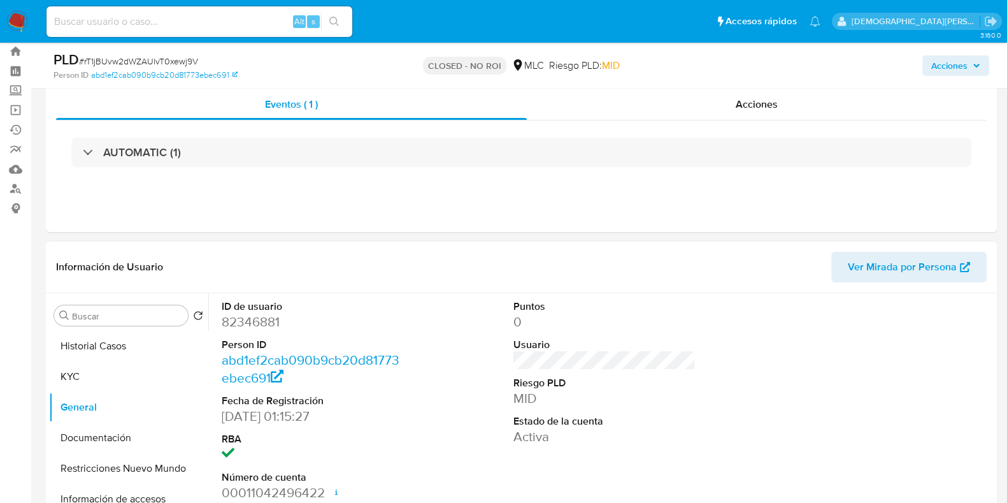
scroll to position [0, 0]
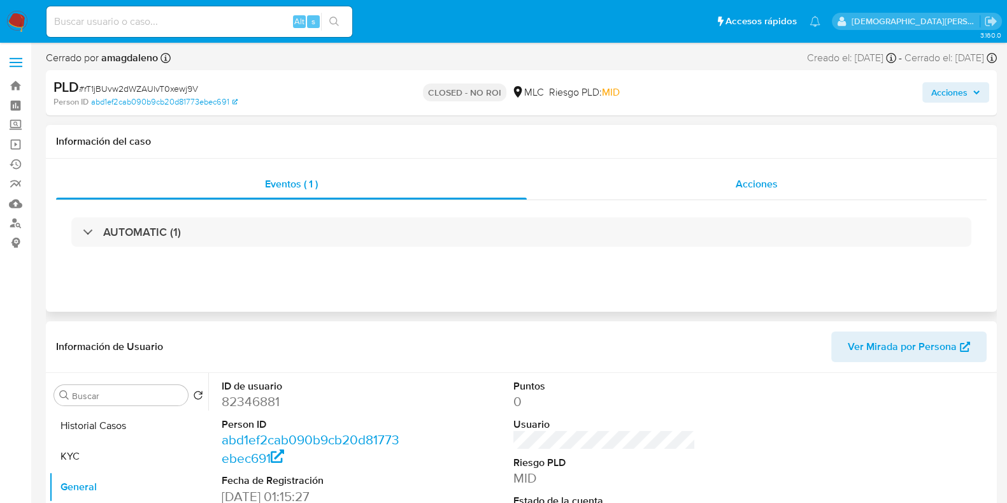
click at [707, 189] on div "Acciones" at bounding box center [757, 184] width 460 height 31
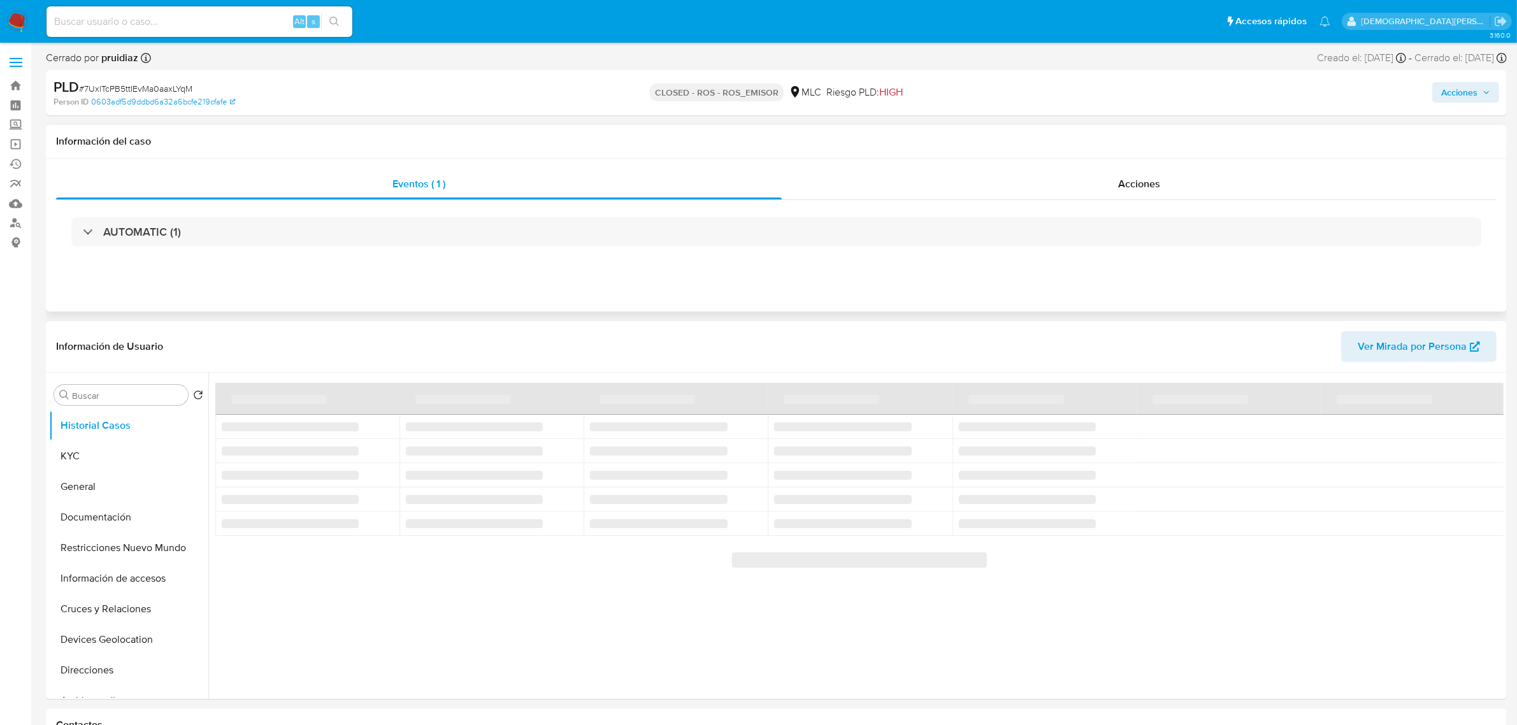
select select "10"
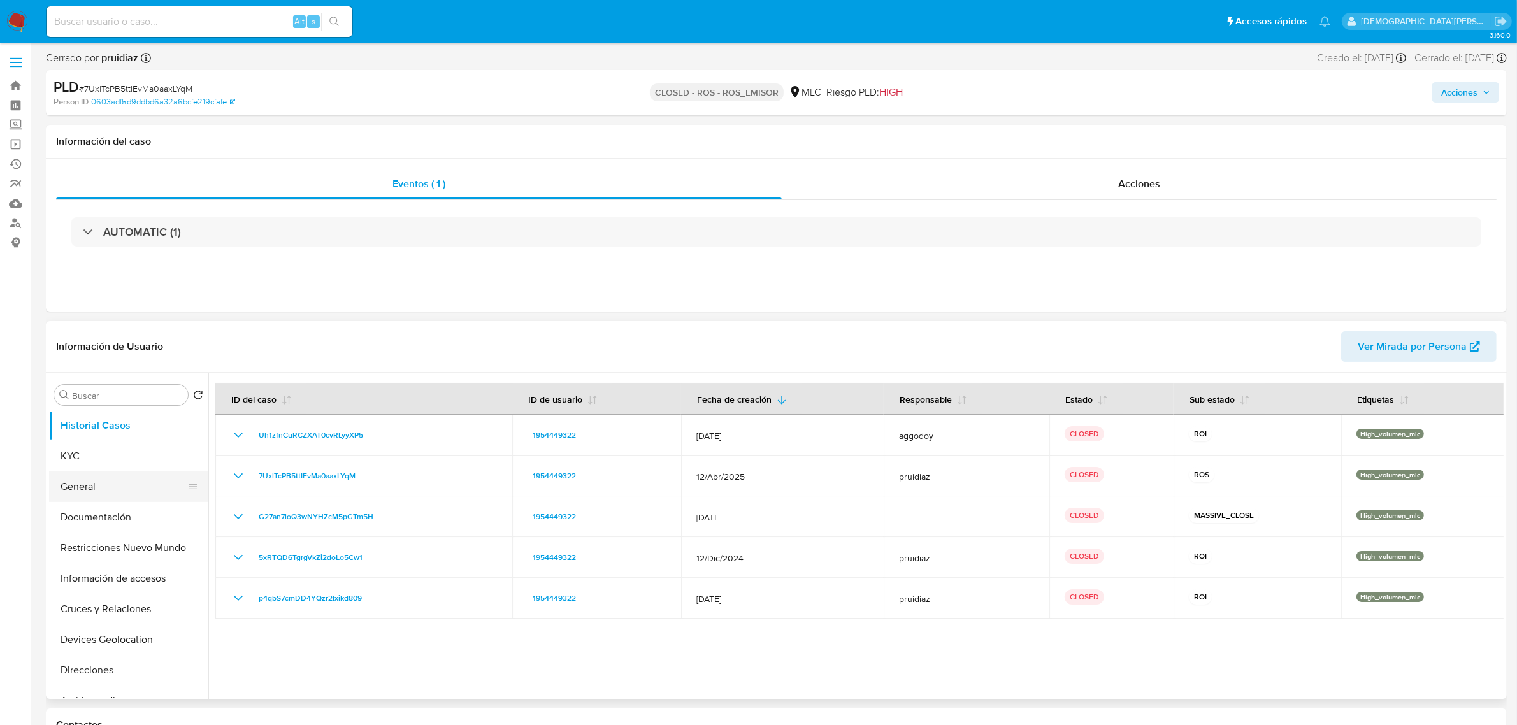
click at [93, 494] on button "General" at bounding box center [123, 486] width 149 height 31
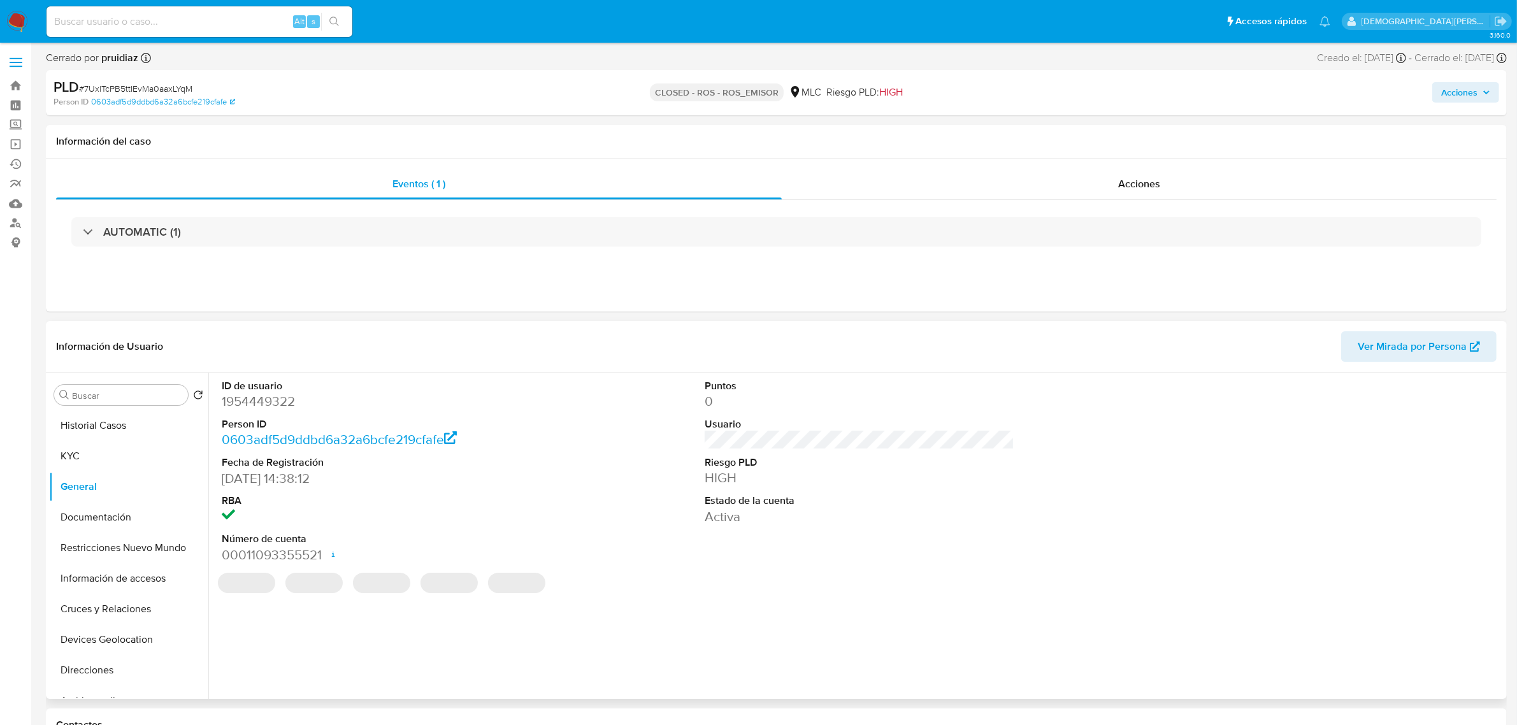
click at [269, 405] on dd "1954449322" at bounding box center [377, 401] width 310 height 18
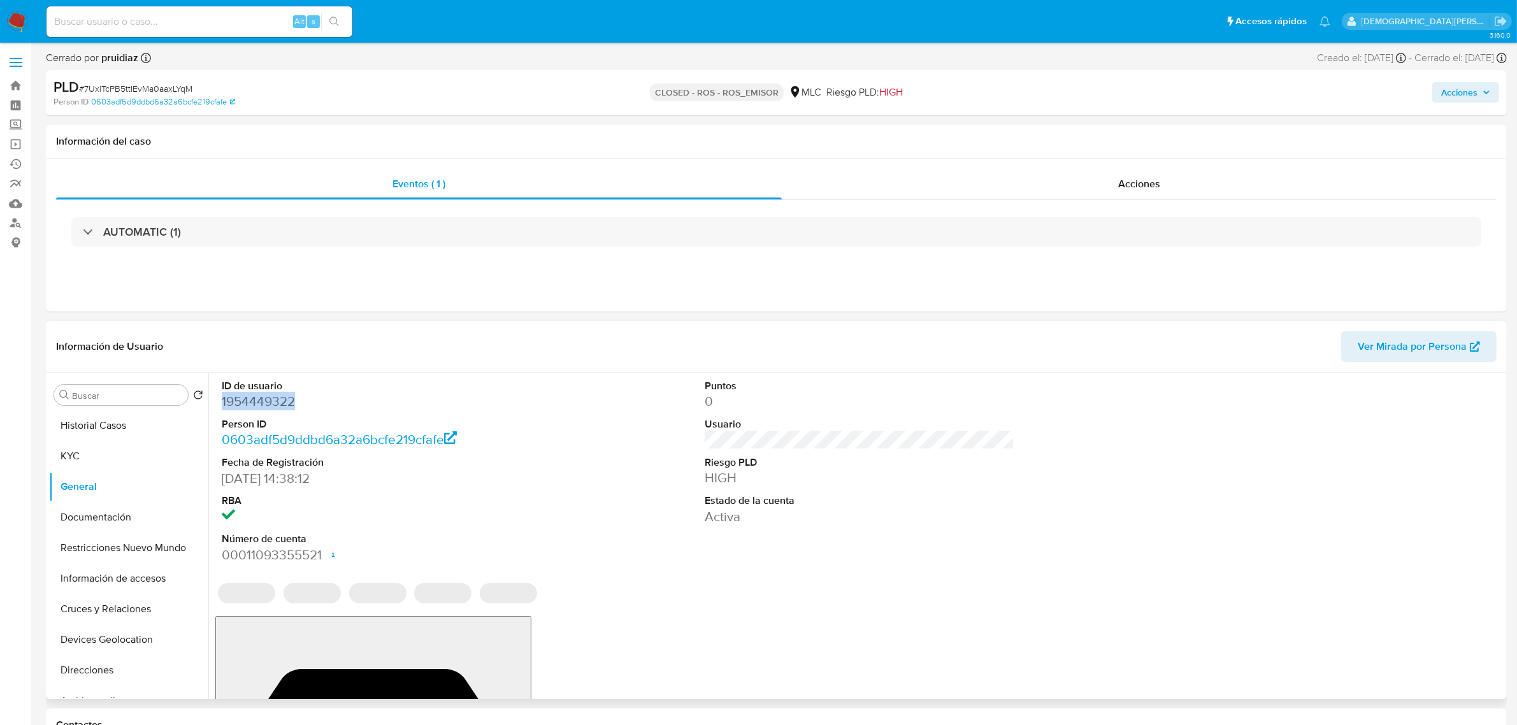
copy dd "1954449322"
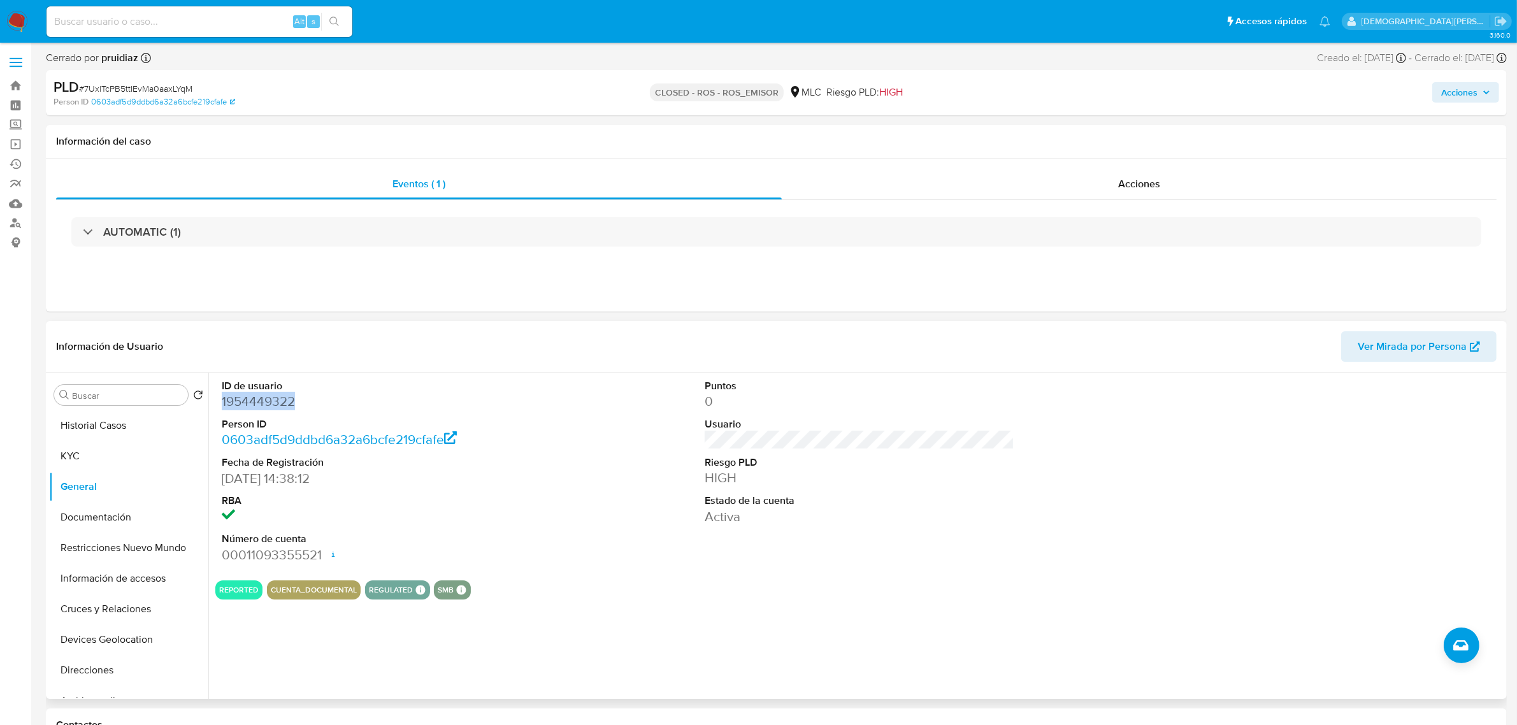
click at [266, 403] on dd "1954449322" at bounding box center [377, 401] width 310 height 18
click at [249, 397] on dd "1954449322" at bounding box center [377, 401] width 310 height 18
click at [1100, 185] on div "Acciones" at bounding box center [1139, 184] width 715 height 31
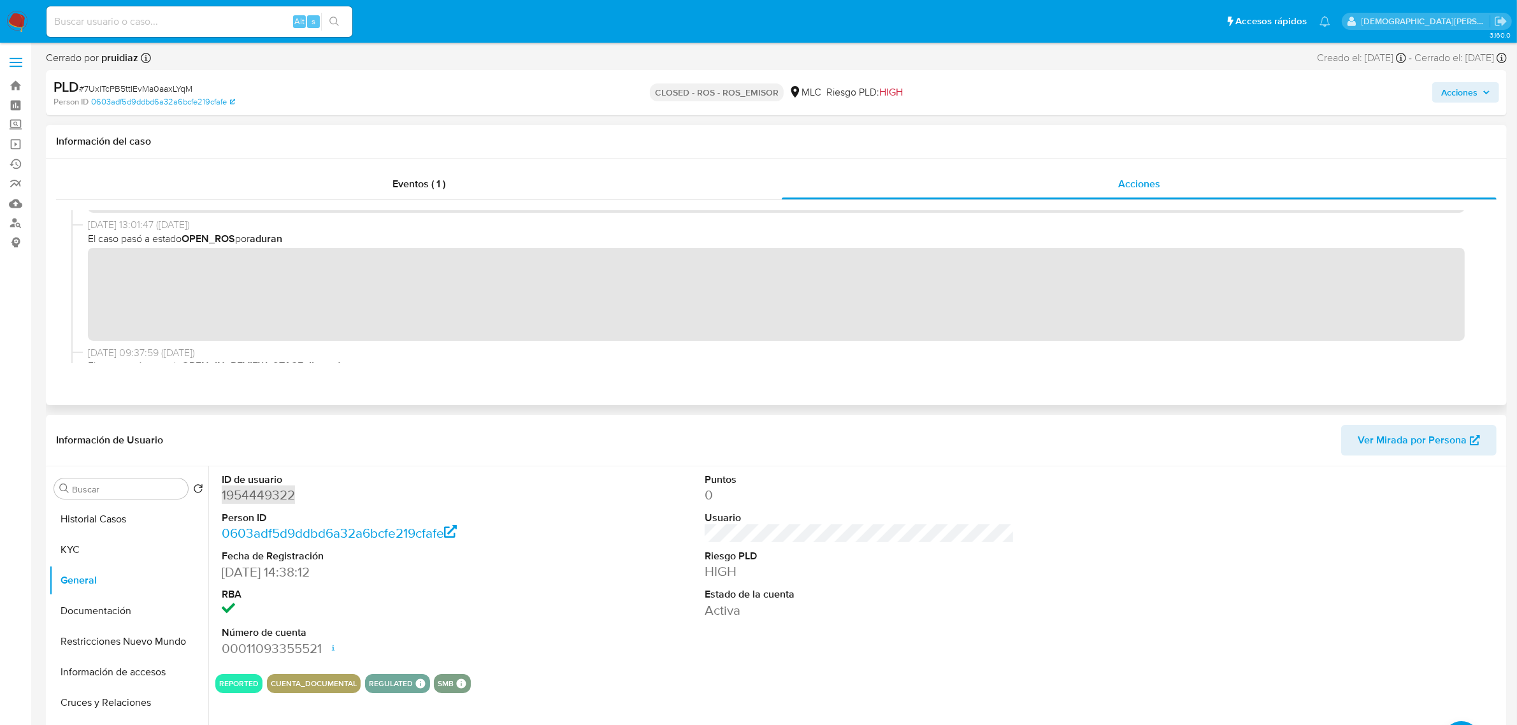
scroll to position [159, 0]
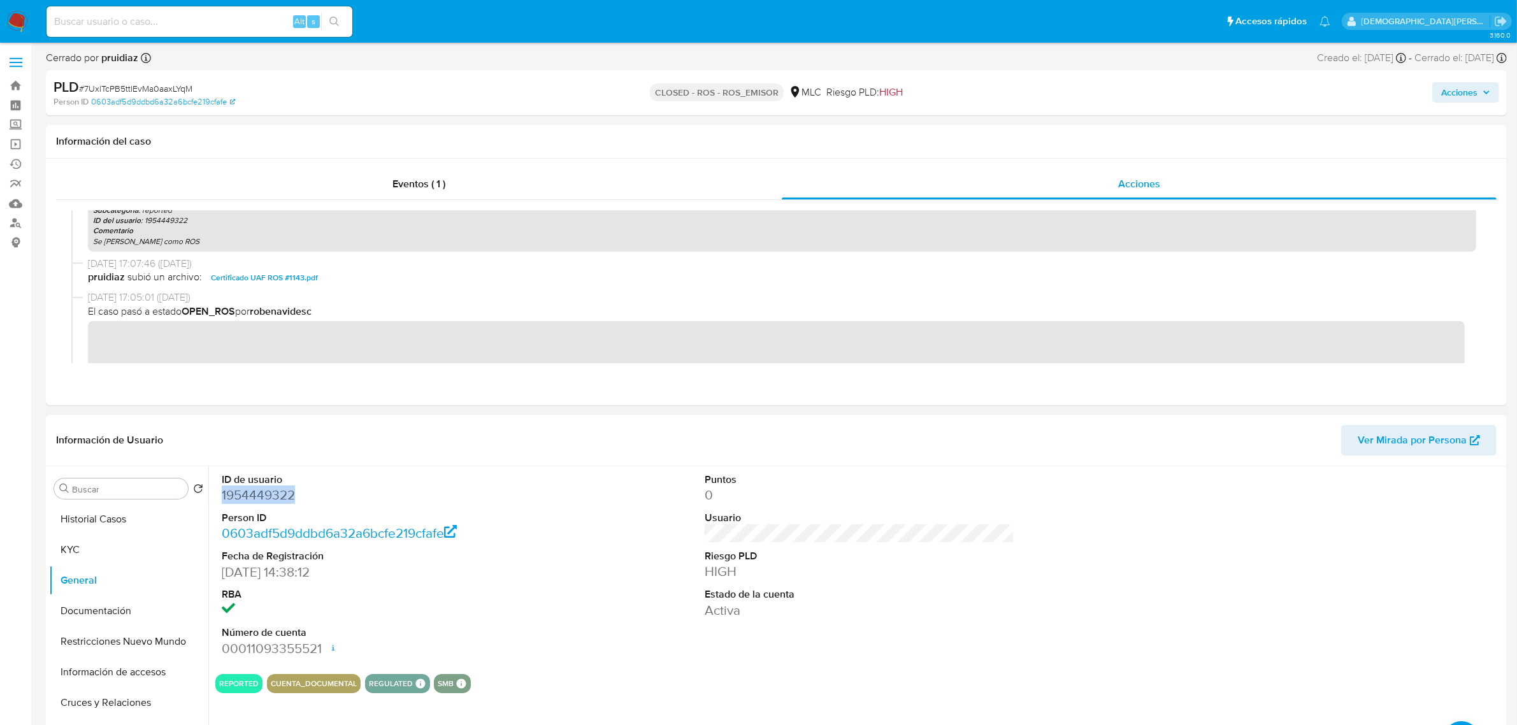
click at [252, 492] on dd "1954449322" at bounding box center [377, 495] width 310 height 18
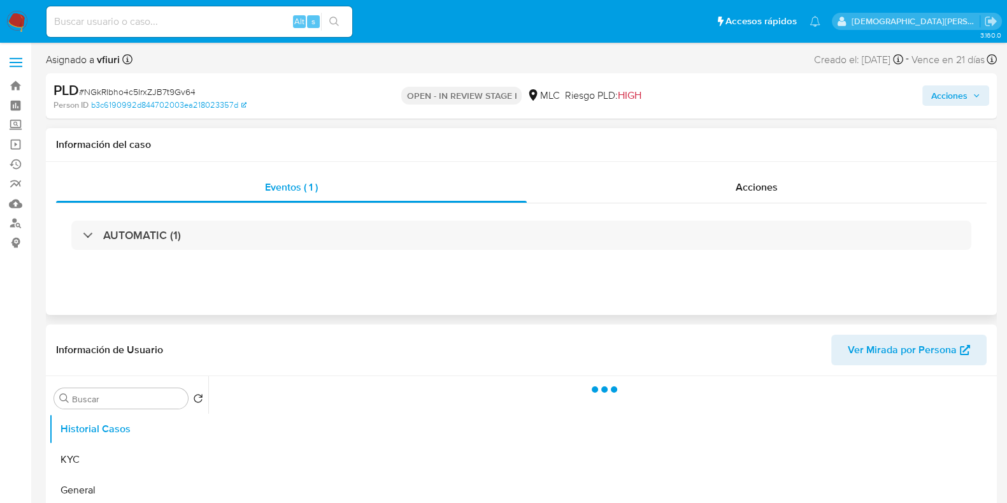
select select "10"
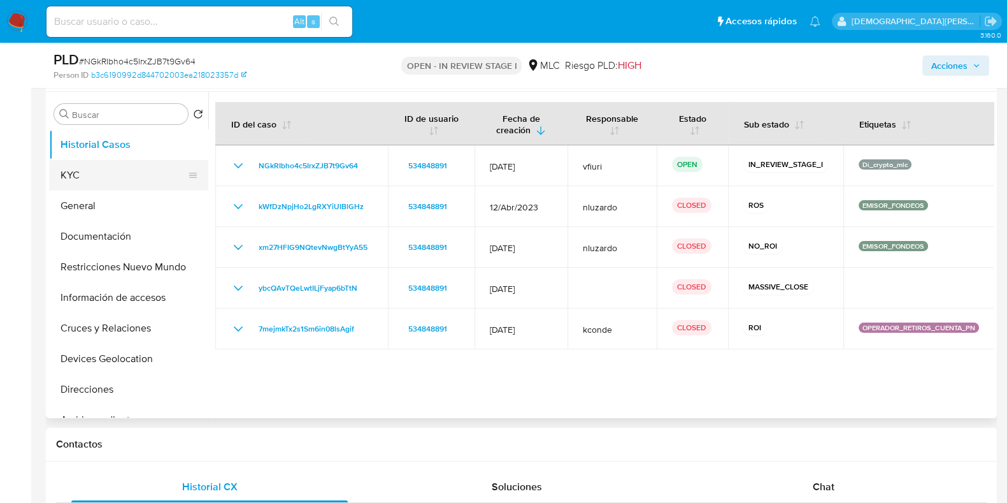
click at [107, 178] on button "KYC" at bounding box center [123, 175] width 149 height 31
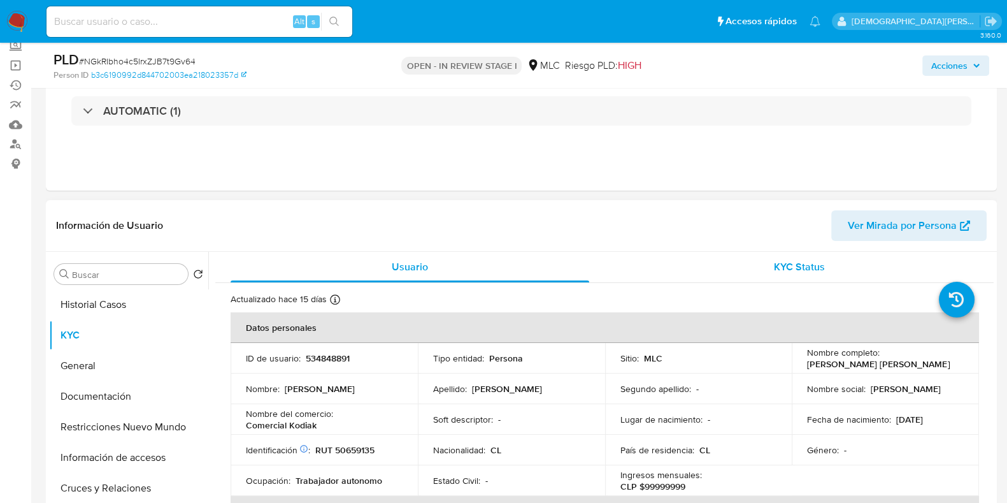
click at [774, 262] on span "KYC Status" at bounding box center [799, 266] width 51 height 15
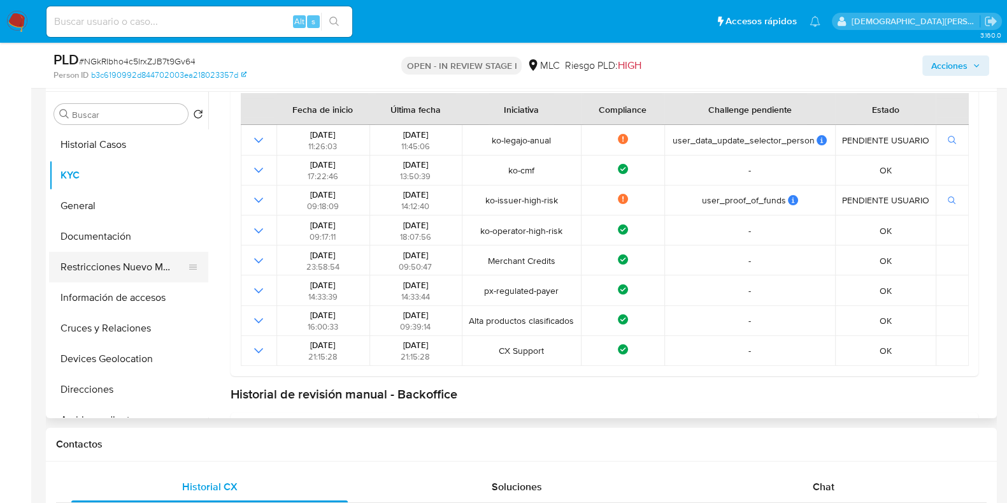
click at [115, 273] on button "Restricciones Nuevo Mundo" at bounding box center [123, 267] width 149 height 31
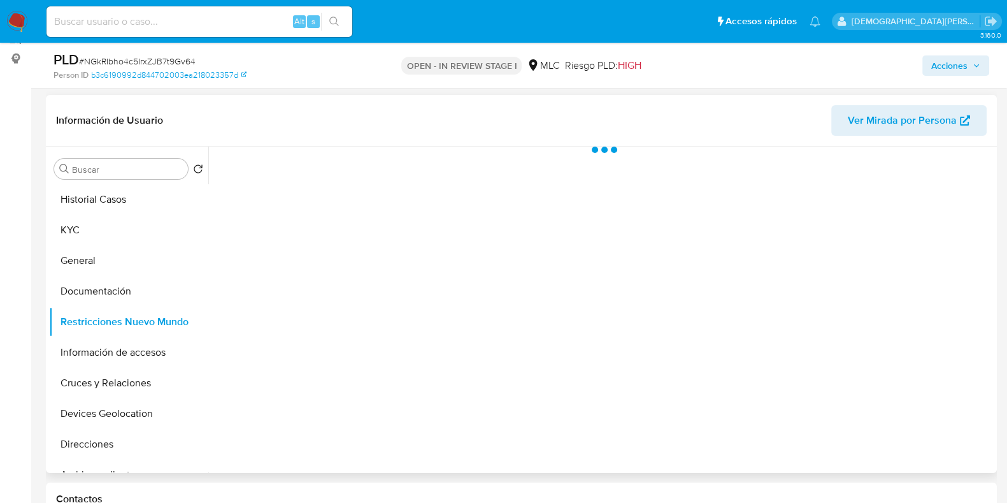
scroll to position [159, 0]
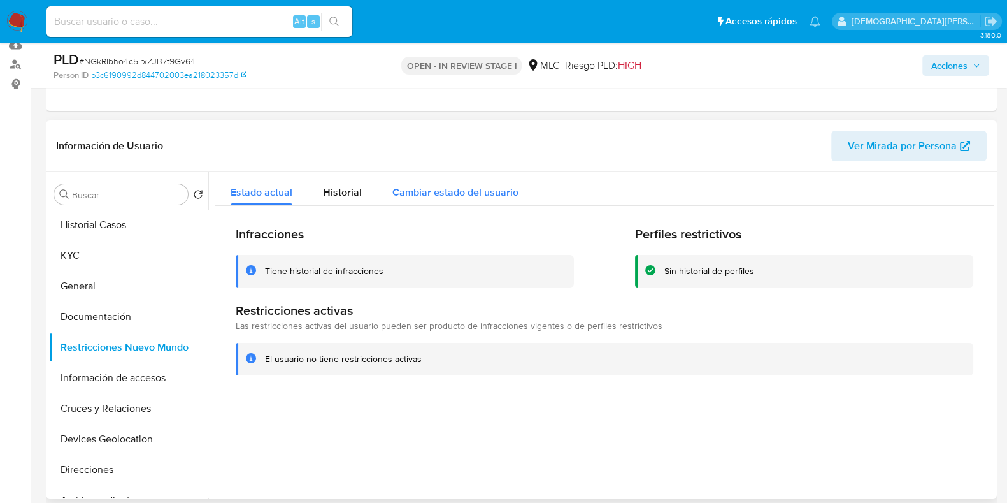
click at [443, 187] on span "Cambiar estado del usuario" at bounding box center [455, 192] width 126 height 15
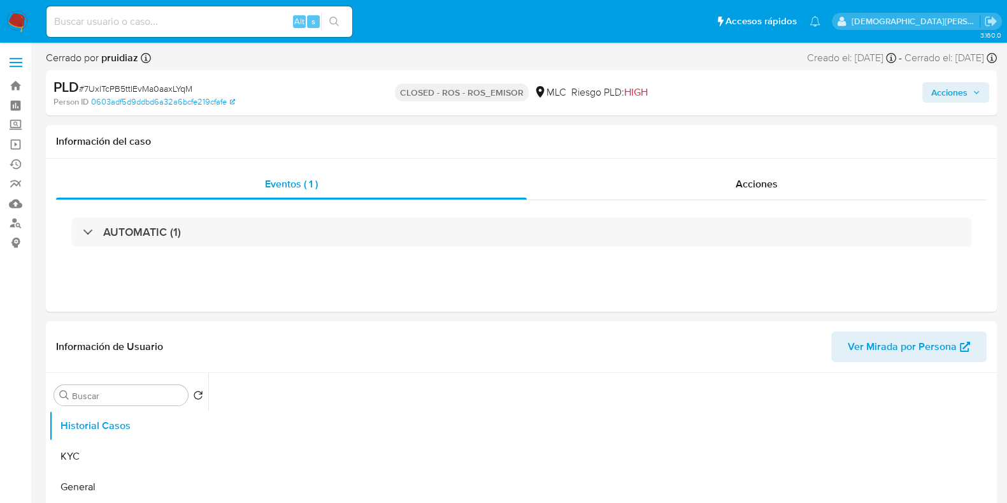
select select "10"
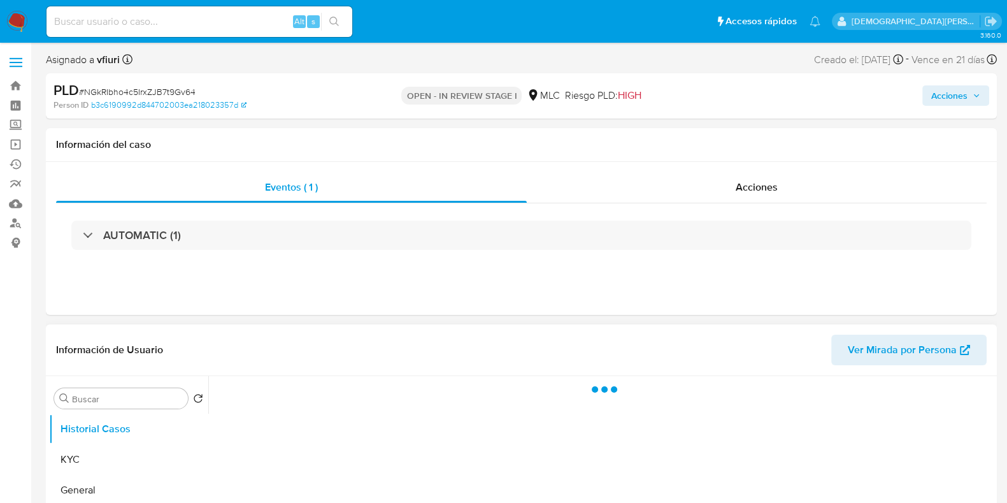
select select "10"
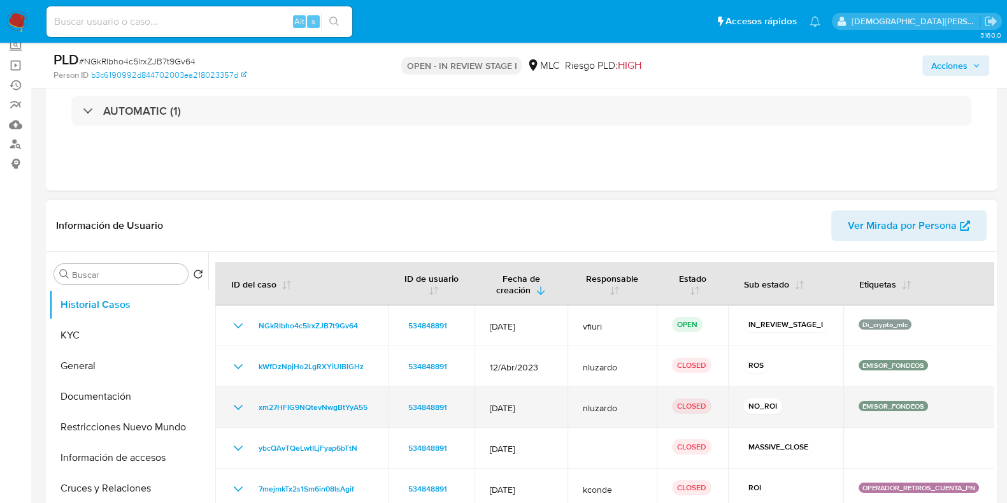
scroll to position [159, 0]
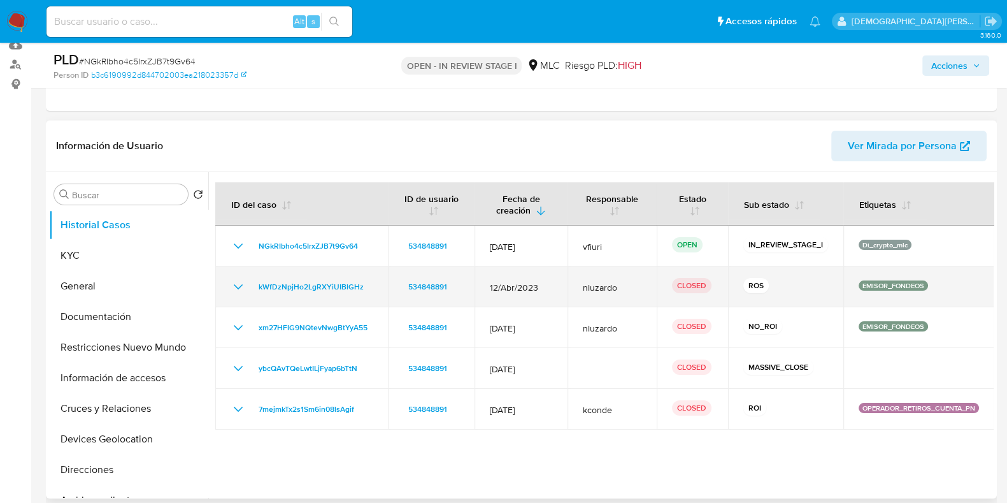
click at [233, 287] on icon "Mostrar/Ocultar" at bounding box center [238, 286] width 15 height 15
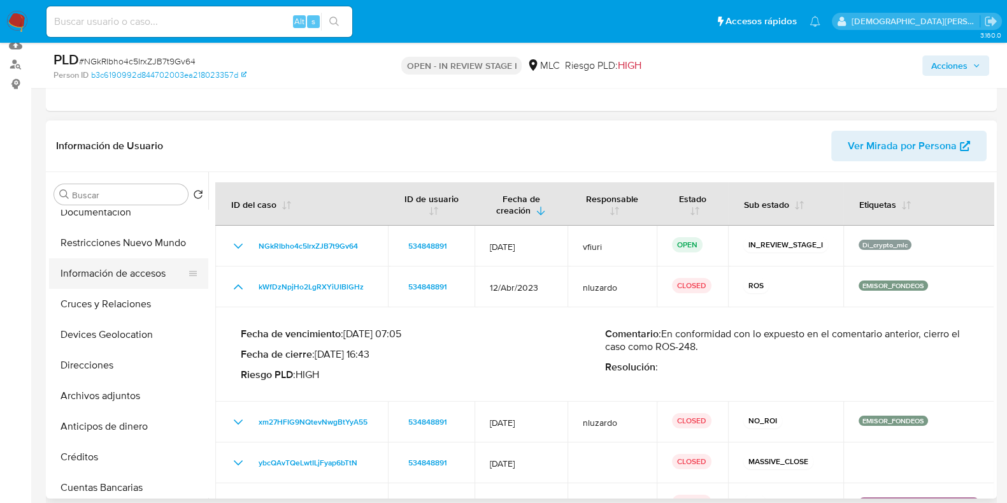
scroll to position [79, 0]
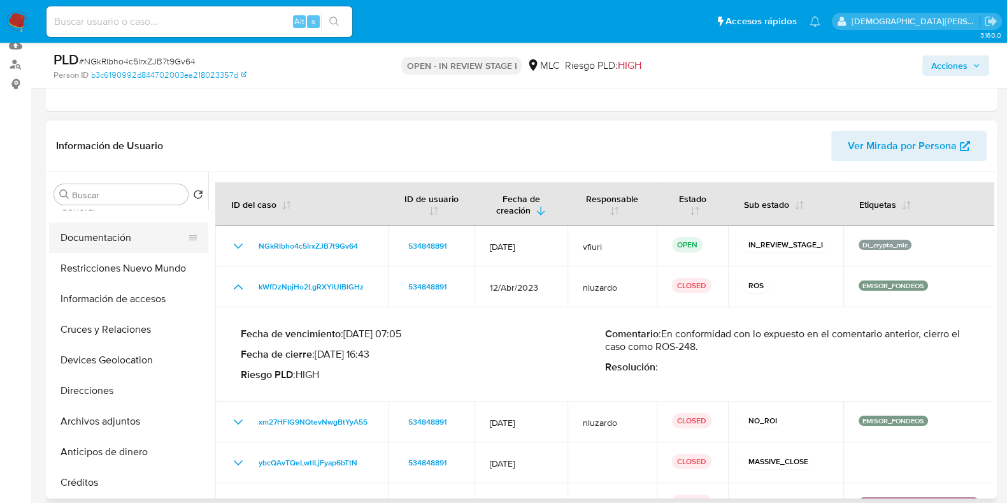
click at [101, 247] on button "Documentación" at bounding box center [123, 237] width 149 height 31
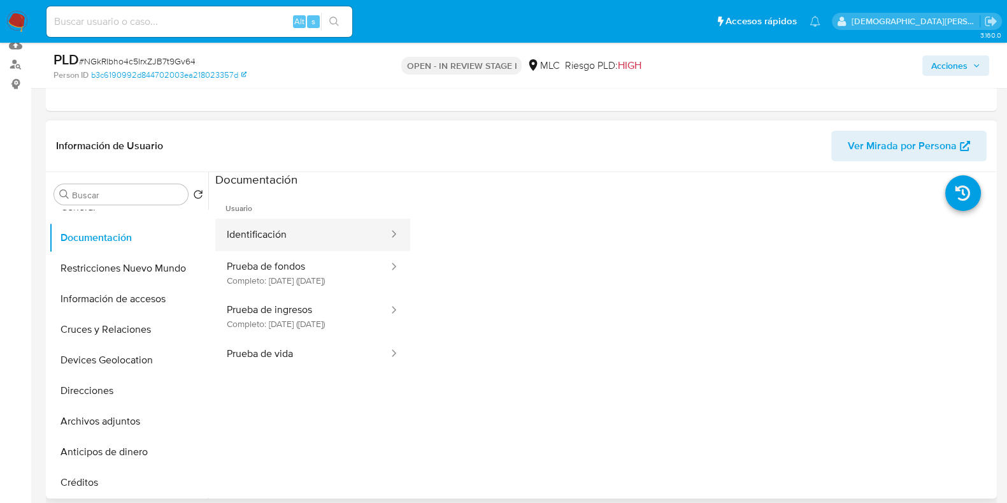
click at [288, 234] on button "Identificación" at bounding box center [302, 235] width 175 height 32
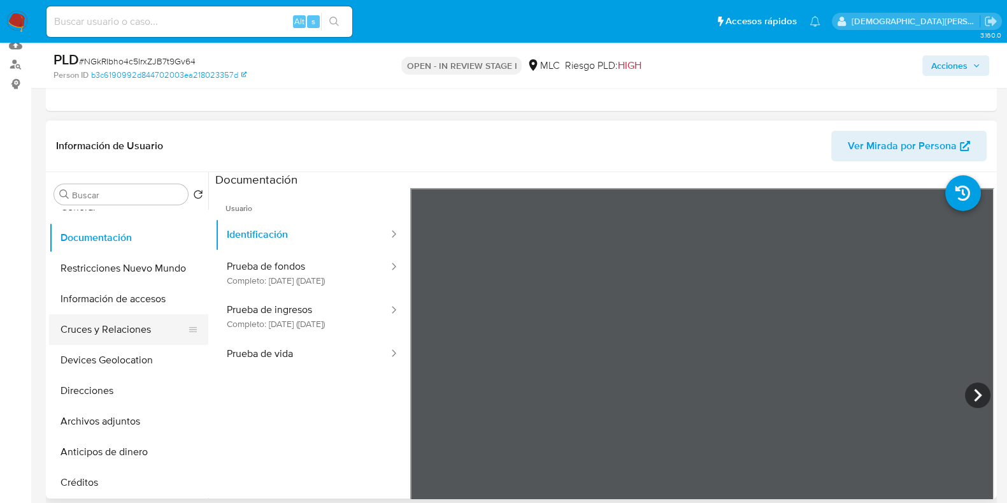
scroll to position [0, 0]
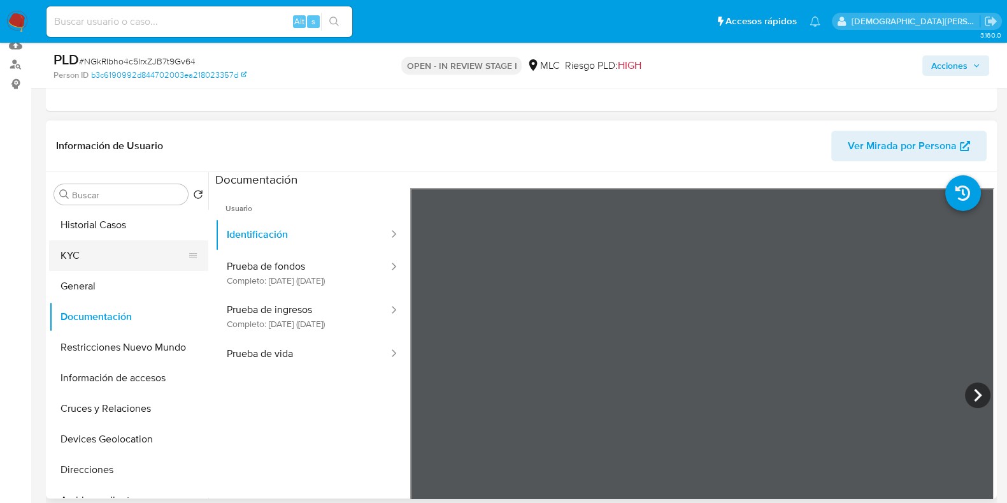
click at [99, 257] on button "KYC" at bounding box center [123, 255] width 149 height 31
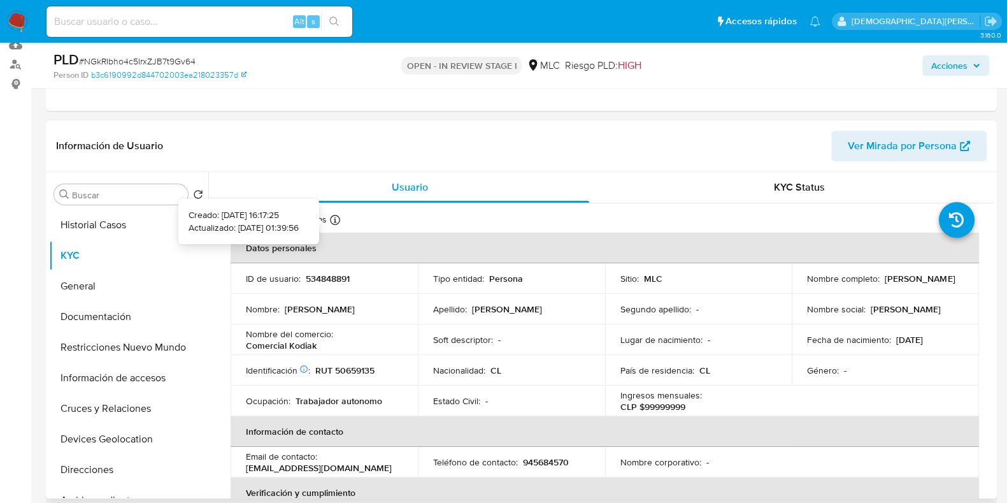
click at [334, 219] on icon at bounding box center [335, 220] width 10 height 10
click at [763, 194] on div "KYC Status" at bounding box center [799, 187] width 359 height 31
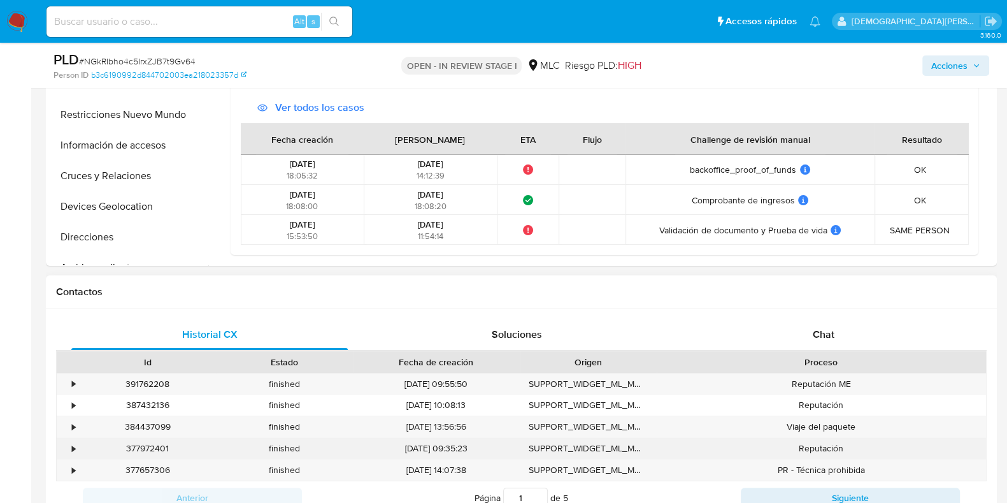
scroll to position [478, 0]
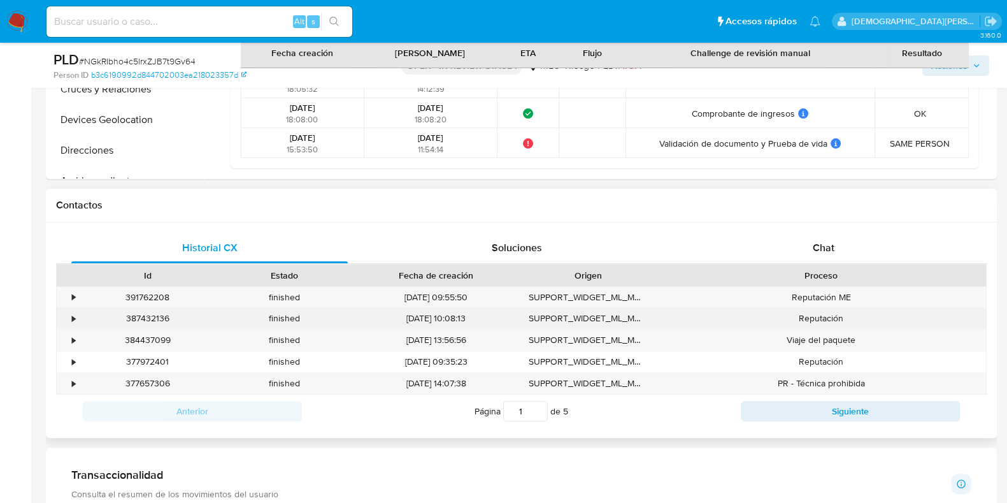
click at [76, 313] on div "•" at bounding box center [68, 318] width 22 height 21
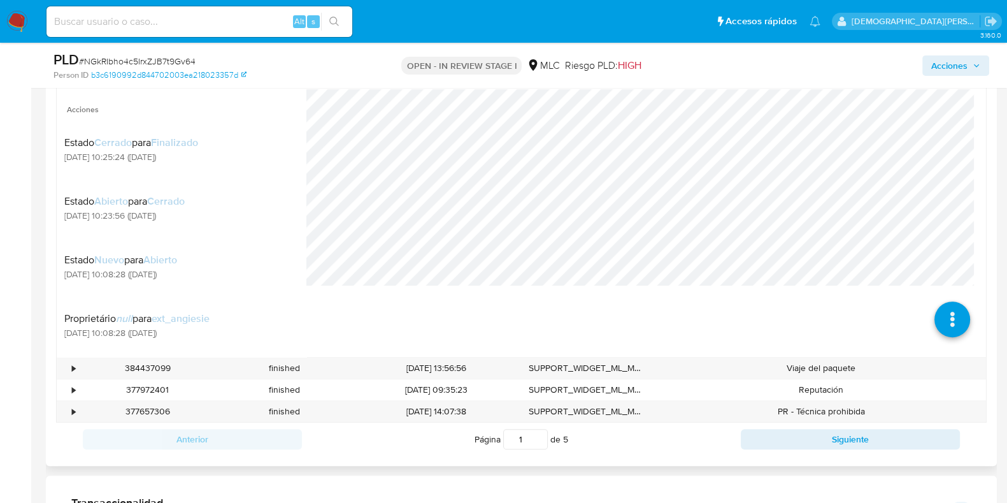
scroll to position [796, 0]
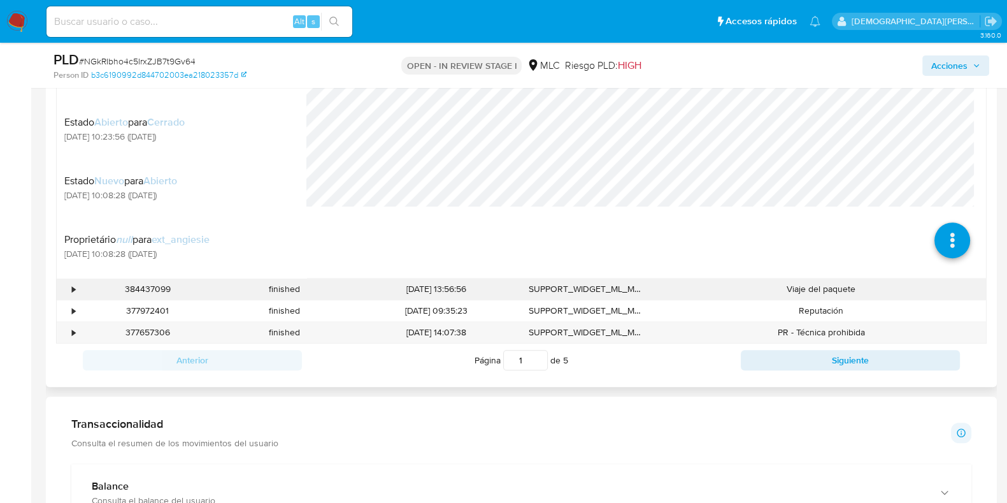
click at [73, 285] on div "•" at bounding box center [73, 289] width 3 height 12
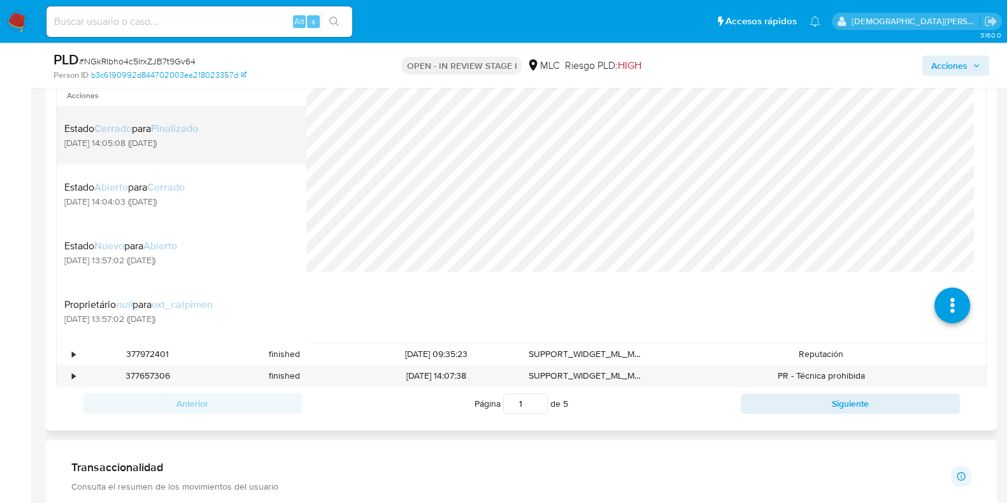
scroll to position [1035, 0]
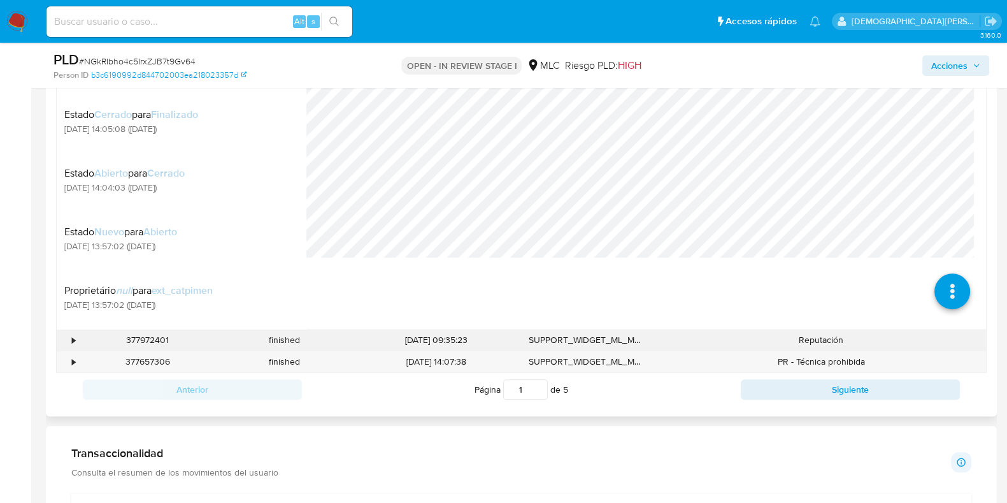
click at [73, 341] on div "•" at bounding box center [73, 340] width 3 height 12
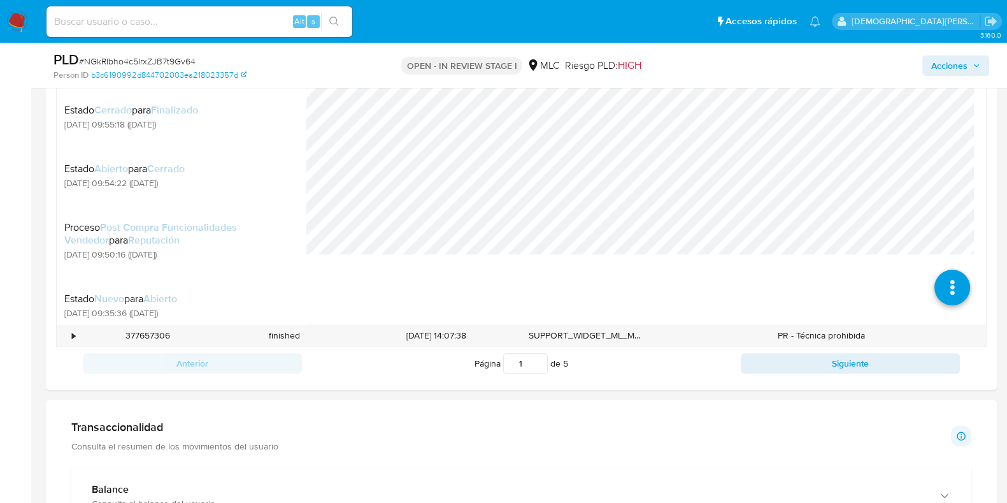
scroll to position [1354, 0]
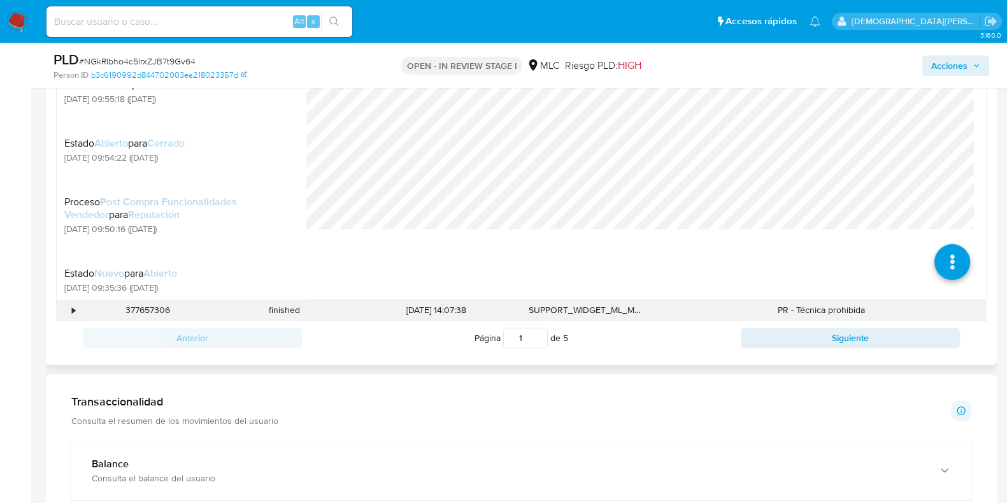
click at [74, 308] on div "•" at bounding box center [73, 310] width 3 height 12
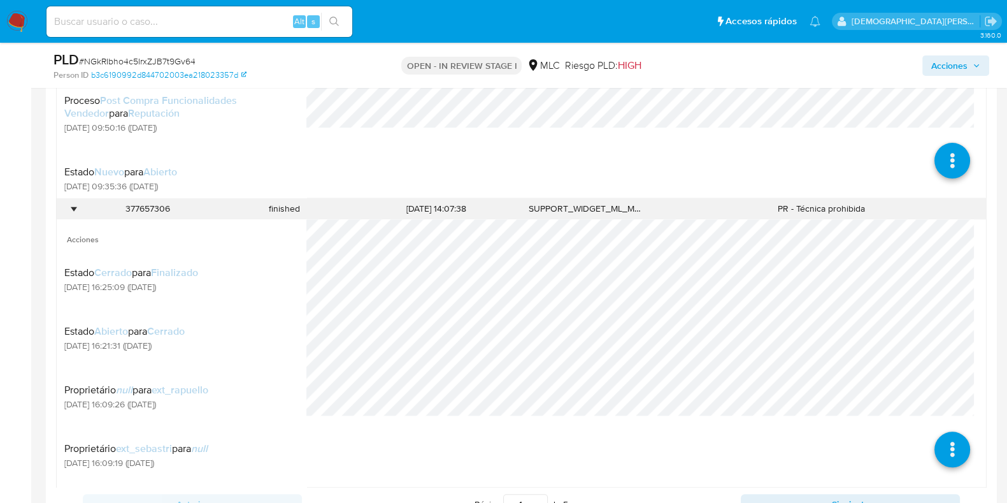
scroll to position [1513, 0]
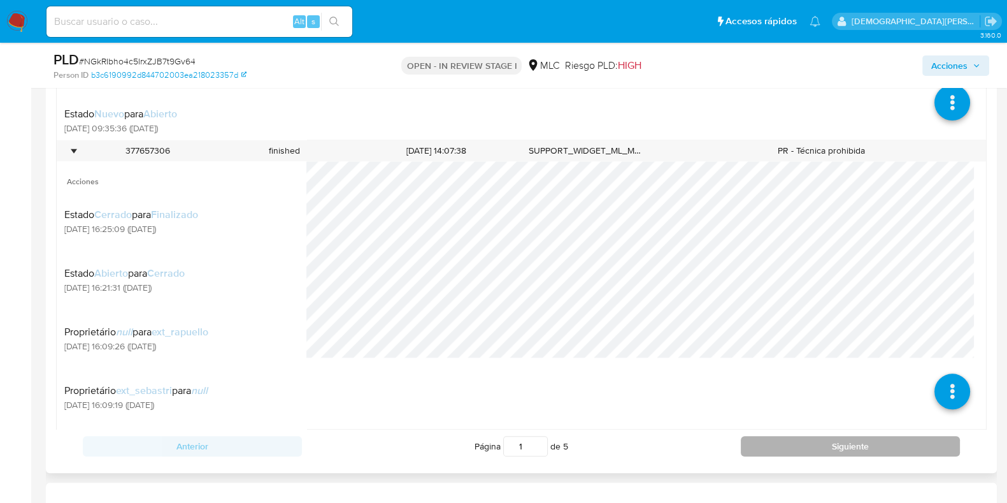
click at [847, 441] on button "Siguiente" at bounding box center [850, 446] width 219 height 20
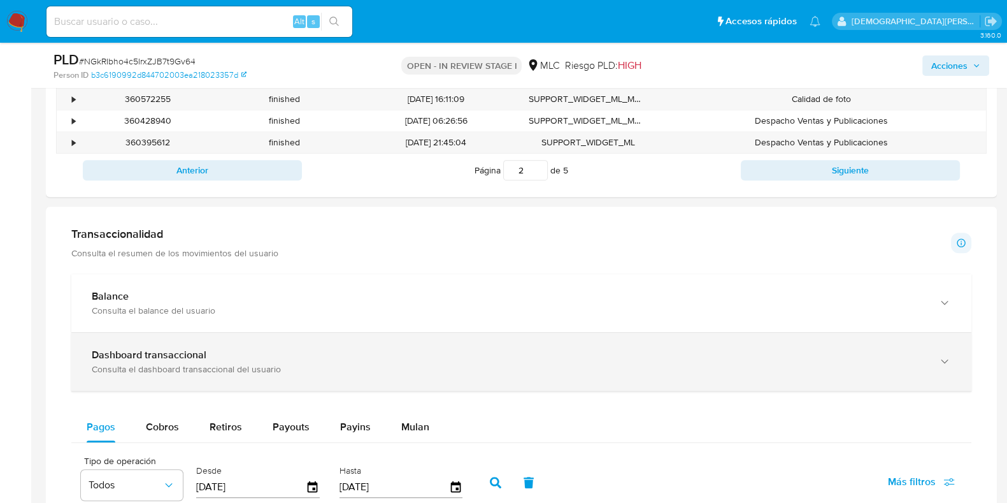
scroll to position [559, 0]
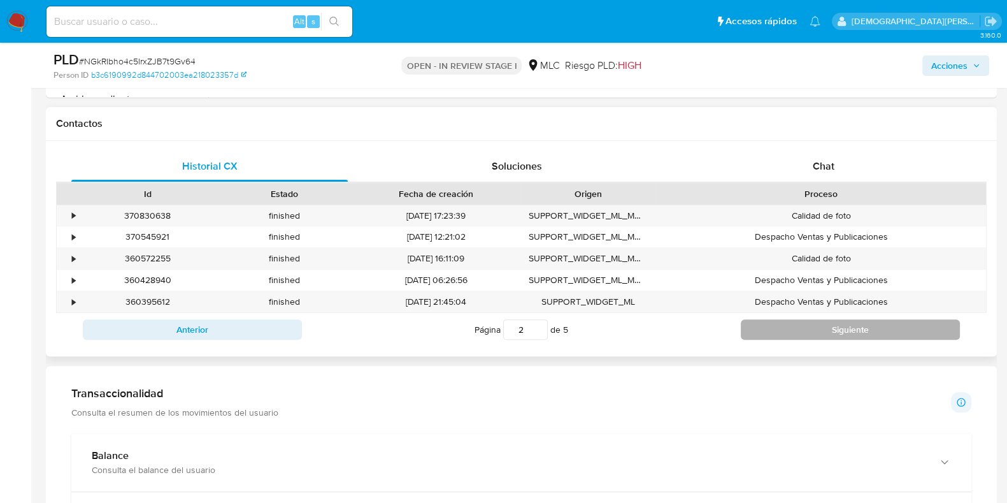
click at [784, 329] on button "Siguiente" at bounding box center [850, 329] width 219 height 20
click at [763, 326] on button "Siguiente" at bounding box center [850, 329] width 219 height 20
click at [781, 329] on button "Siguiente" at bounding box center [850, 329] width 219 height 20
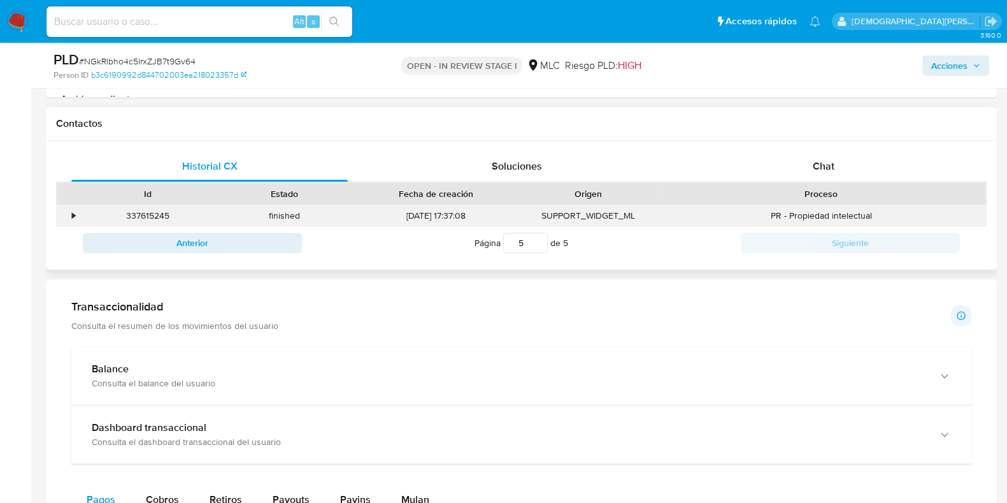
click at [69, 212] on div "•" at bounding box center [68, 215] width 22 height 21
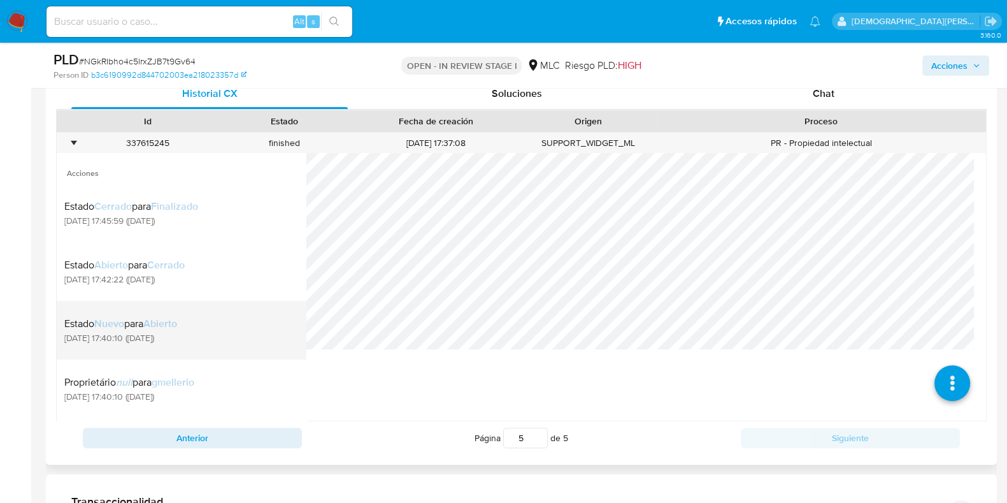
scroll to position [878, 0]
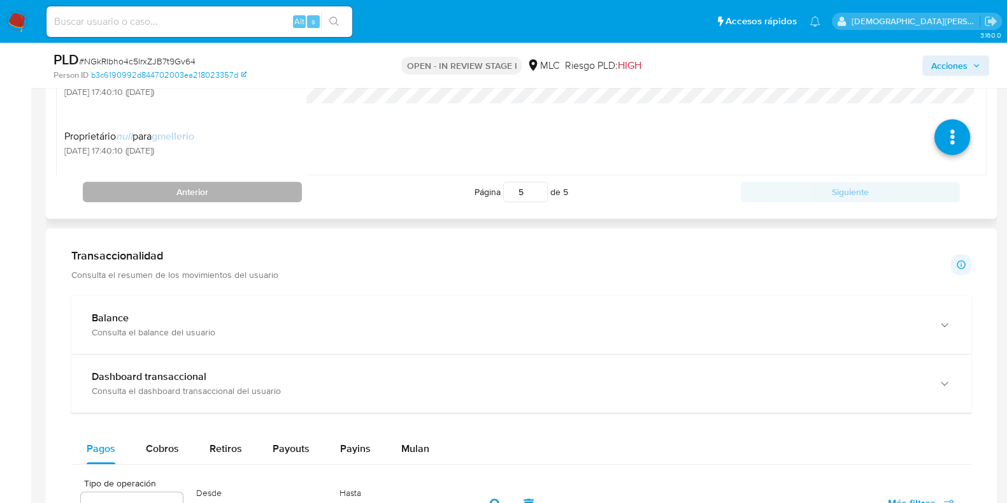
click at [271, 195] on button "Anterior" at bounding box center [192, 192] width 219 height 20
type input "4"
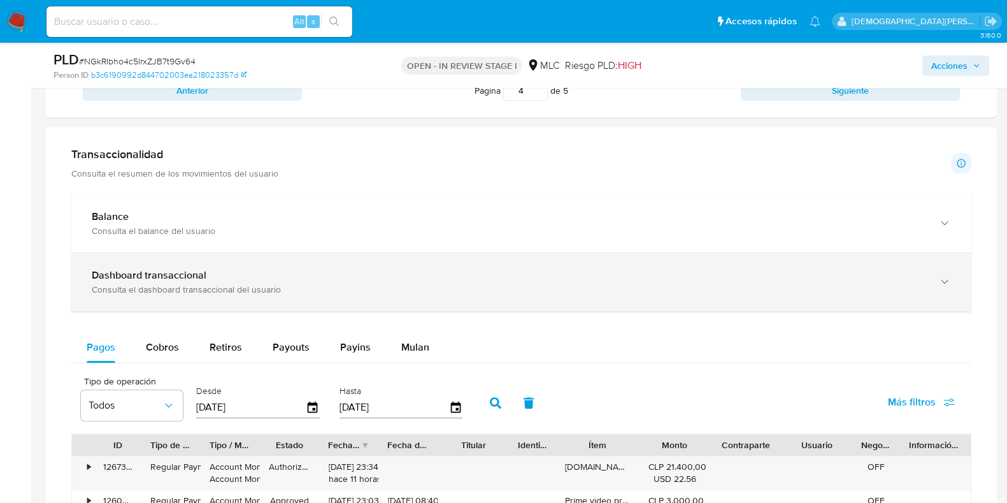
scroll to position [639, 0]
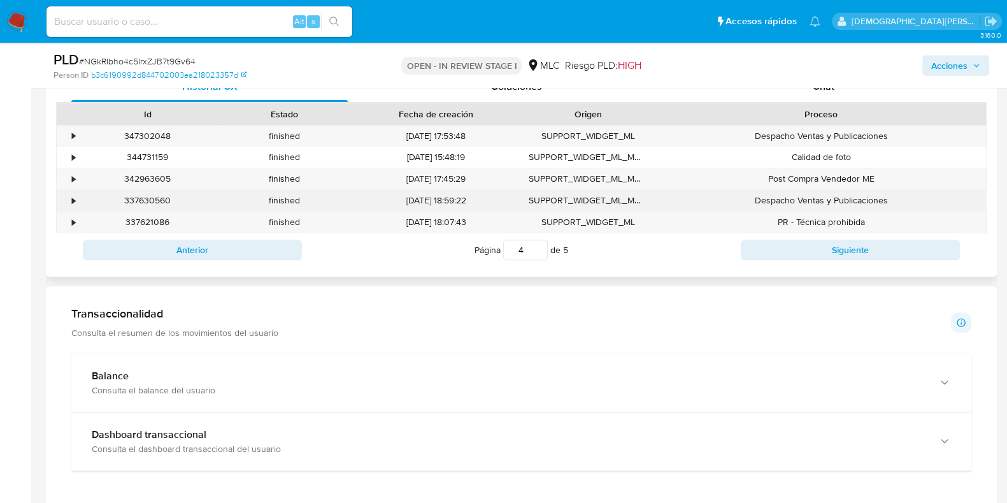
click at [76, 199] on div "•" at bounding box center [68, 200] width 22 height 21
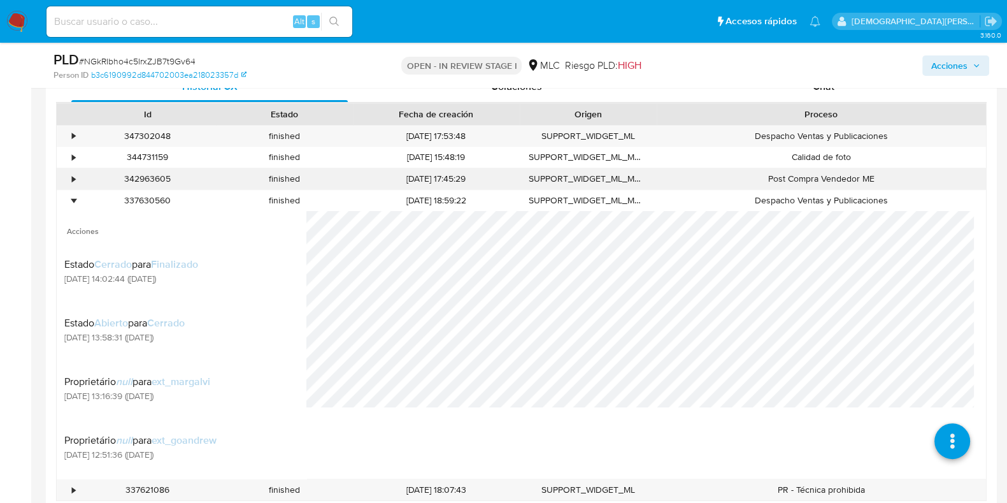
click at [72, 181] on div "•" at bounding box center [73, 179] width 3 height 12
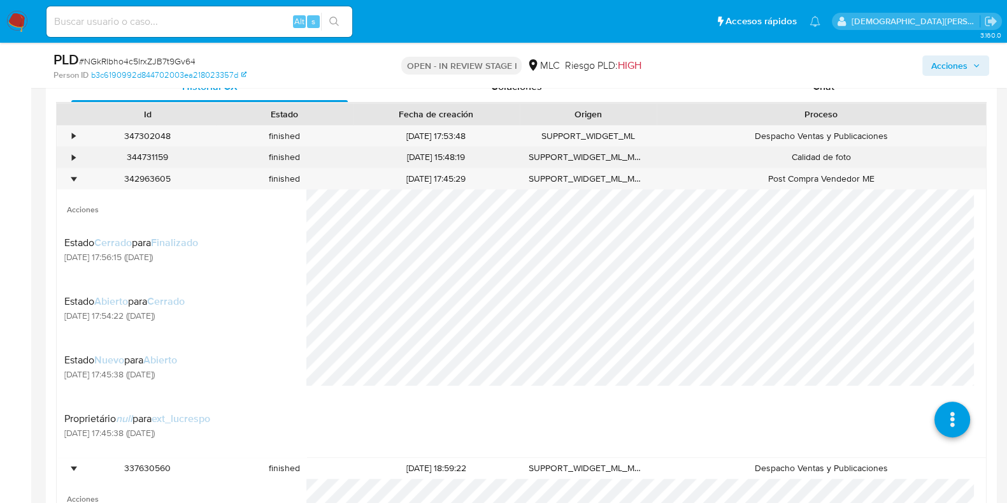
click at [72, 154] on div "•" at bounding box center [73, 157] width 3 height 12
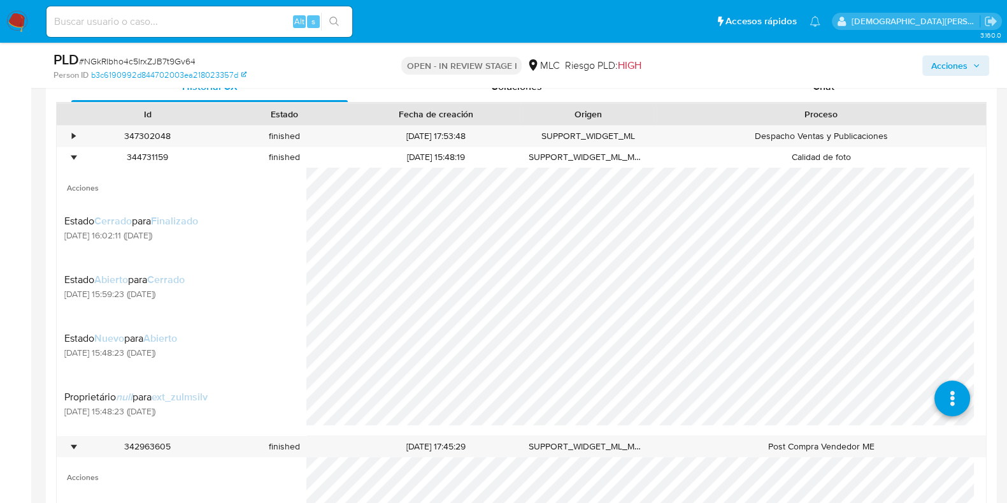
scroll to position [61, 0]
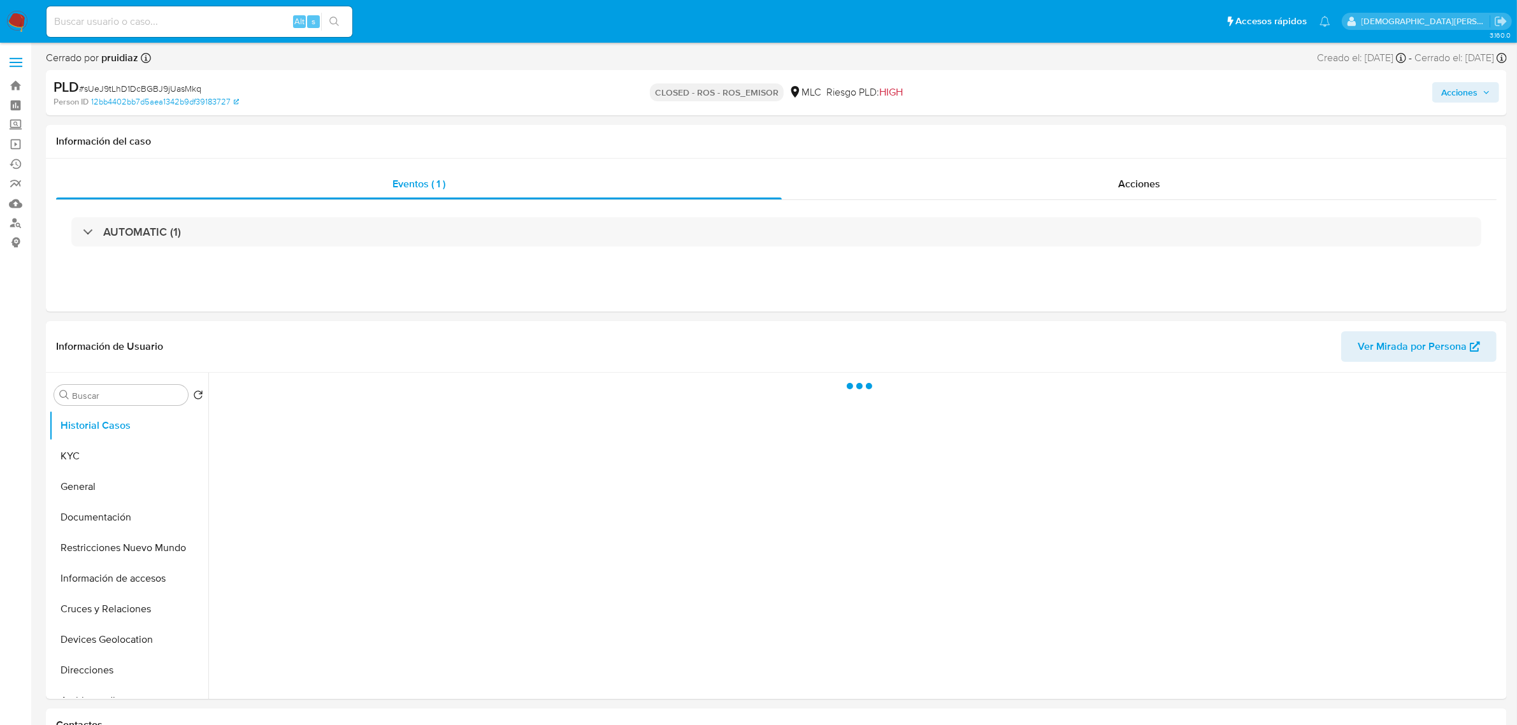
select select "10"
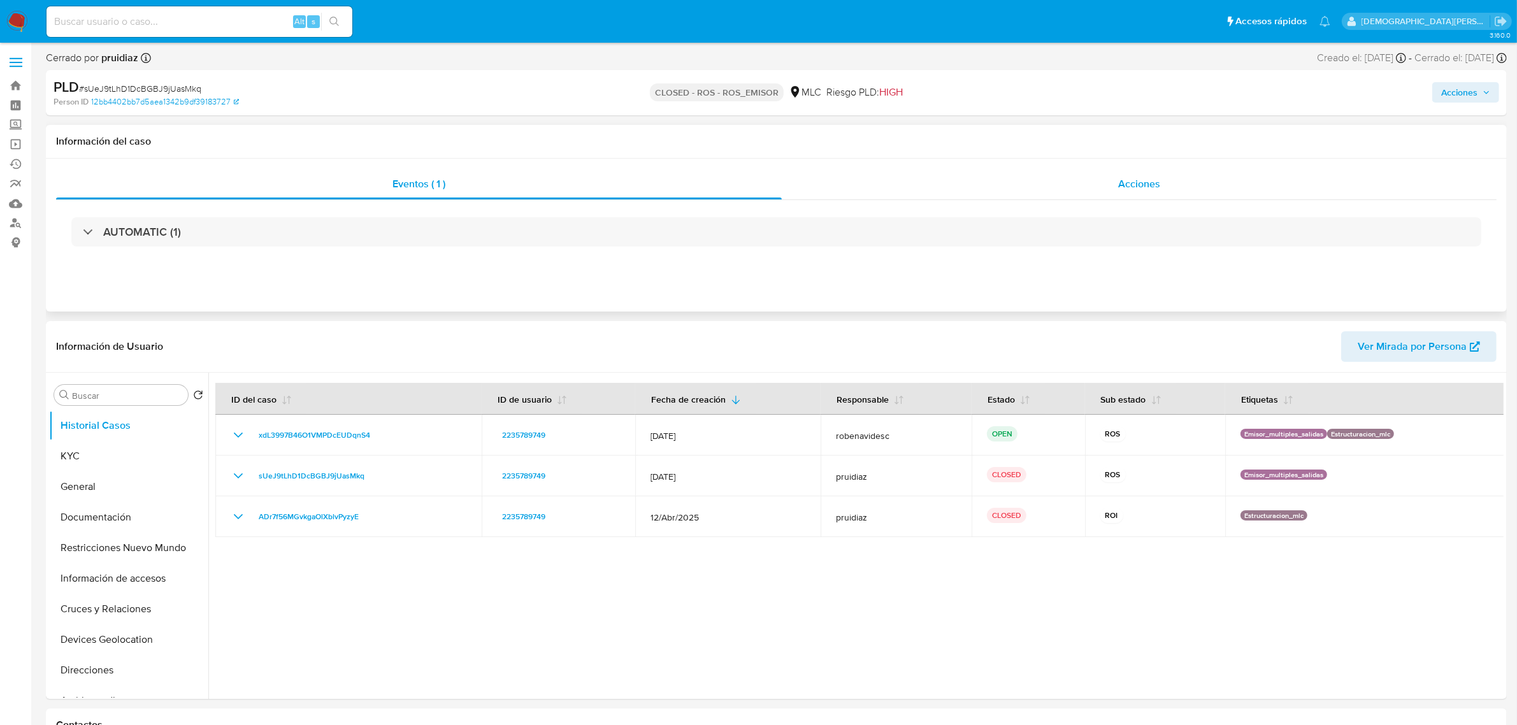
click at [1042, 179] on div "Acciones" at bounding box center [1139, 184] width 715 height 31
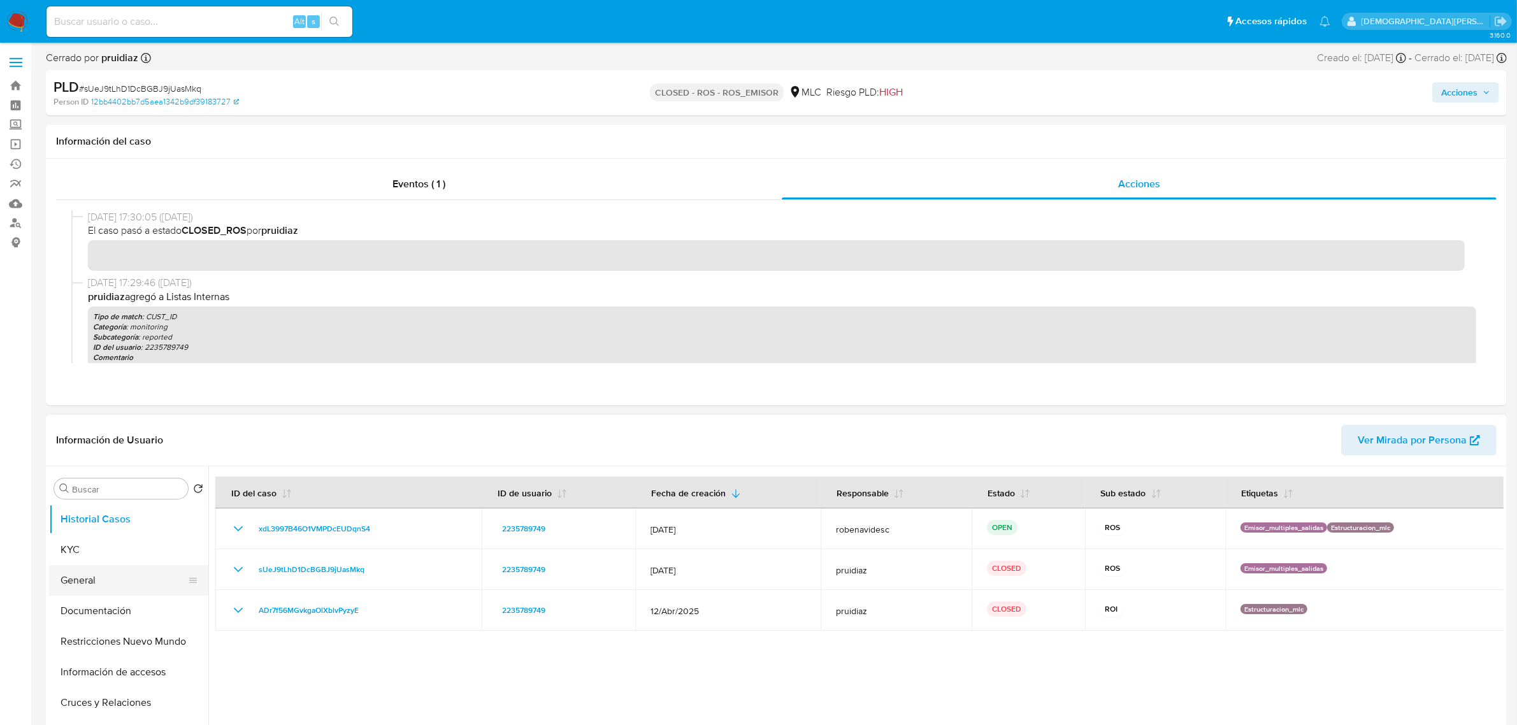
click at [72, 575] on button "General" at bounding box center [123, 580] width 149 height 31
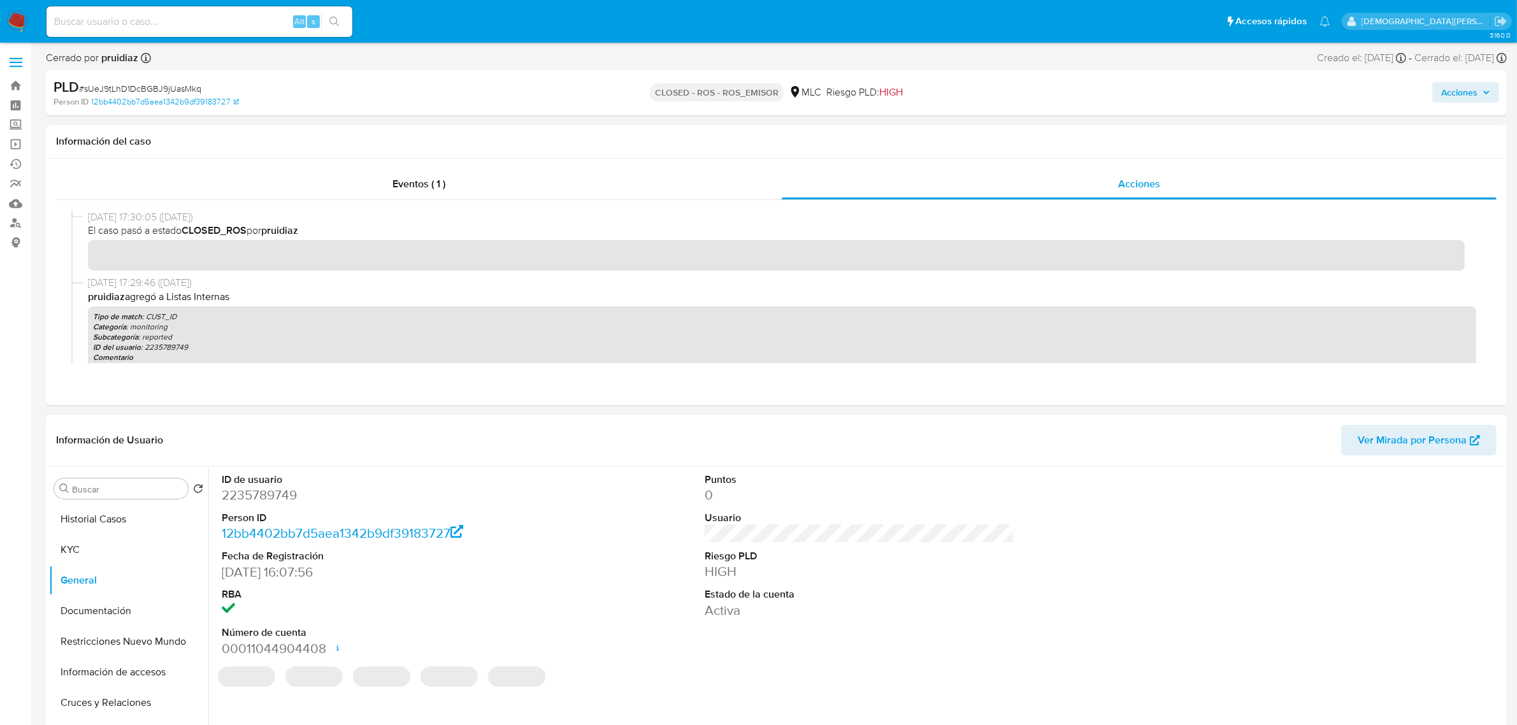
click at [245, 498] on dd "2235789749" at bounding box center [377, 495] width 310 height 18
copy dd "2235789749"
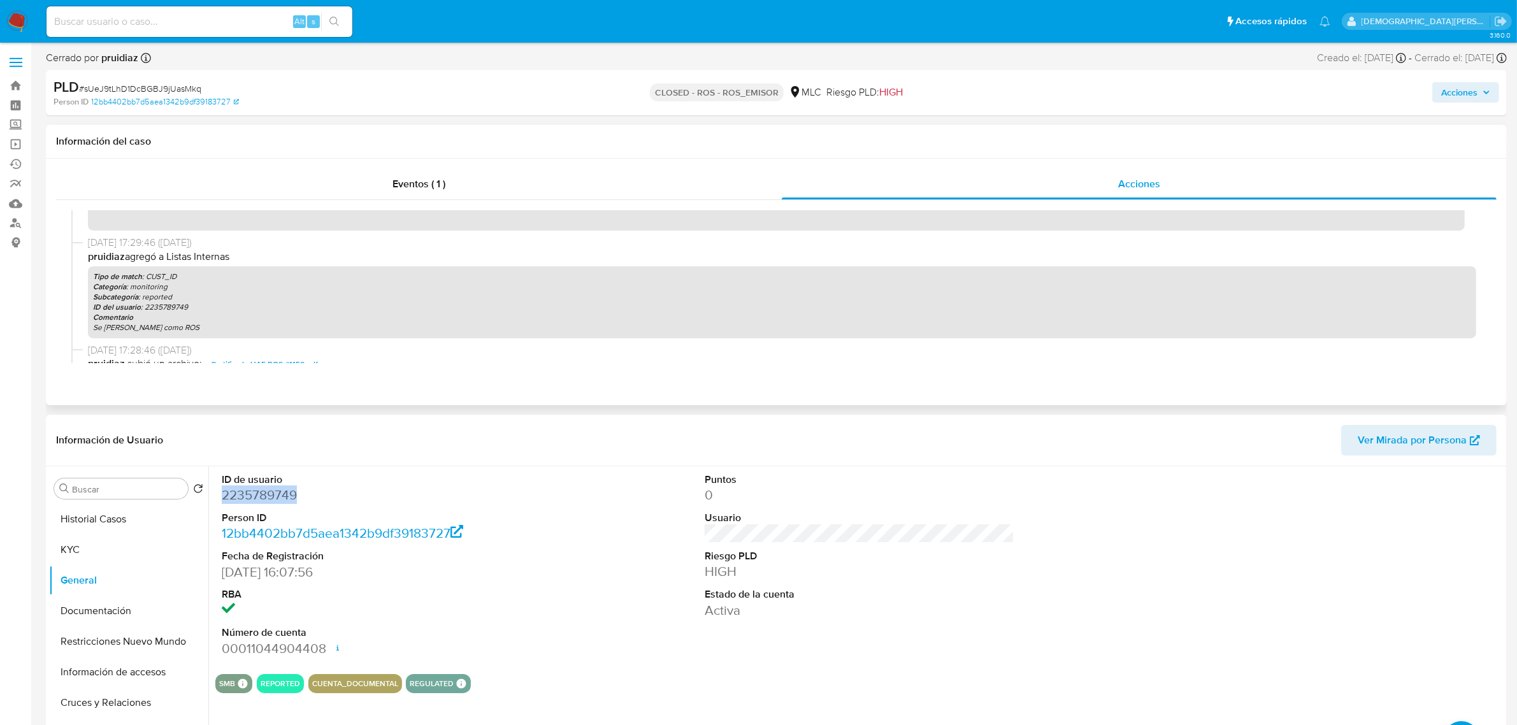
scroll to position [80, 0]
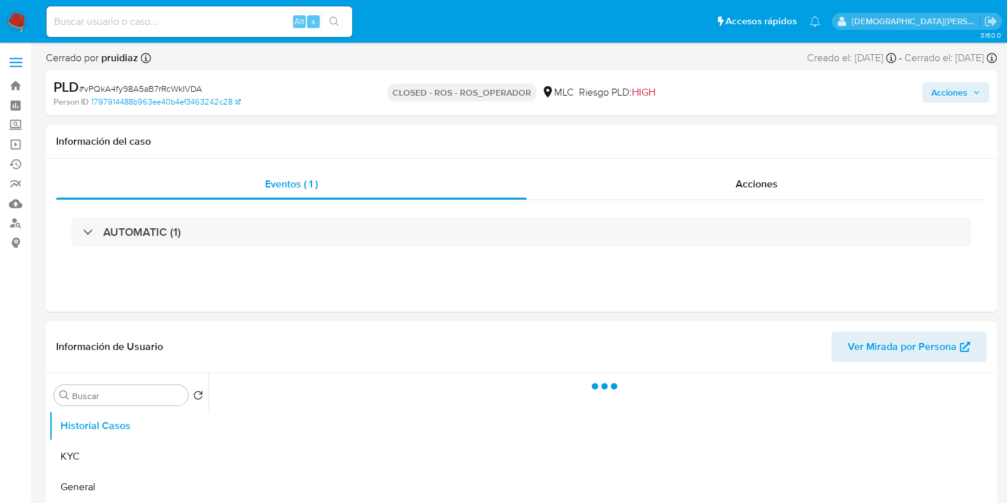
select select "10"
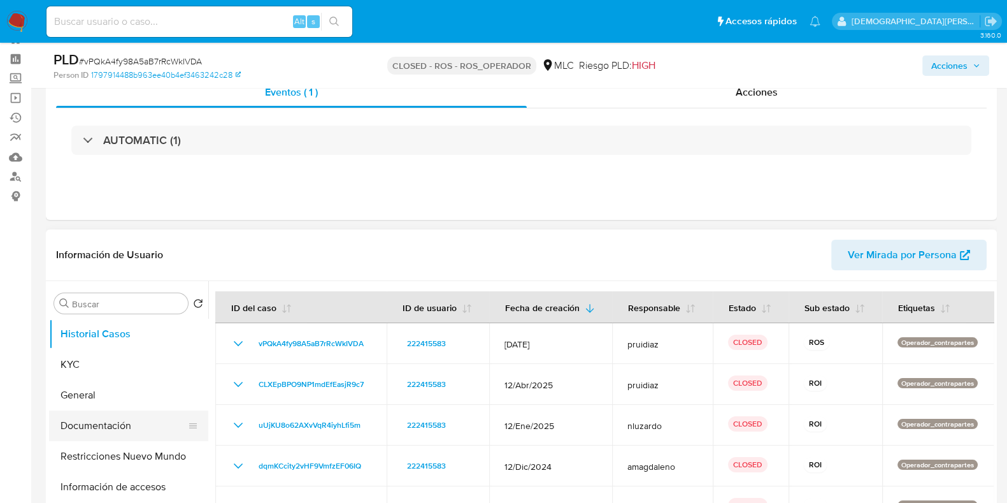
scroll to position [79, 0]
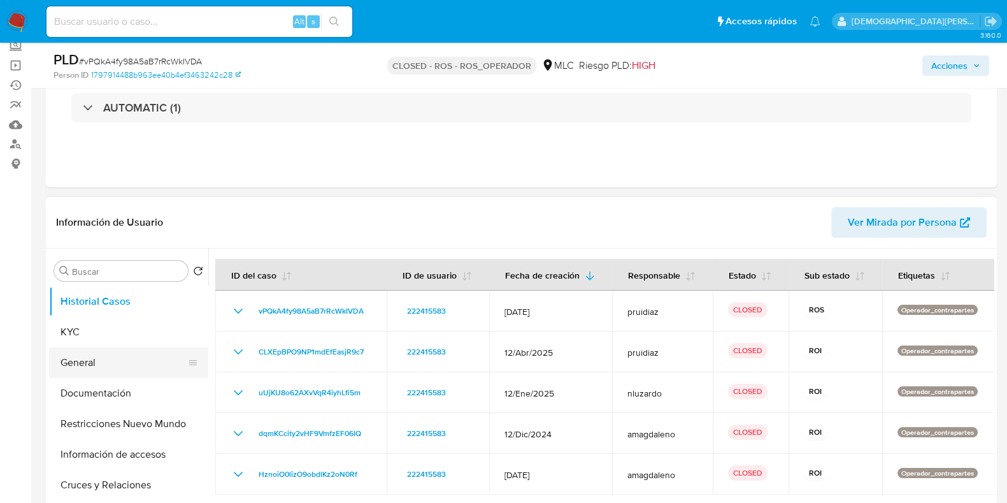
click at [99, 361] on button "General" at bounding box center [123, 362] width 149 height 31
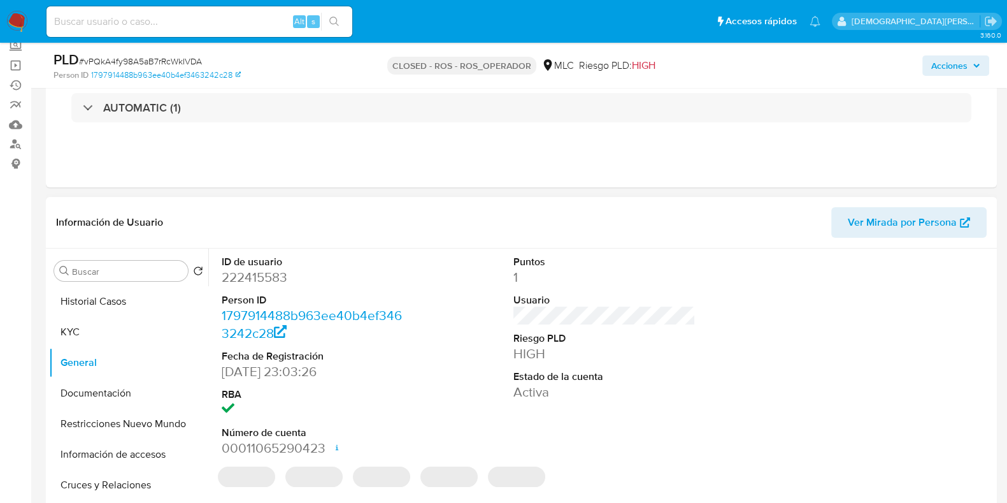
click at [250, 273] on dd "222415583" at bounding box center [313, 277] width 182 height 18
copy dd "222415583"
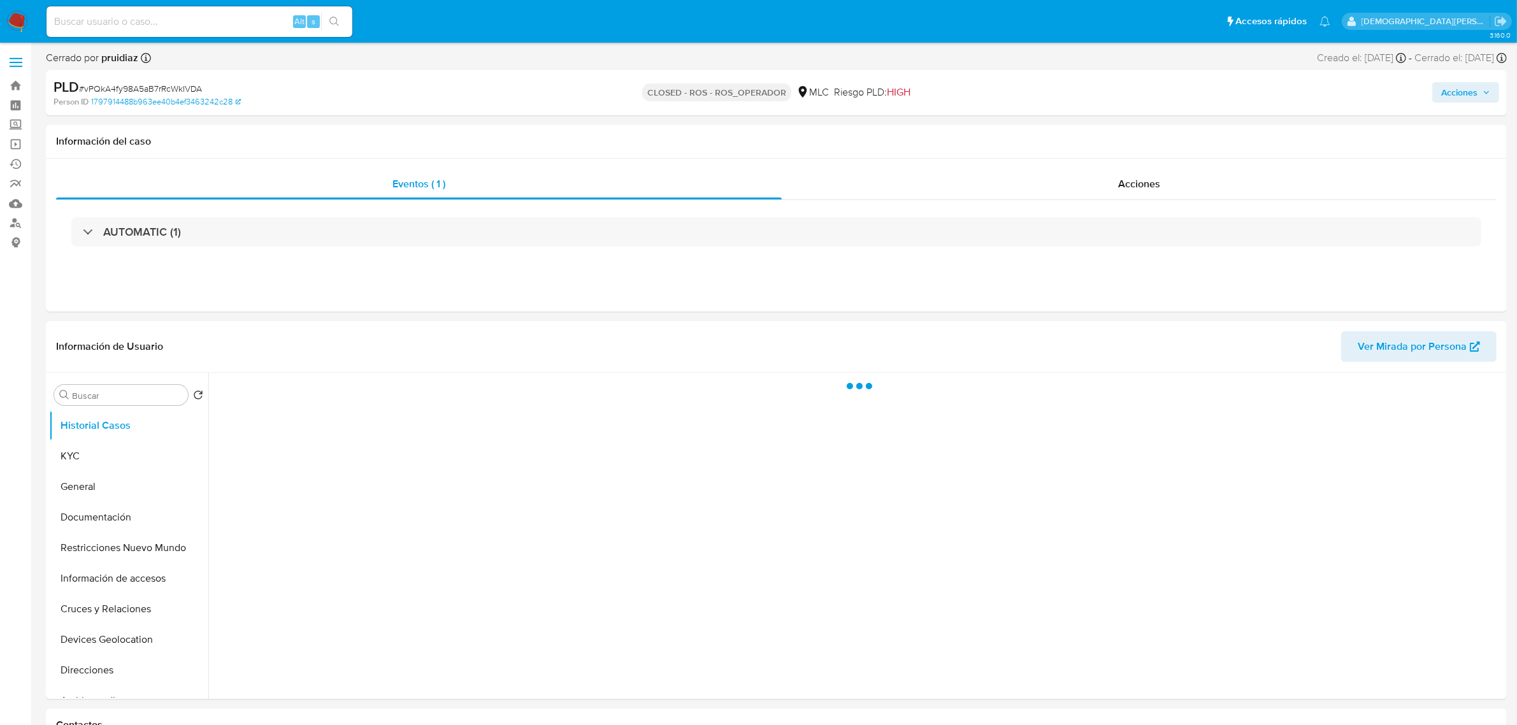
select select "10"
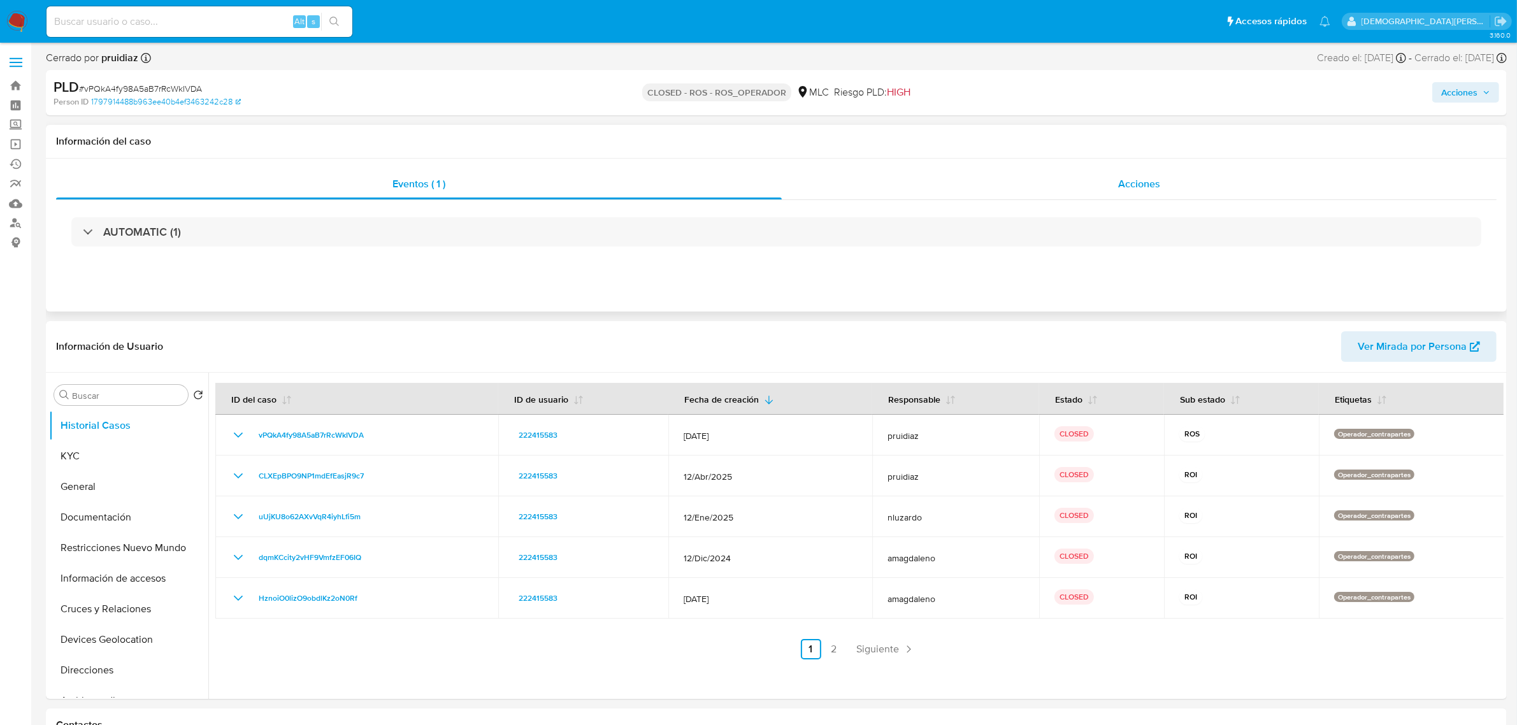
click at [1120, 189] on span "Acciones" at bounding box center [1139, 183] width 42 height 15
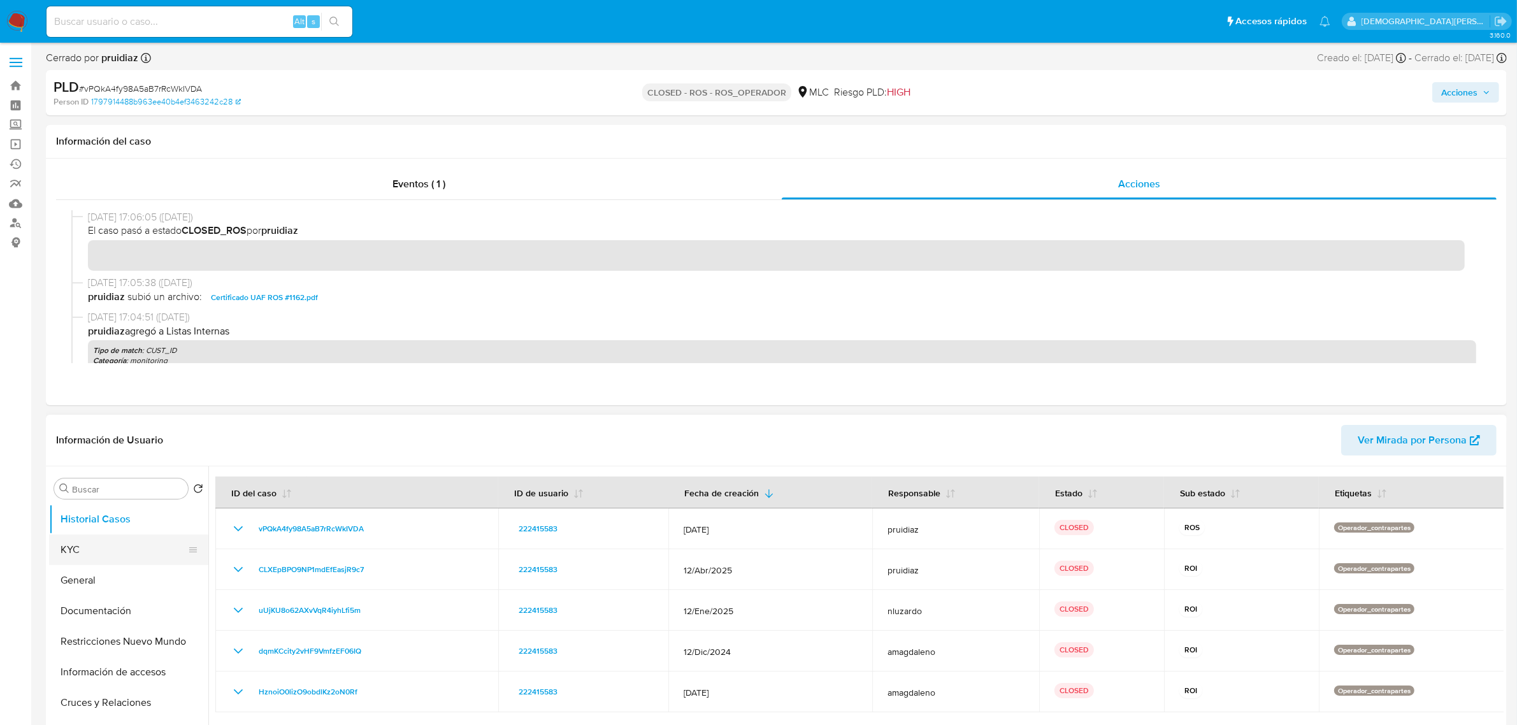
click at [144, 549] on button "KYC" at bounding box center [123, 550] width 149 height 31
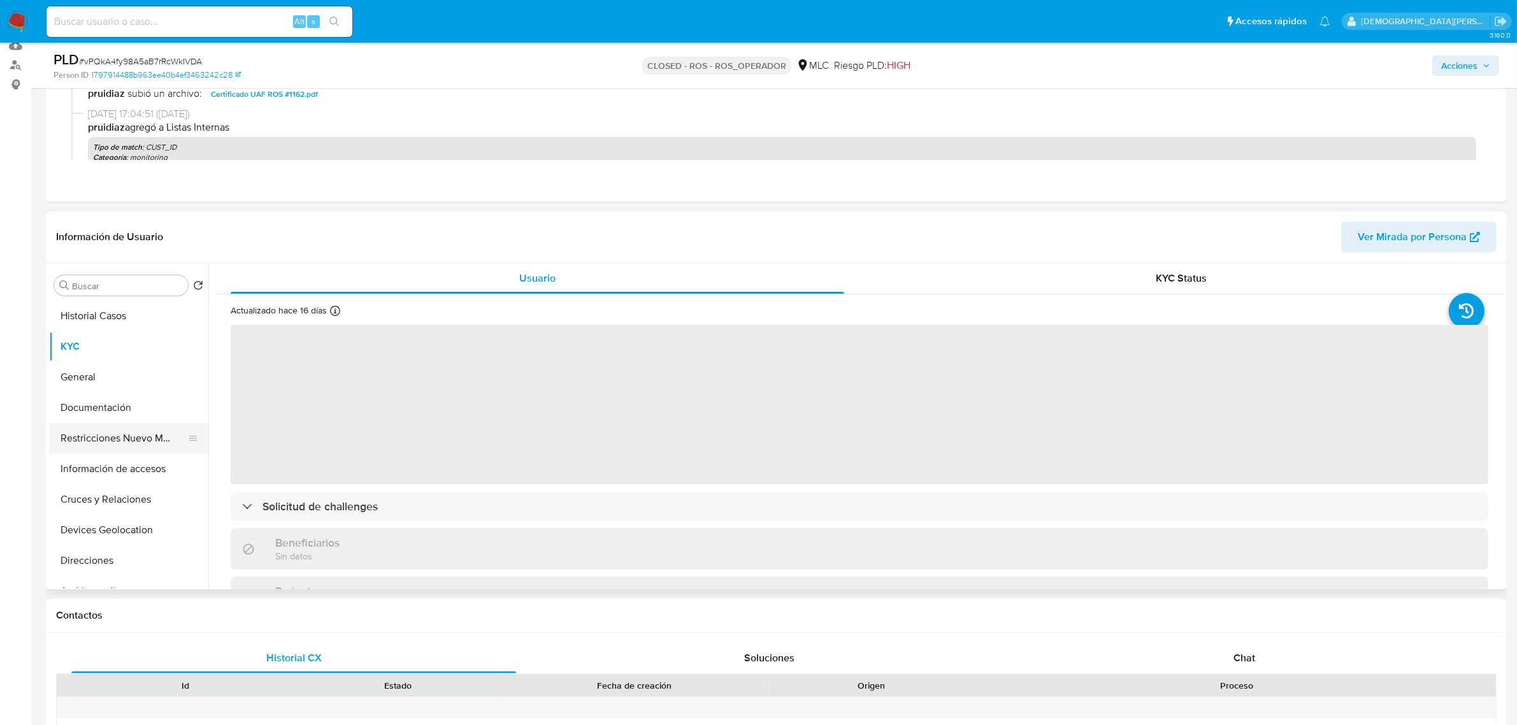
scroll to position [159, 0]
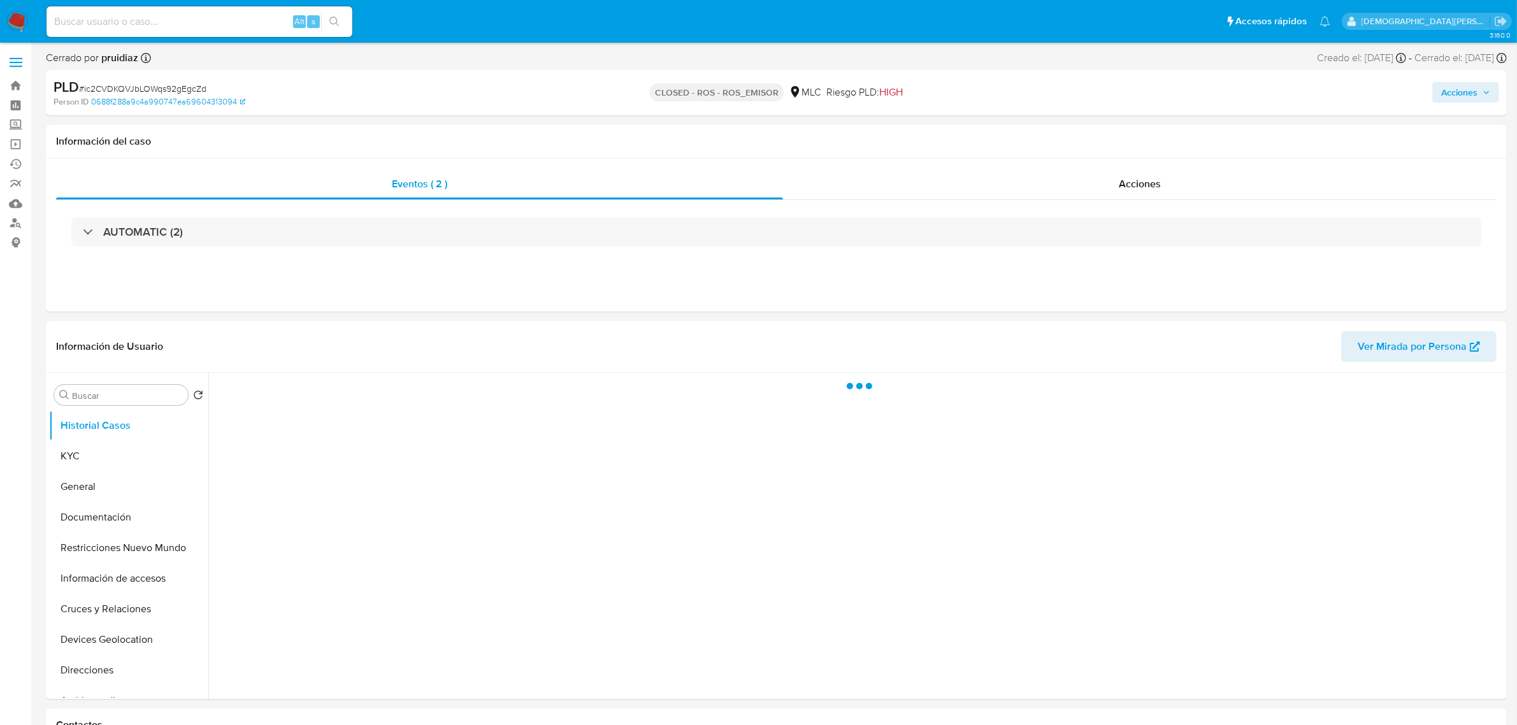
select select "10"
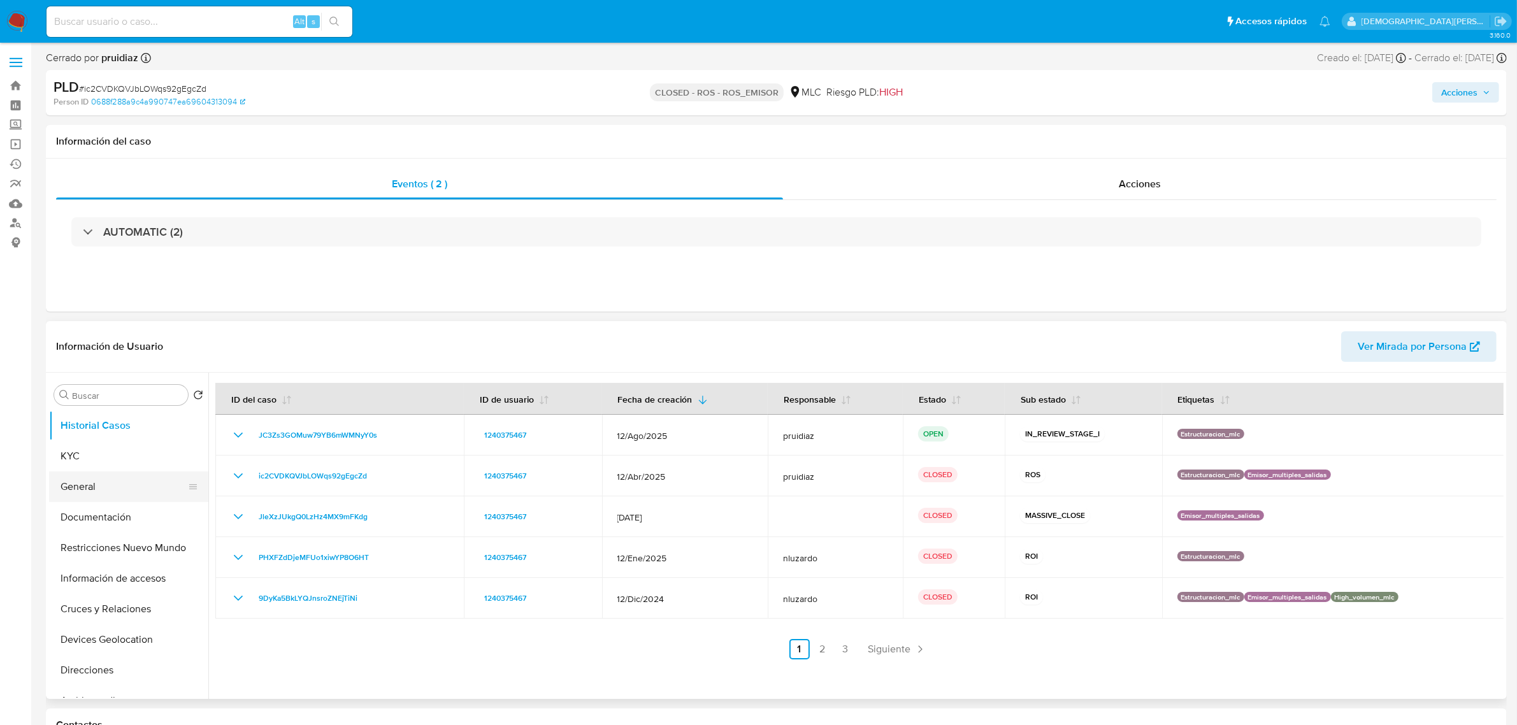
click at [107, 480] on button "General" at bounding box center [123, 486] width 149 height 31
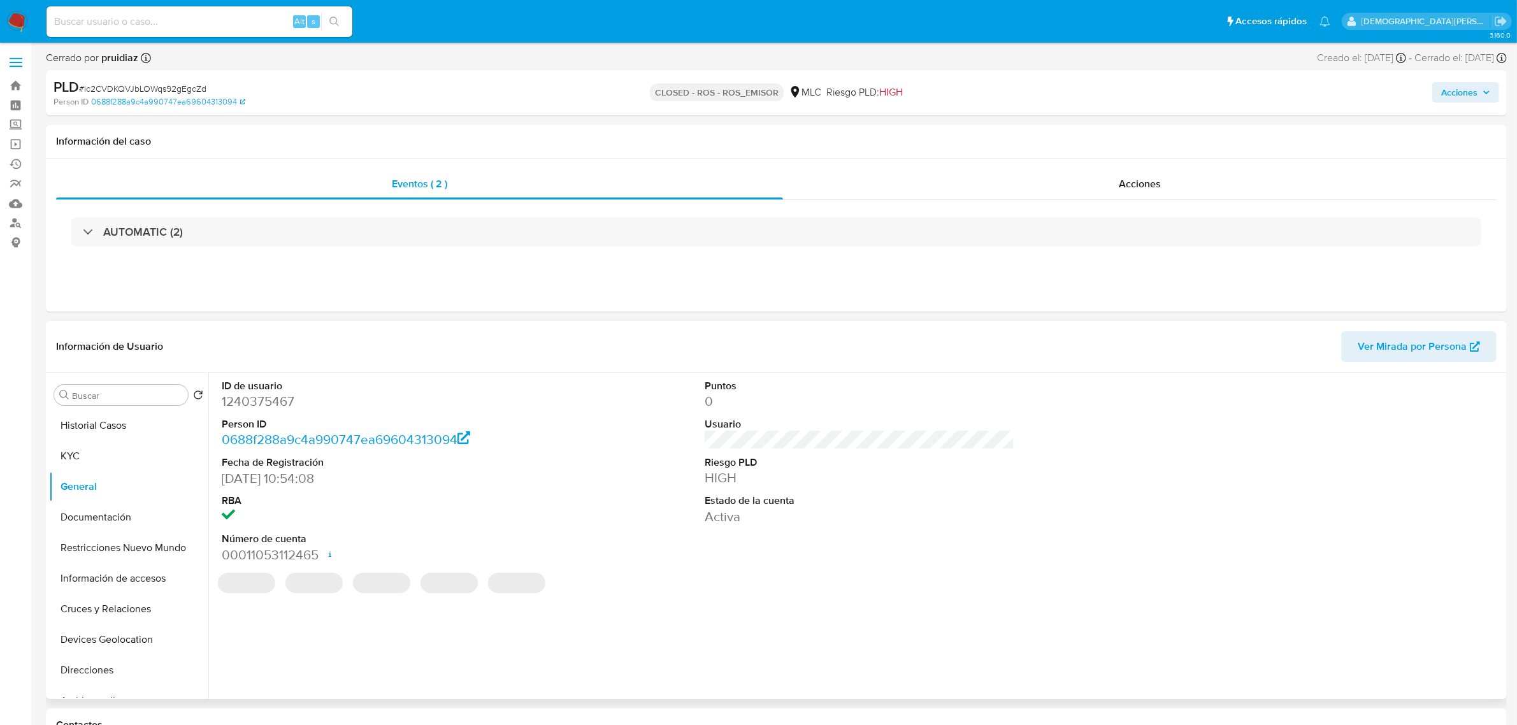
click at [256, 403] on dd "1240375467" at bounding box center [377, 401] width 310 height 18
copy dd "1240375467"
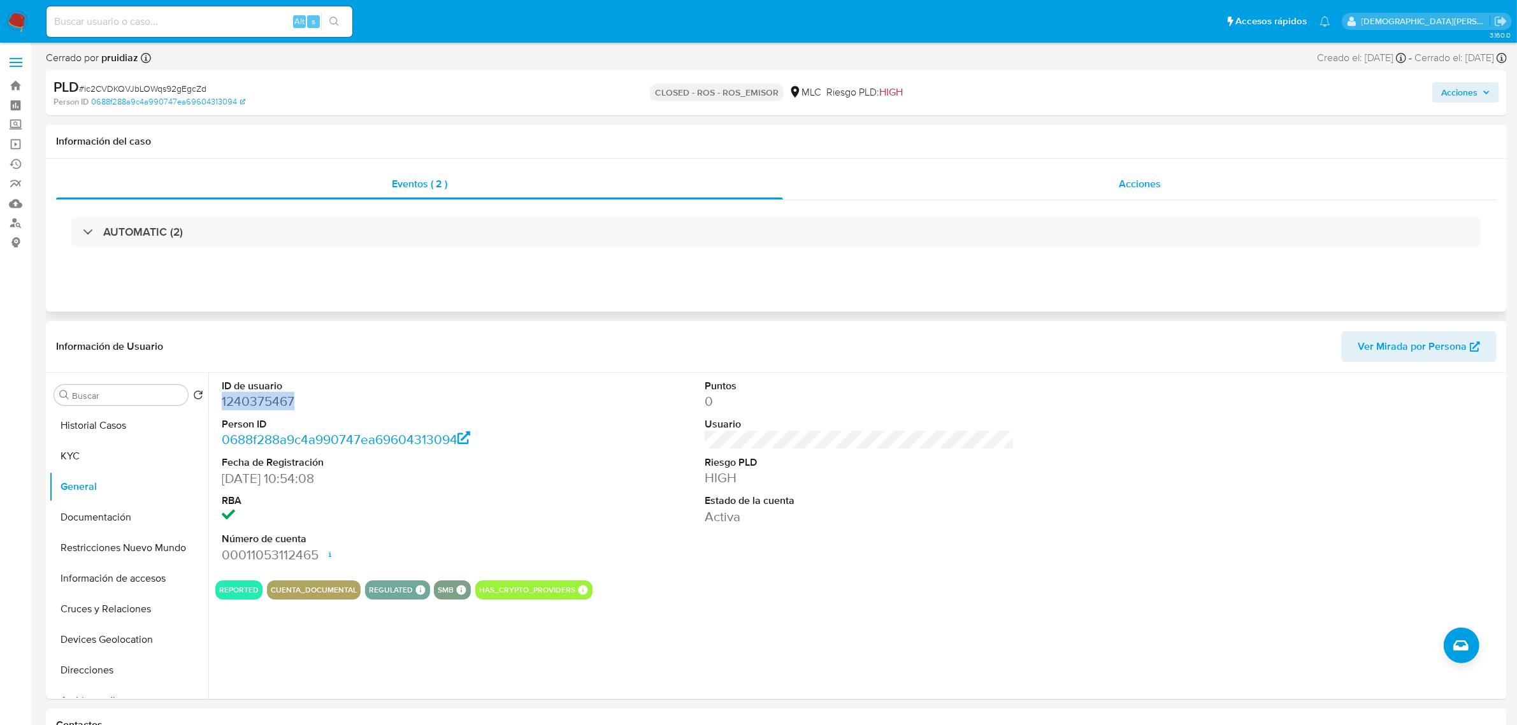
click at [1018, 191] on div "Acciones" at bounding box center [1140, 184] width 714 height 31
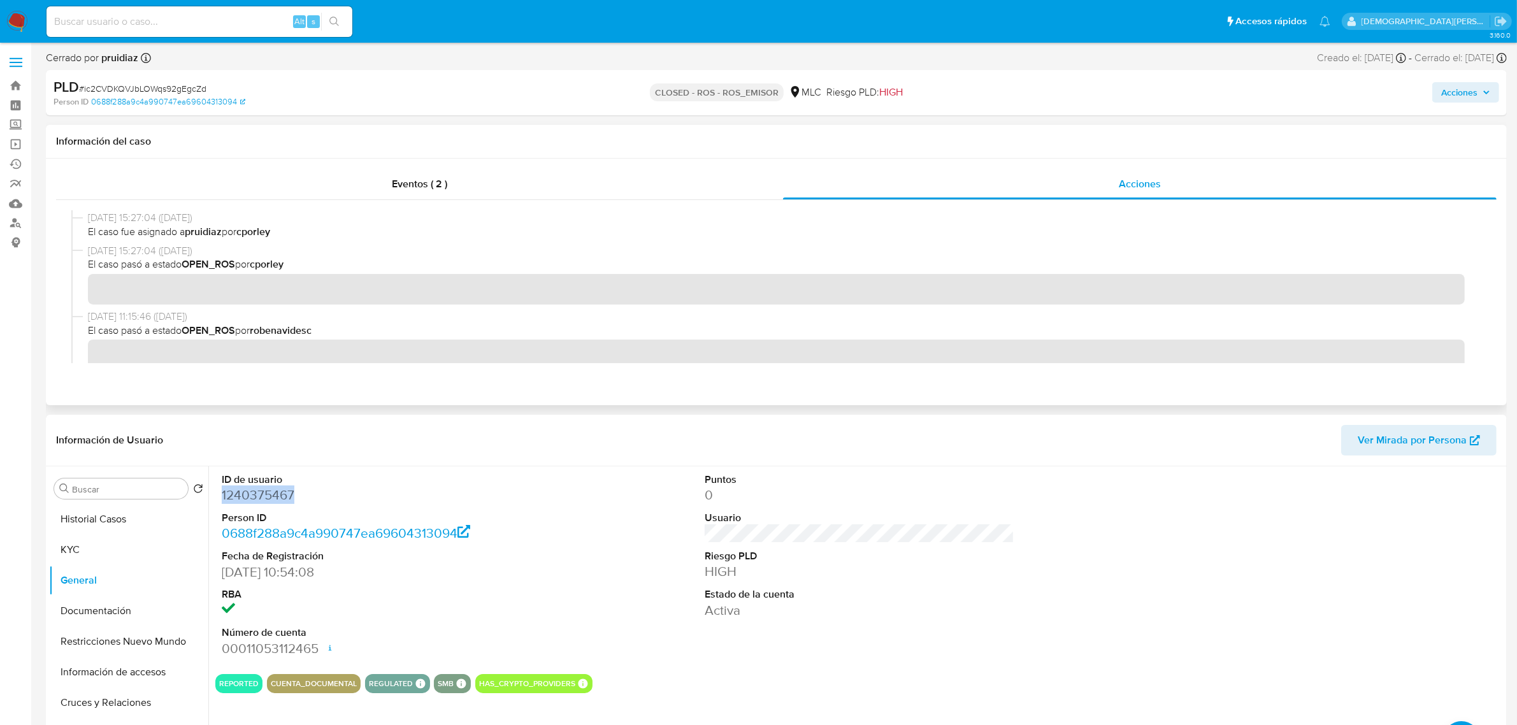
scroll to position [159, 0]
